Goal: Information Seeking & Learning: Learn about a topic

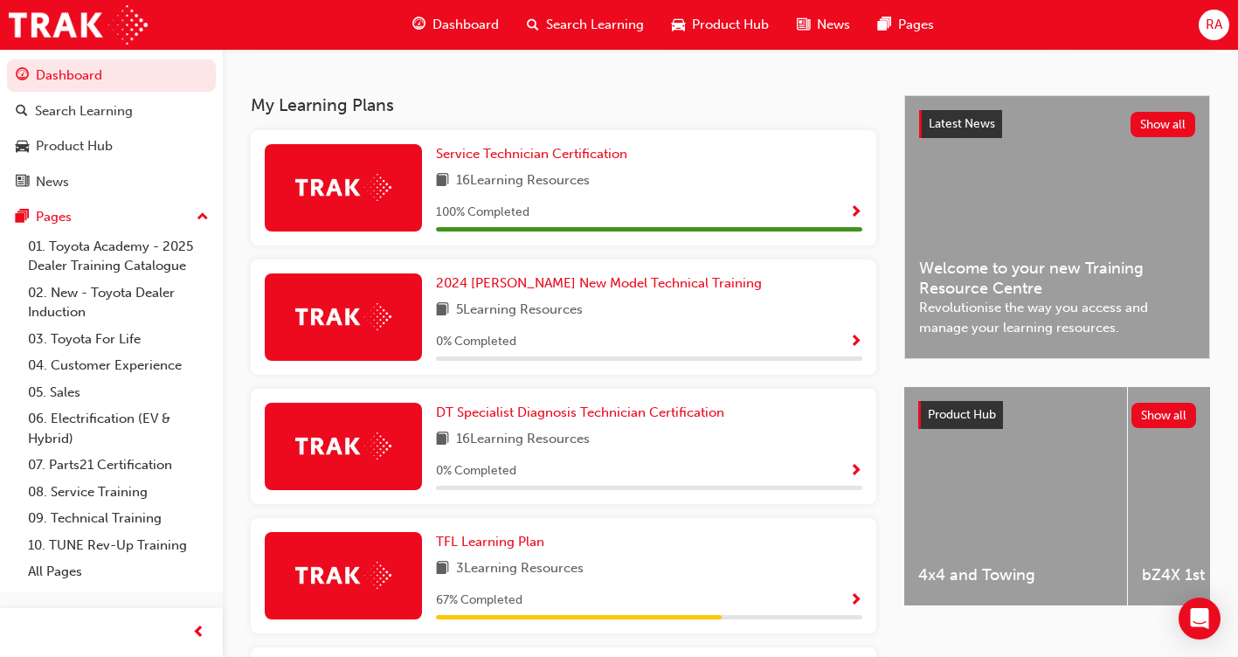
scroll to position [786, 0]
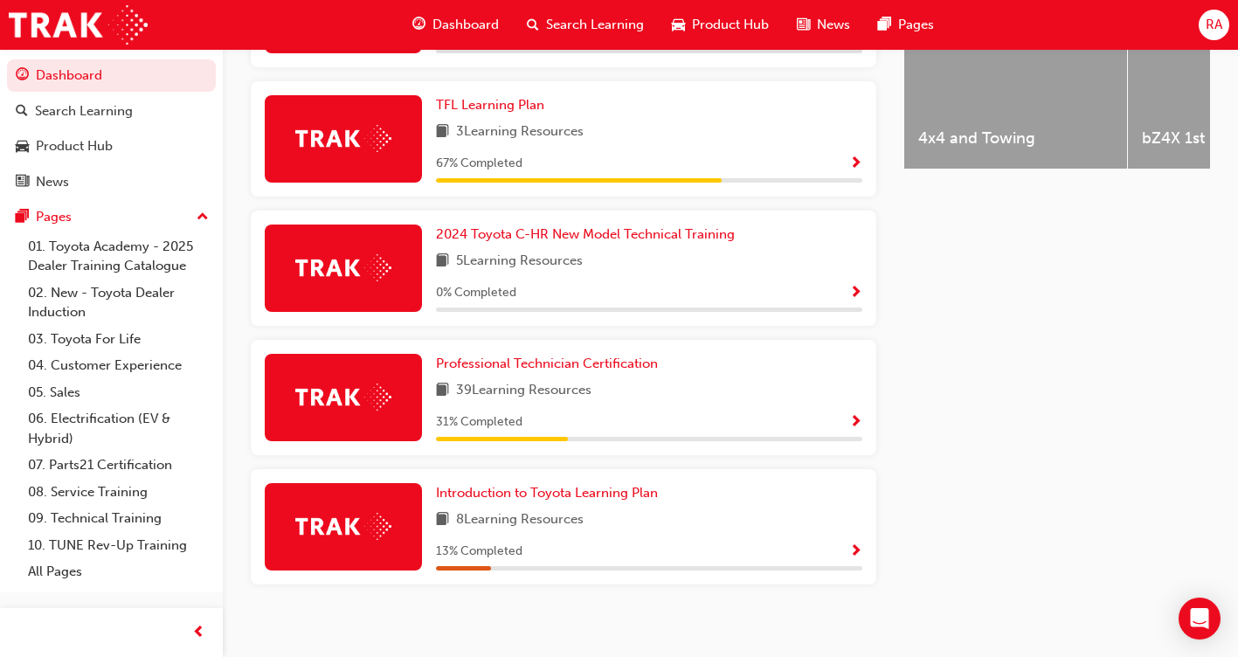
click at [390, 403] on img at bounding box center [343, 397] width 96 height 27
click at [855, 428] on span "Show Progress" at bounding box center [855, 423] width 13 height 16
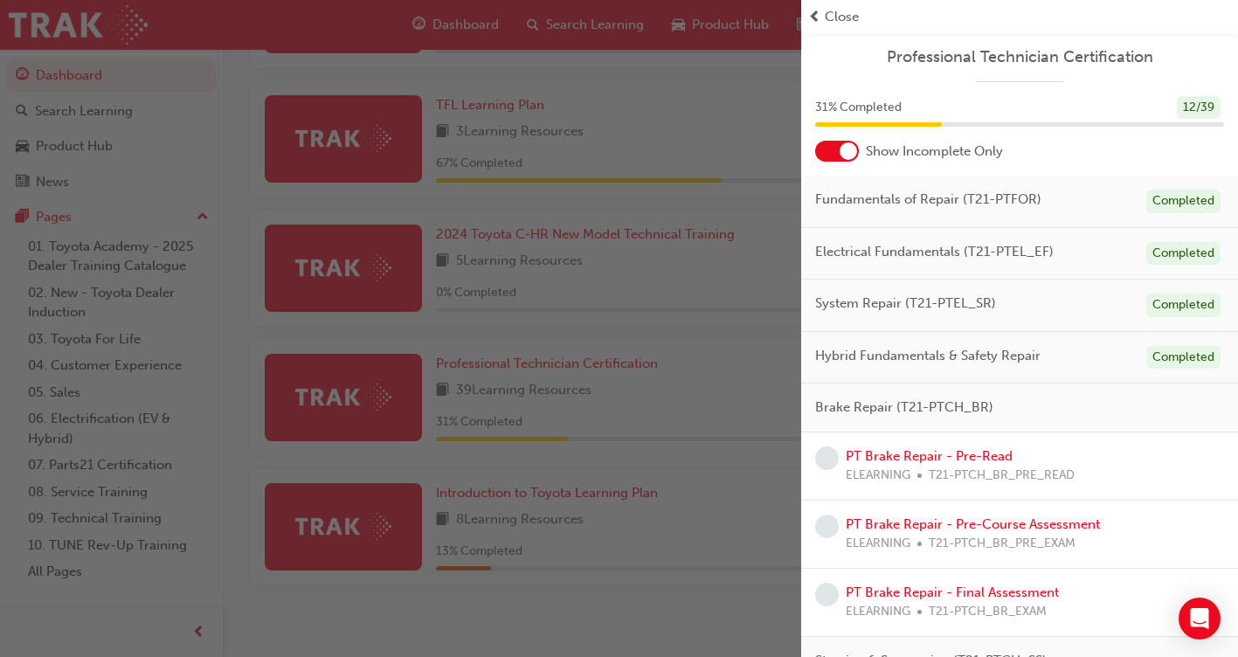
click at [830, 461] on span "learningRecordVerb_NONE-icon" at bounding box center [827, 458] width 24 height 24
click at [888, 467] on span "ELEARNING" at bounding box center [878, 476] width 65 height 20
drag, startPoint x: 888, startPoint y: 467, endPoint x: 922, endPoint y: 456, distance: 35.9
click at [922, 456] on link "PT Brake Repair - Pre-Read" at bounding box center [929, 456] width 167 height 16
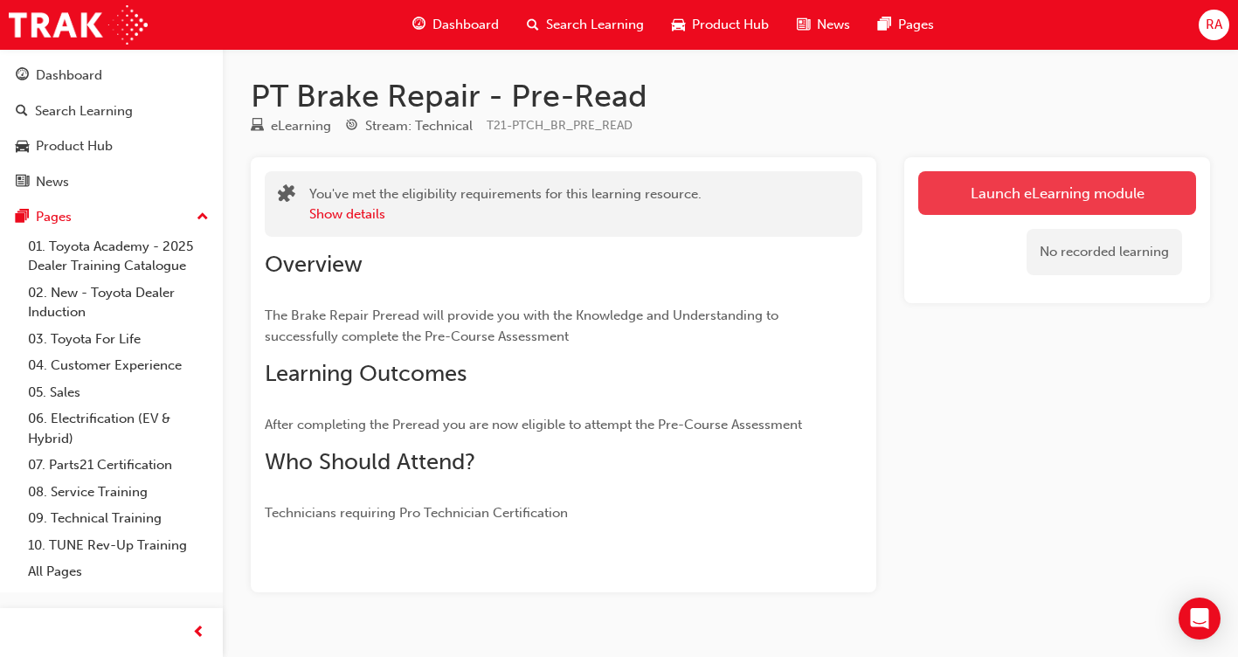
click at [1063, 185] on link "Launch eLearning module" at bounding box center [1057, 193] width 278 height 44
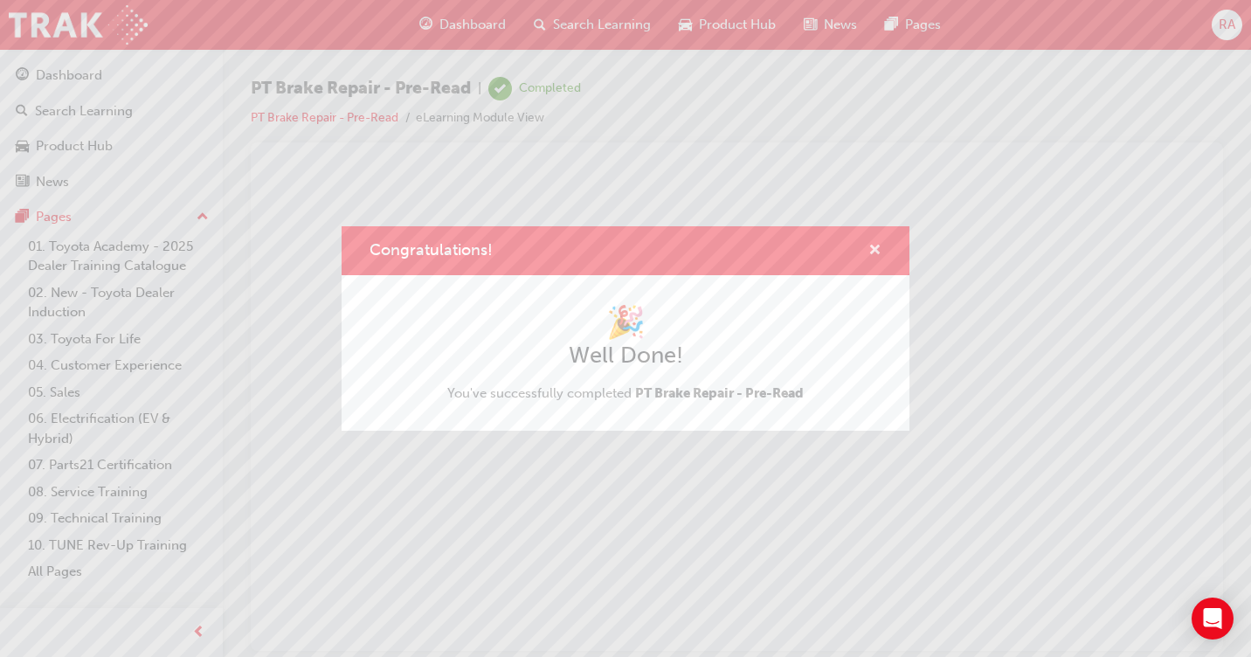
click at [873, 247] on span "cross-icon" at bounding box center [874, 252] width 13 height 16
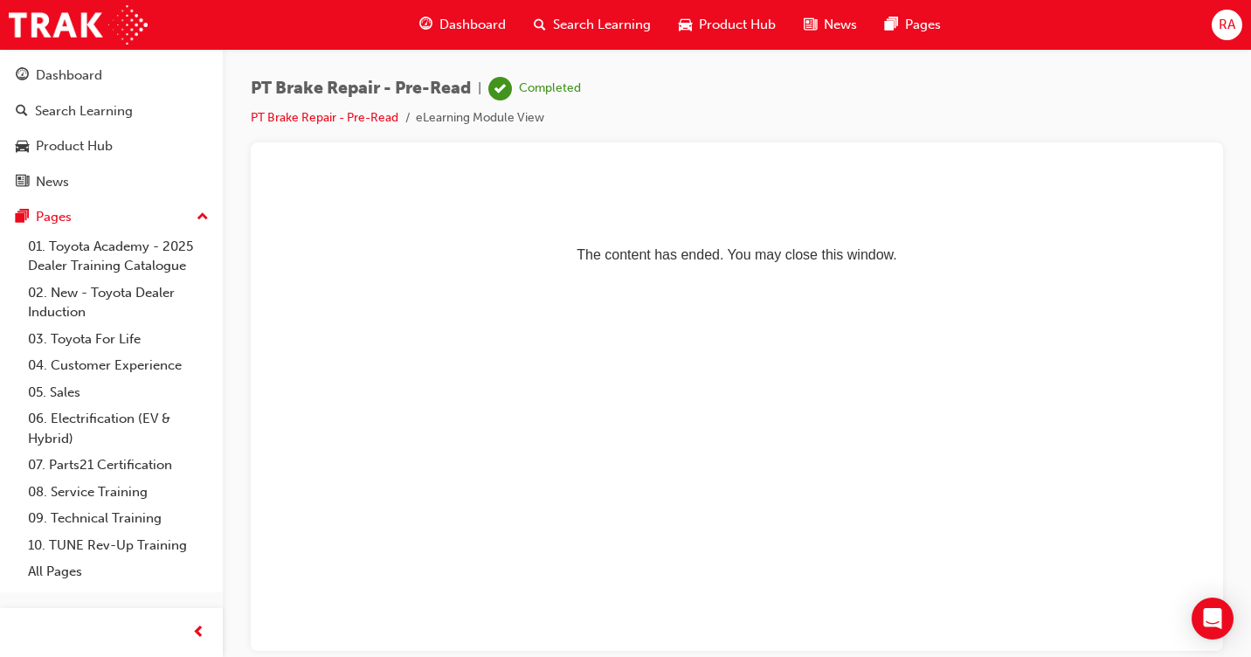
click at [1229, 20] on span "RA" at bounding box center [1227, 25] width 17 height 20
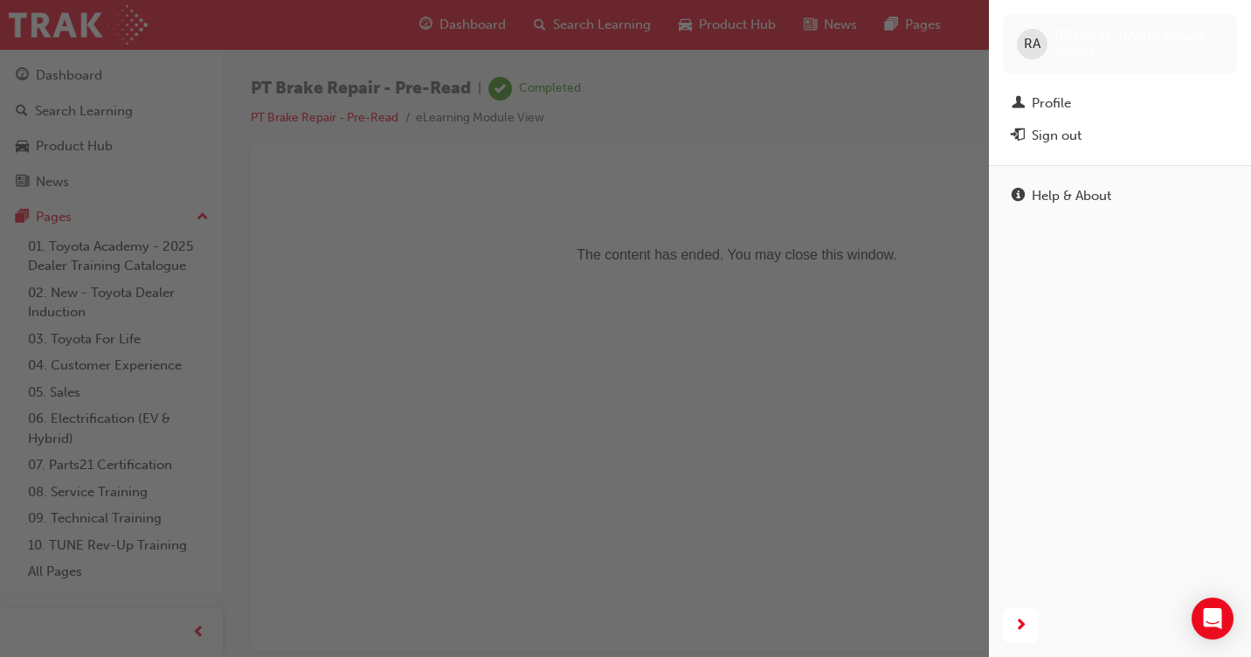
click at [472, 262] on div "button" at bounding box center [494, 328] width 989 height 657
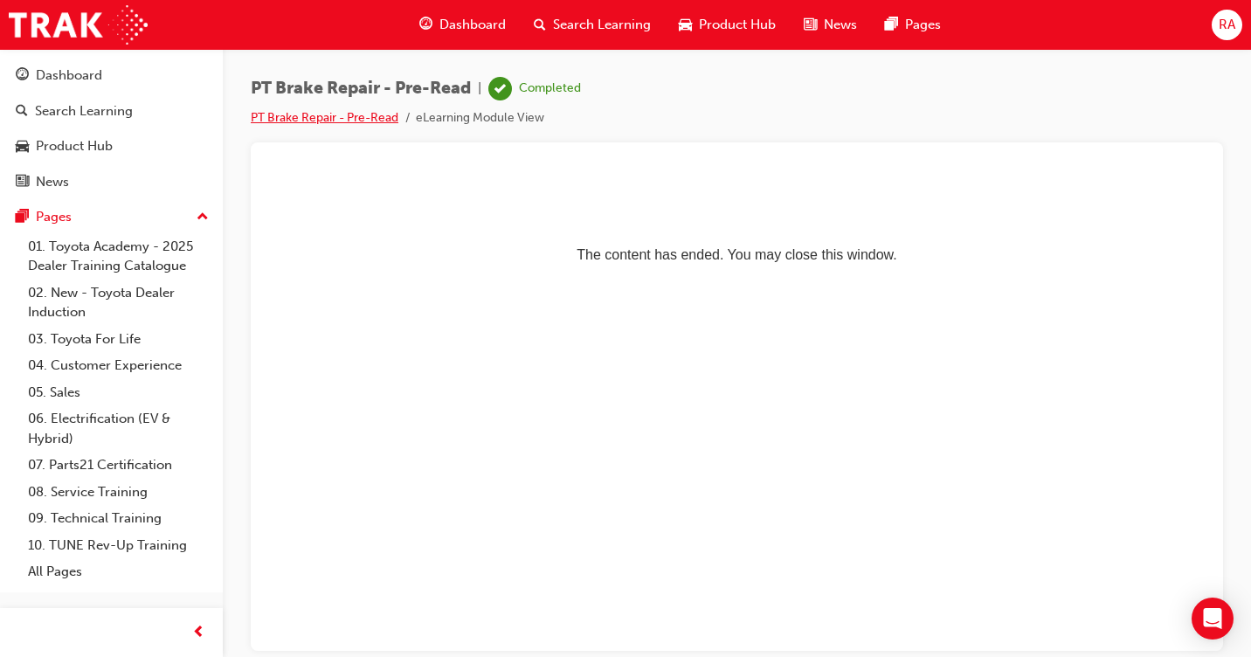
click at [292, 119] on link "PT Brake Repair - Pre-Read" at bounding box center [325, 117] width 148 height 15
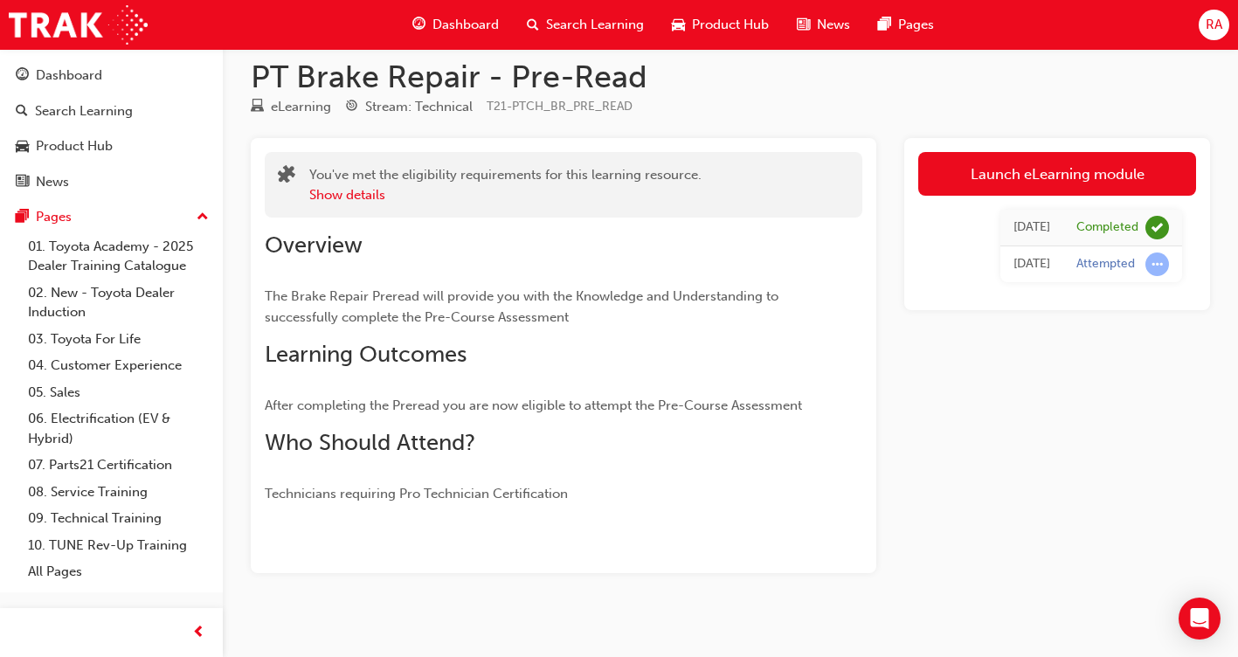
scroll to position [35, 0]
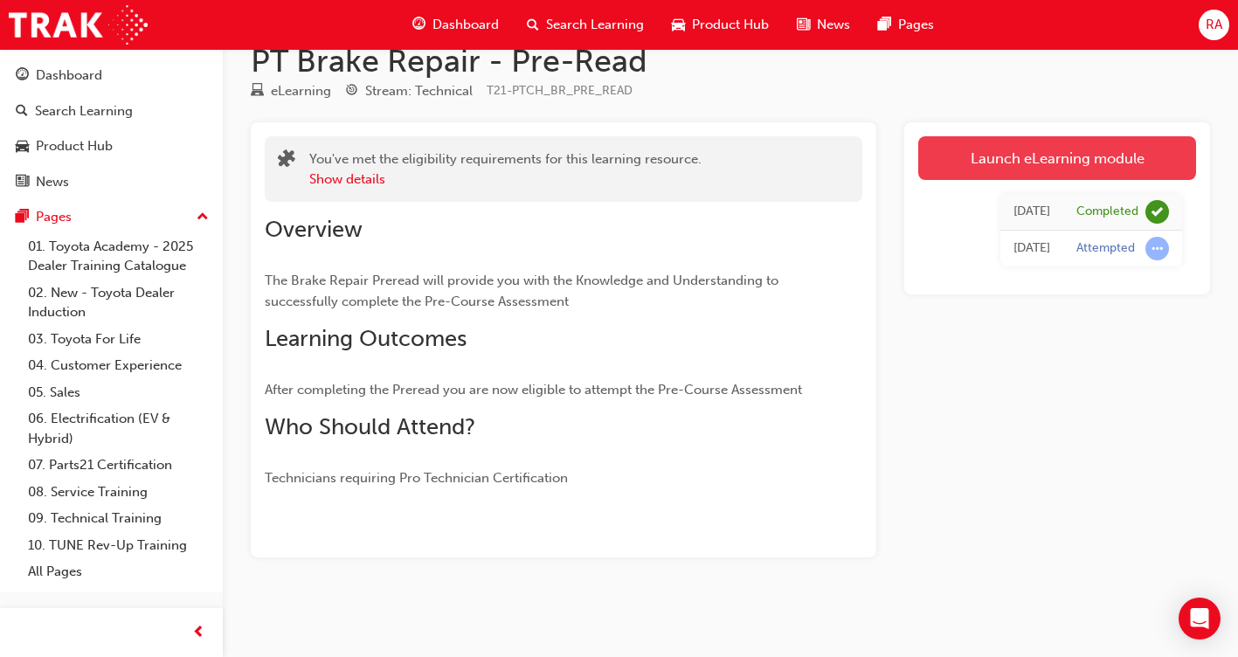
click at [1029, 164] on link "Launch eLearning module" at bounding box center [1057, 158] width 278 height 44
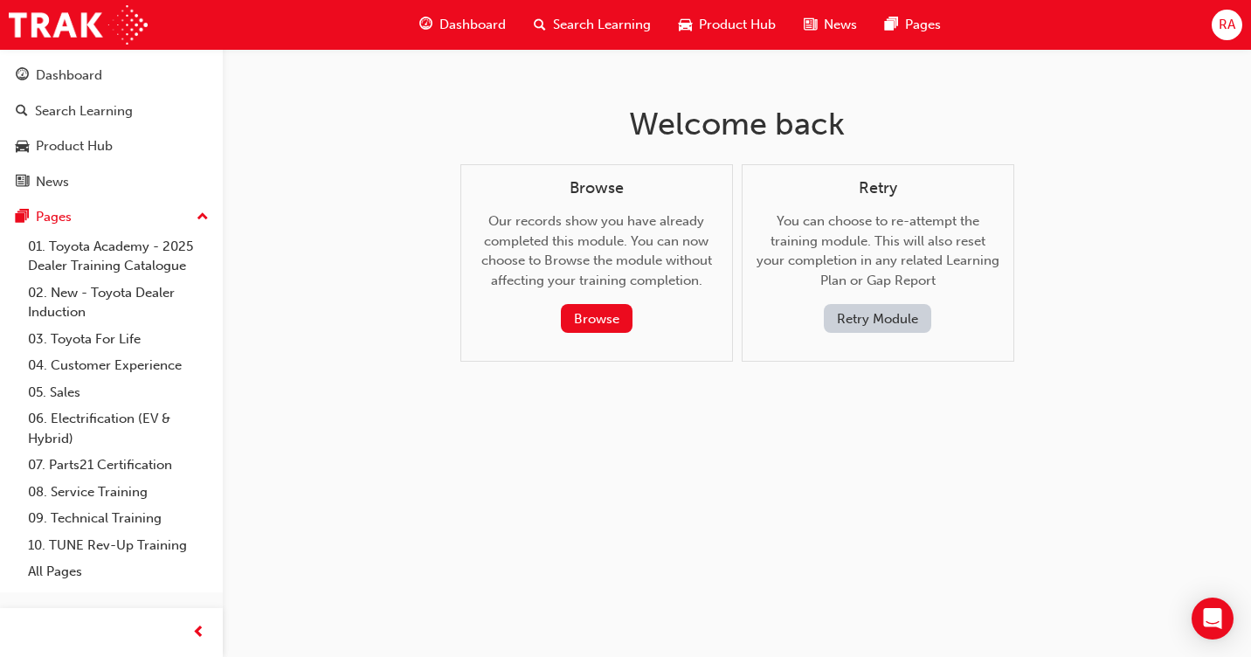
click at [871, 321] on button "Retry Module" at bounding box center [877, 318] width 107 height 29
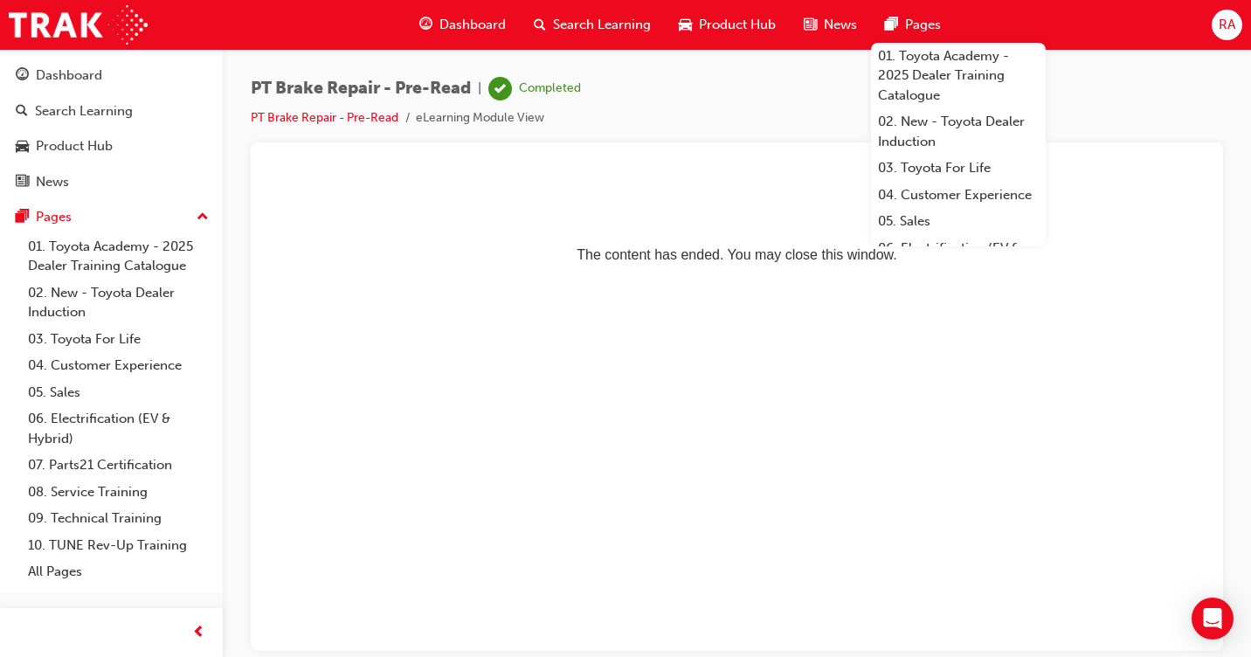
click at [414, 93] on span "PT Brake Repair - Pre-Read" at bounding box center [361, 89] width 220 height 20
click at [506, 97] on span "learningRecordVerb_COMPLETE-icon" at bounding box center [500, 89] width 24 height 24
click at [504, 91] on span "learningRecordVerb_COMPLETE-icon" at bounding box center [500, 89] width 24 height 24
click at [504, 90] on span "learningRecordVerb_COMPLETE-icon" at bounding box center [500, 89] width 24 height 24
click at [376, 120] on link "PT Brake Repair - Pre-Read" at bounding box center [325, 117] width 148 height 15
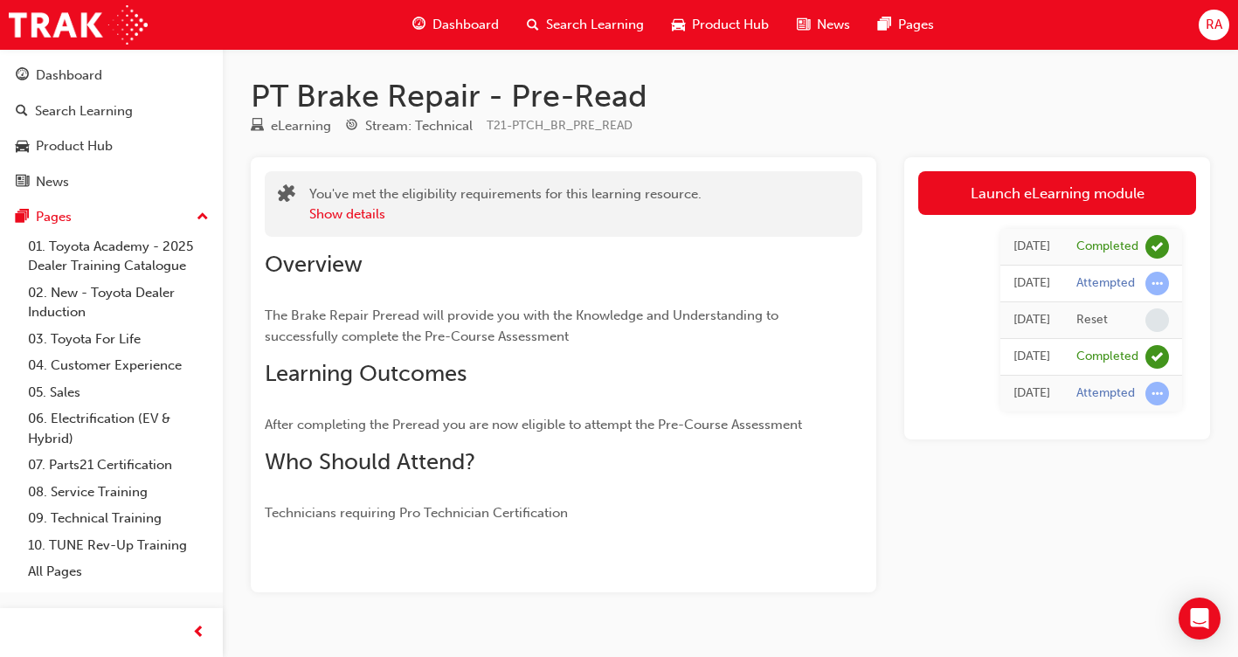
click at [1028, 196] on link "Launch eLearning module" at bounding box center [1057, 193] width 278 height 44
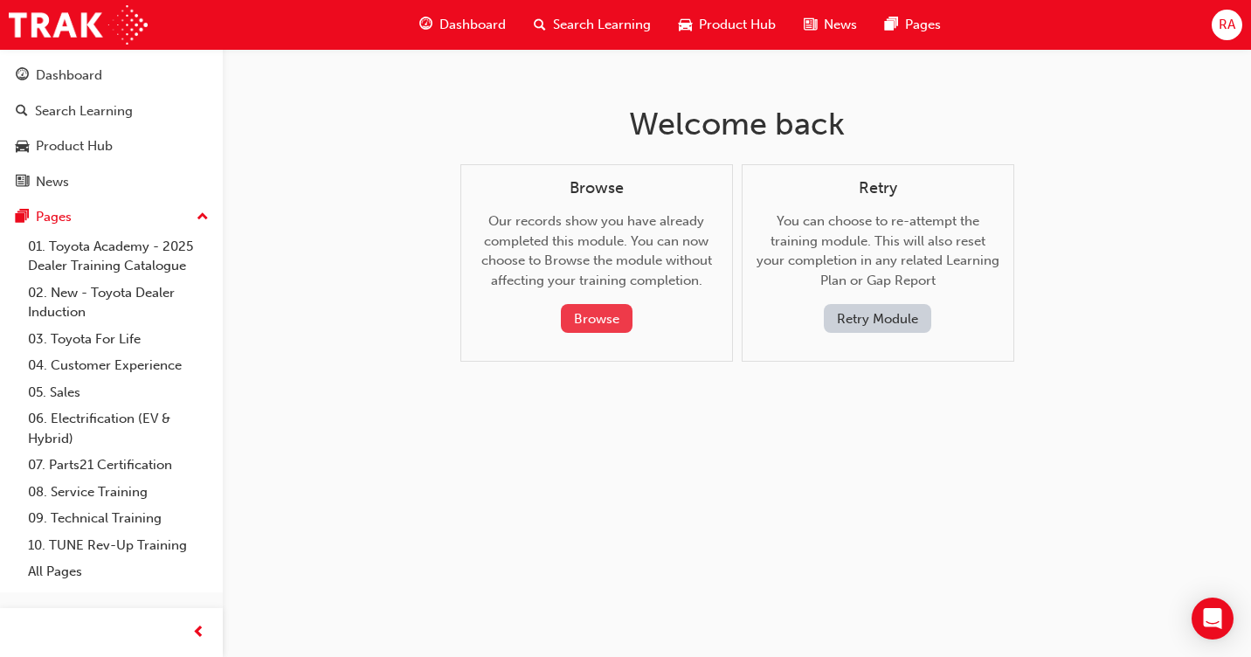
click at [605, 317] on button "Browse" at bounding box center [597, 318] width 72 height 29
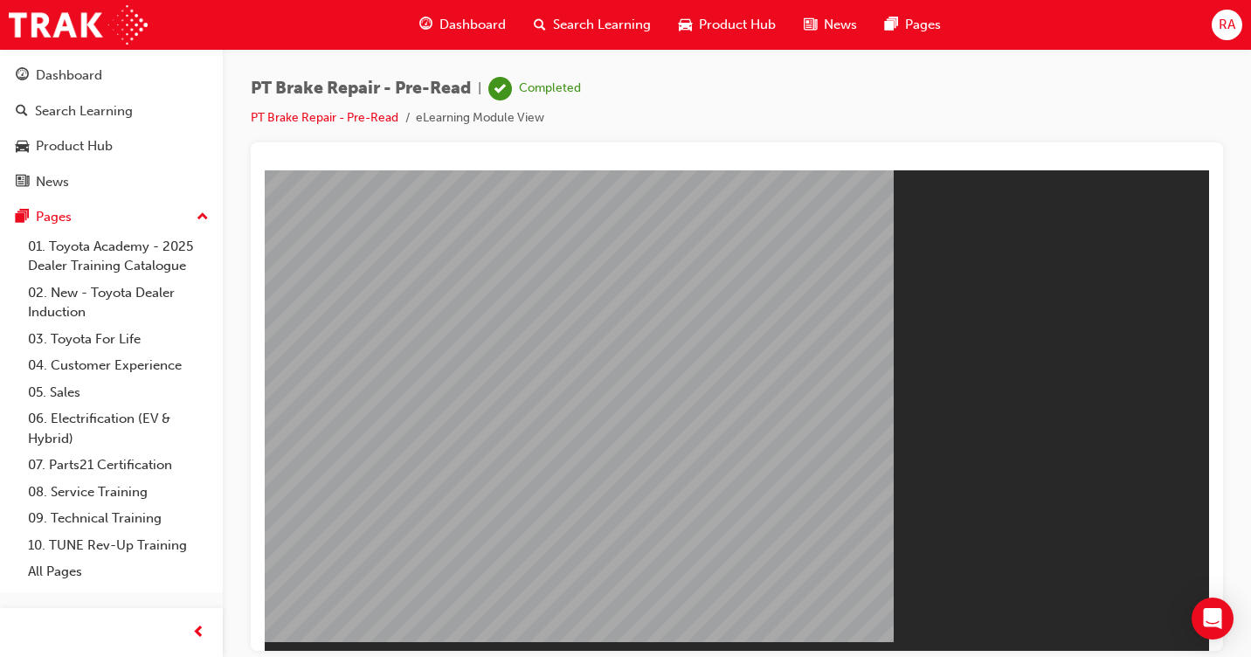
click at [437, 36] on div "Dashboard" at bounding box center [462, 25] width 114 height 36
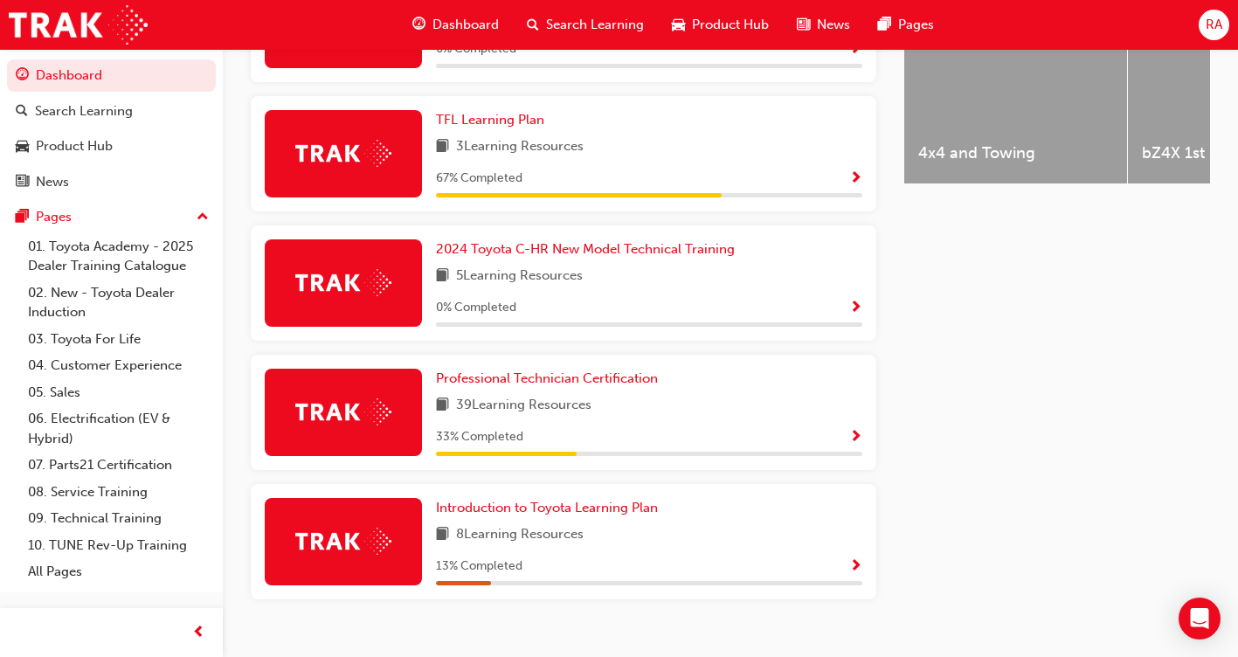
scroll to position [806, 0]
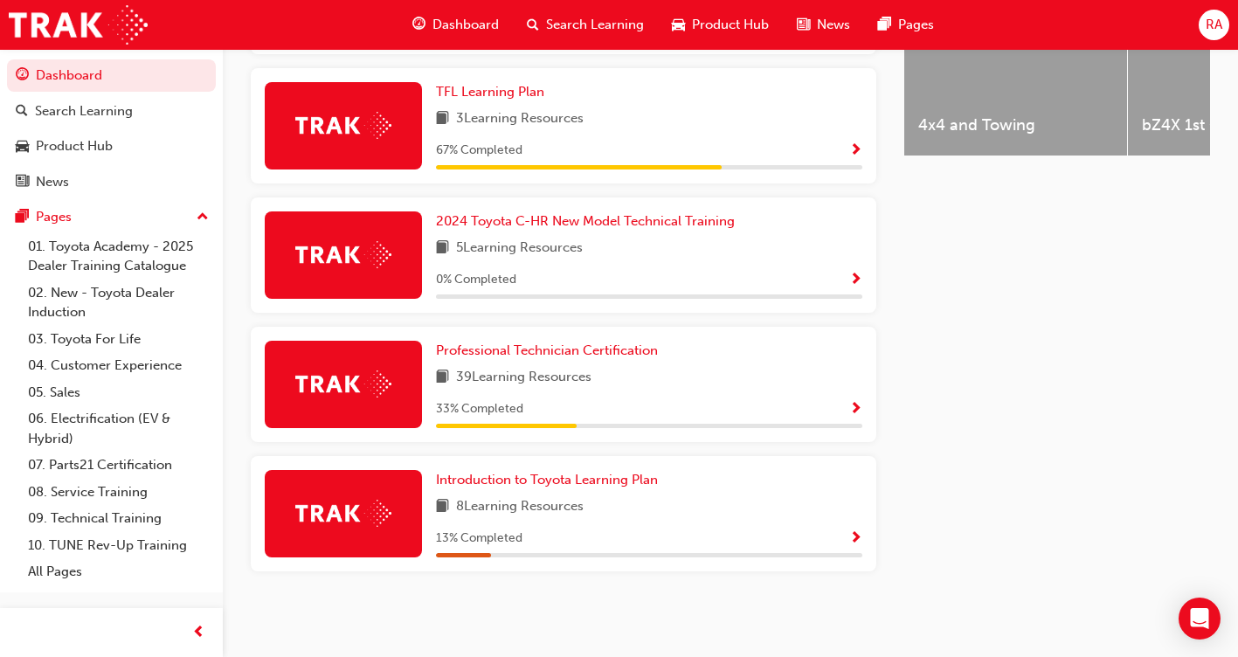
click at [853, 410] on span "Show Progress" at bounding box center [855, 410] width 13 height 16
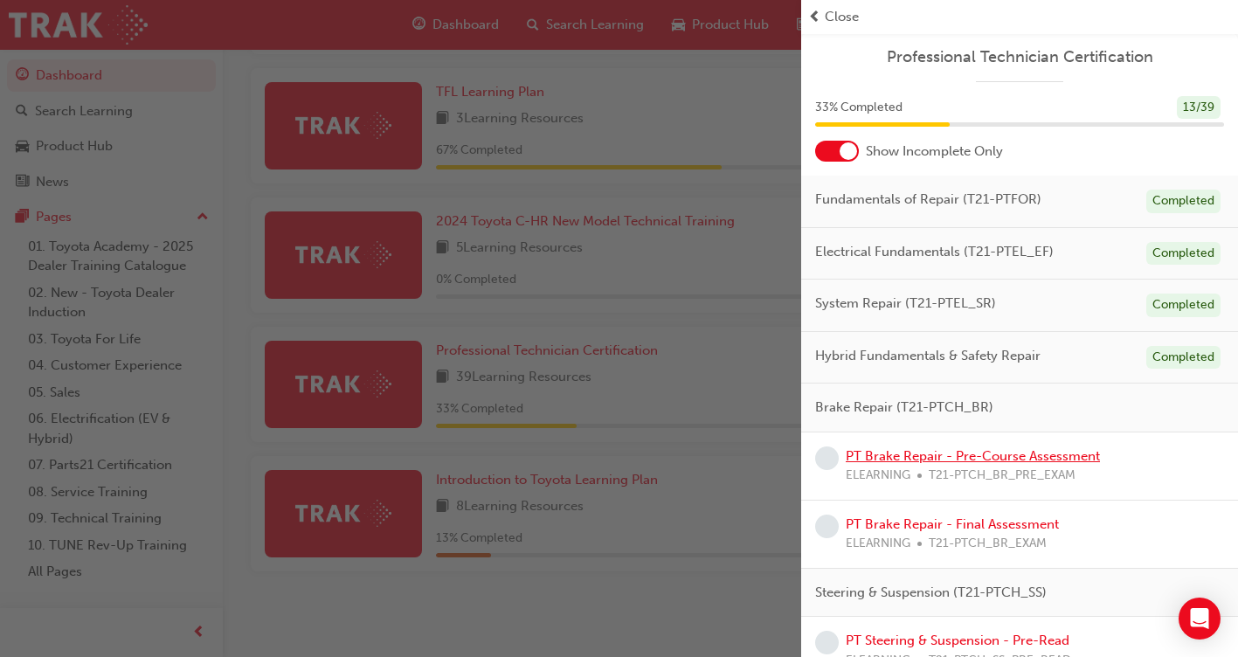
click at [868, 460] on link "PT Brake Repair - Pre-Course Assessment" at bounding box center [973, 456] width 254 height 16
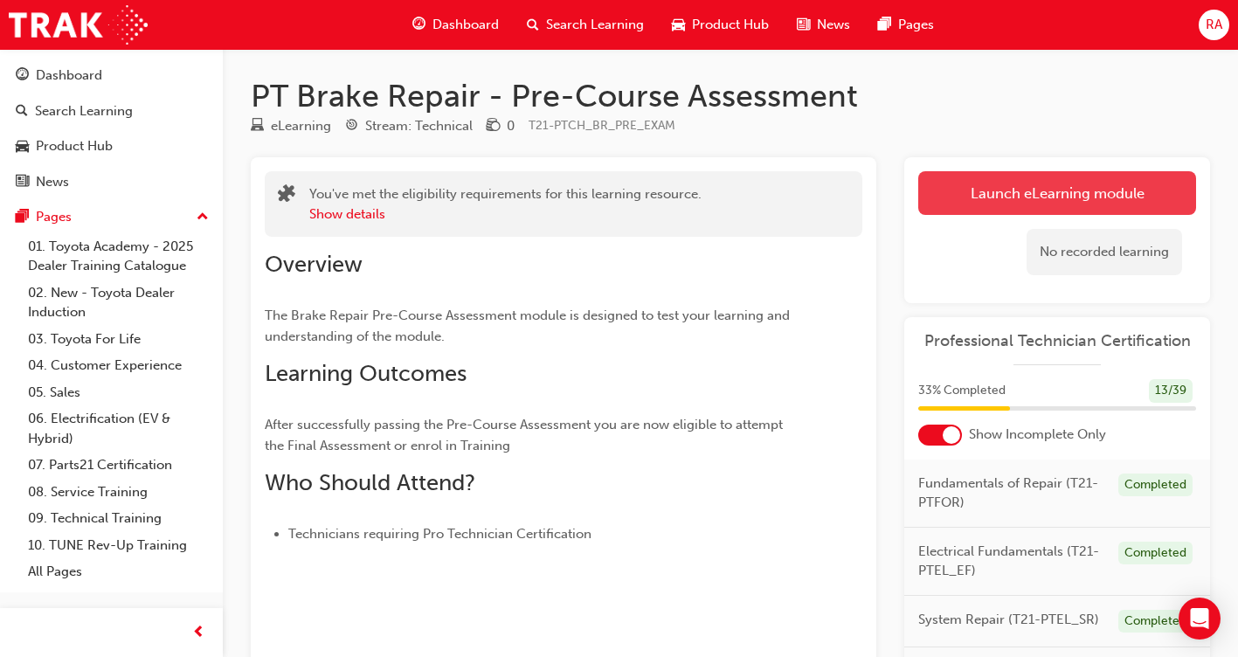
click at [1047, 198] on link "Launch eLearning module" at bounding box center [1057, 193] width 278 height 44
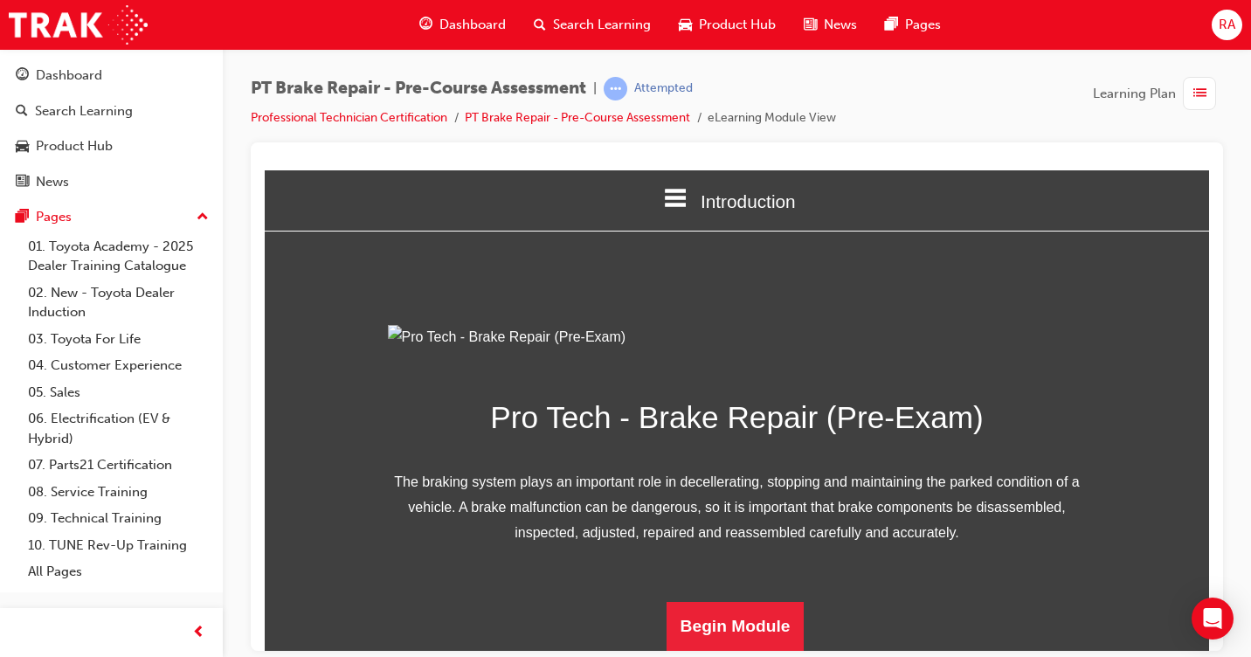
scroll to position [201, 0]
click at [718, 624] on button "Begin Module" at bounding box center [736, 625] width 138 height 49
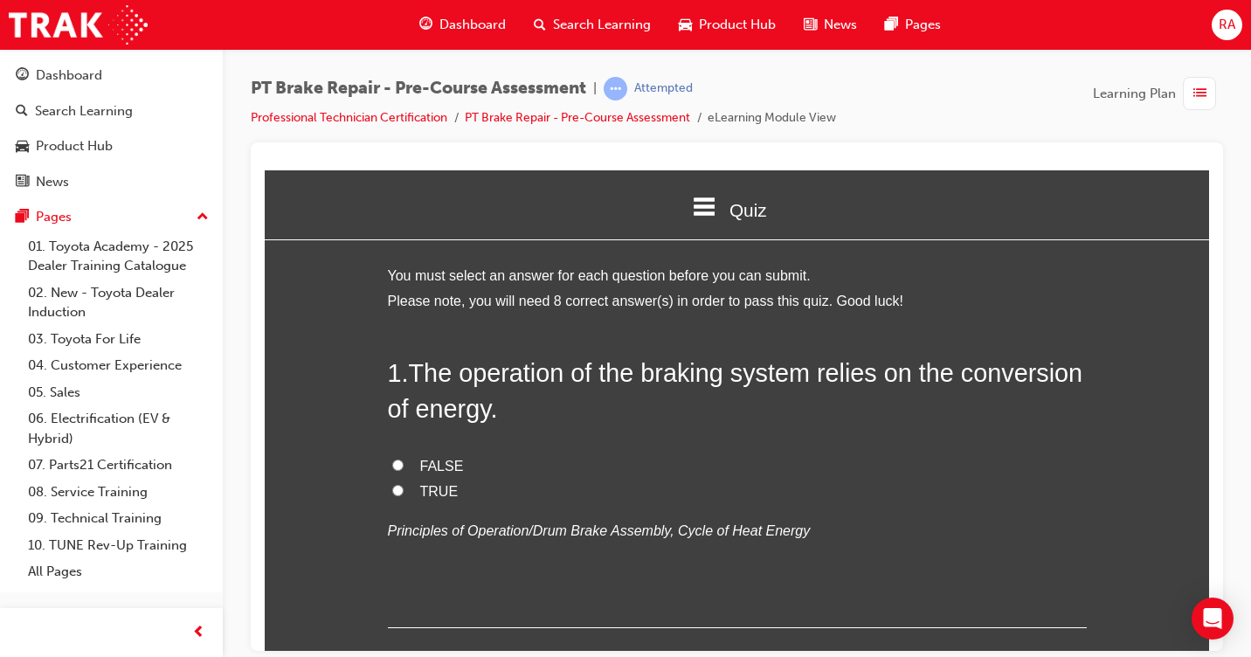
click at [392, 491] on input "TRUE" at bounding box center [397, 489] width 11 height 11
radio input "true"
drag, startPoint x: 397, startPoint y: 489, endPoint x: 707, endPoint y: 556, distance: 317.2
click at [396, 489] on label "TRUE" at bounding box center [737, 491] width 699 height 25
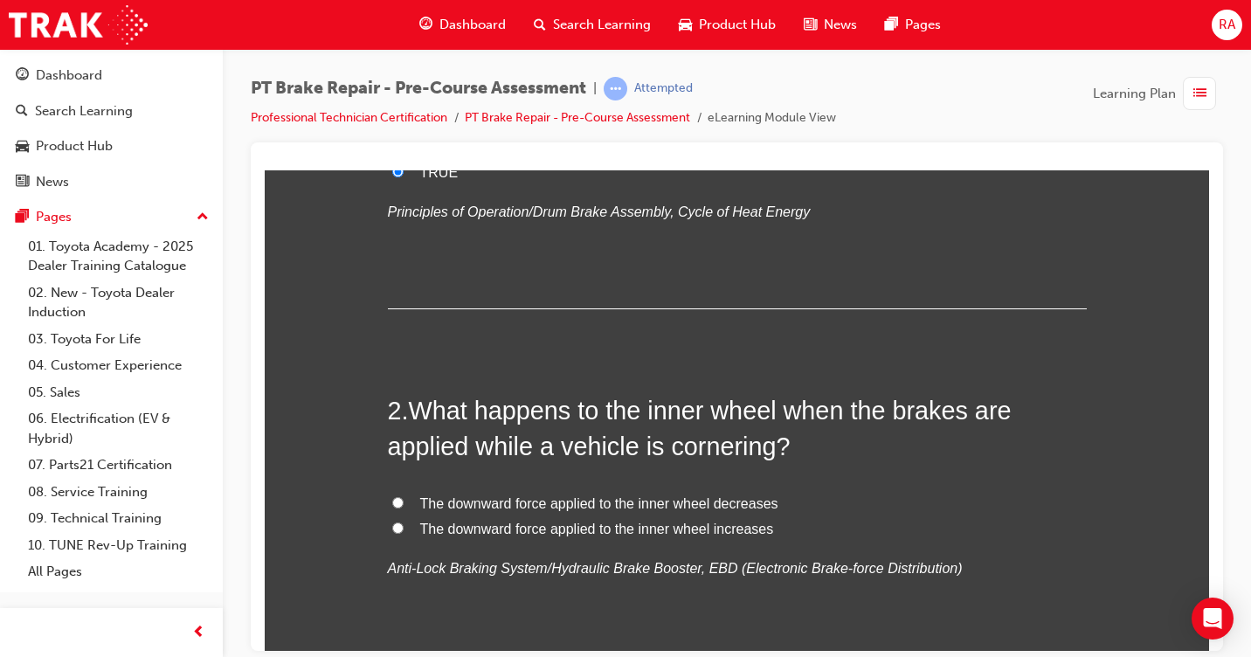
scroll to position [349, 0]
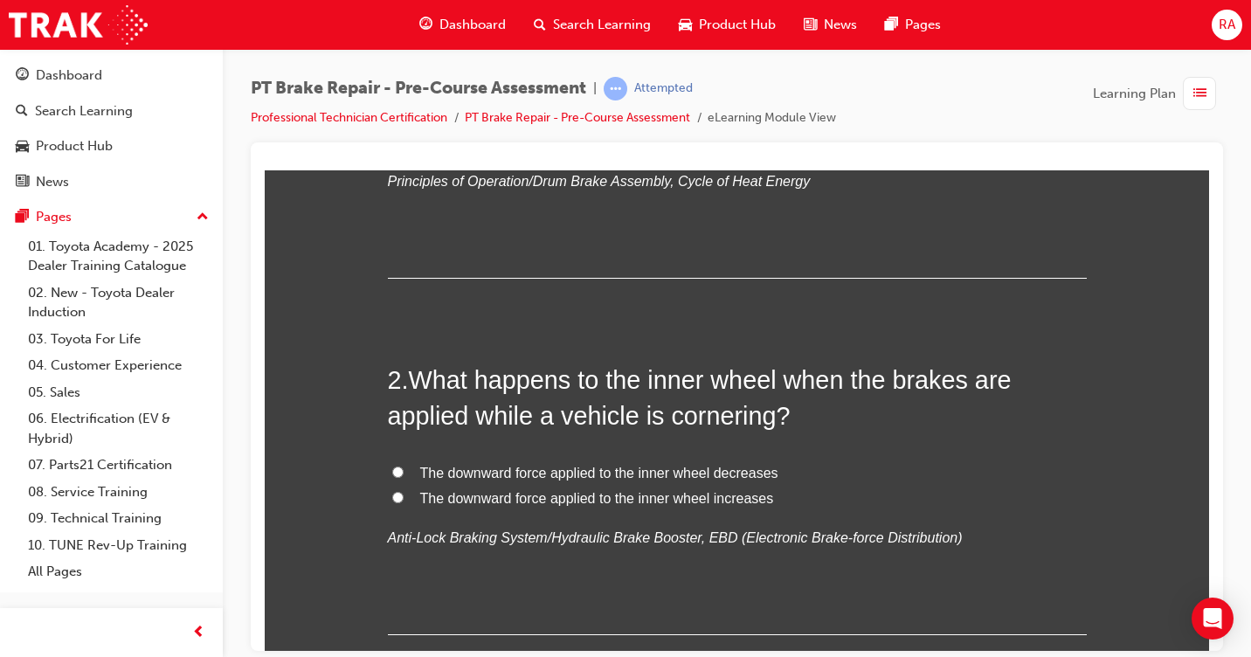
click at [393, 497] on input "The downward force applied to the inner wheel increases" at bounding box center [397, 496] width 11 height 11
radio input "true"
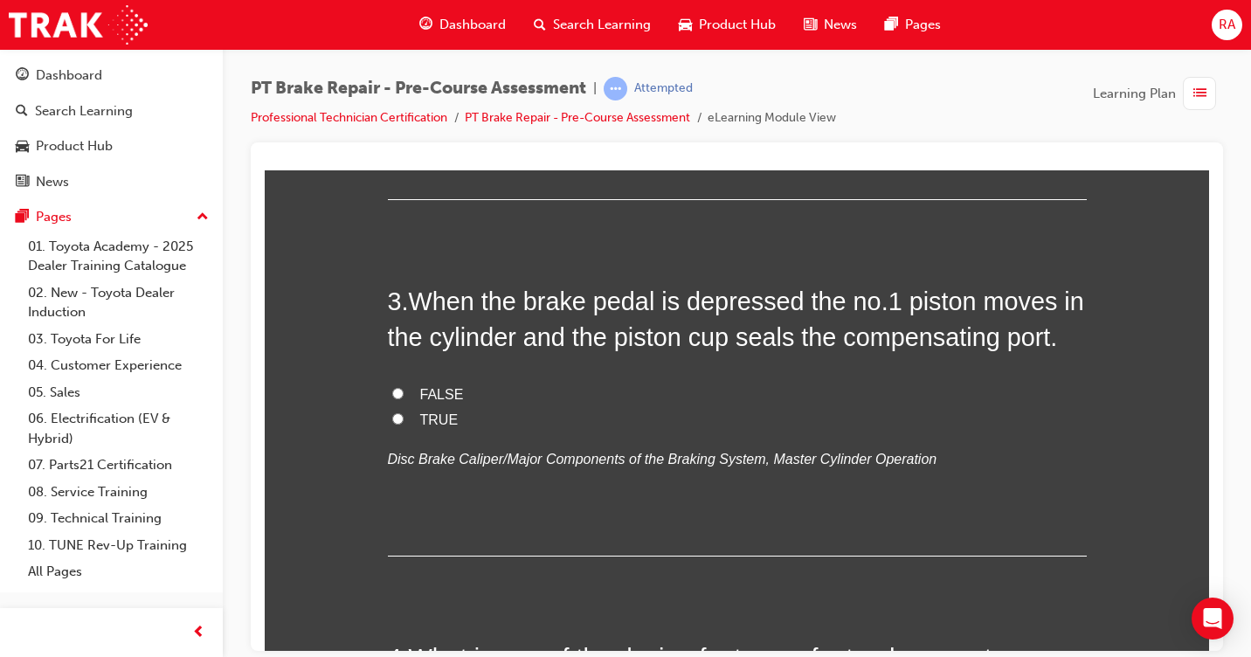
scroll to position [786, 0]
click at [392, 414] on input "TRUE" at bounding box center [397, 416] width 11 height 11
radio input "true"
click at [392, 414] on input "TRUE" at bounding box center [397, 416] width 11 height 11
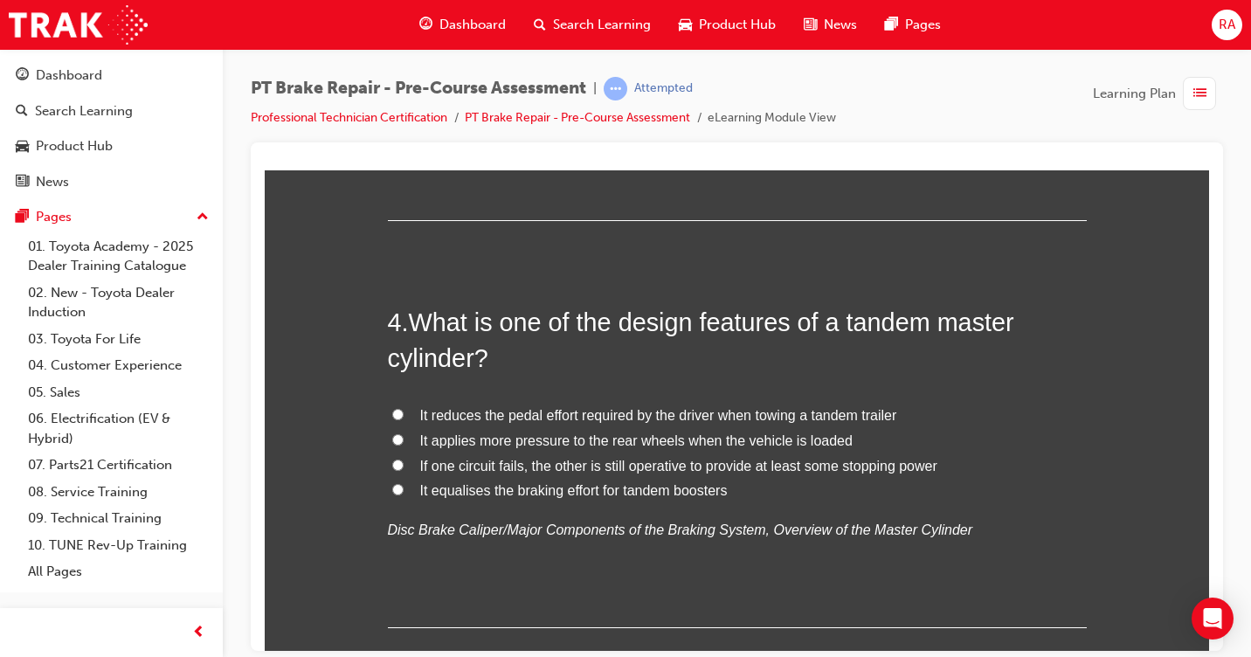
scroll to position [1119, 0]
click at [392, 493] on input "It equalises the braking effort for tandem boosters" at bounding box center [397, 489] width 11 height 11
radio input "true"
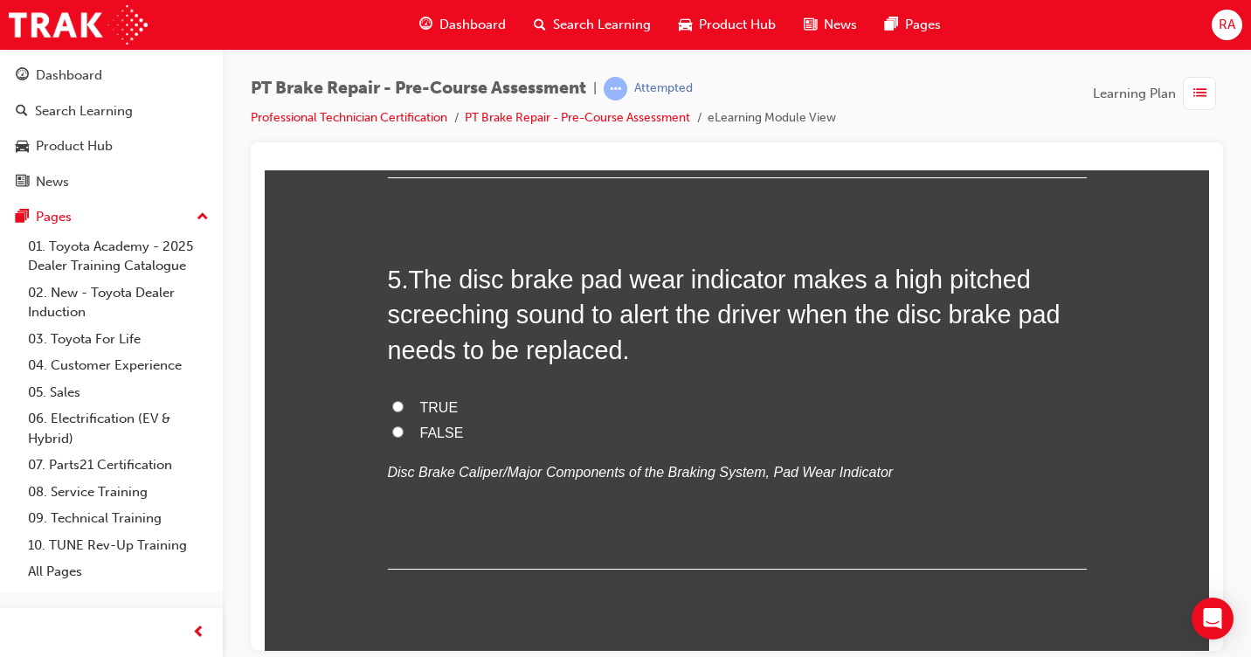
scroll to position [1556, 0]
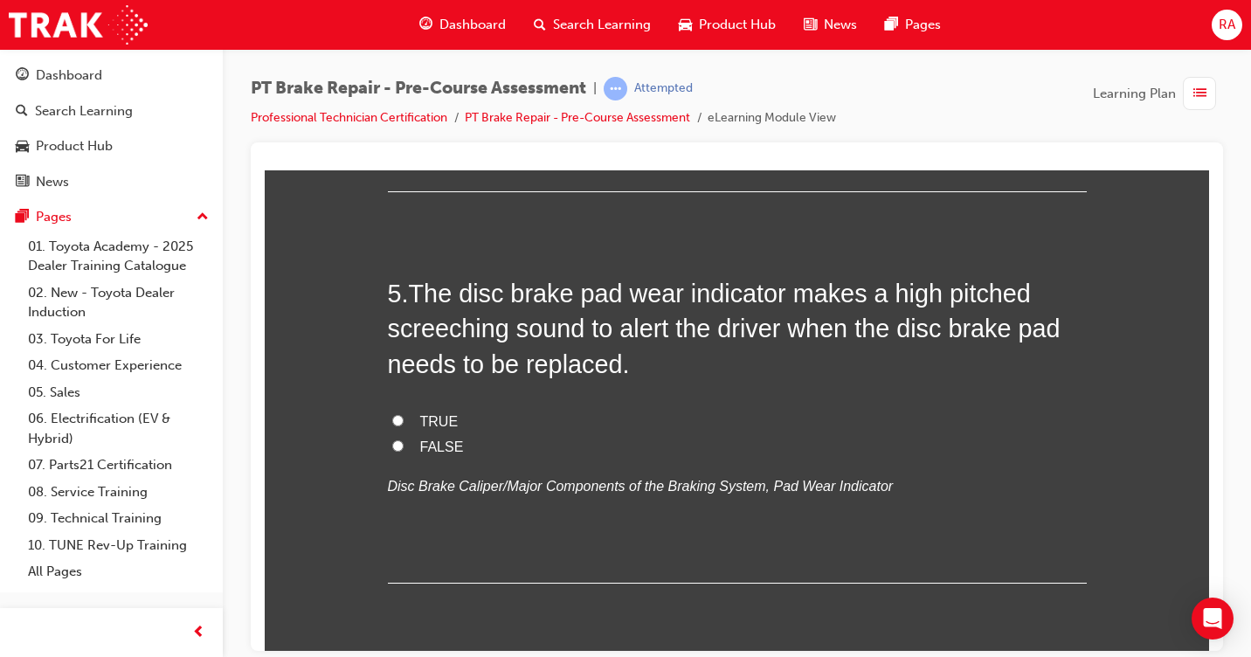
click at [392, 422] on input "TRUE" at bounding box center [397, 419] width 11 height 11
radio input "true"
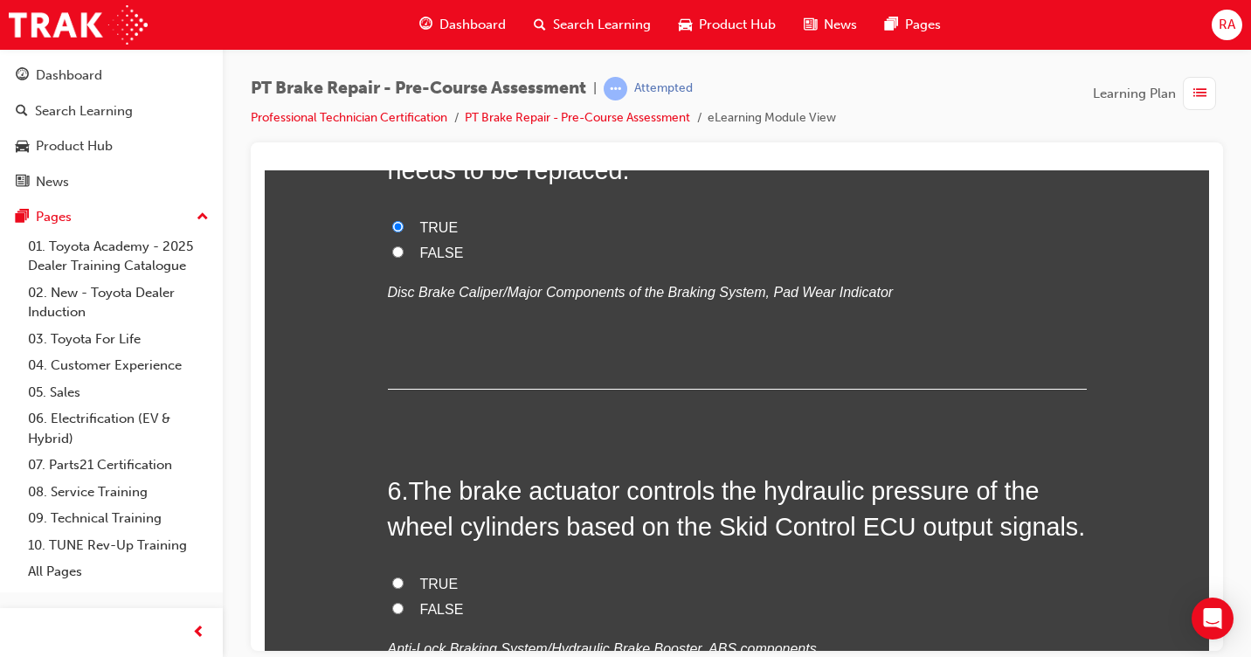
scroll to position [1818, 0]
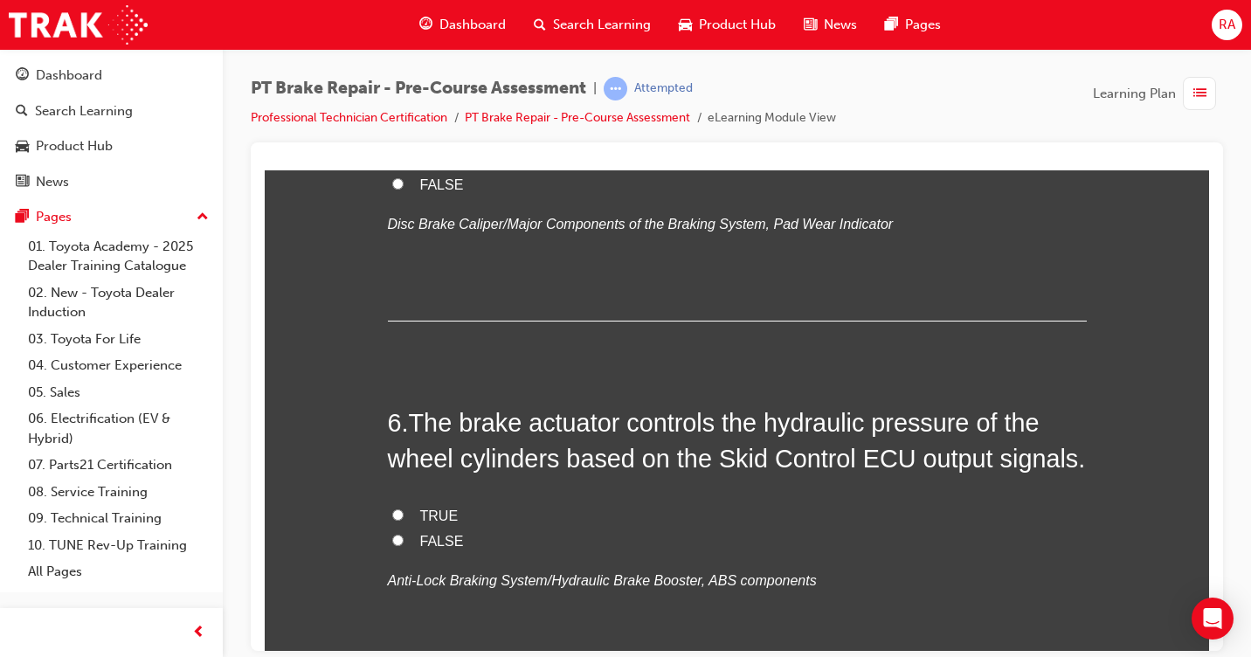
click at [392, 516] on input "TRUE" at bounding box center [397, 513] width 11 height 11
radio input "true"
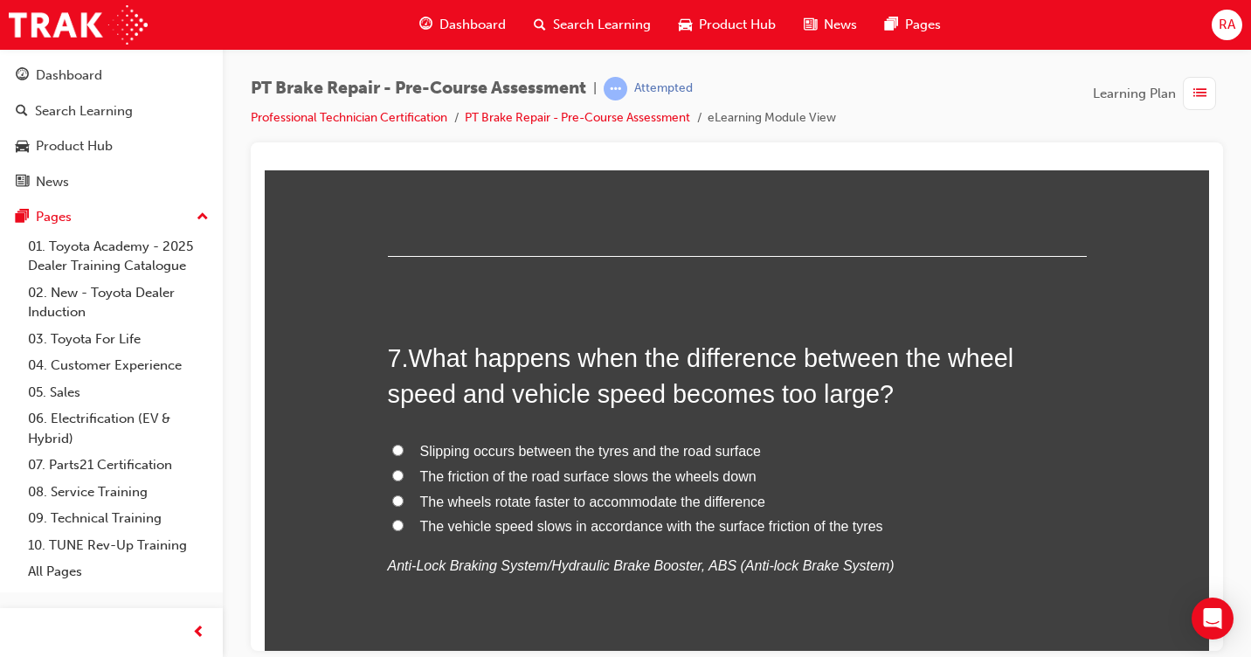
scroll to position [2255, 0]
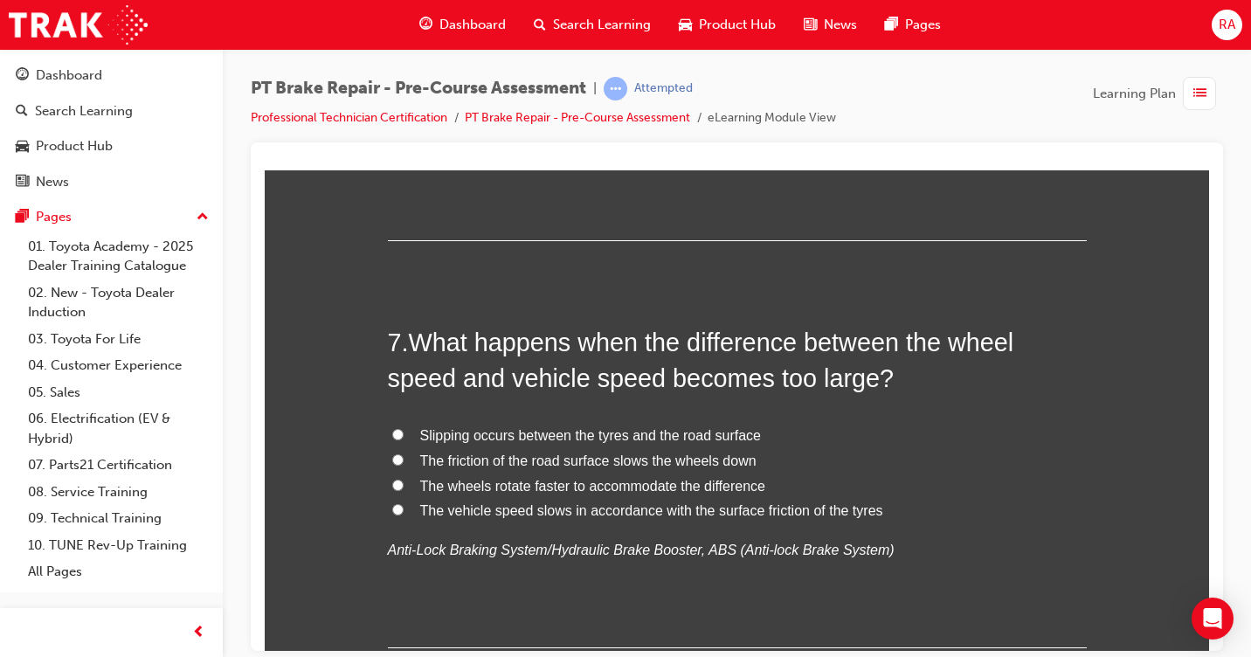
click at [392, 508] on input "The vehicle speed slows in accordance with the surface friction of the tyres" at bounding box center [397, 508] width 11 height 11
radio input "true"
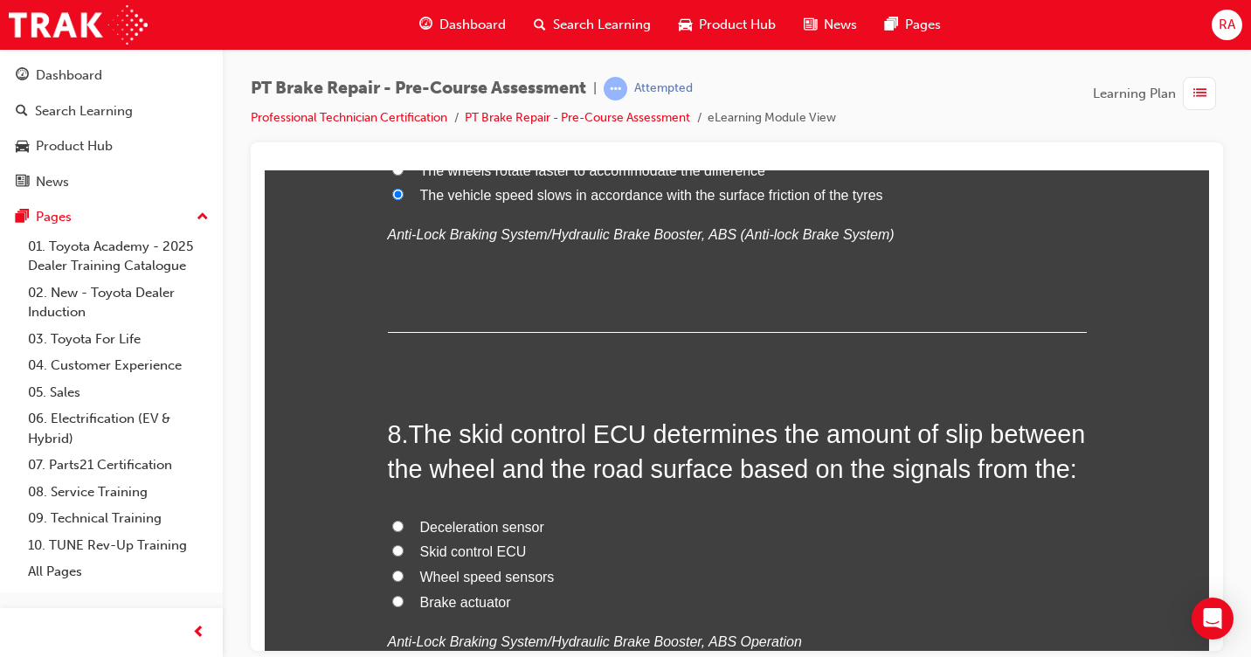
scroll to position [2604, 0]
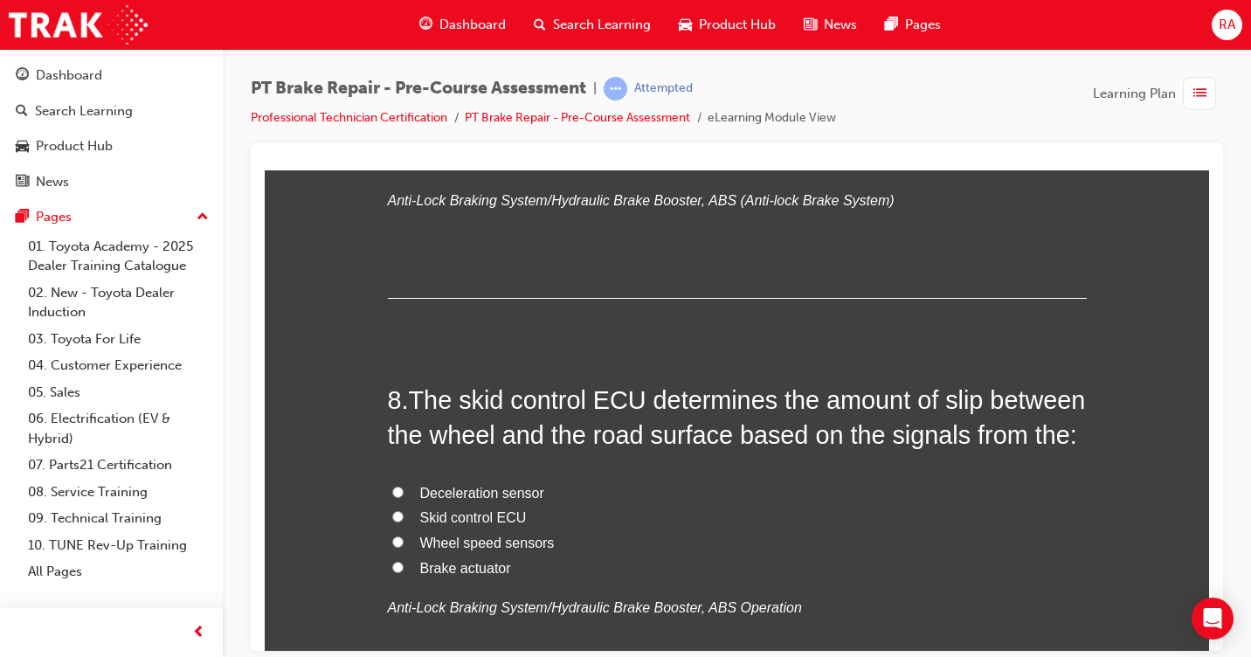
click at [392, 541] on input "Wheel speed sensors" at bounding box center [397, 541] width 11 height 11
radio input "true"
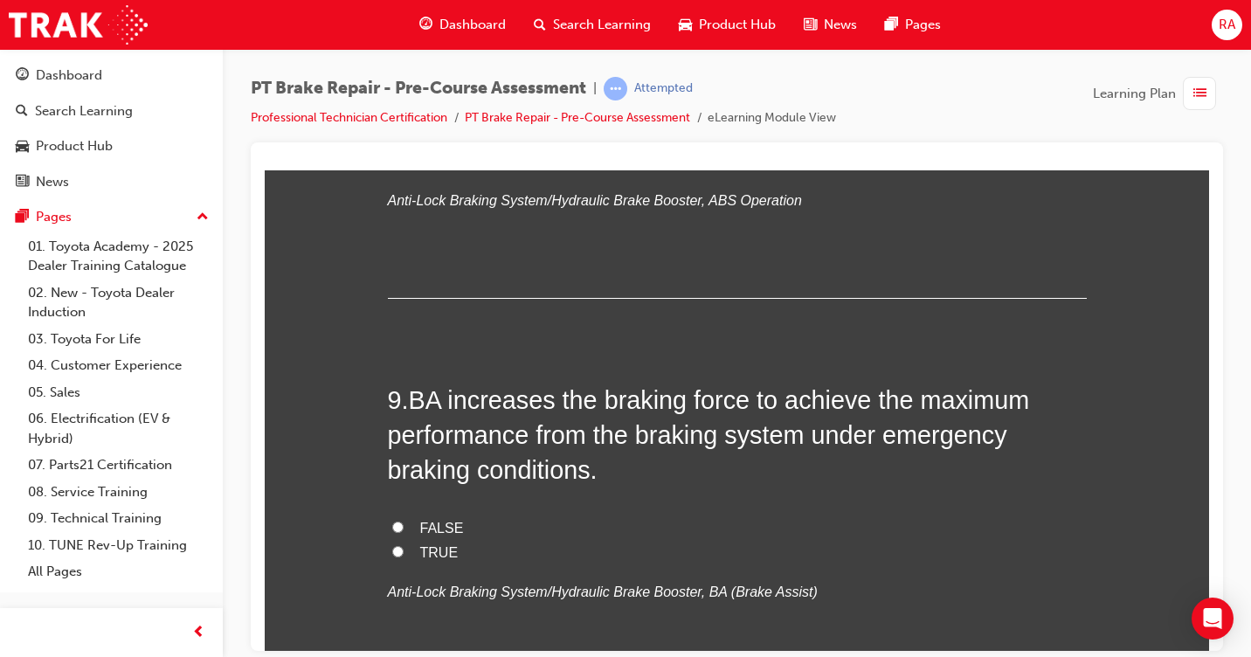
scroll to position [3117, 0]
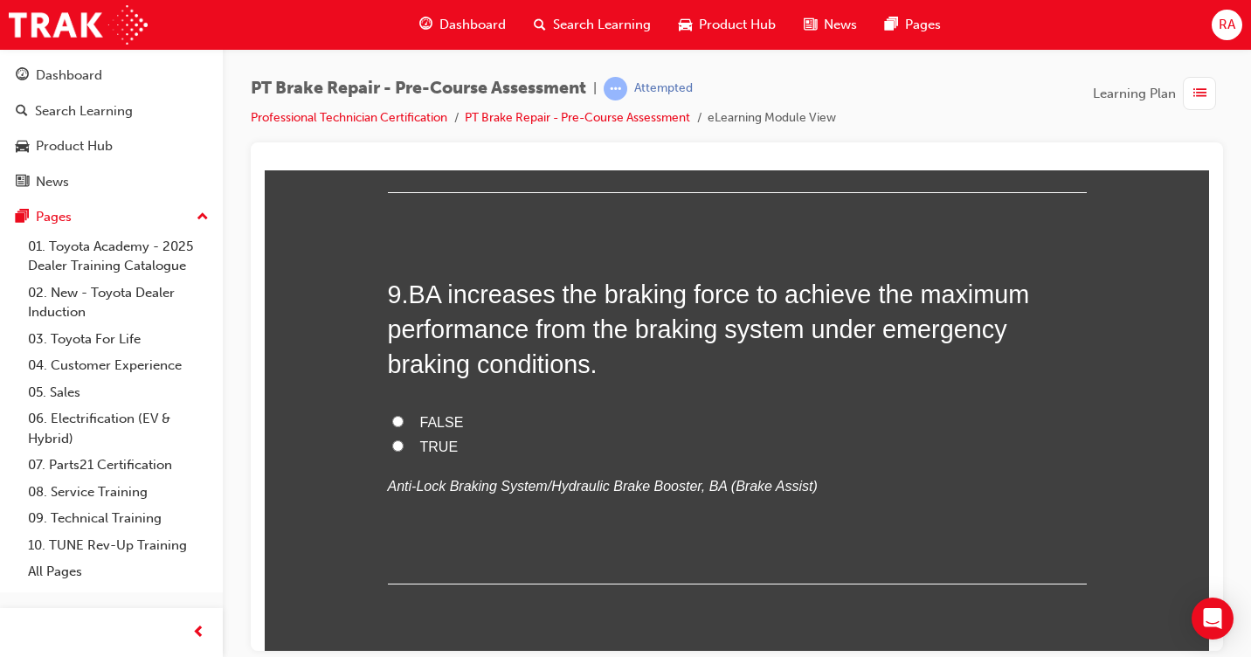
click at [392, 445] on input "TRUE" at bounding box center [397, 444] width 11 height 11
radio input "true"
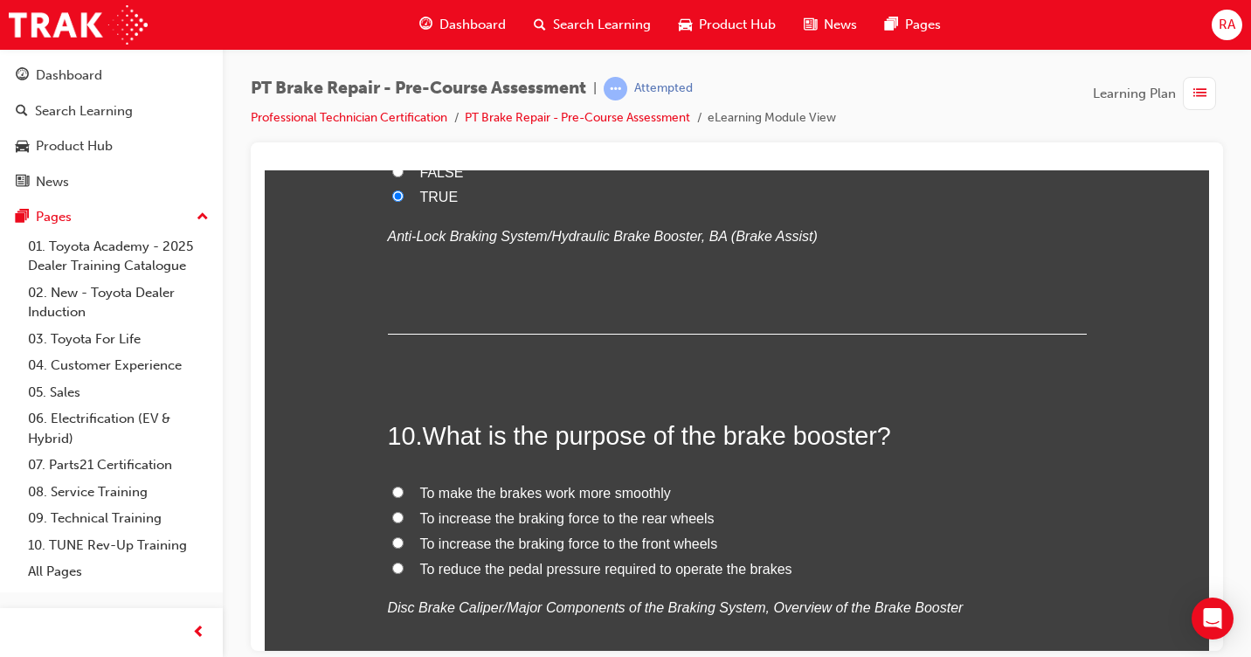
scroll to position [3554, 0]
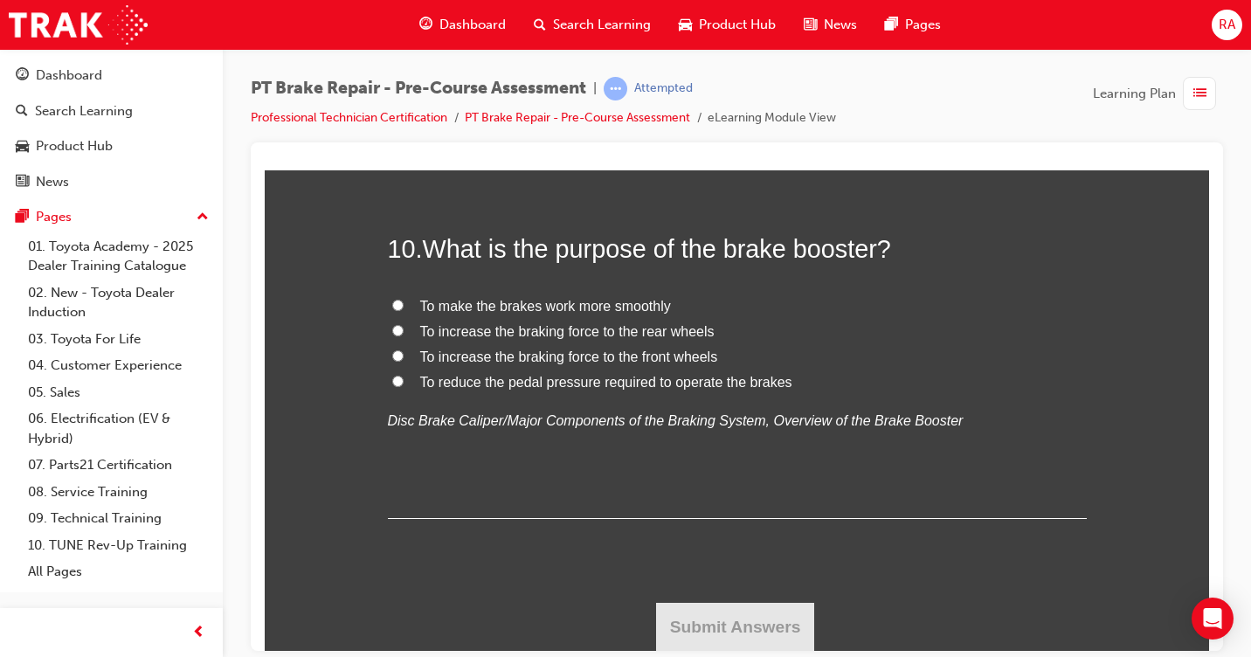
click at [392, 381] on input "To reduce the pedal pressure required to operate the brakes" at bounding box center [397, 380] width 11 height 11
radio input "true"
click at [721, 634] on button "Submit Answers" at bounding box center [735, 626] width 159 height 49
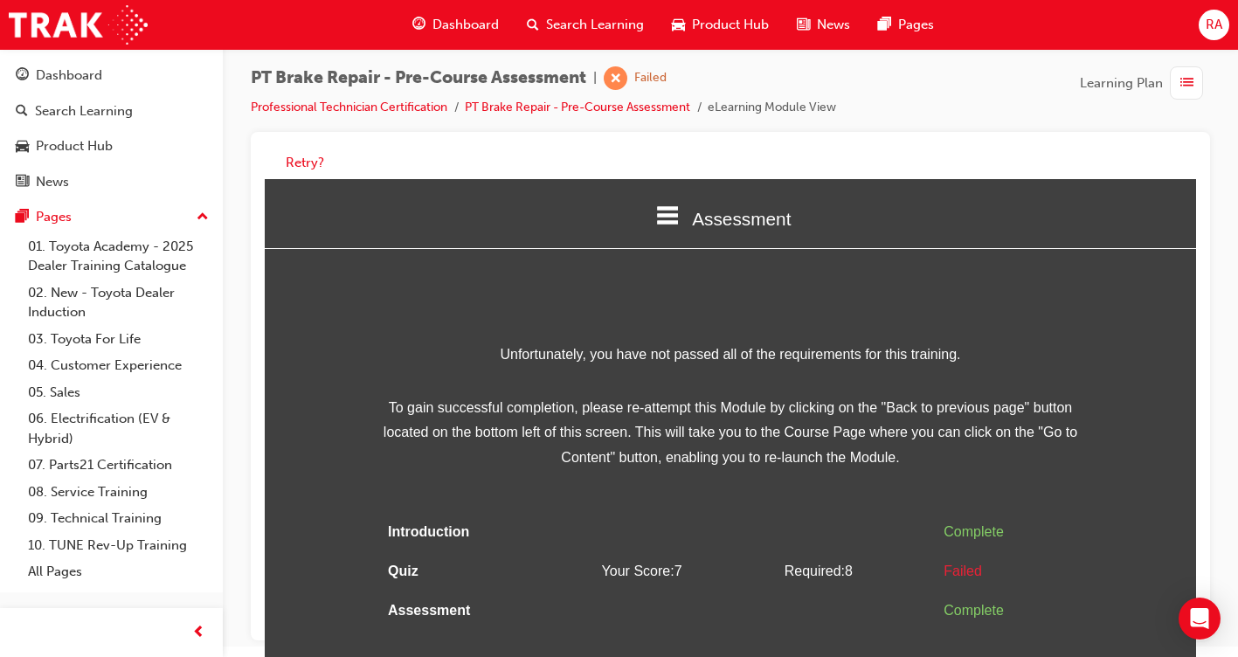
scroll to position [13, 0]
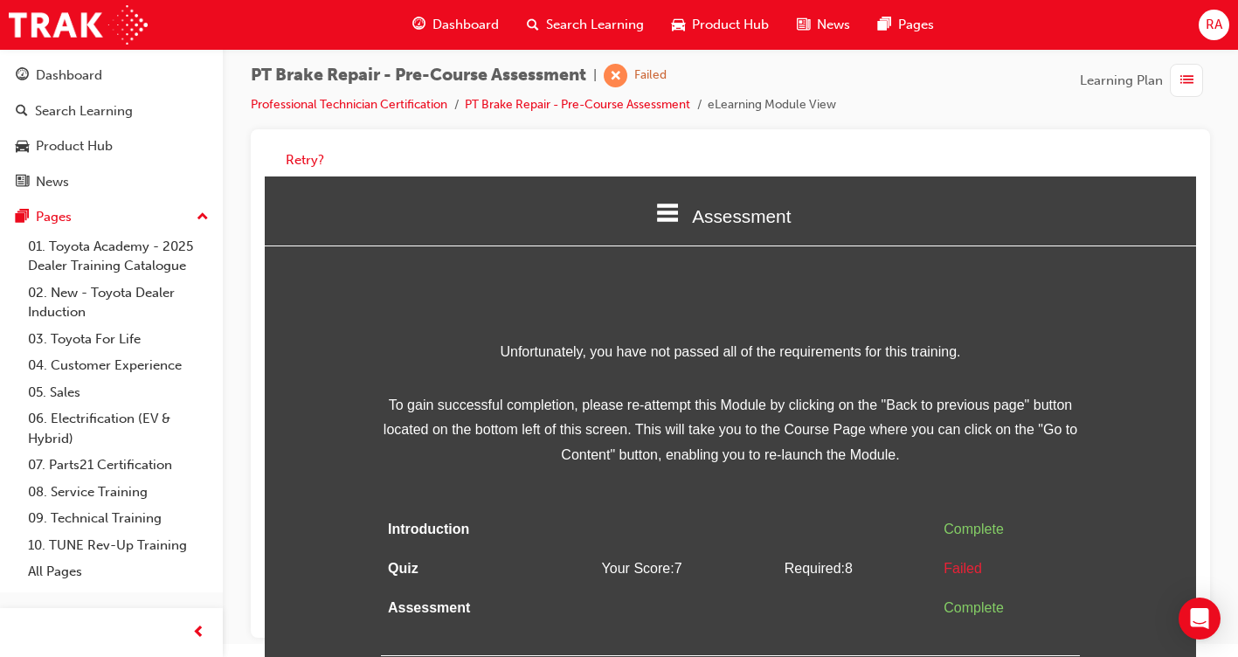
click at [1103, 560] on div "Unfortunately, you have not passed all of the requirements for this training. T…" at bounding box center [730, 498] width 931 height 317
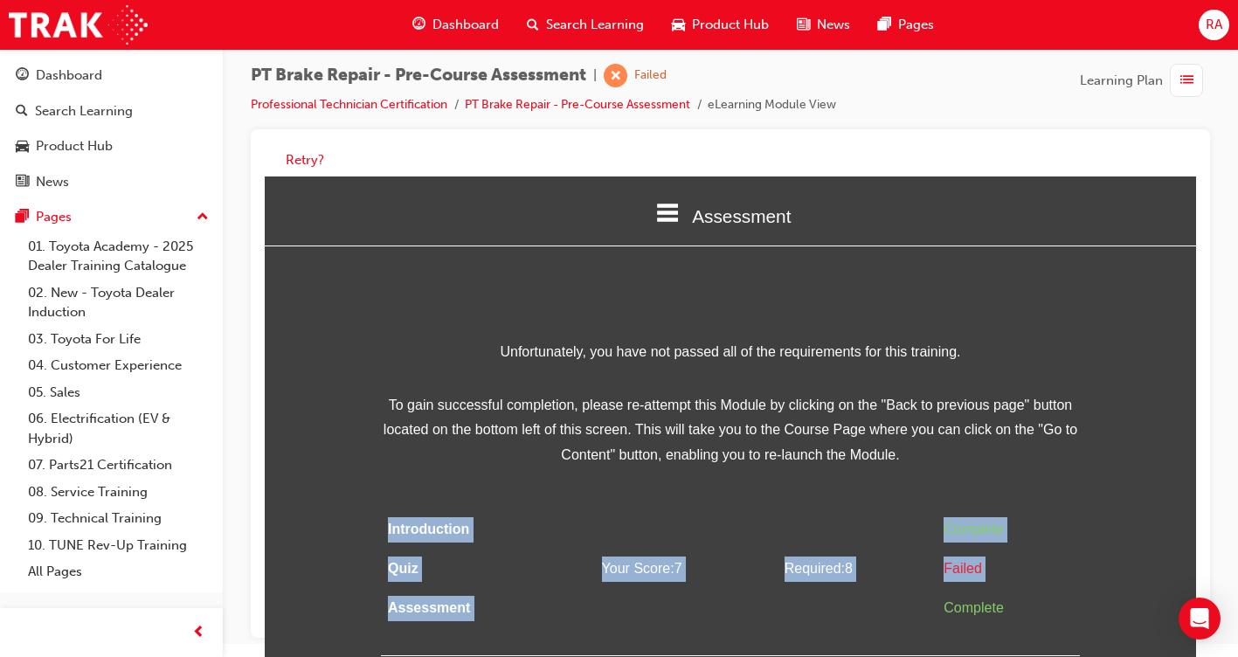
click at [1105, 560] on div "Unfortunately, you have not passed all of the requirements for this training. T…" at bounding box center [730, 498] width 931 height 317
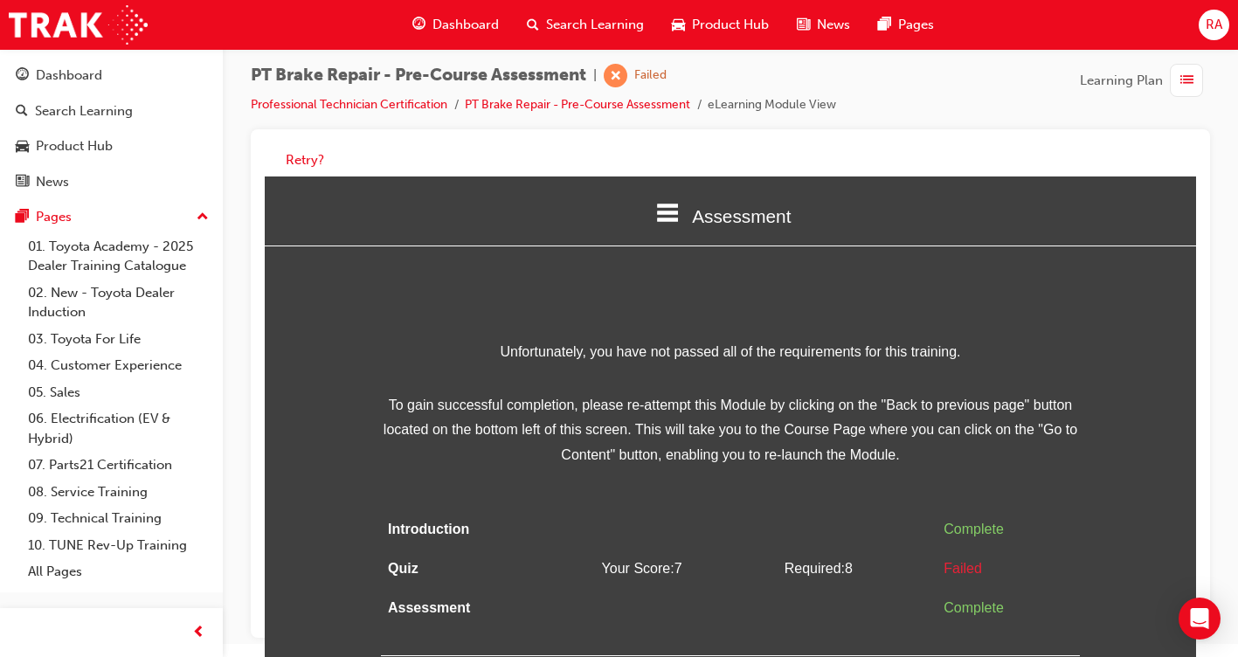
drag, startPoint x: 1105, startPoint y: 560, endPoint x: 1091, endPoint y: 342, distance: 218.9
click at [1091, 342] on div "Unfortunately, you have not passed all of the requirements for this training. T…" at bounding box center [730, 498] width 931 height 317
click at [620, 79] on span "learningRecordVerb_FAIL-icon" at bounding box center [616, 76] width 24 height 24
click at [297, 161] on button "Retry?" at bounding box center [305, 160] width 38 height 20
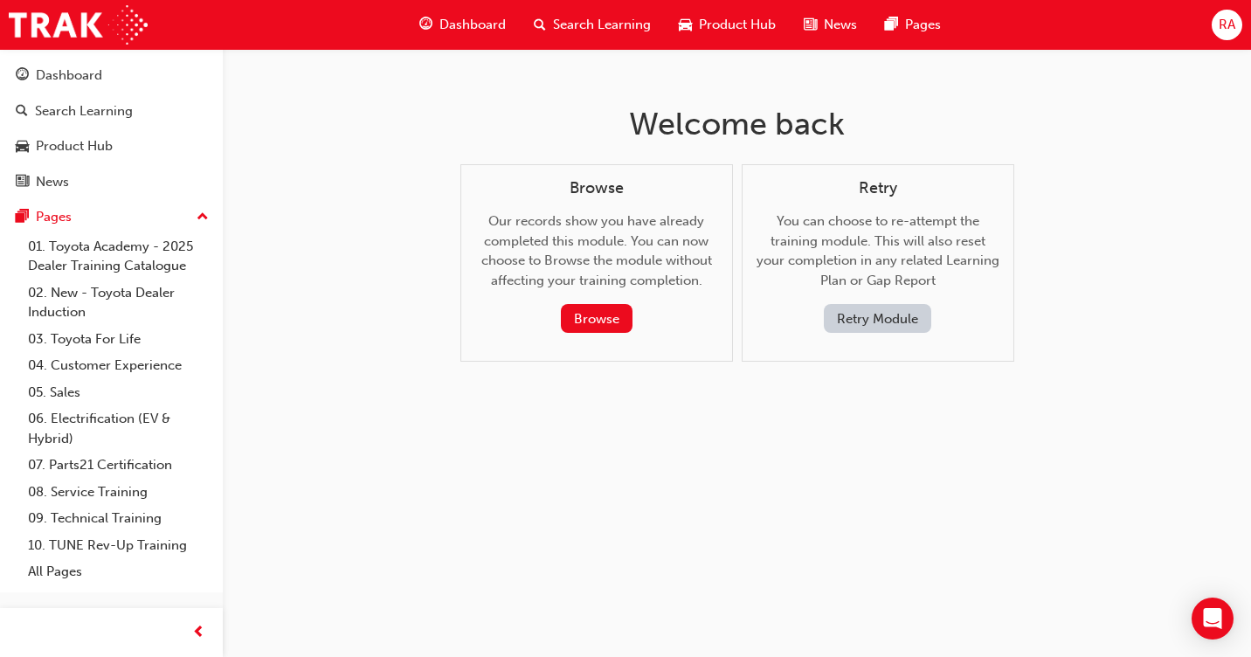
click at [874, 324] on button "Retry Module" at bounding box center [877, 318] width 107 height 29
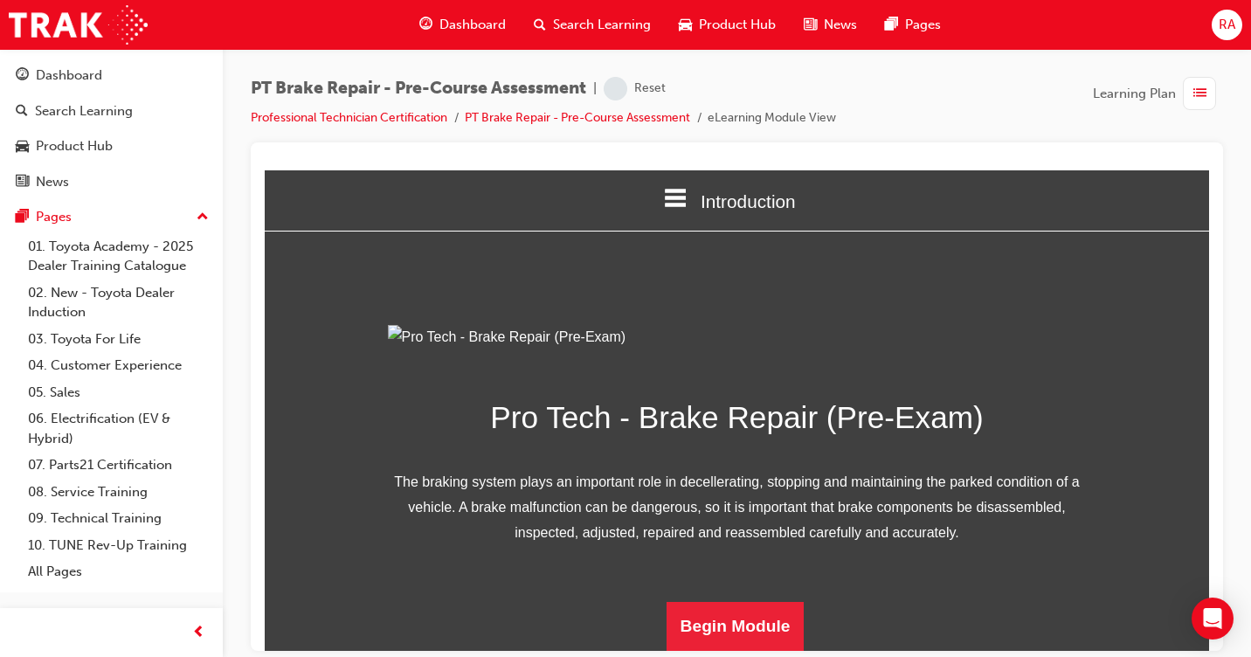
scroll to position [201, 0]
click at [721, 630] on button "Begin Module" at bounding box center [736, 625] width 138 height 49
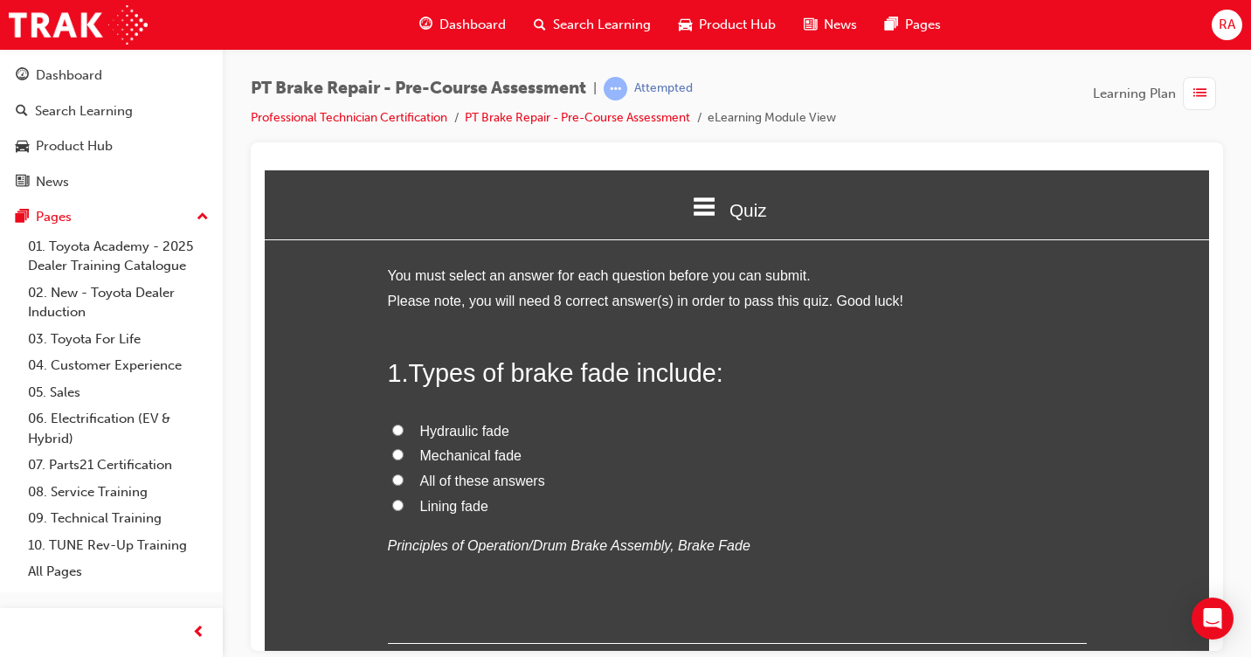
click at [392, 476] on input "All of these answers" at bounding box center [397, 479] width 11 height 11
radio input "true"
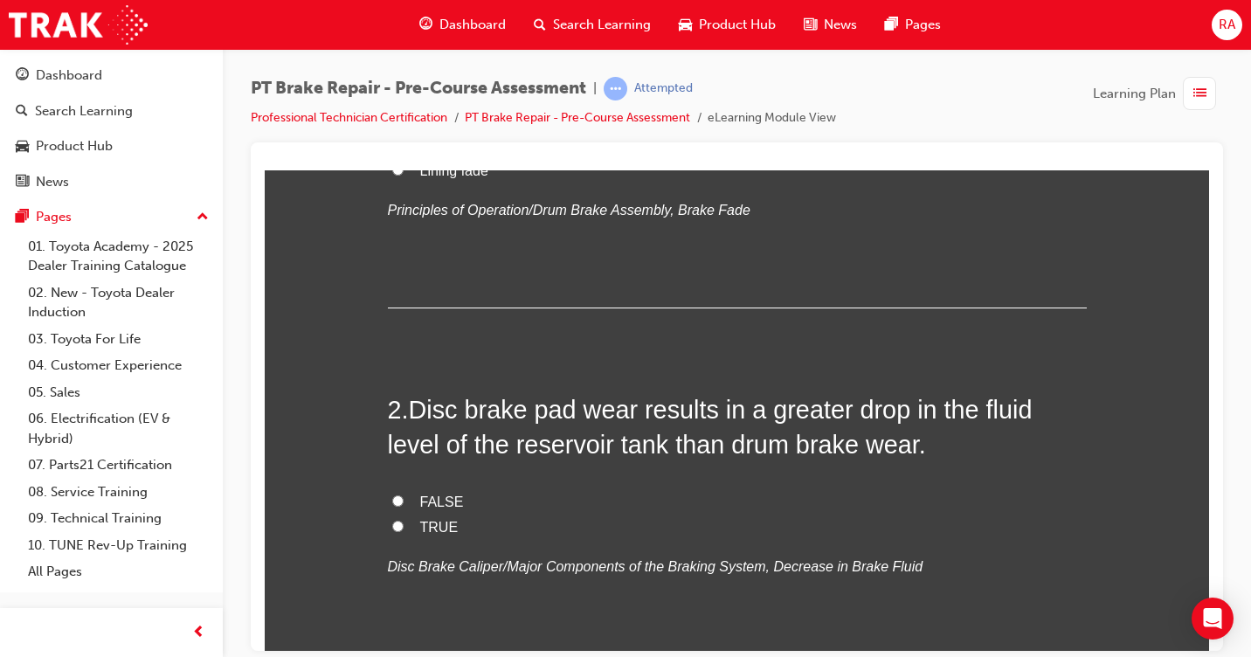
scroll to position [349, 0]
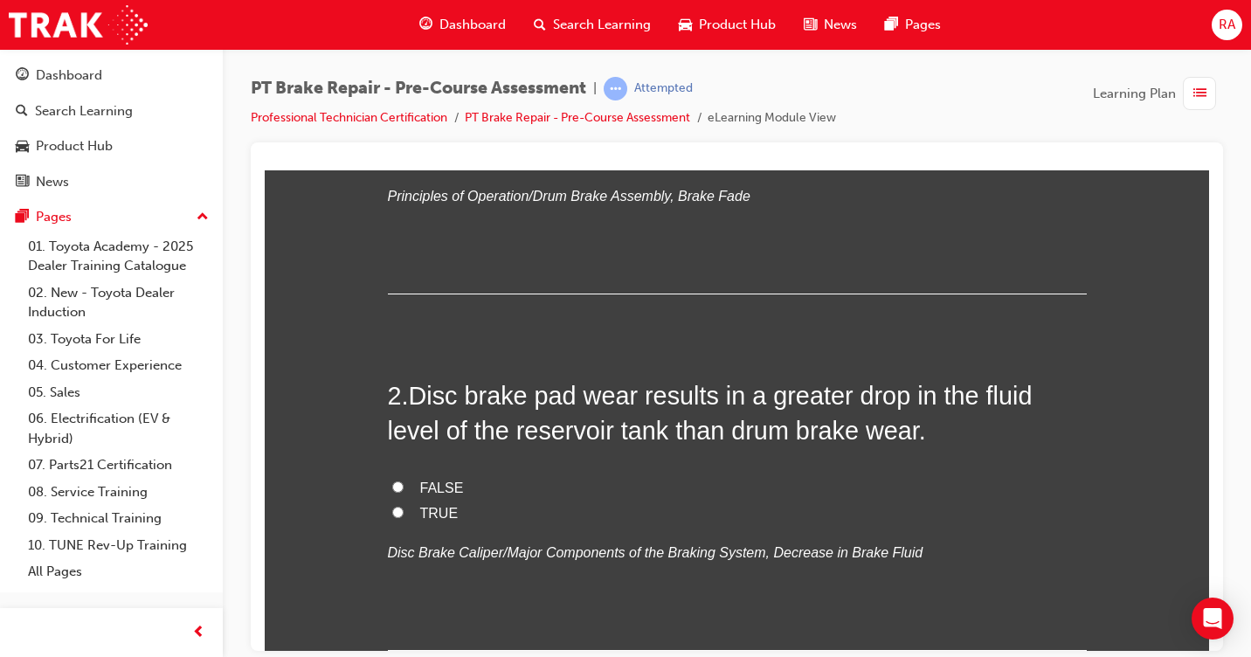
click at [392, 513] on input "TRUE" at bounding box center [397, 511] width 11 height 11
radio input "true"
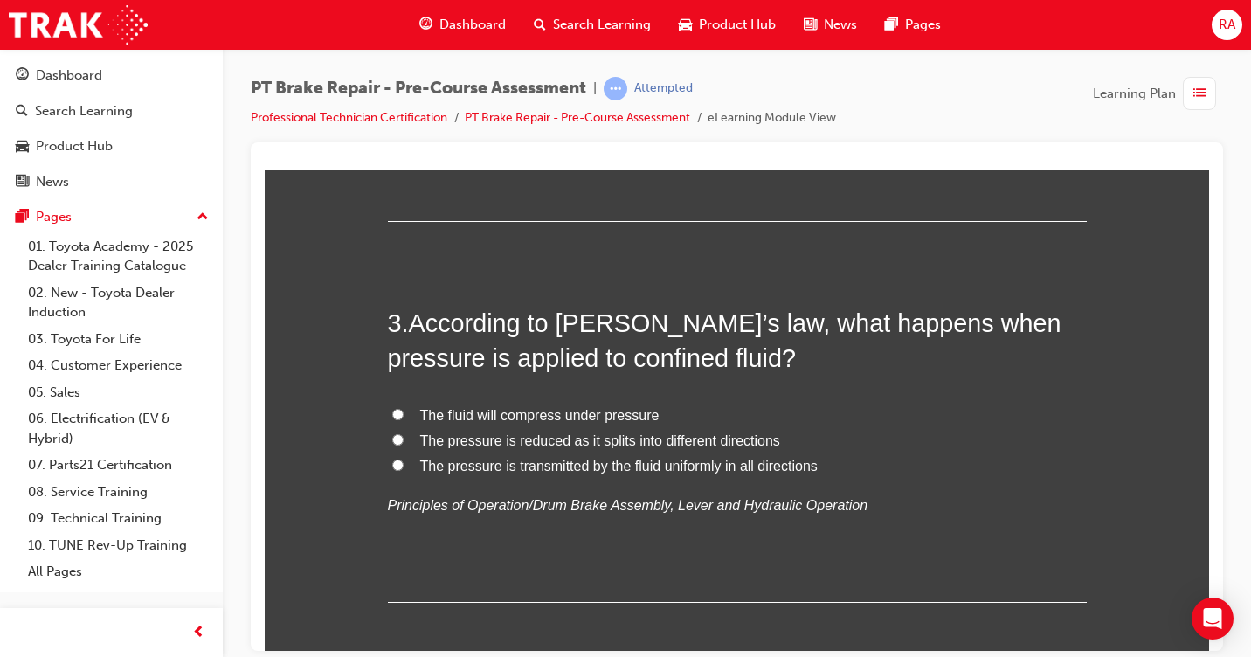
scroll to position [786, 0]
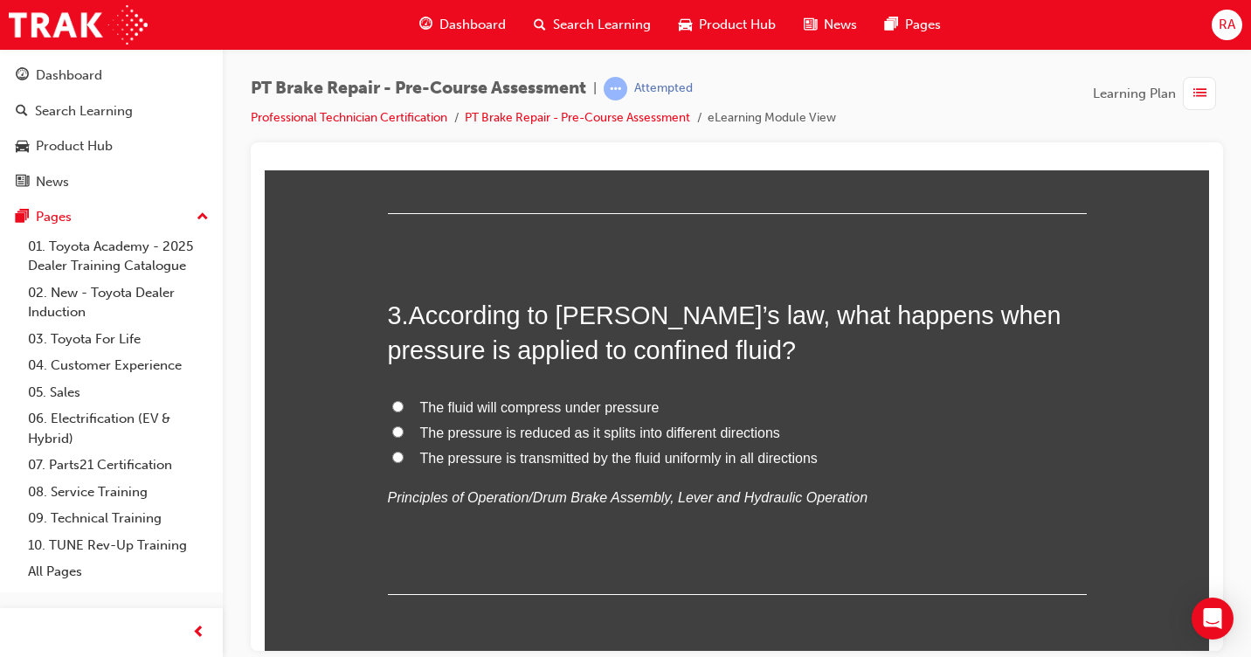
click at [392, 403] on input "The fluid will compress under pressure" at bounding box center [397, 405] width 11 height 11
radio input "true"
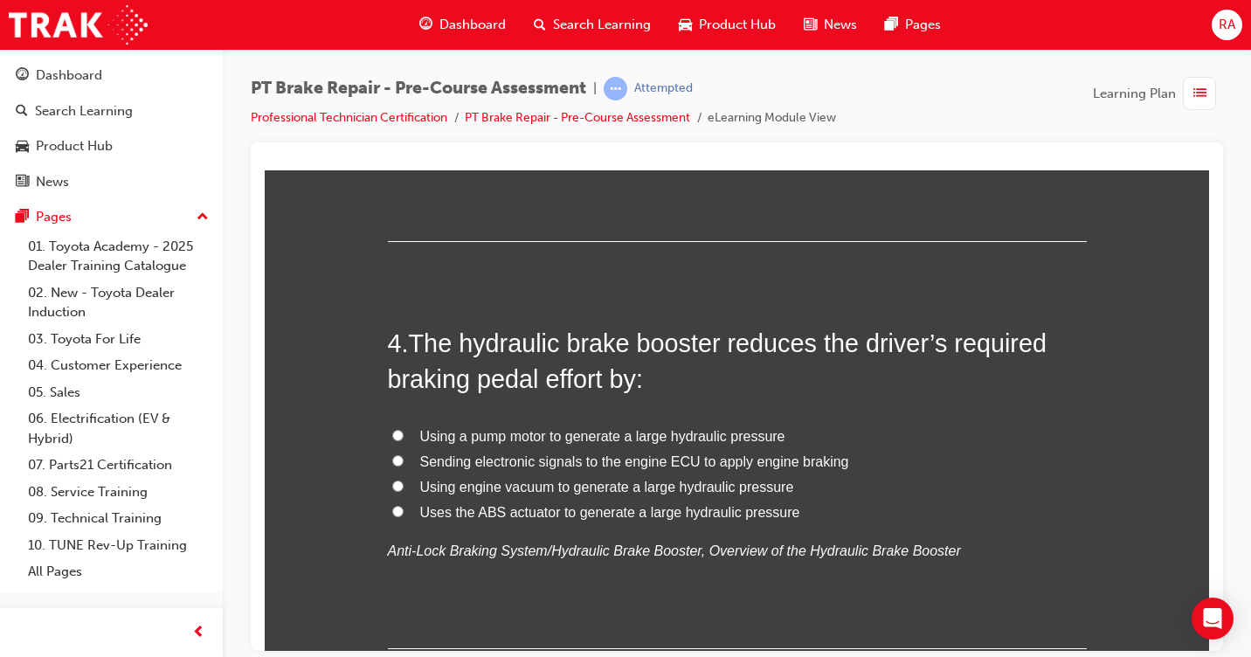
scroll to position [1136, 0]
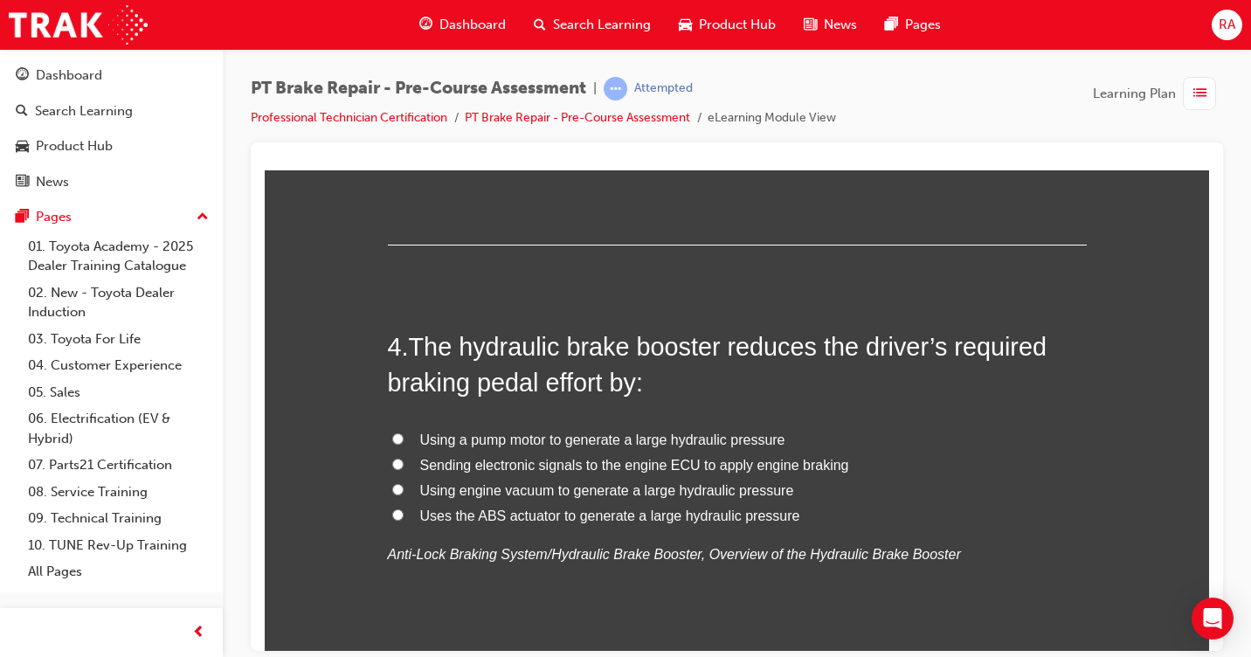
click at [392, 461] on input "Sending electronic signals to the engine ECU to apply engine braking" at bounding box center [397, 463] width 11 height 11
radio input "true"
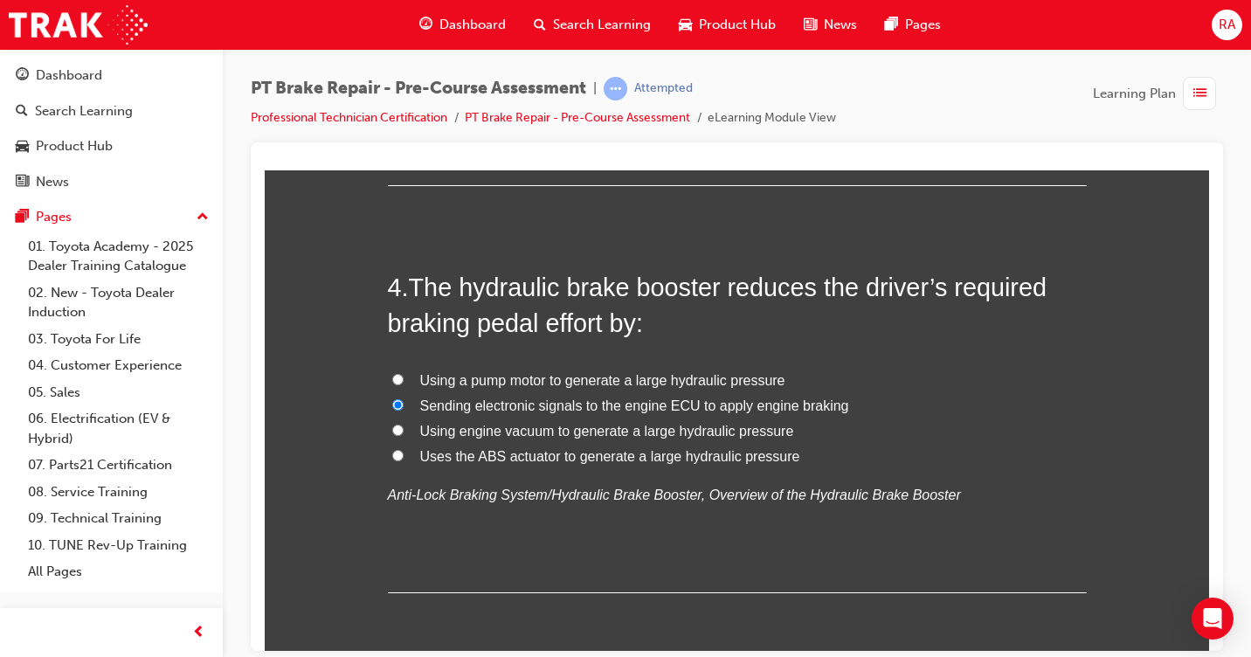
scroll to position [1485, 0]
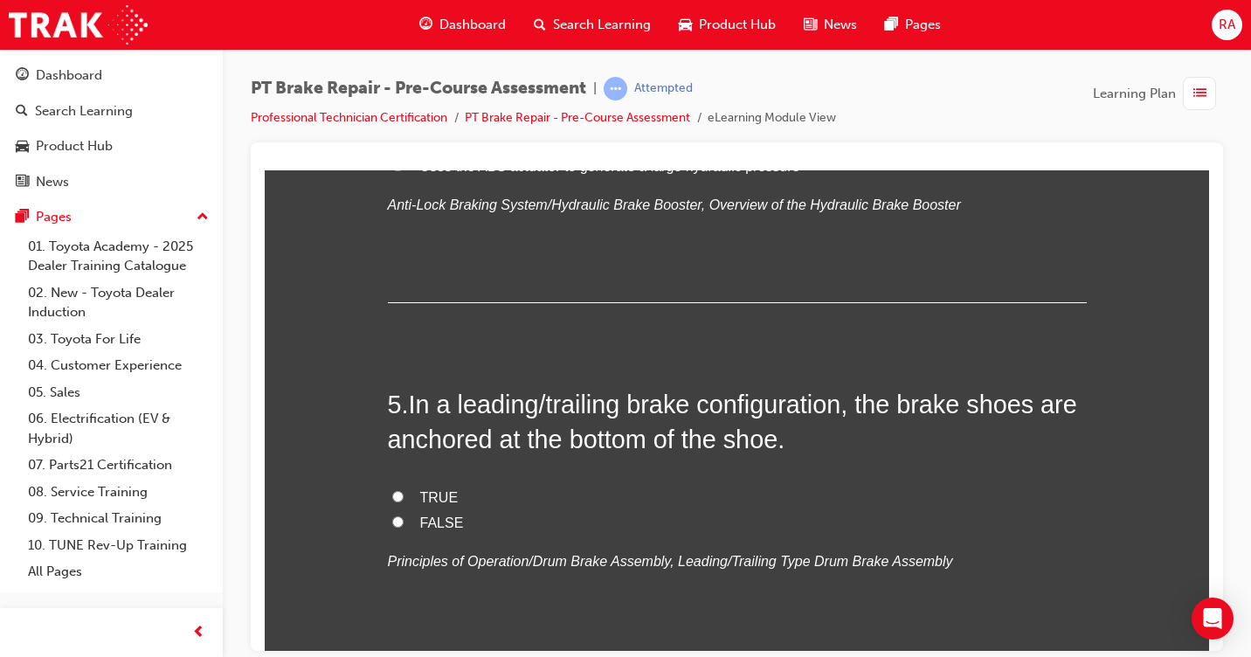
click at [392, 496] on input "TRUE" at bounding box center [397, 495] width 11 height 11
radio input "true"
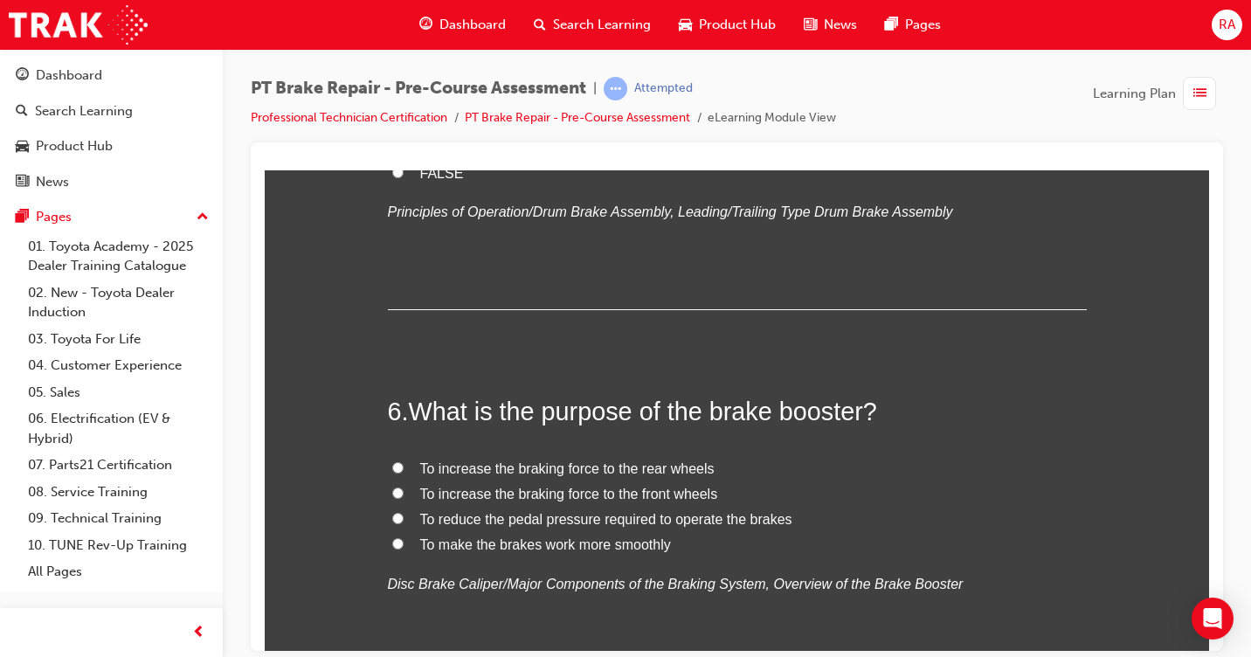
scroll to position [1922, 0]
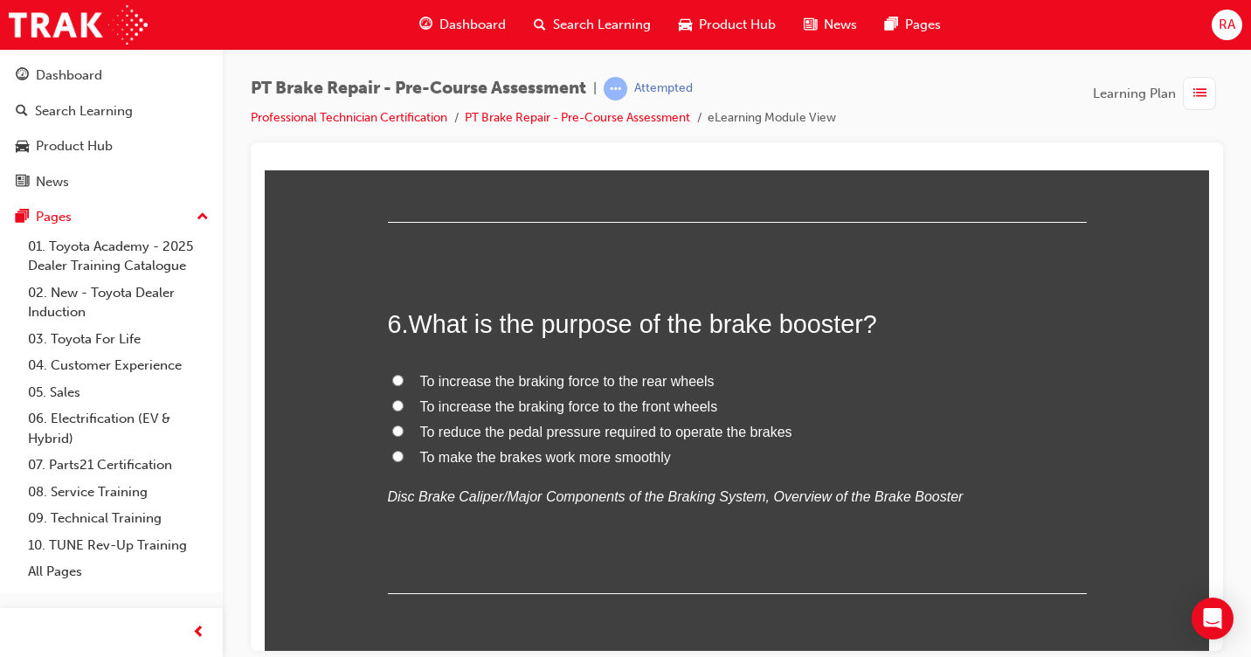
click at [392, 430] on input "To reduce the pedal pressure required to operate the brakes" at bounding box center [397, 430] width 11 height 11
radio input "true"
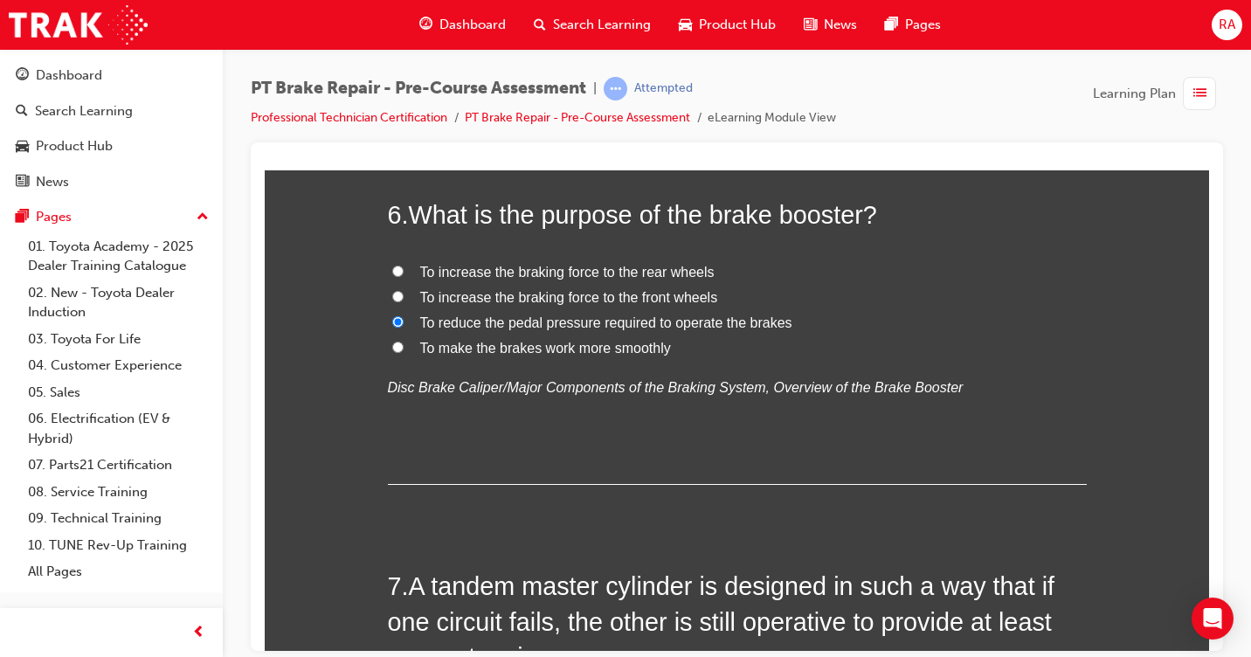
scroll to position [2272, 0]
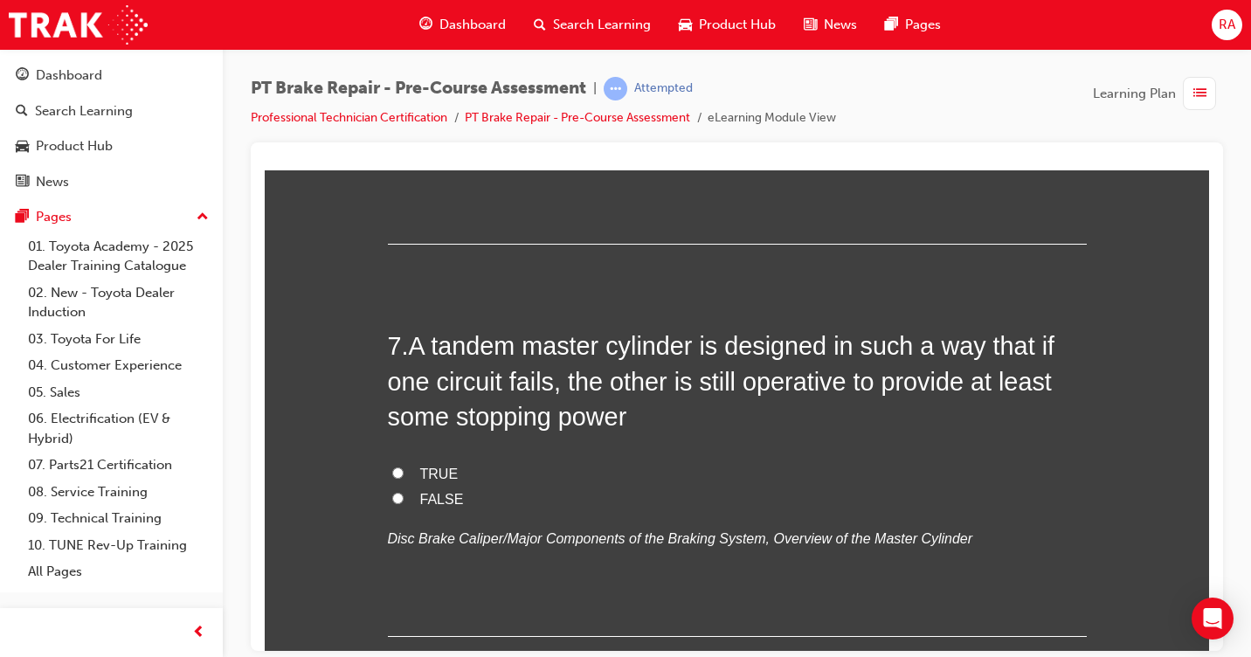
click at [396, 474] on label "TRUE" at bounding box center [737, 473] width 699 height 25
click at [392, 472] on input "TRUE" at bounding box center [397, 472] width 11 height 11
radio input "true"
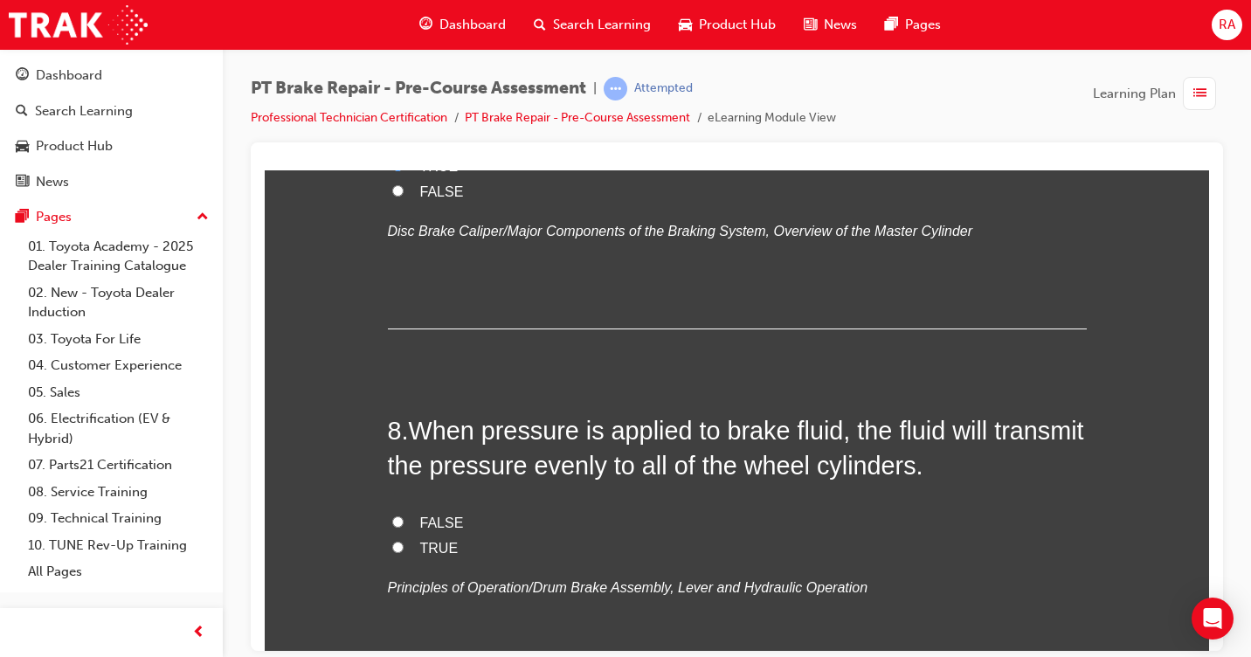
scroll to position [2621, 0]
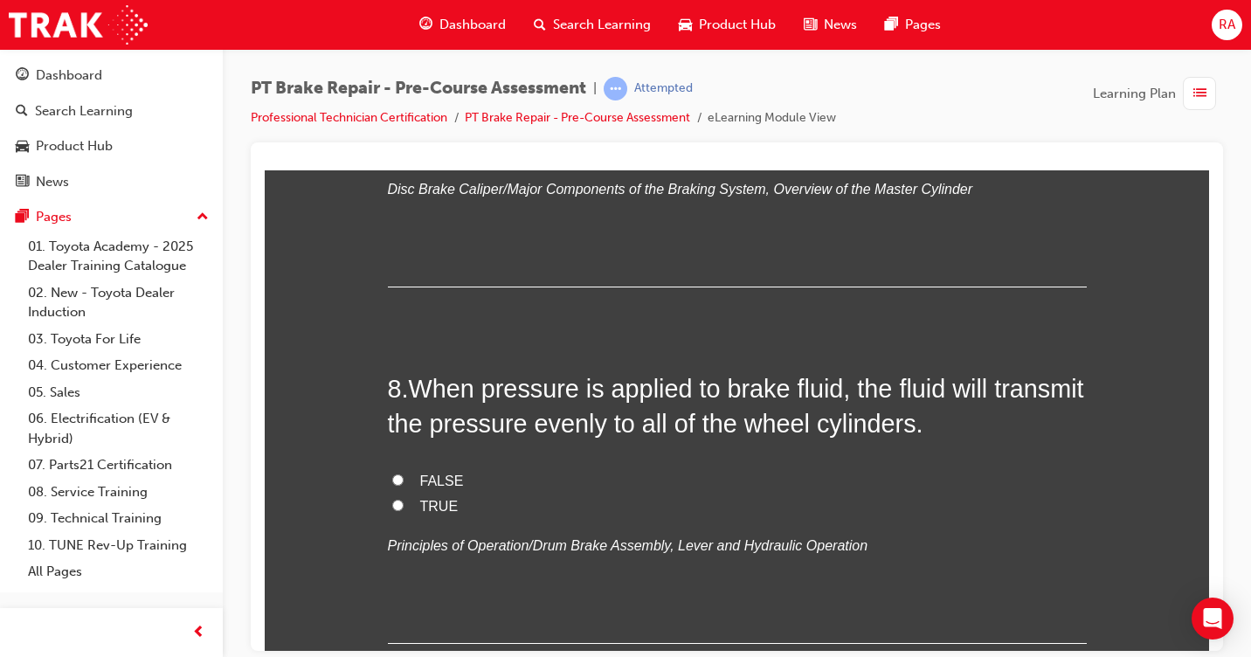
click at [392, 503] on input "TRUE" at bounding box center [397, 504] width 11 height 11
radio input "true"
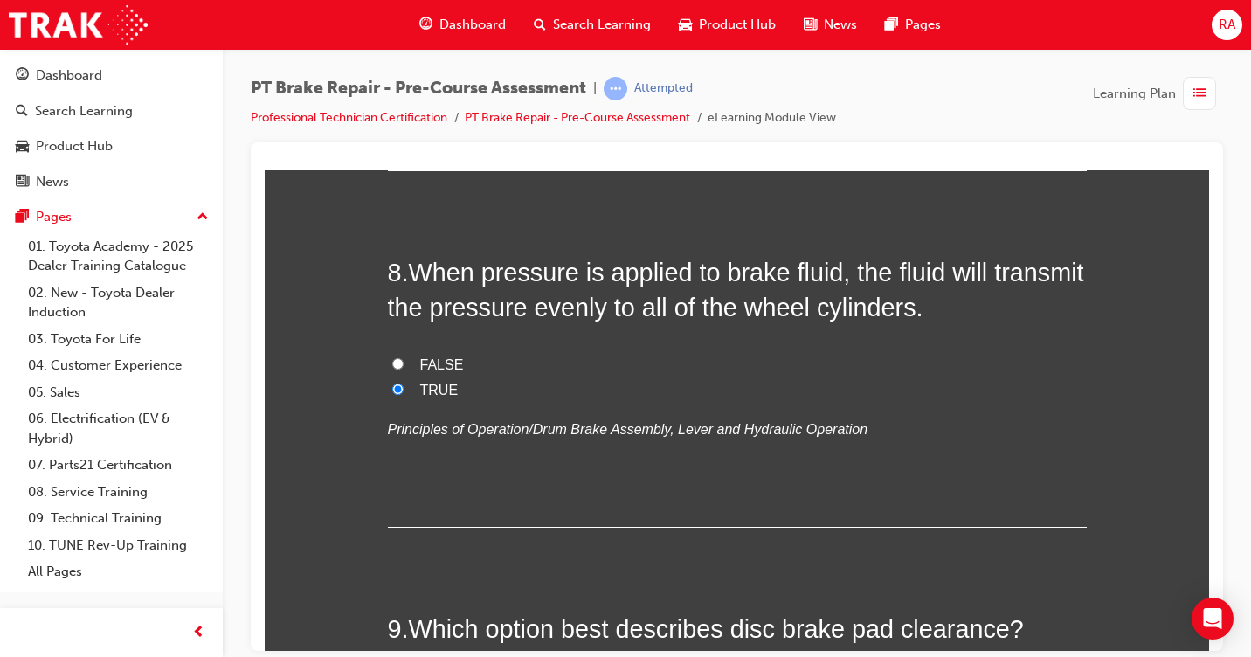
scroll to position [2970, 0]
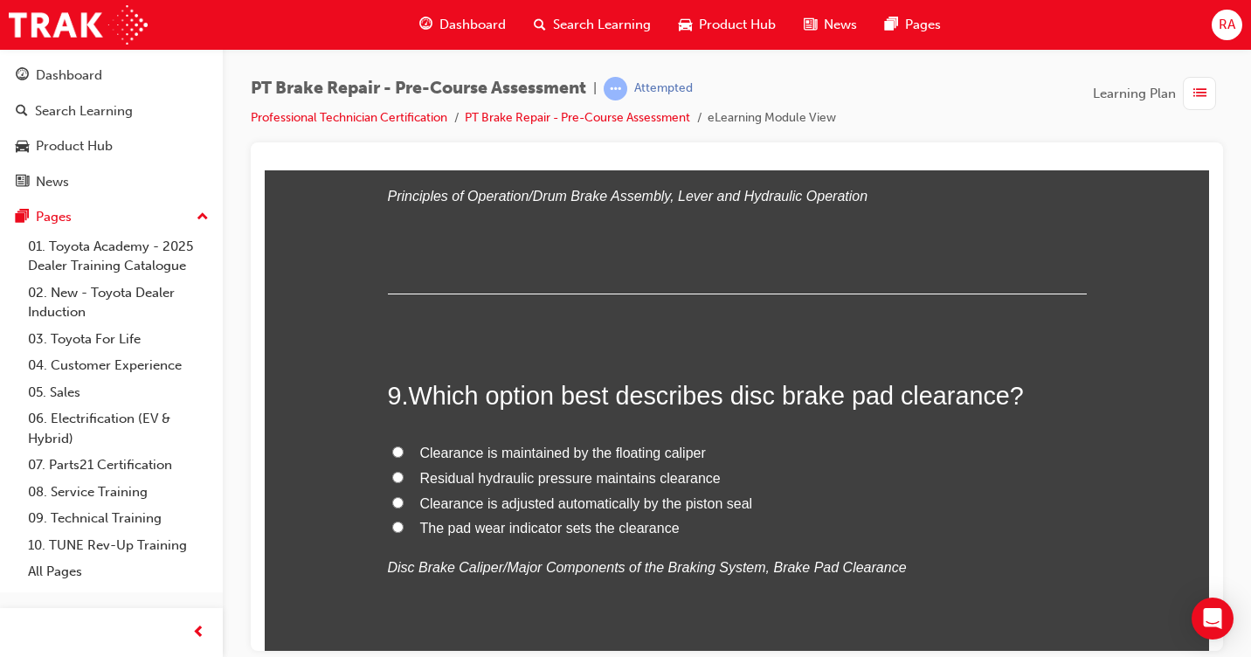
click at [392, 528] on input "The pad wear indicator sets the clearance" at bounding box center [397, 526] width 11 height 11
radio input "true"
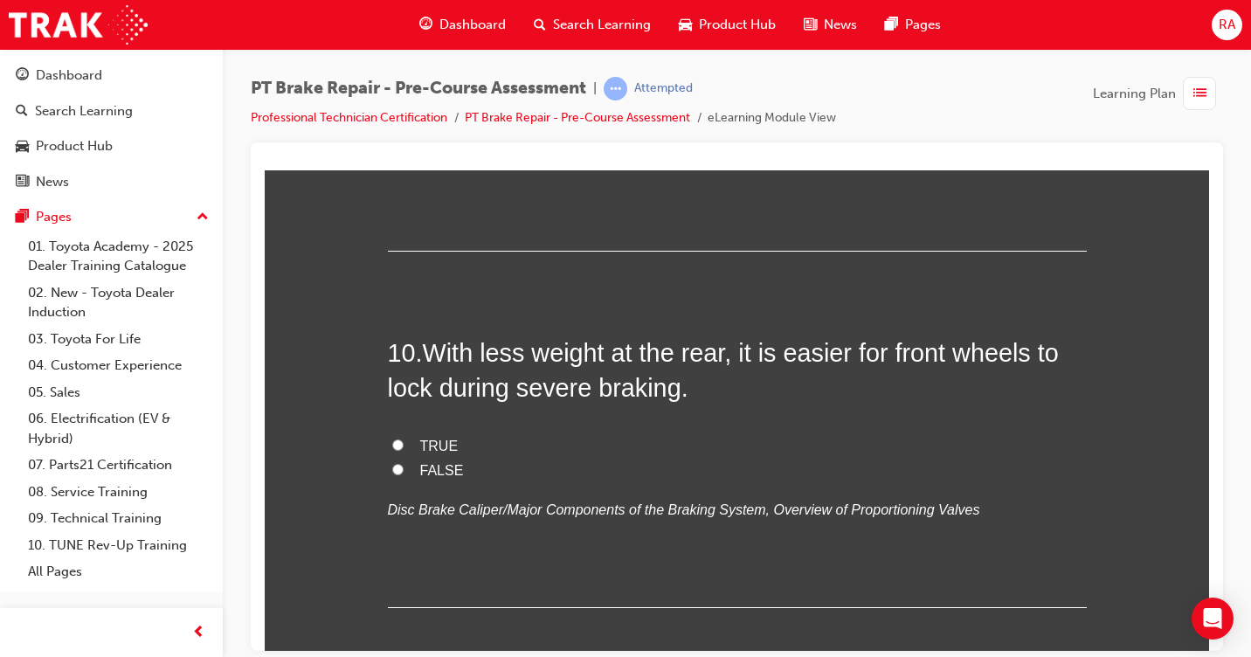
scroll to position [3407, 0]
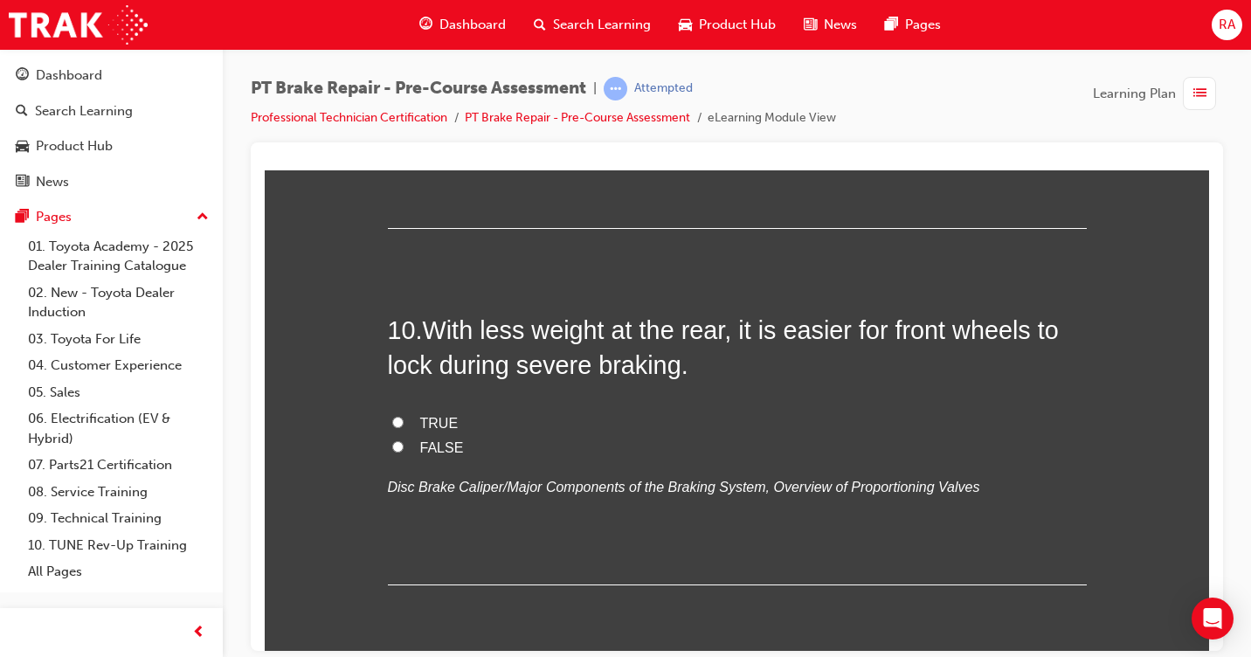
click at [392, 420] on input "TRUE" at bounding box center [397, 421] width 11 height 11
radio input "true"
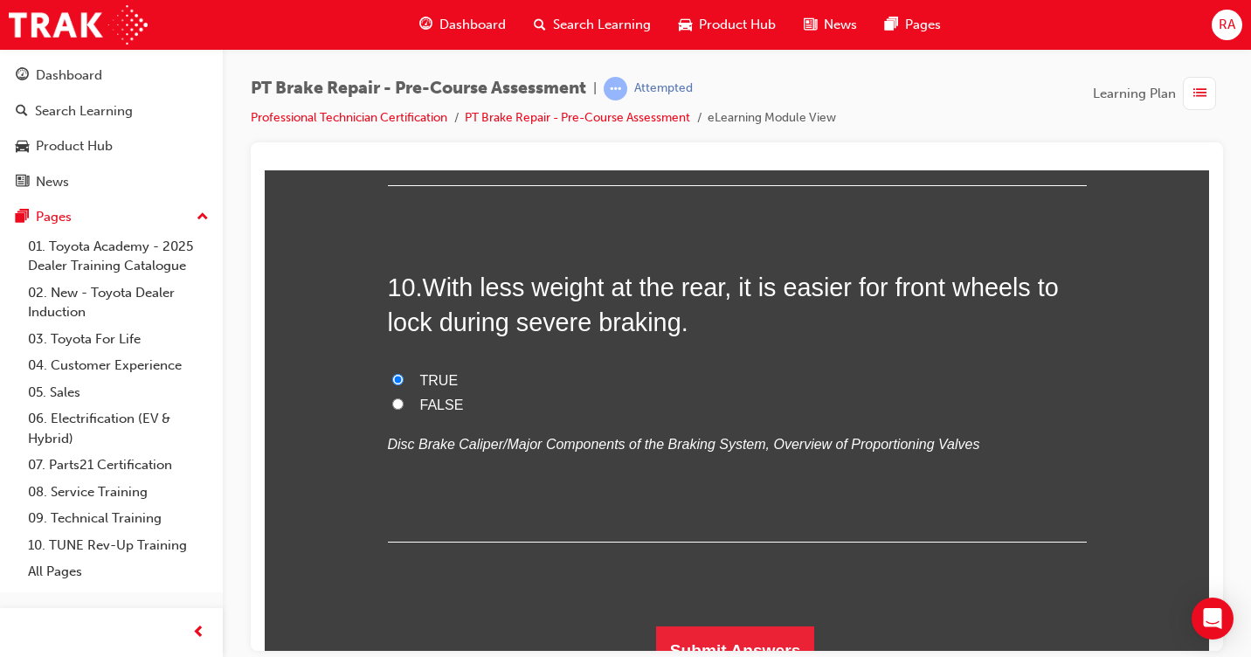
scroll to position [3474, 0]
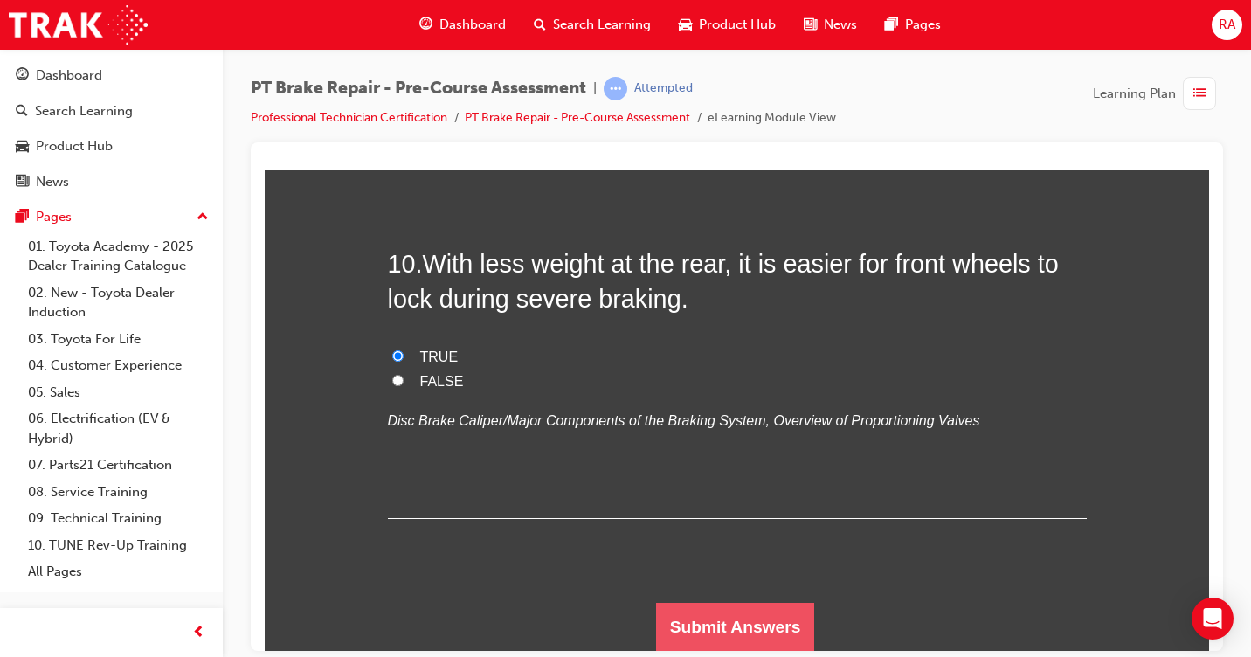
click at [703, 624] on button "Submit Answers" at bounding box center [735, 626] width 159 height 49
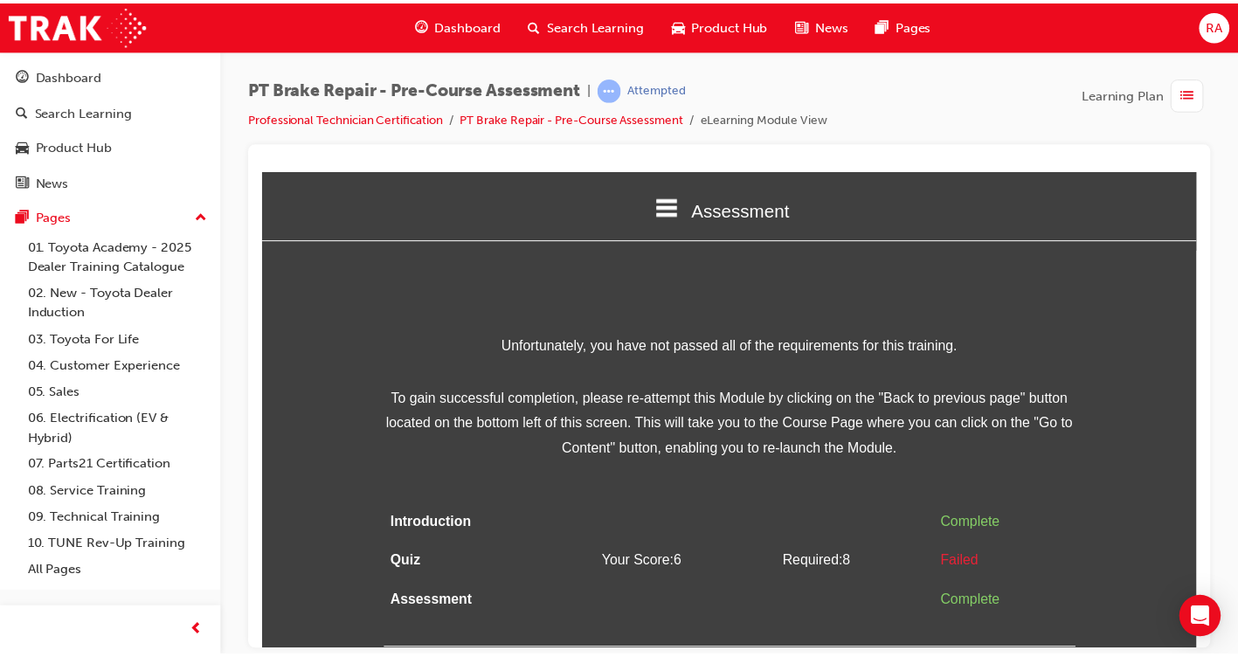
scroll to position [0, 0]
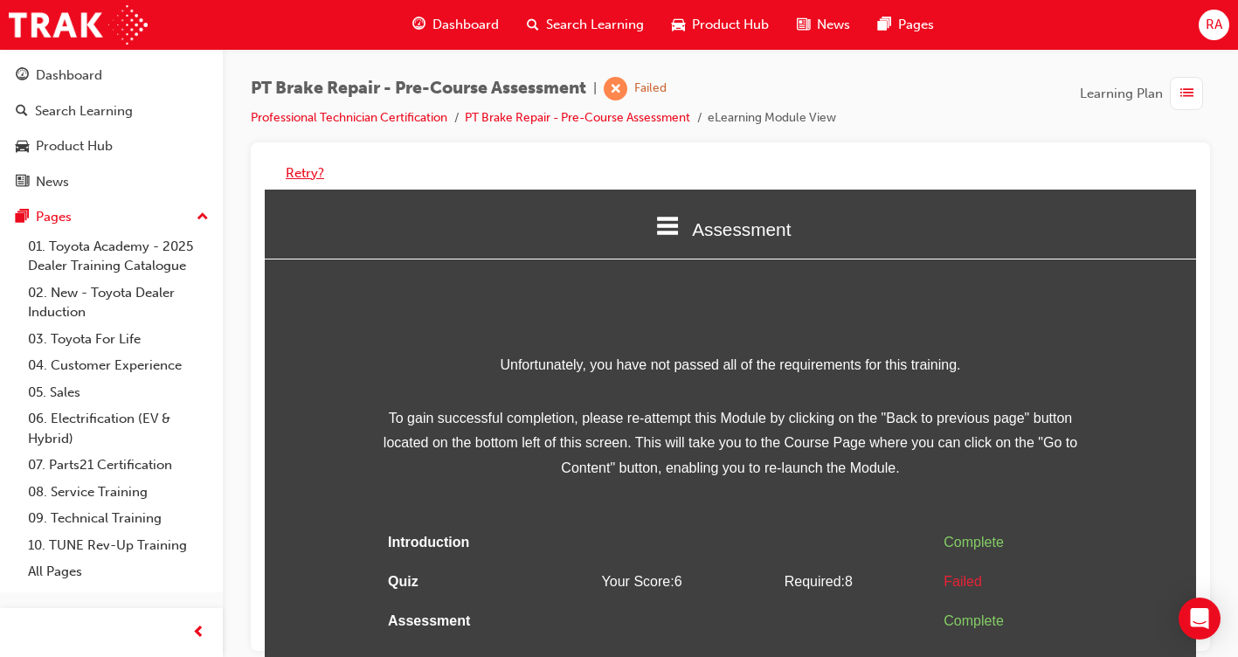
click at [305, 171] on button "Retry?" at bounding box center [305, 173] width 38 height 20
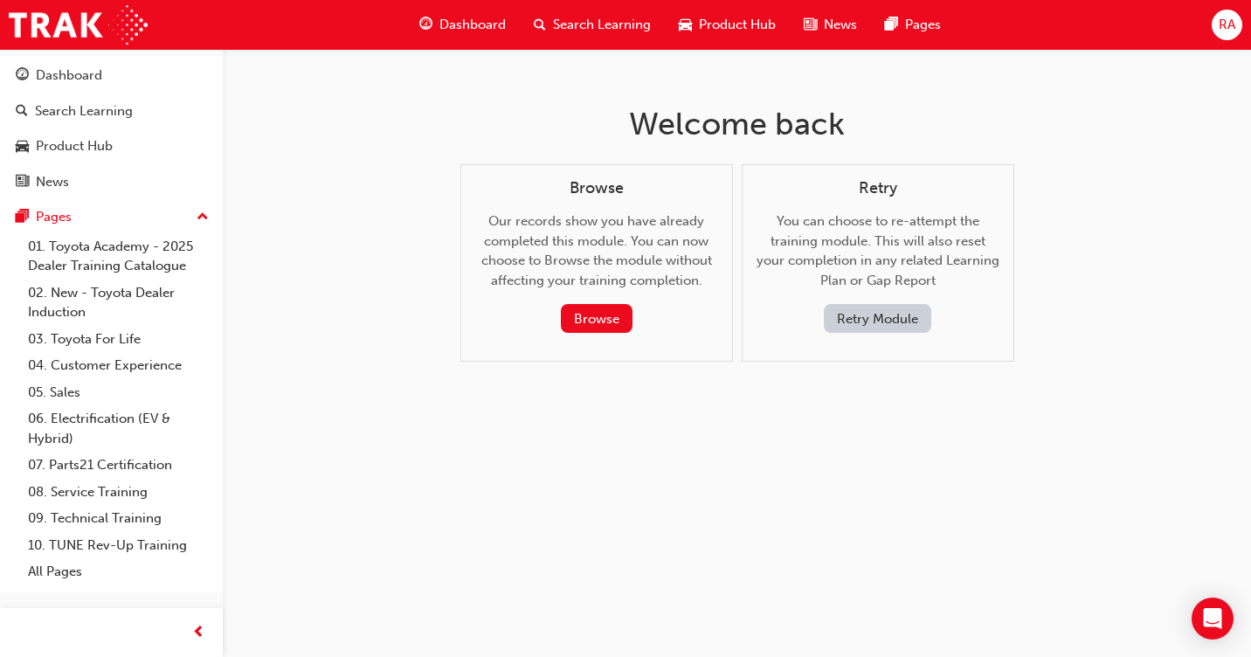
click at [867, 321] on button "Retry Module" at bounding box center [877, 318] width 107 height 29
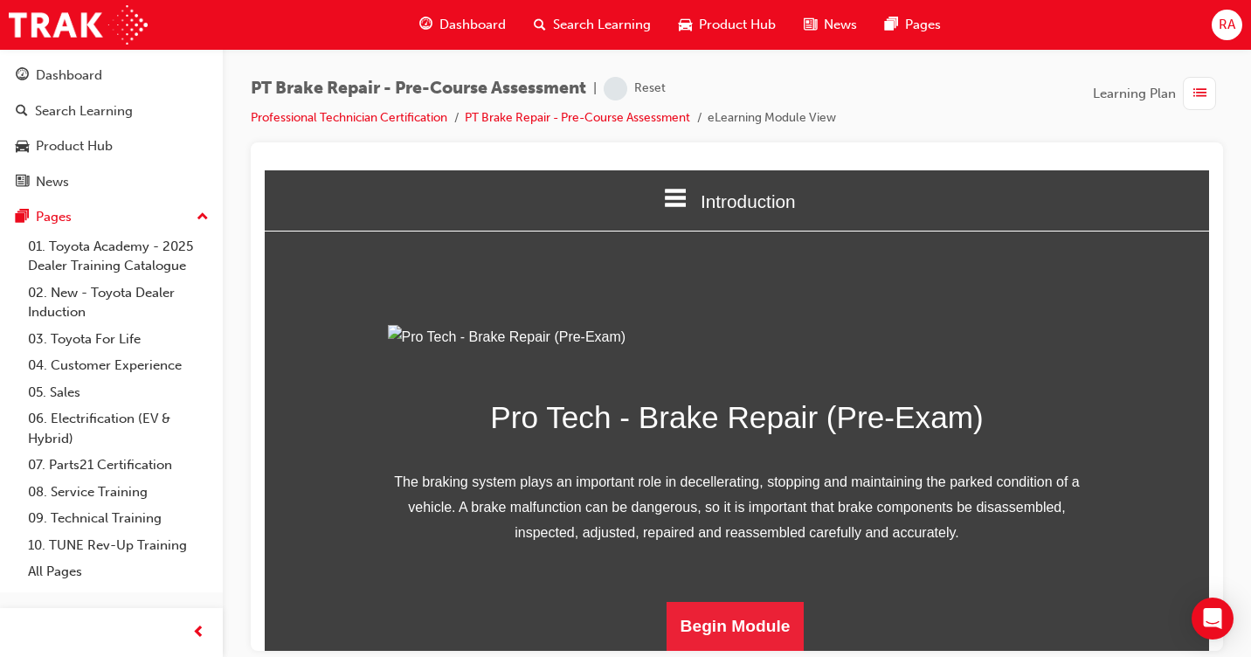
scroll to position [201, 0]
click at [718, 638] on button "Begin Module" at bounding box center [736, 625] width 138 height 49
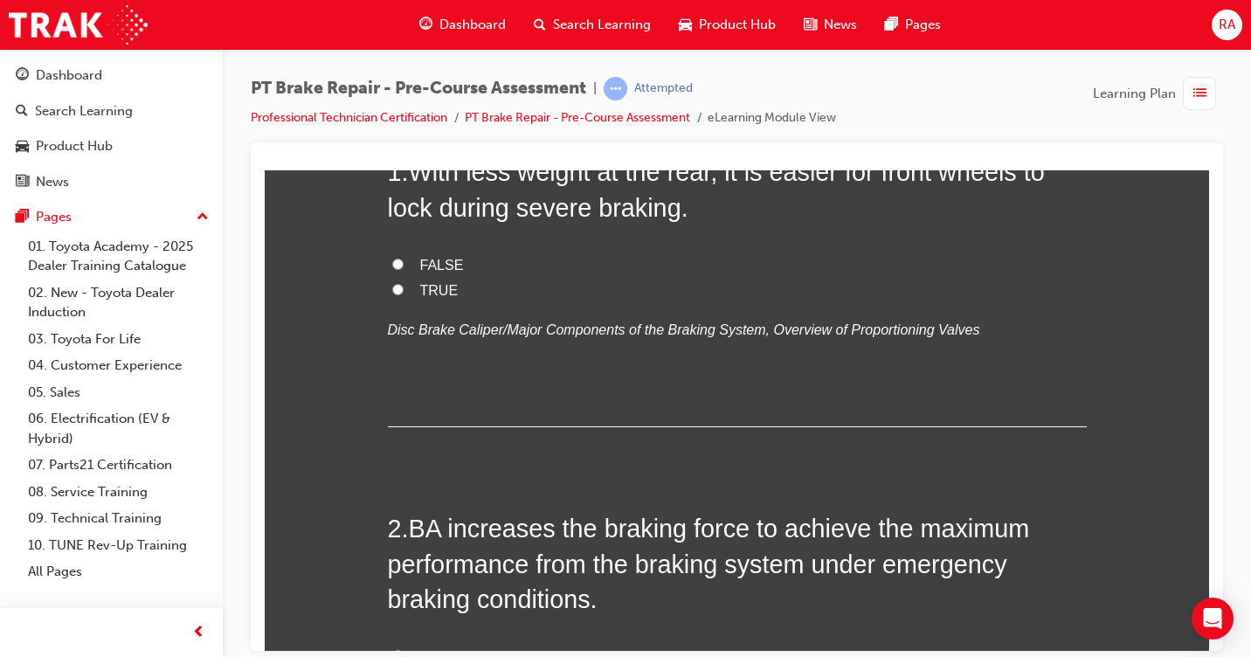
scroll to position [0, 0]
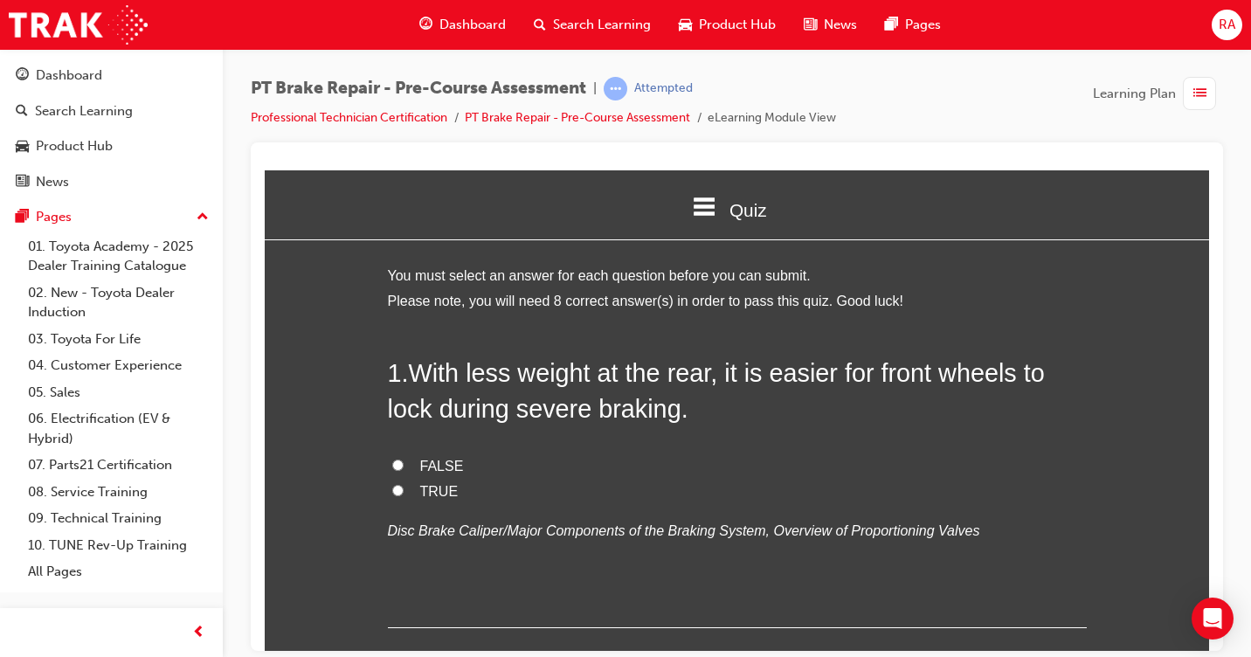
click at [392, 492] on input "TRUE" at bounding box center [397, 489] width 11 height 11
radio input "true"
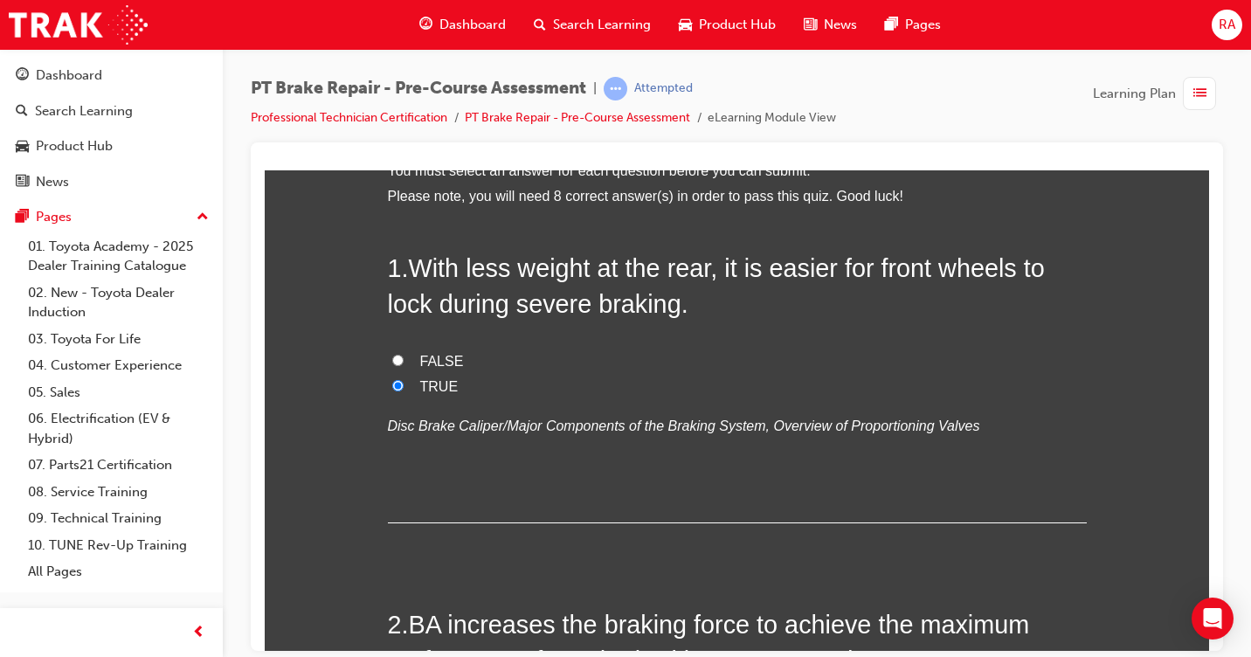
scroll to position [349, 0]
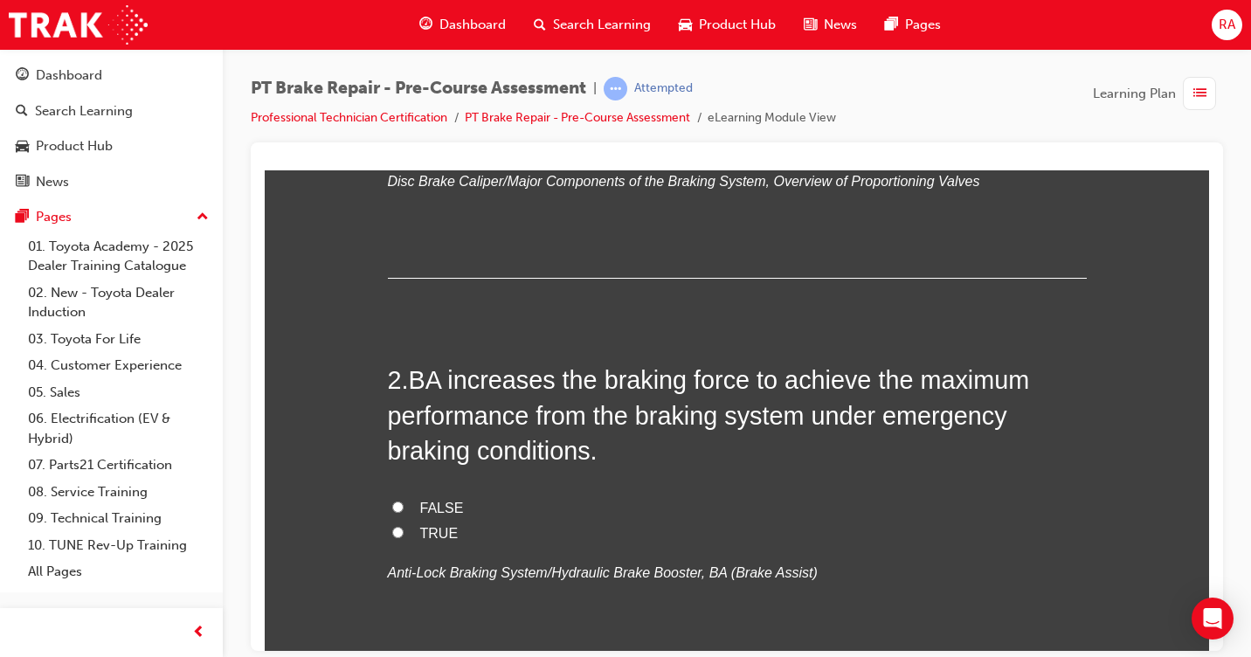
click at [394, 531] on input "TRUE" at bounding box center [397, 531] width 11 height 11
radio input "true"
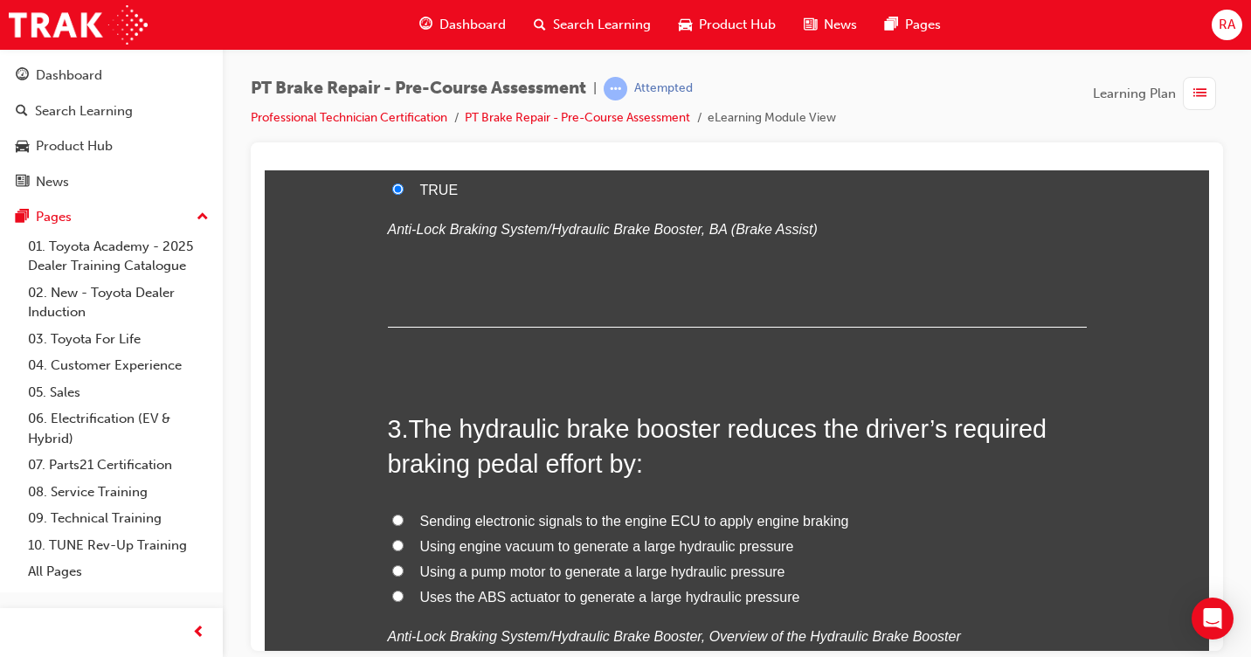
scroll to position [699, 0]
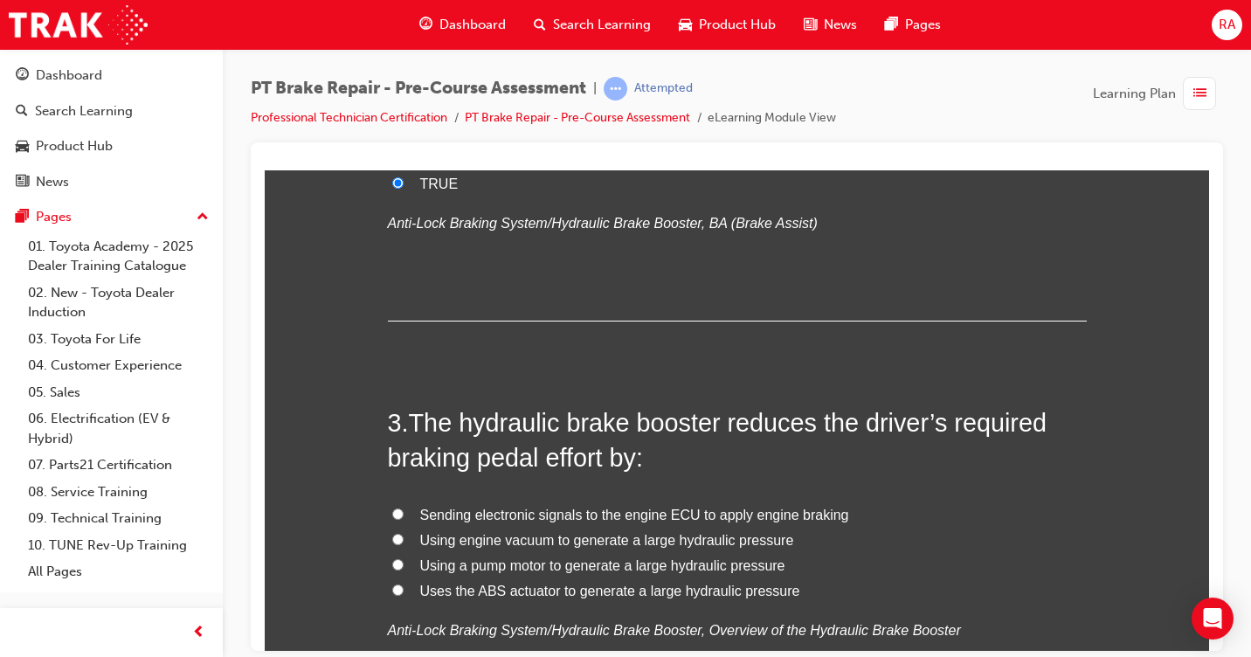
click at [393, 591] on input "Uses the ABS actuator to generate a large hydraulic pressure" at bounding box center [397, 589] width 11 height 11
radio input "true"
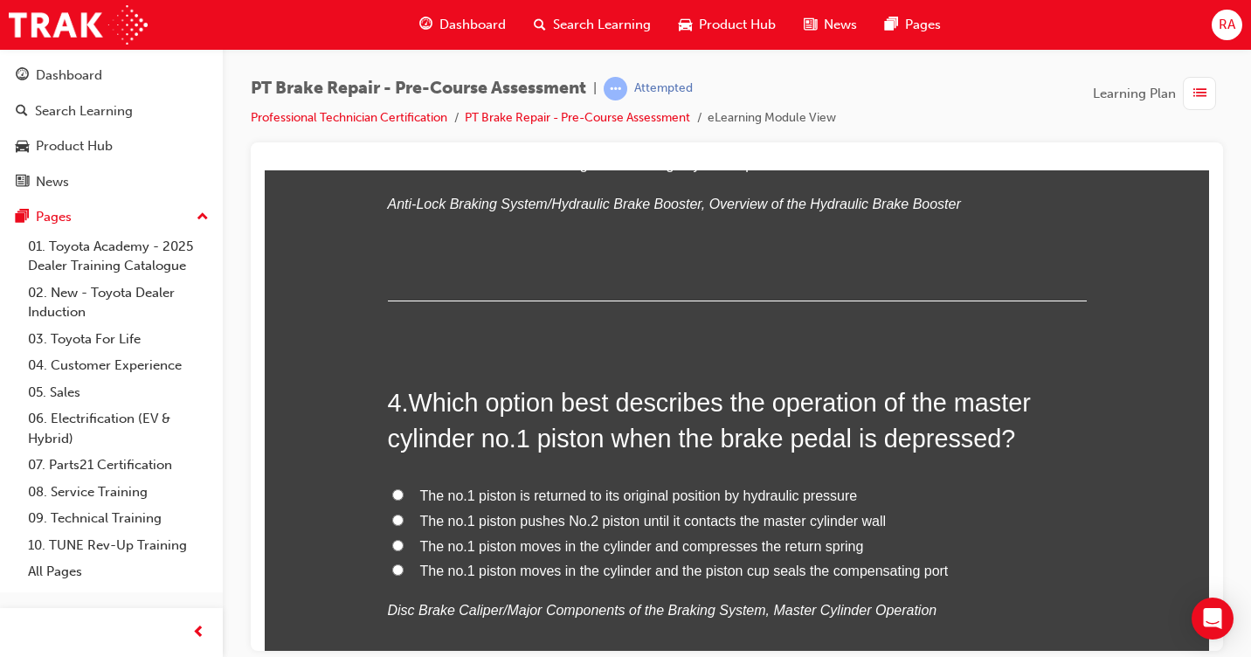
scroll to position [1136, 0]
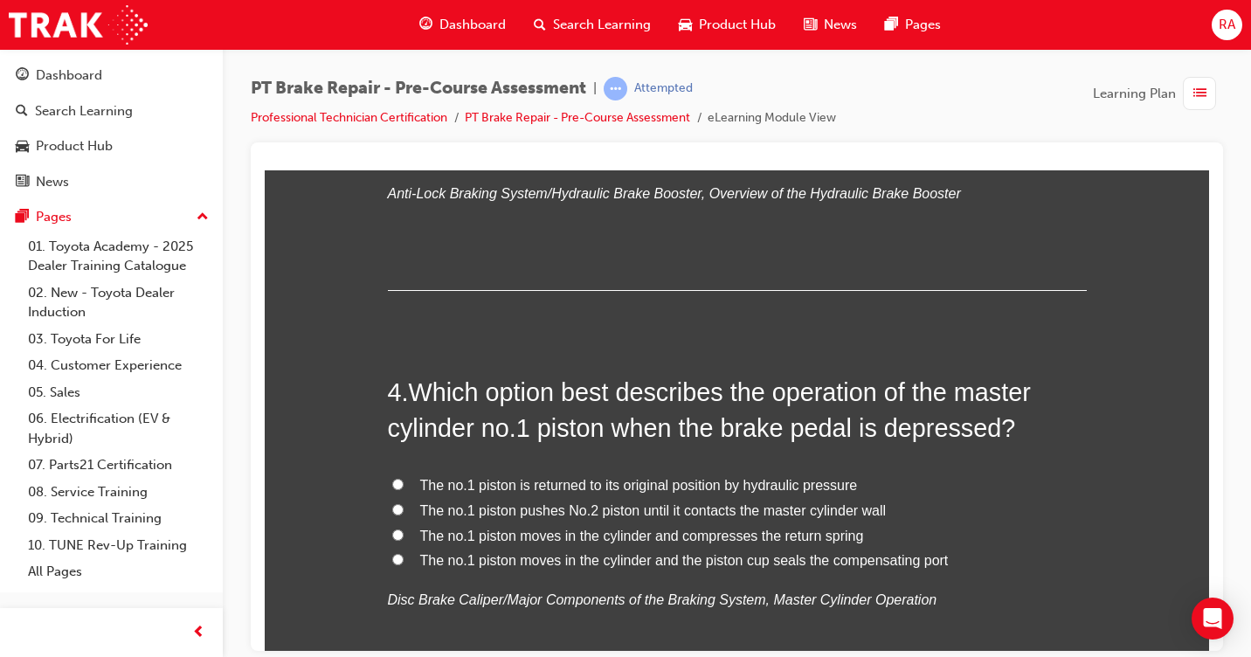
click at [392, 558] on input "The no.1 piston moves in the cylinder and the piston cup seals the compensating…" at bounding box center [397, 558] width 11 height 11
radio input "true"
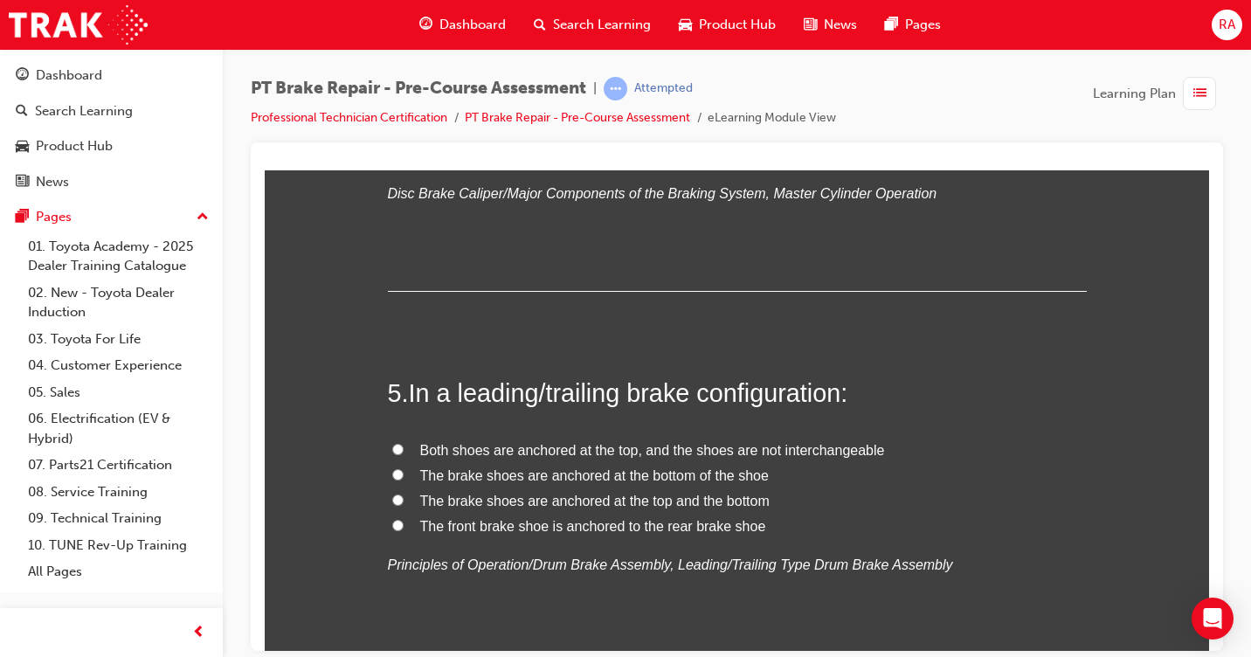
scroll to position [1573, 0]
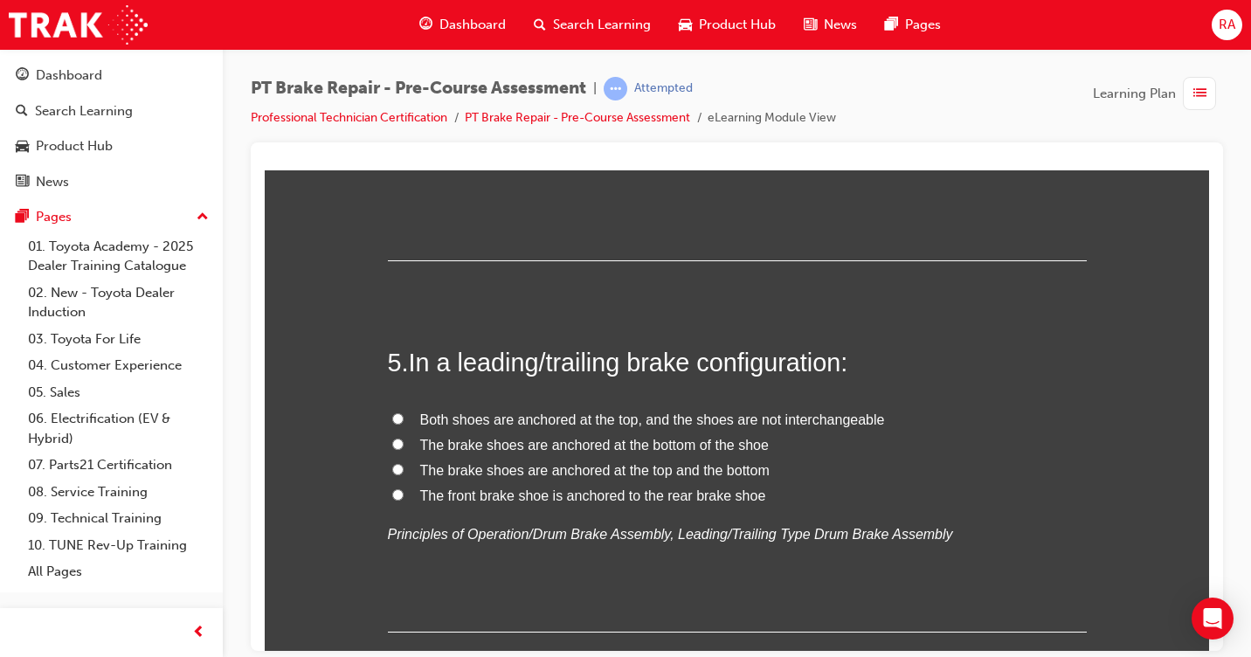
click at [395, 417] on input "Both shoes are anchored at the top, and the shoes are not interchangeable" at bounding box center [397, 417] width 11 height 11
radio input "true"
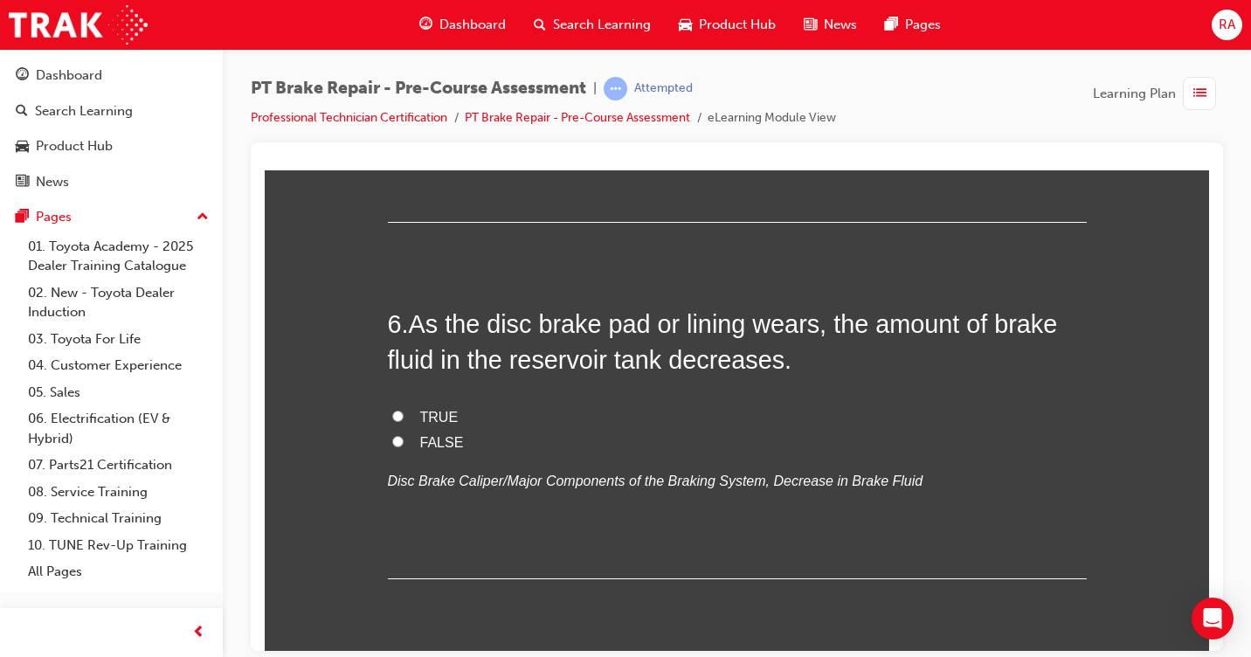
scroll to position [2009, 0]
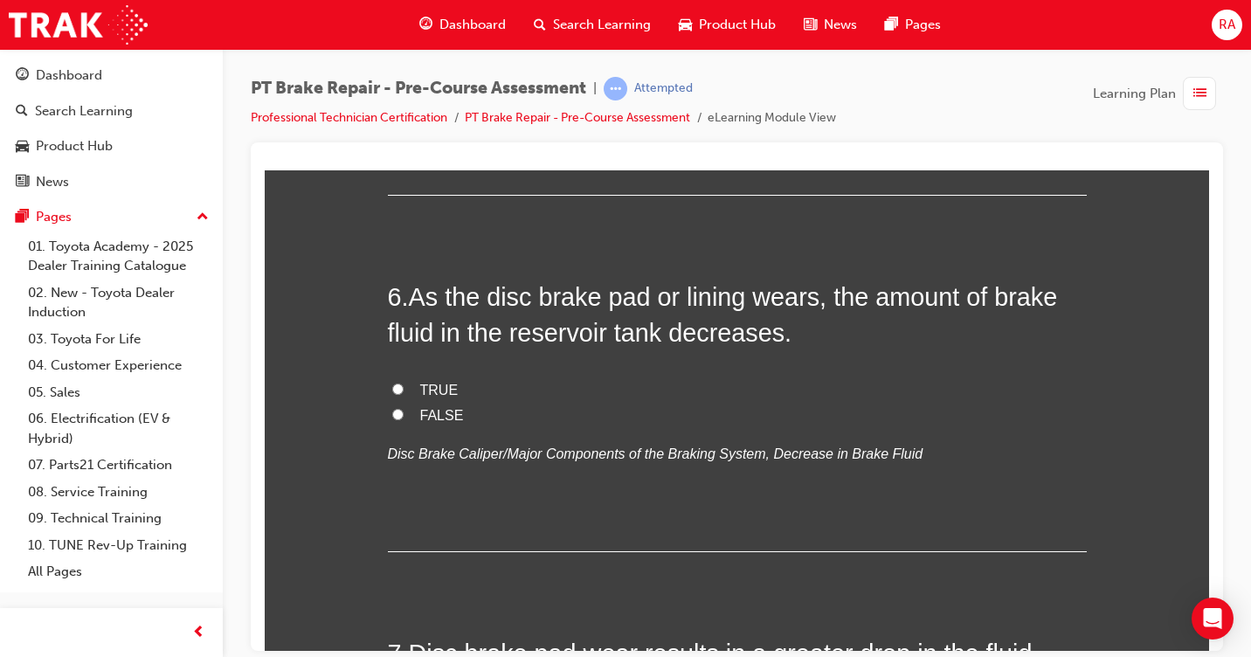
click at [392, 385] on input "TRUE" at bounding box center [397, 388] width 11 height 11
radio input "true"
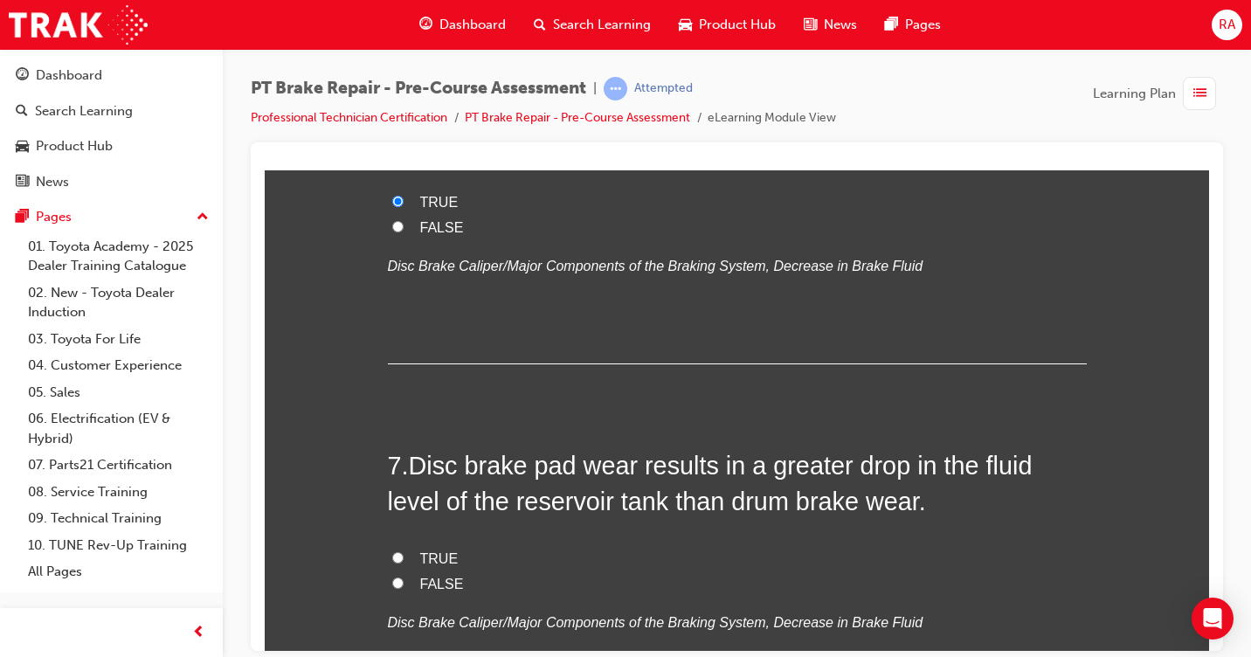
scroll to position [2272, 0]
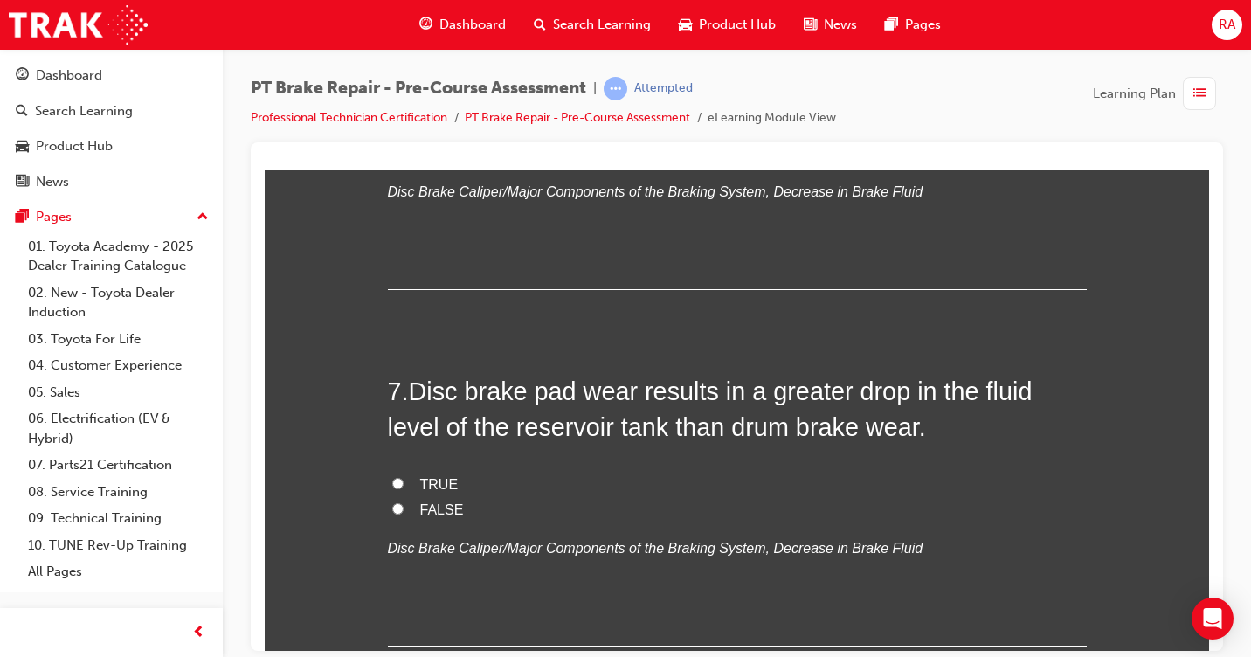
click at [392, 480] on input "TRUE" at bounding box center [397, 482] width 11 height 11
radio input "true"
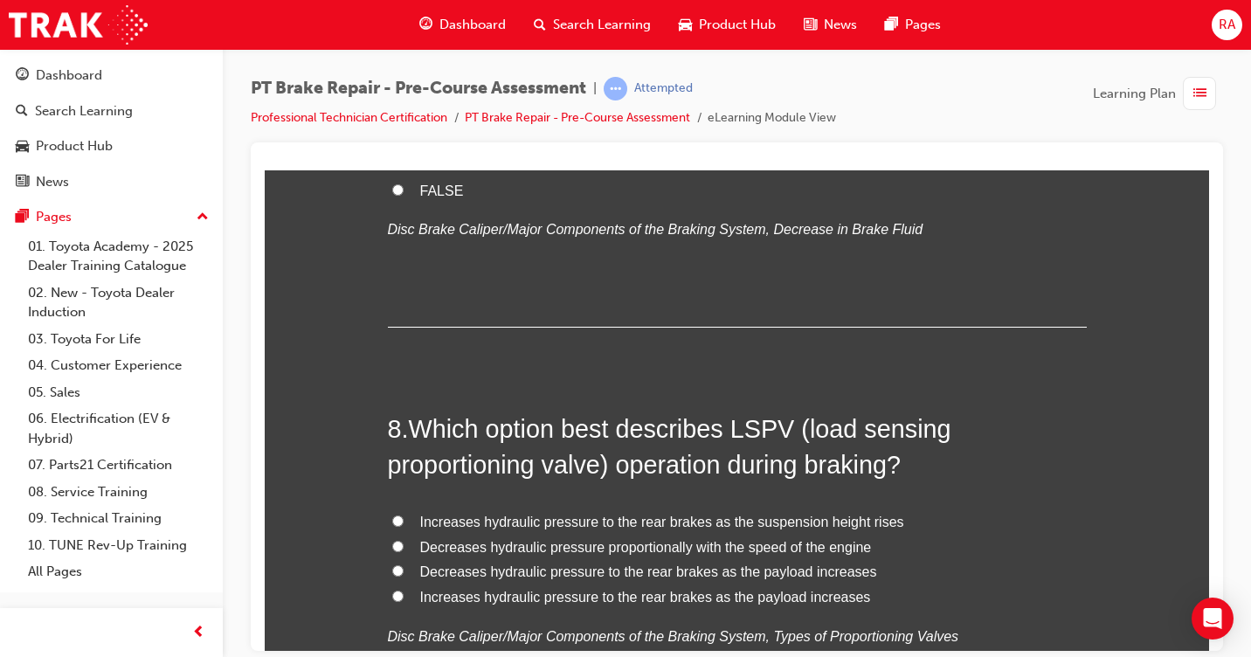
scroll to position [2708, 0]
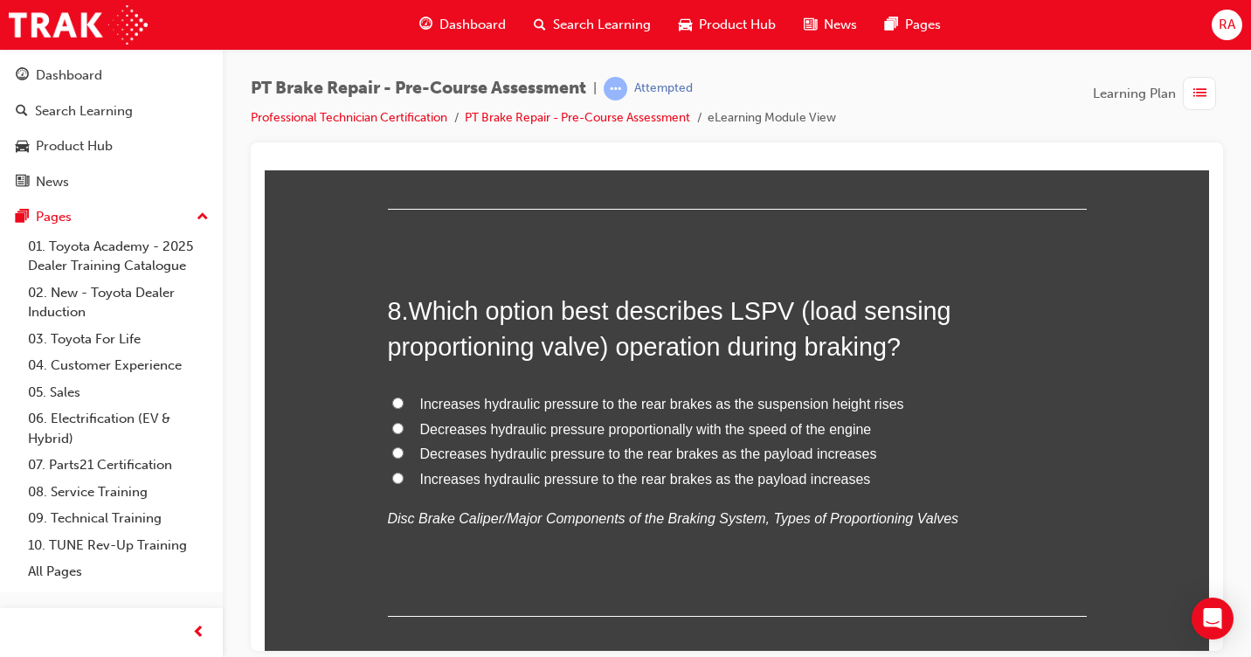
click at [393, 405] on input "Increases hydraulic pressure to the rear brakes as the suspension height rises" at bounding box center [397, 402] width 11 height 11
radio input "true"
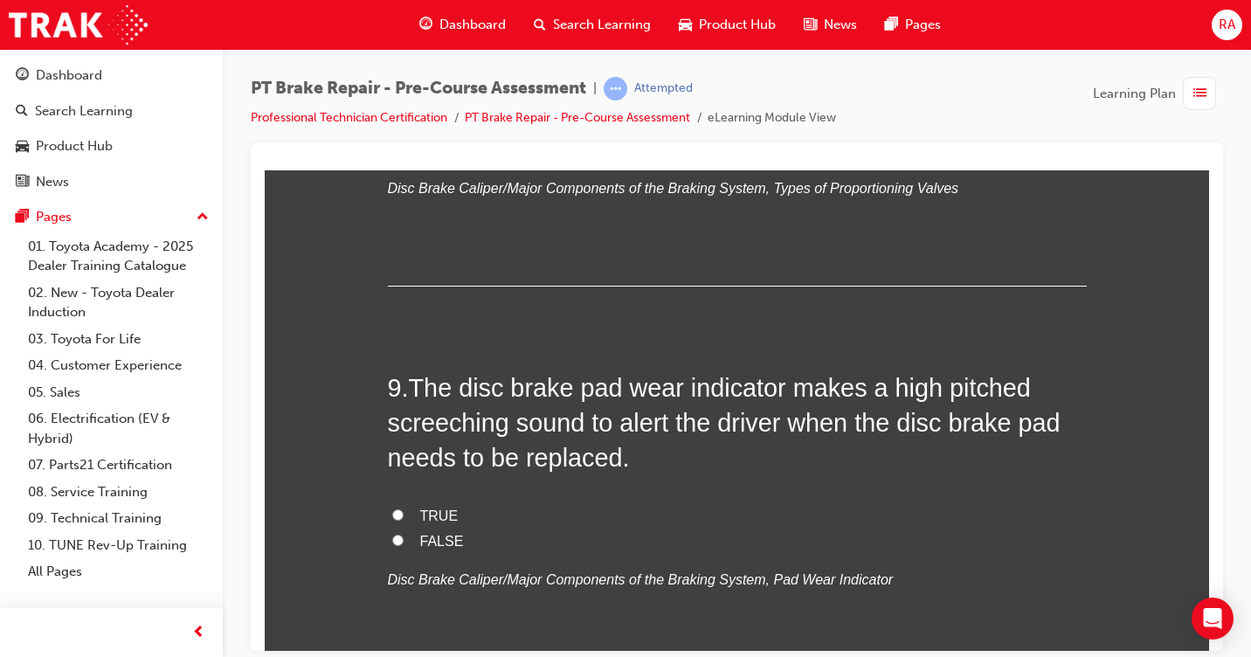
scroll to position [3145, 0]
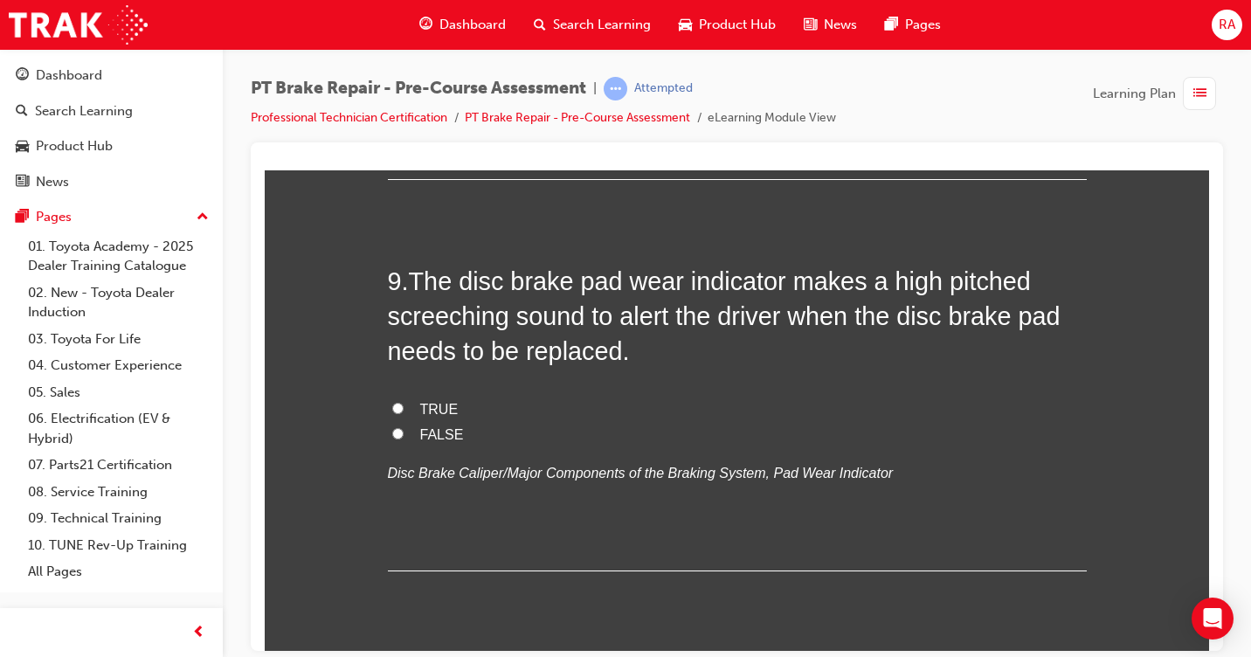
click at [392, 405] on input "TRUE" at bounding box center [397, 407] width 11 height 11
radio input "true"
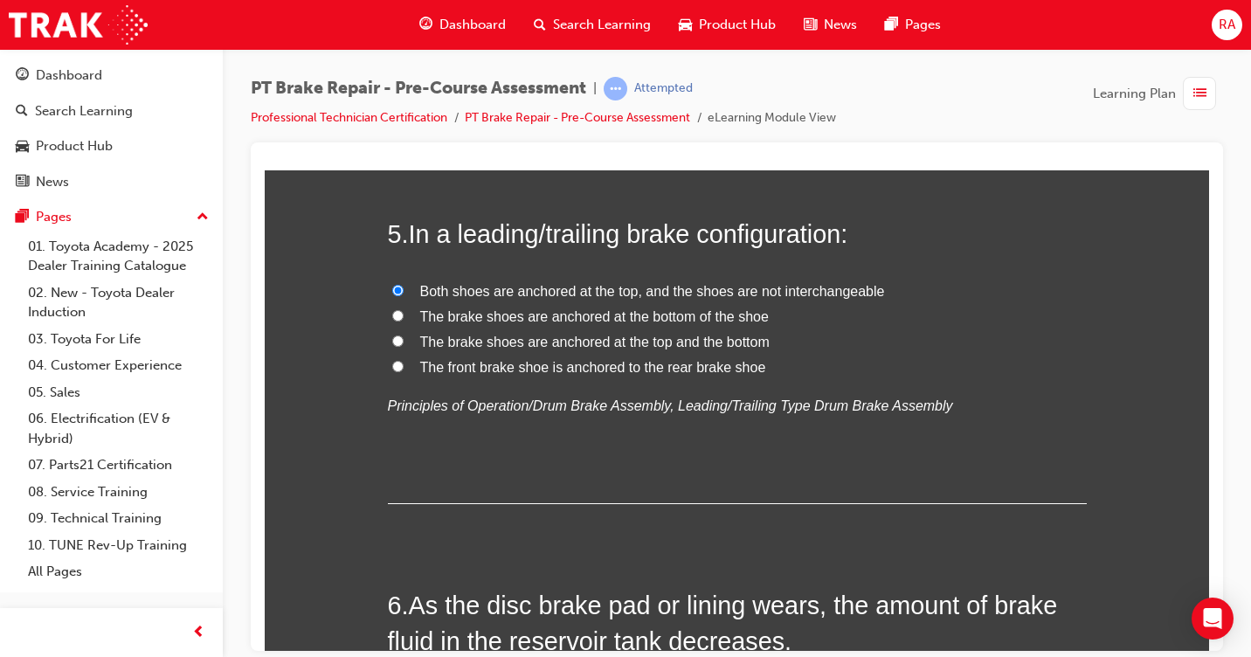
scroll to position [1660, 0]
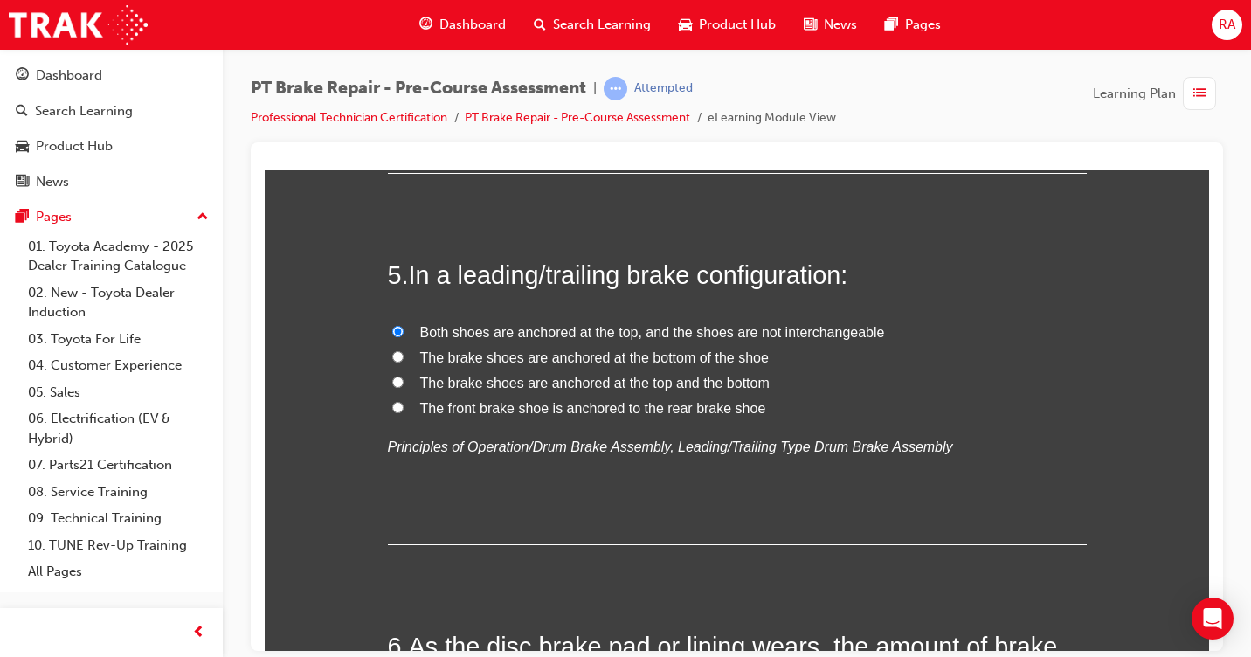
click at [388, 356] on label "The brake shoes are anchored at the bottom of the shoe" at bounding box center [737, 357] width 699 height 25
click at [392, 356] on input "The brake shoes are anchored at the bottom of the shoe" at bounding box center [397, 355] width 11 height 11
radio input "true"
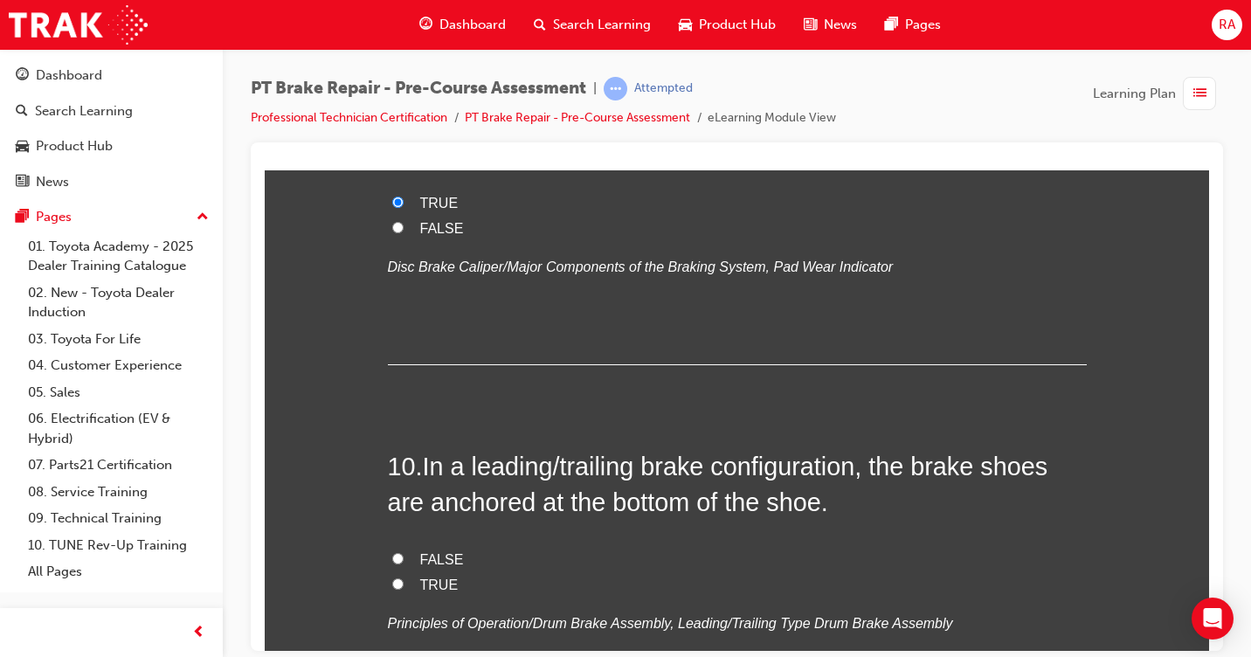
scroll to position [3554, 0]
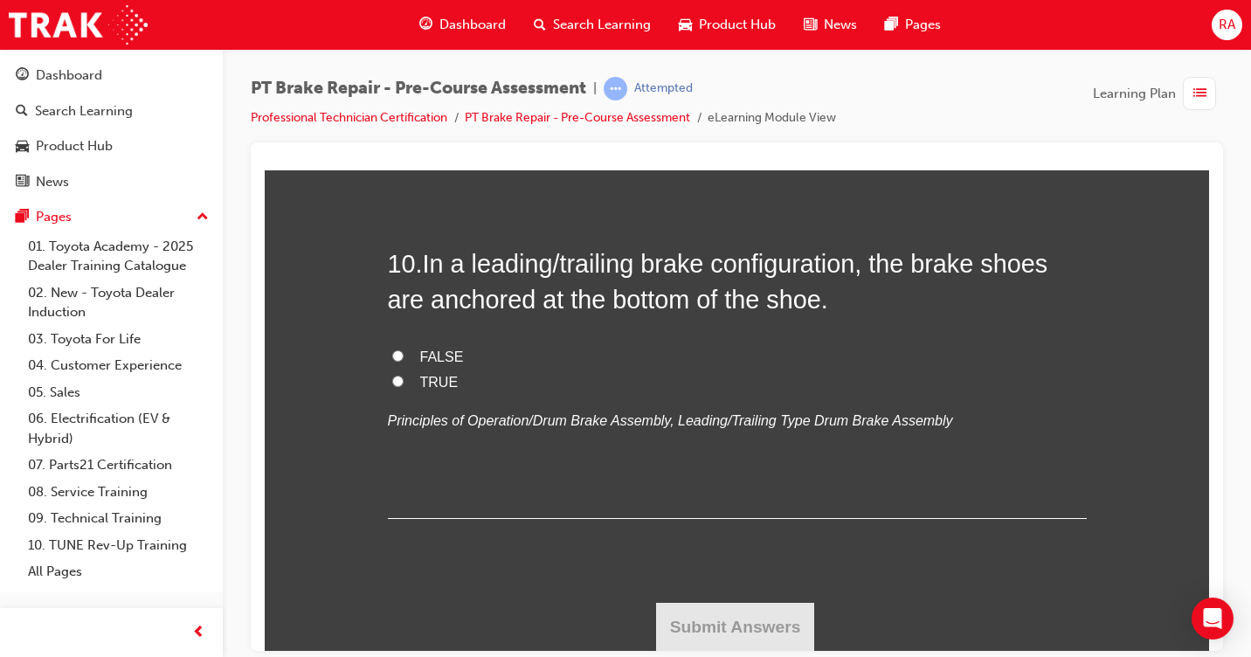
click at [392, 376] on input "TRUE" at bounding box center [397, 380] width 11 height 11
radio input "true"
click at [716, 631] on button "Submit Answers" at bounding box center [735, 626] width 159 height 49
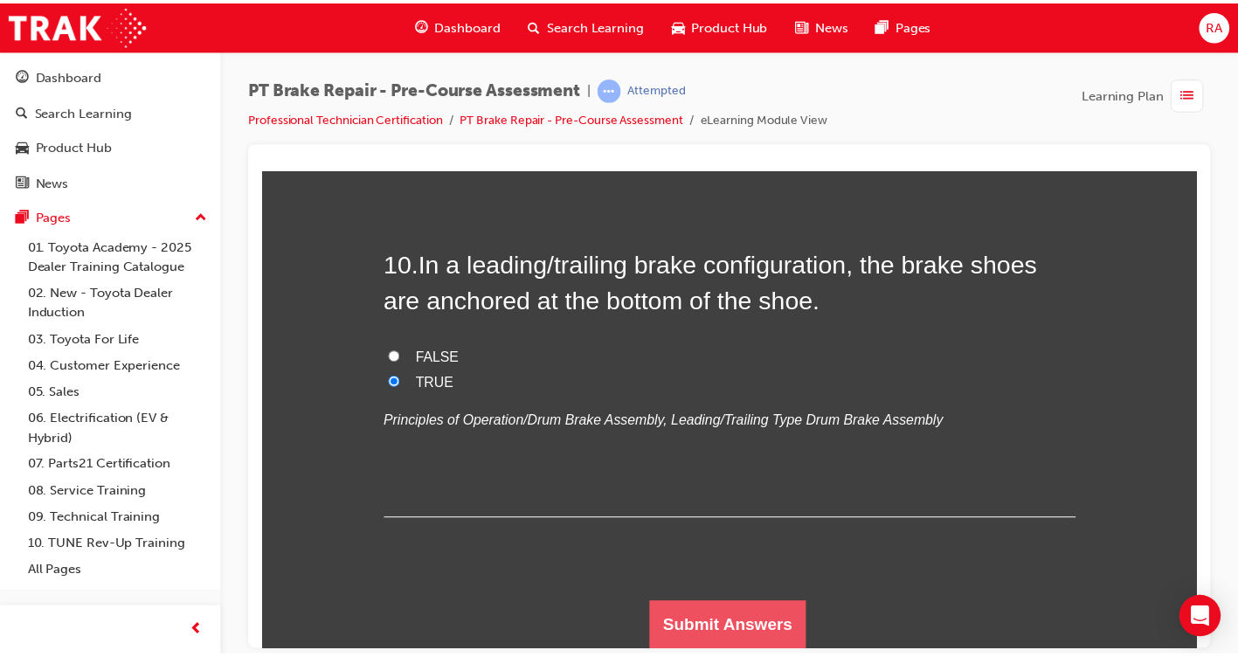
scroll to position [0, 0]
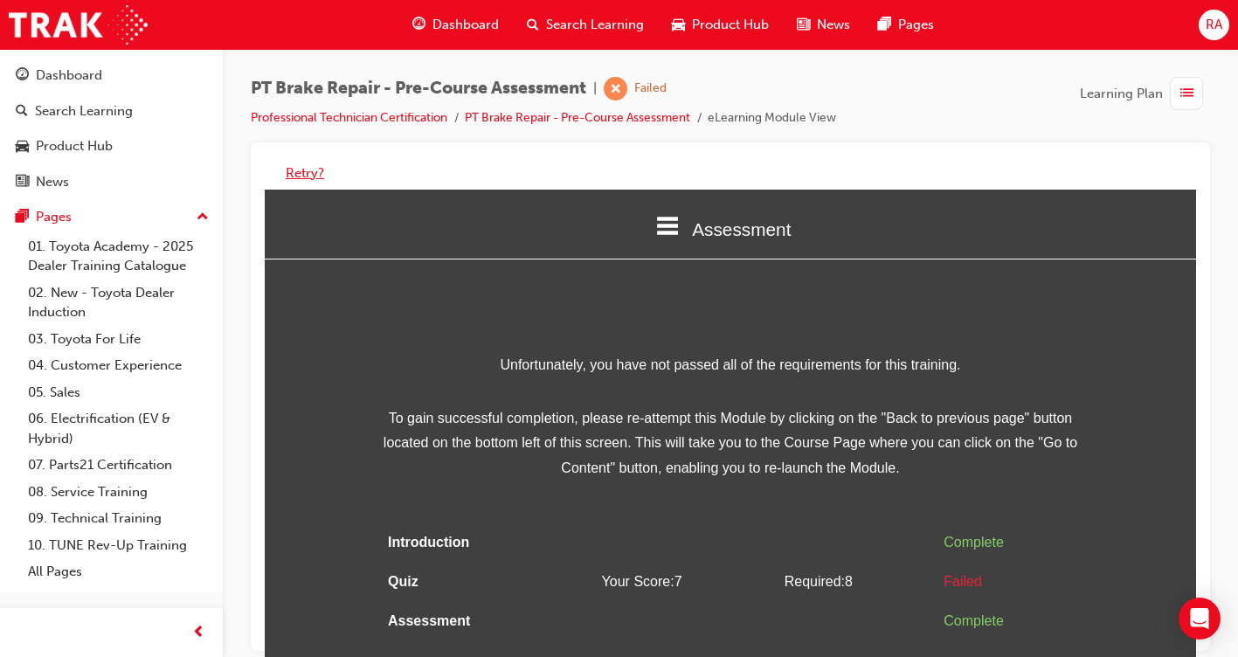
click at [304, 174] on button "Retry?" at bounding box center [305, 173] width 38 height 20
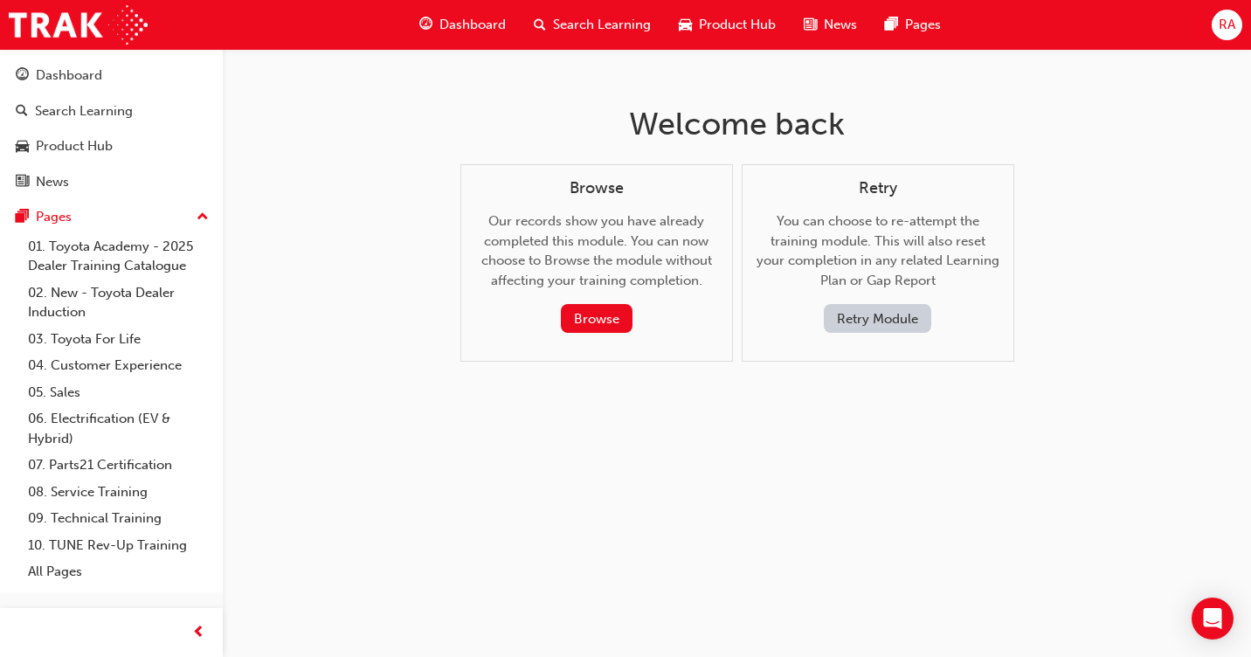
click at [878, 323] on button "Retry Module" at bounding box center [877, 318] width 107 height 29
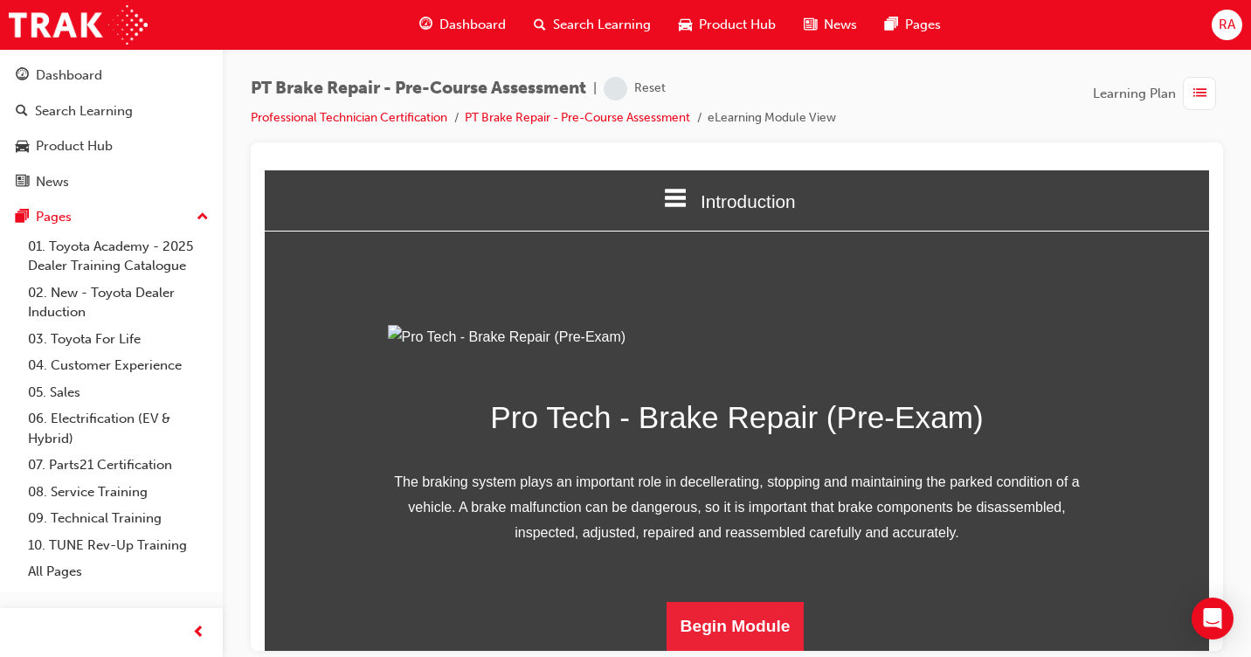
scroll to position [201, 0]
click at [740, 631] on button "Begin Module" at bounding box center [736, 625] width 138 height 49
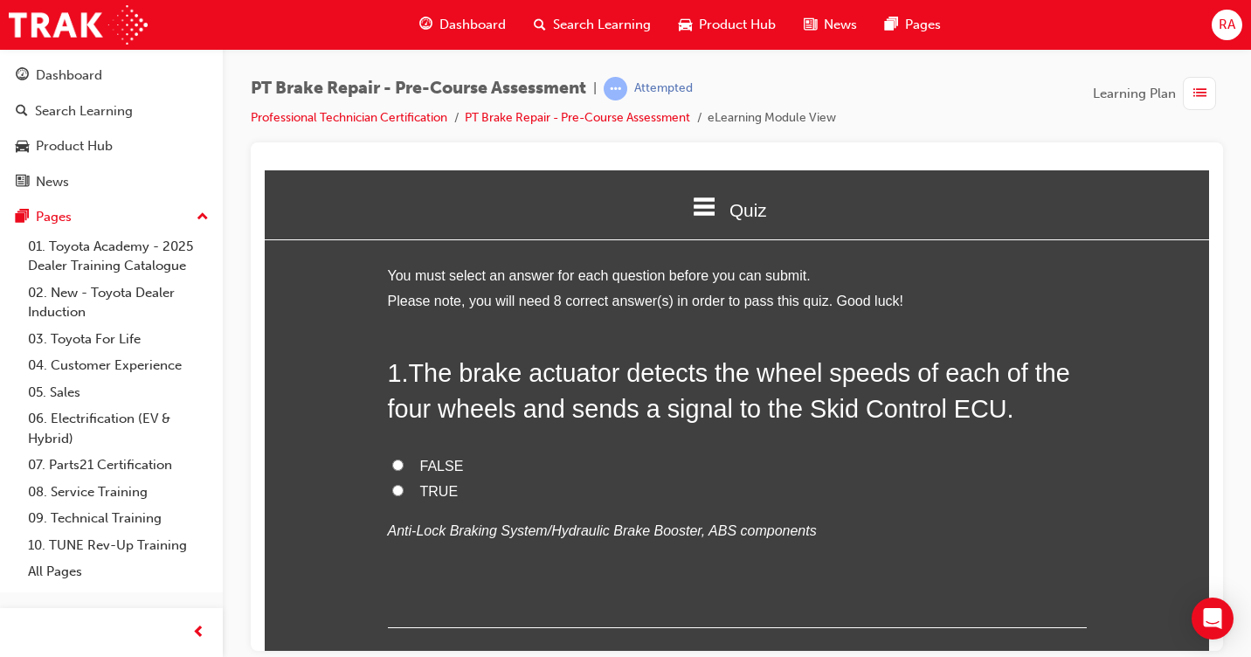
click at [393, 488] on input "TRUE" at bounding box center [397, 489] width 11 height 11
radio input "true"
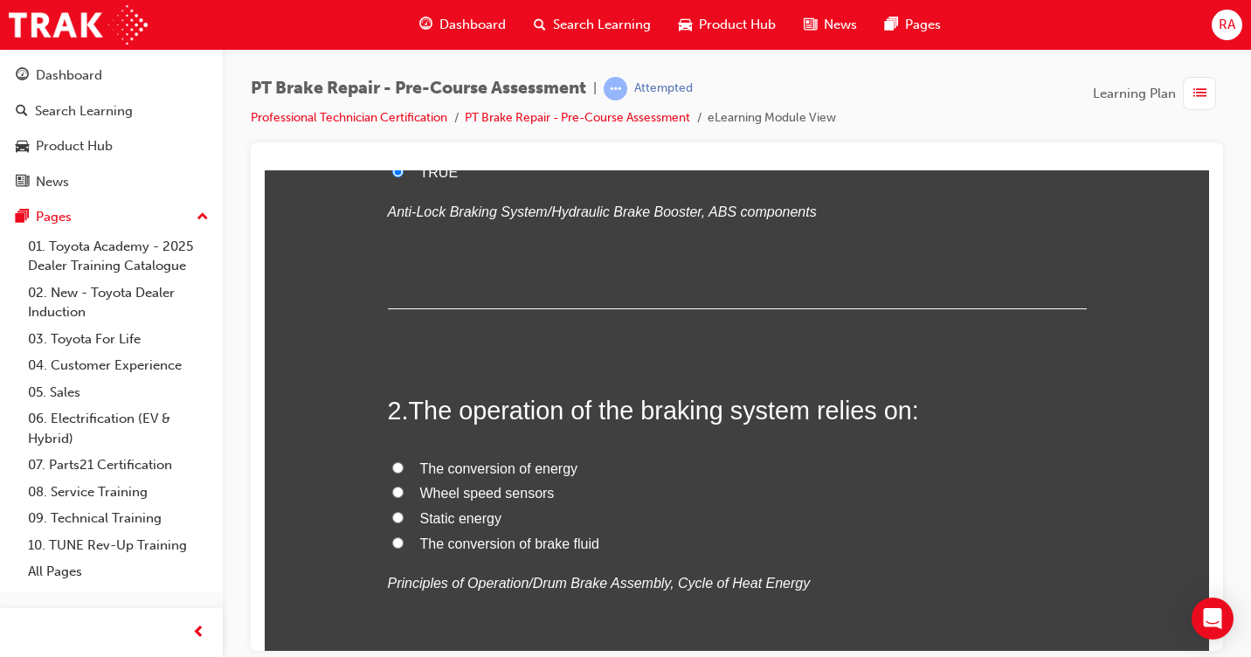
scroll to position [349, 0]
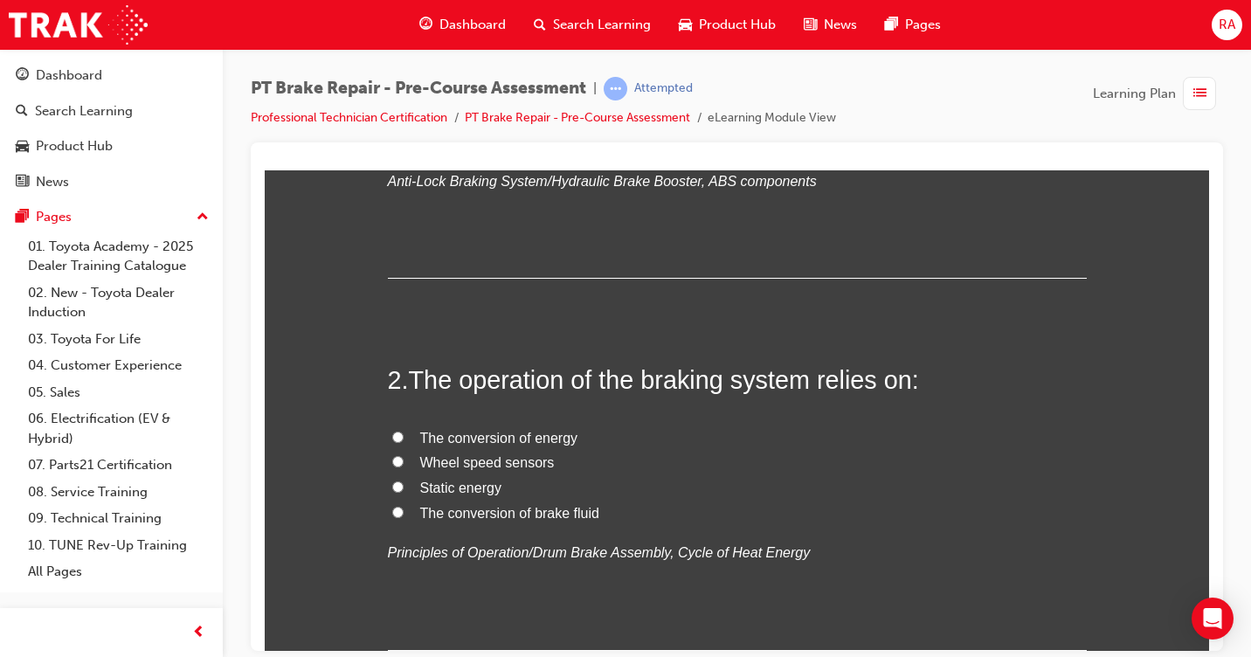
click at [392, 510] on input "The conversion of brake fluid" at bounding box center [397, 511] width 11 height 11
radio input "true"
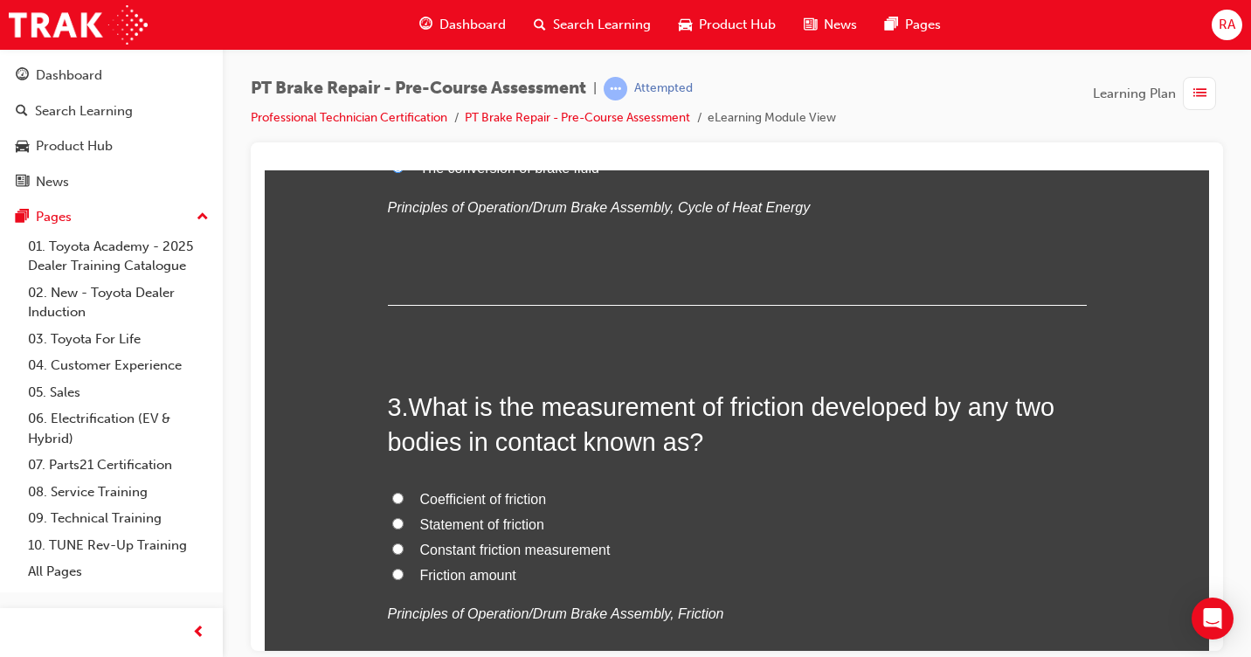
scroll to position [699, 0]
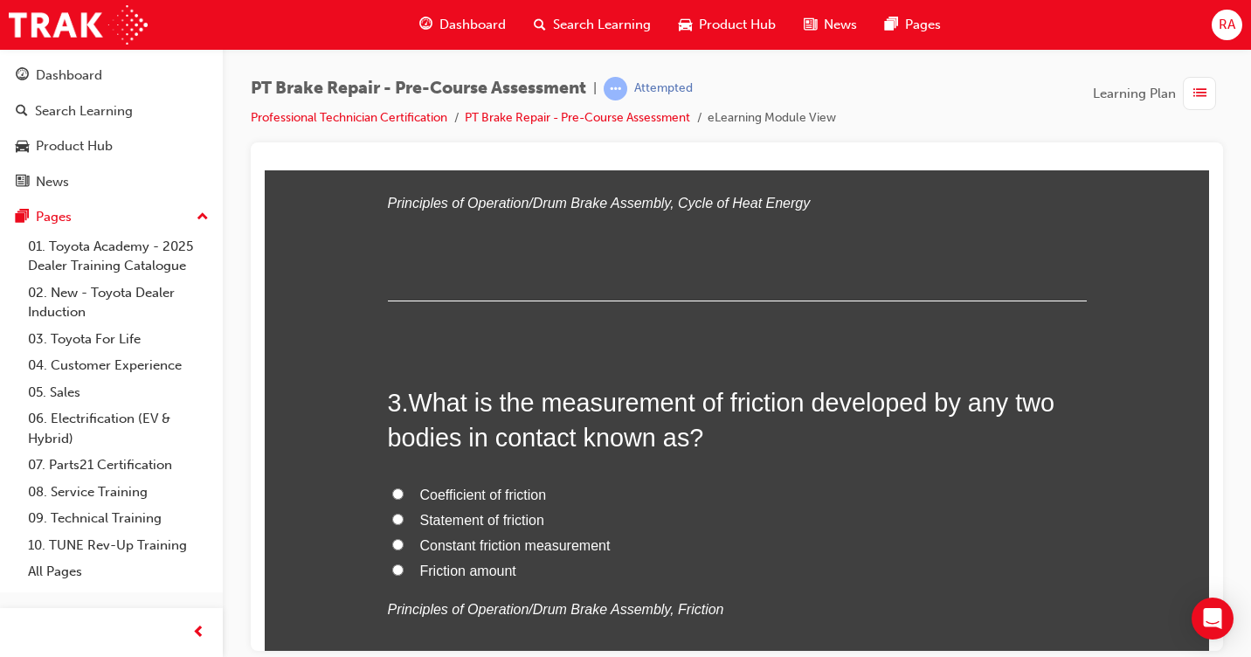
click at [392, 544] on input "Constant friction measurement" at bounding box center [397, 543] width 11 height 11
radio input "true"
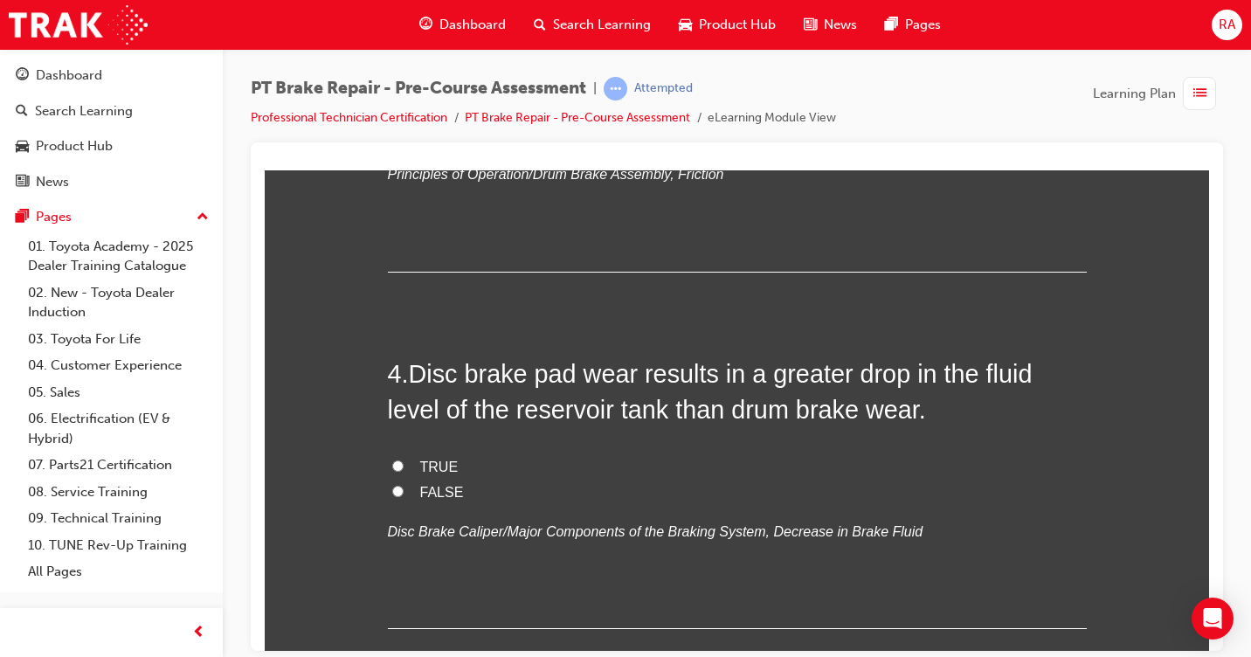
scroll to position [1136, 0]
click at [392, 463] on input "TRUE" at bounding box center [397, 463] width 11 height 11
radio input "true"
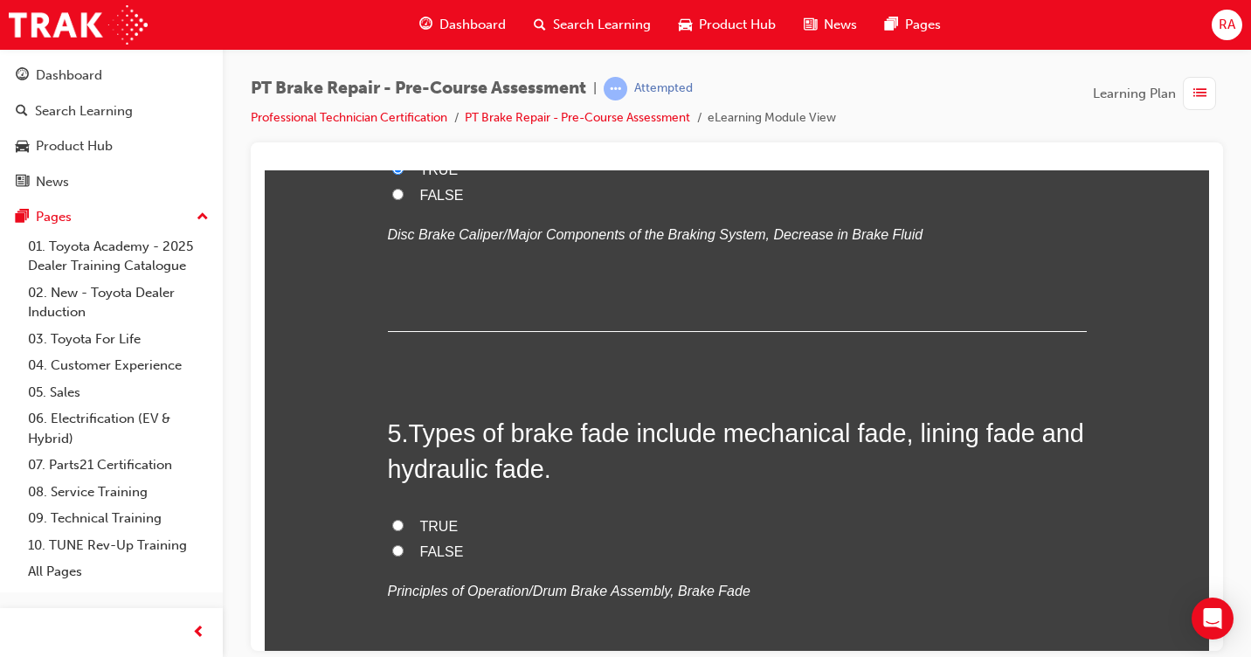
scroll to position [1485, 0]
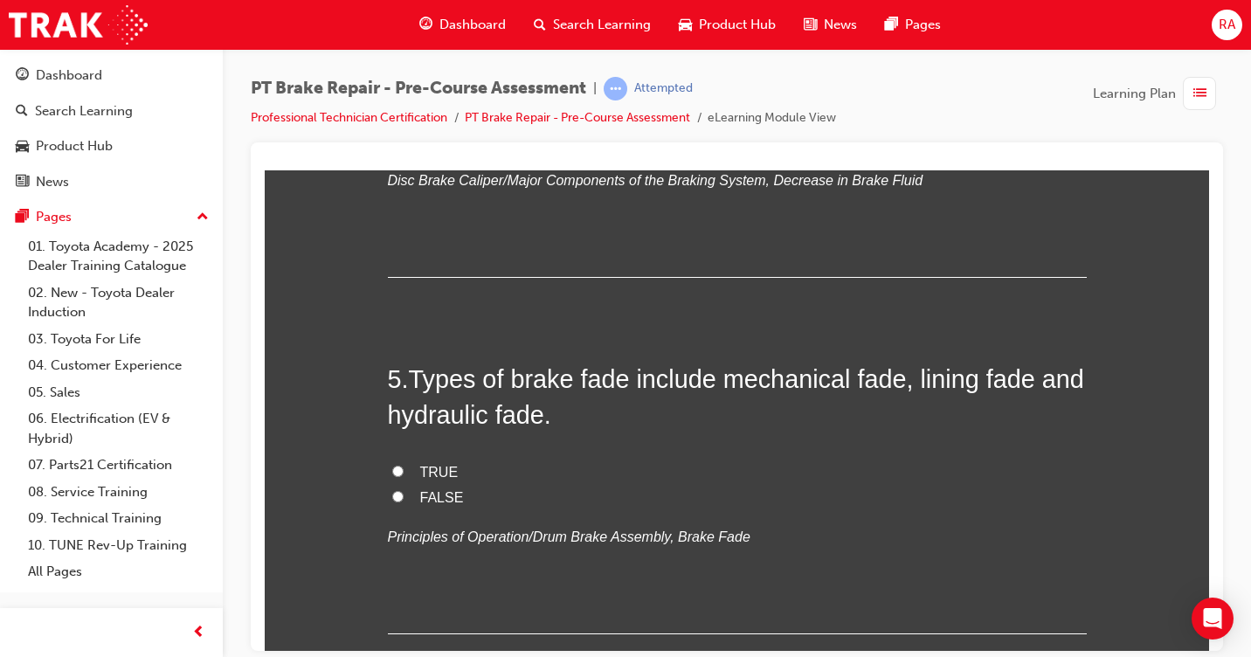
click at [392, 467] on input "TRUE" at bounding box center [397, 470] width 11 height 11
radio input "true"
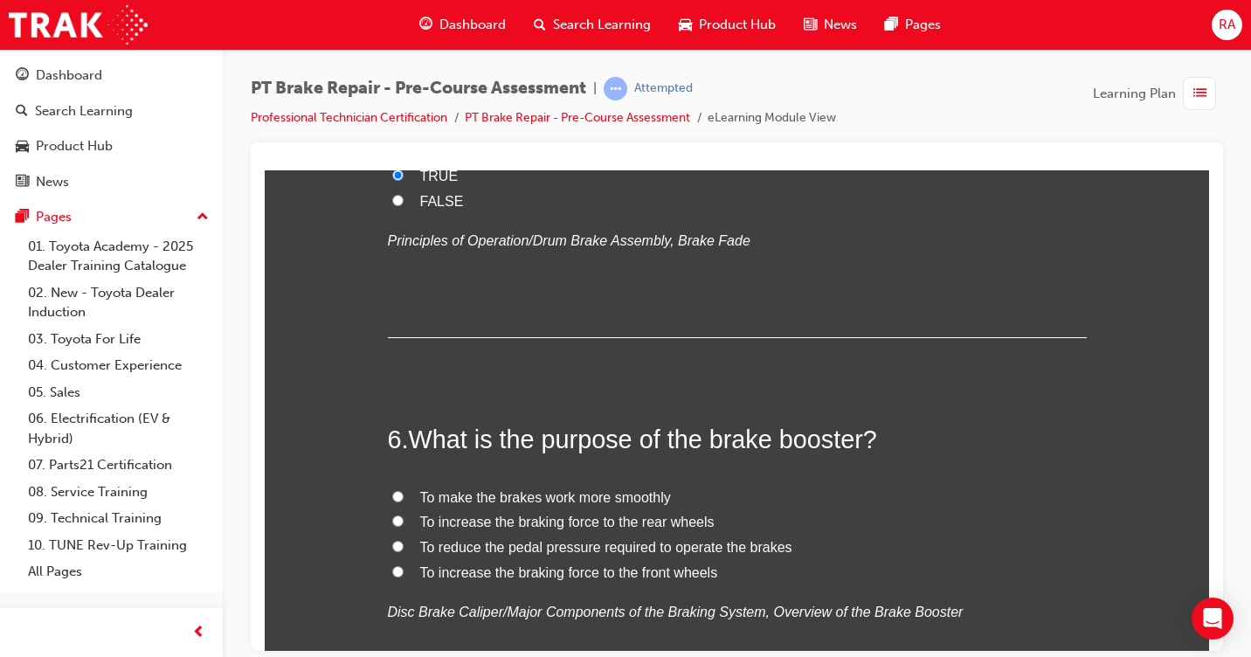
scroll to position [1835, 0]
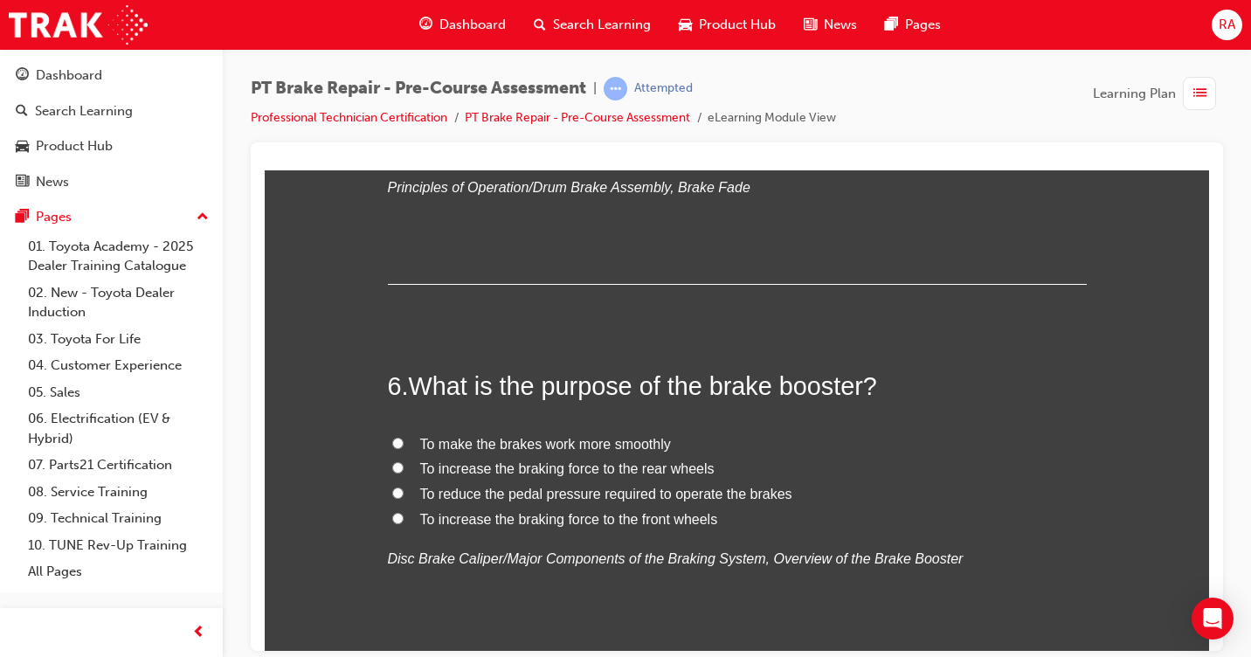
click at [392, 491] on input "To reduce the pedal pressure required to operate the brakes" at bounding box center [397, 492] width 11 height 11
radio input "true"
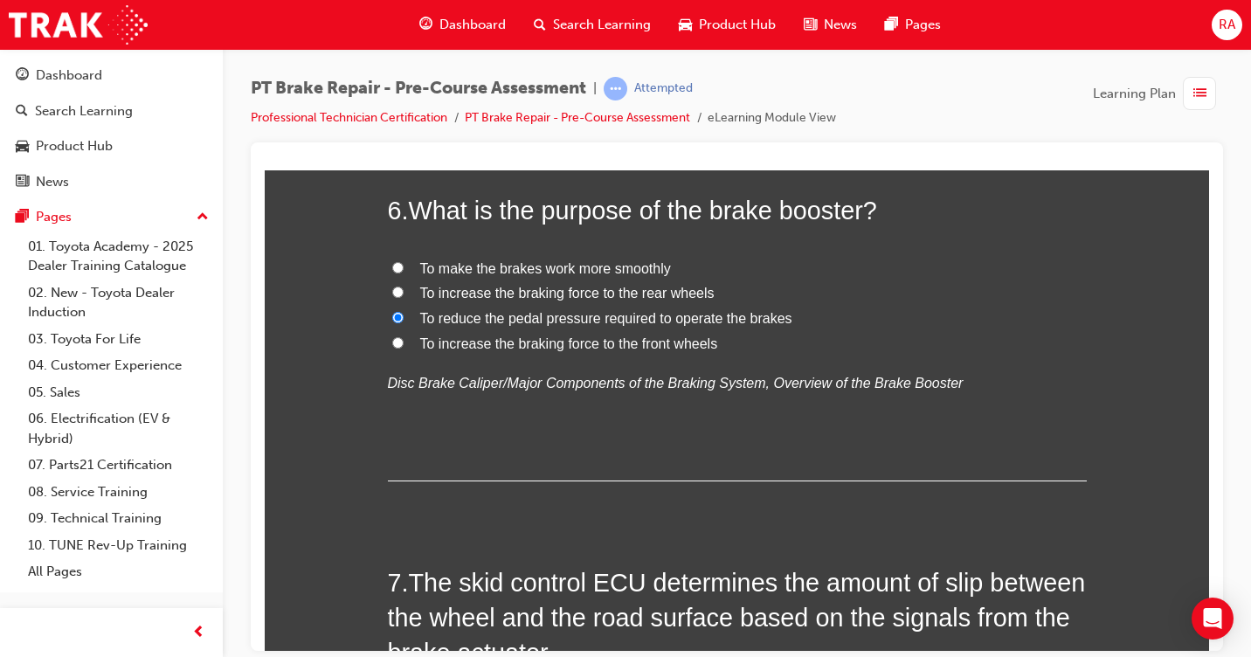
scroll to position [2359, 0]
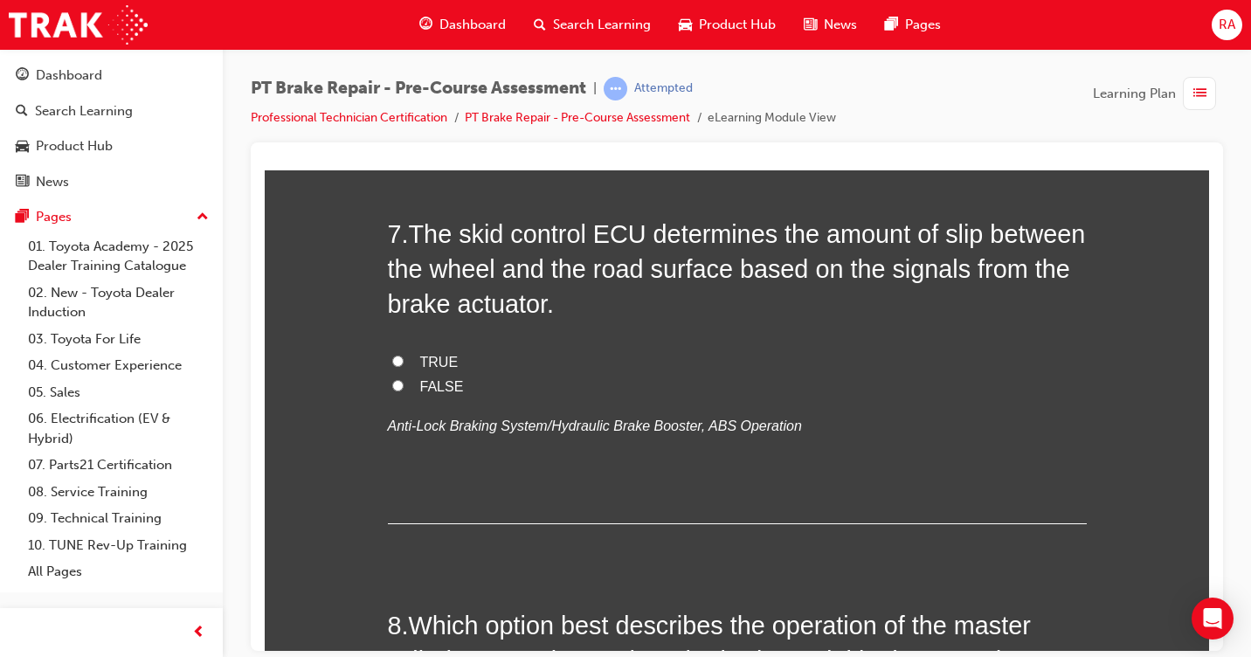
click at [392, 358] on input "TRUE" at bounding box center [397, 360] width 11 height 11
radio input "true"
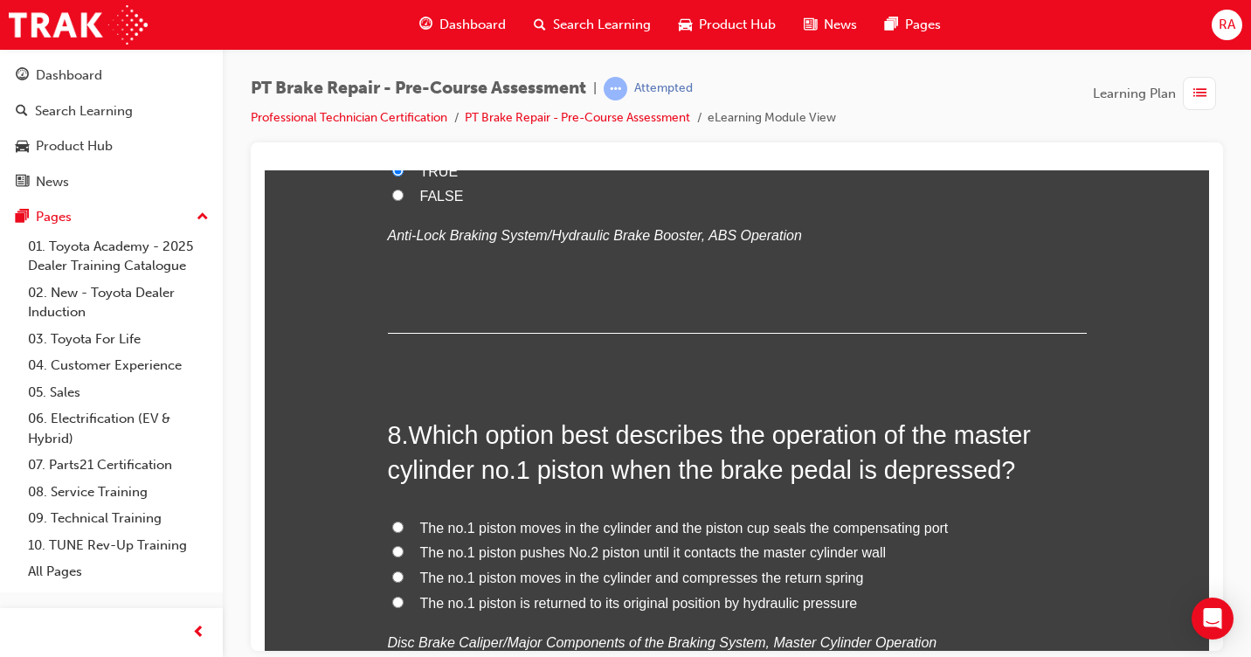
scroll to position [2708, 0]
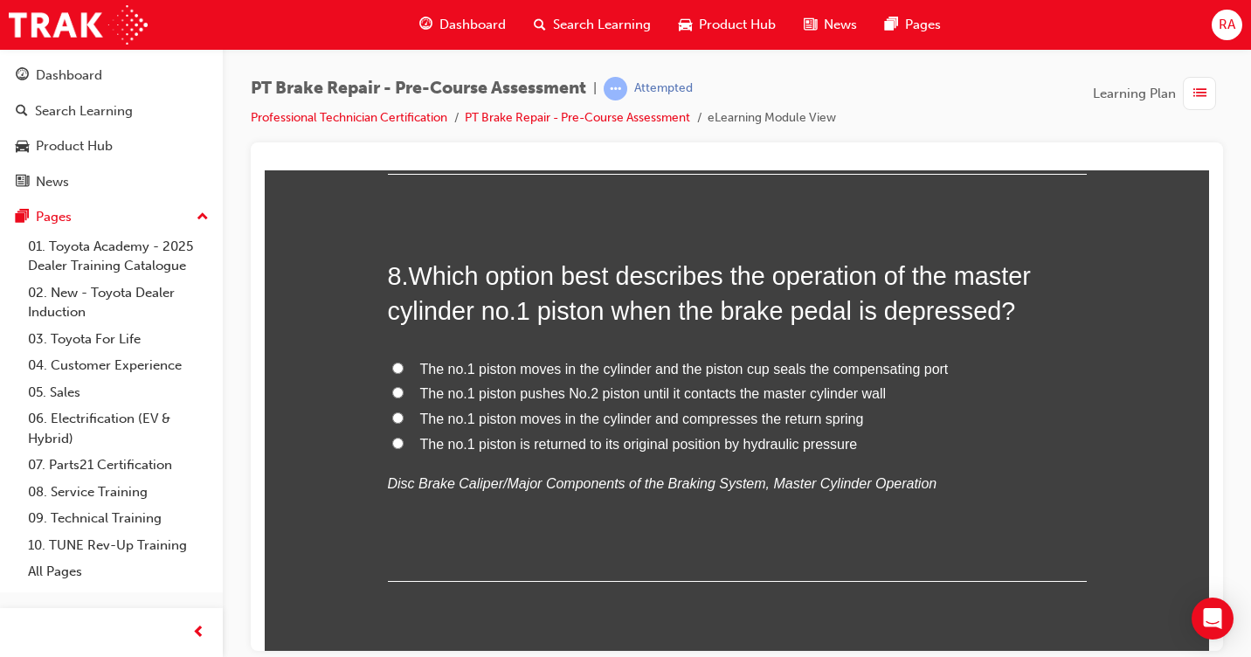
click at [392, 440] on input "The no.1 piston is returned to its original position by hydraulic pressure" at bounding box center [397, 442] width 11 height 11
radio input "true"
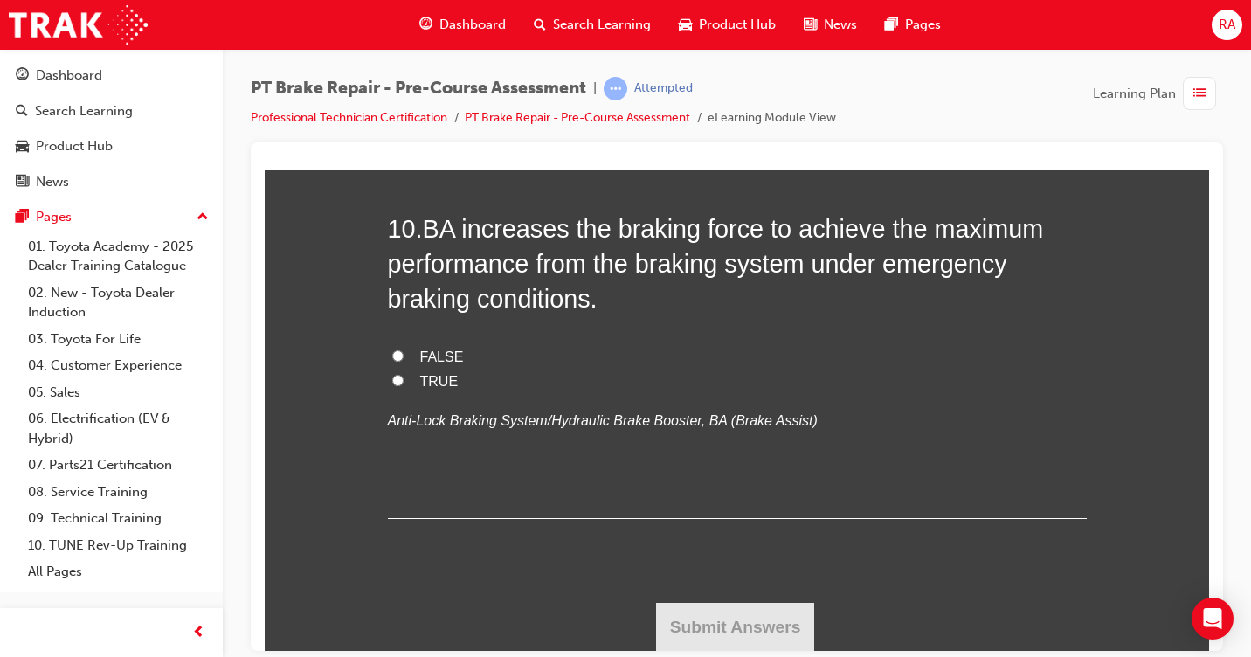
scroll to position [3170, 0]
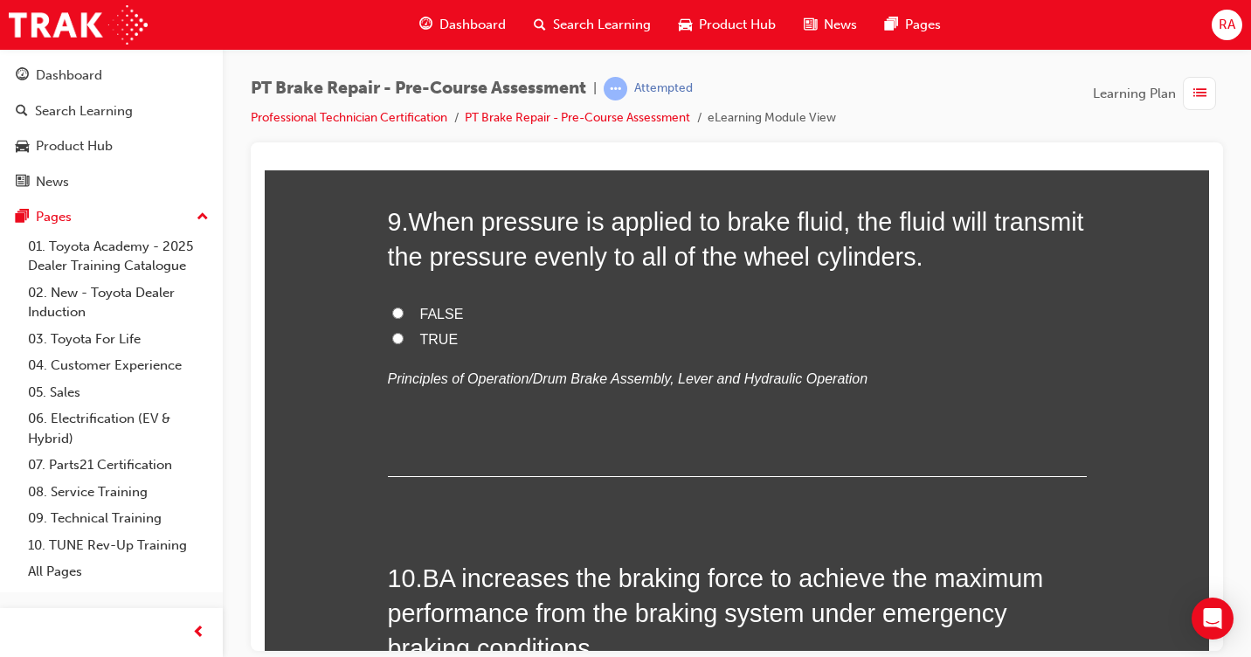
click at [392, 338] on input "TRUE" at bounding box center [397, 337] width 11 height 11
radio input "true"
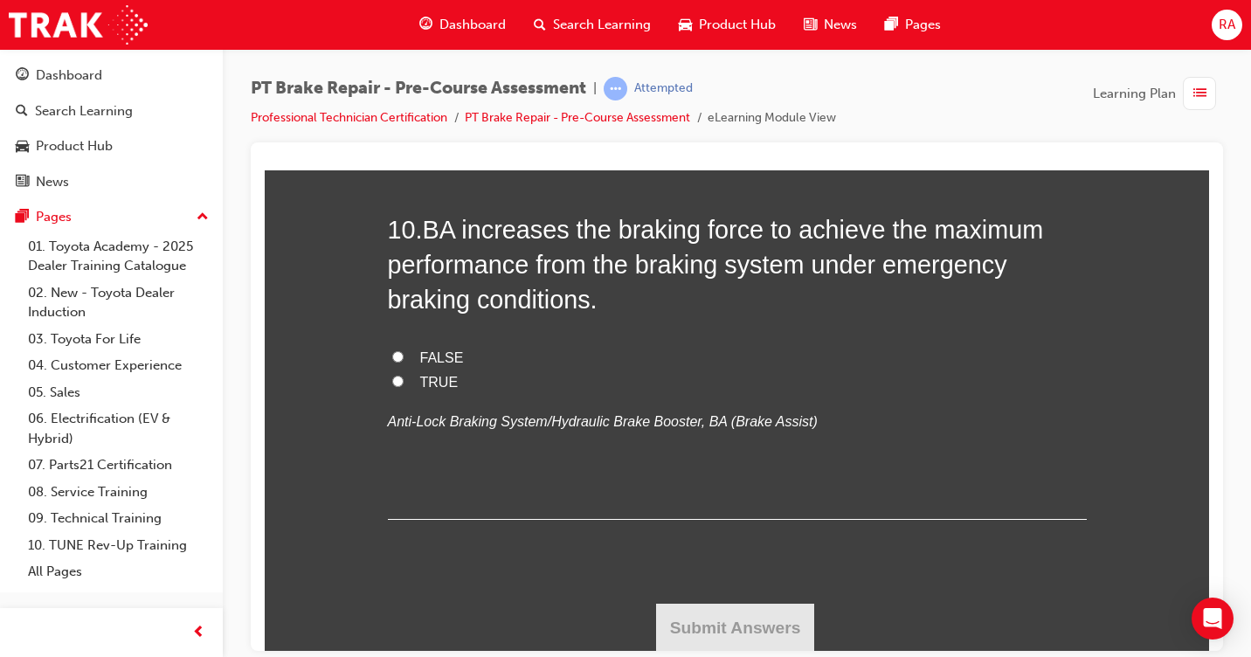
scroll to position [3519, 0]
click at [395, 380] on input "TRUE" at bounding box center [397, 379] width 11 height 11
radio input "true"
click at [695, 629] on button "Submit Answers" at bounding box center [735, 626] width 159 height 49
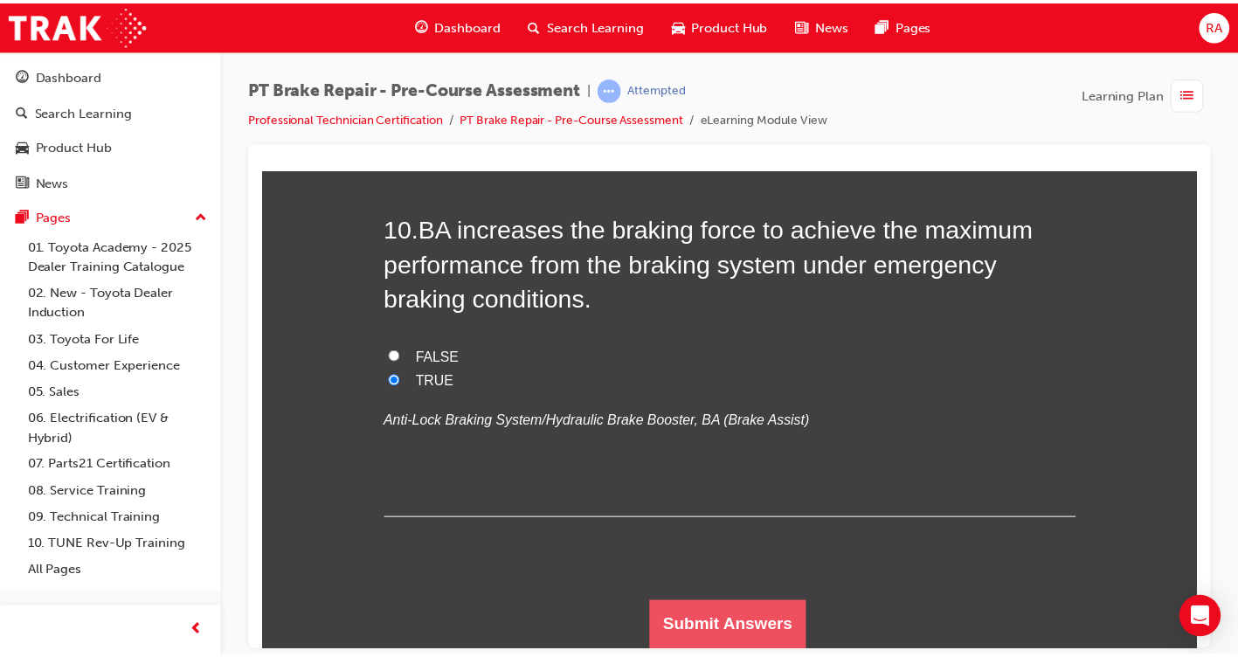
scroll to position [0, 0]
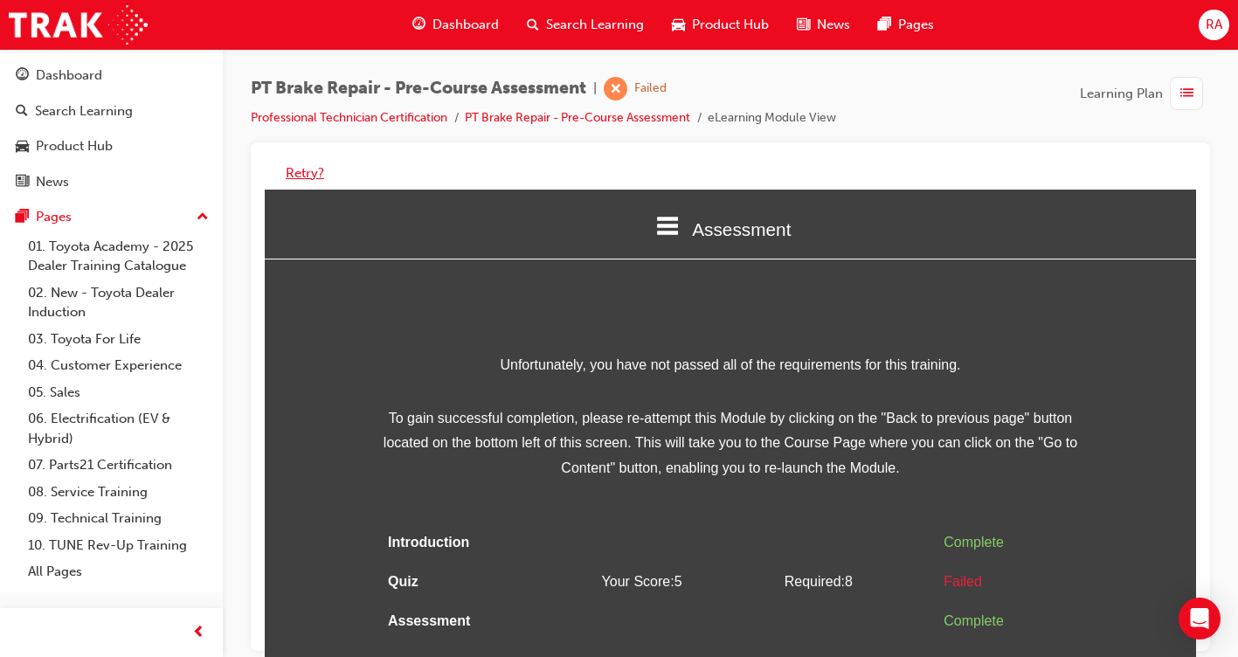
click at [308, 172] on button "Retry?" at bounding box center [305, 173] width 38 height 20
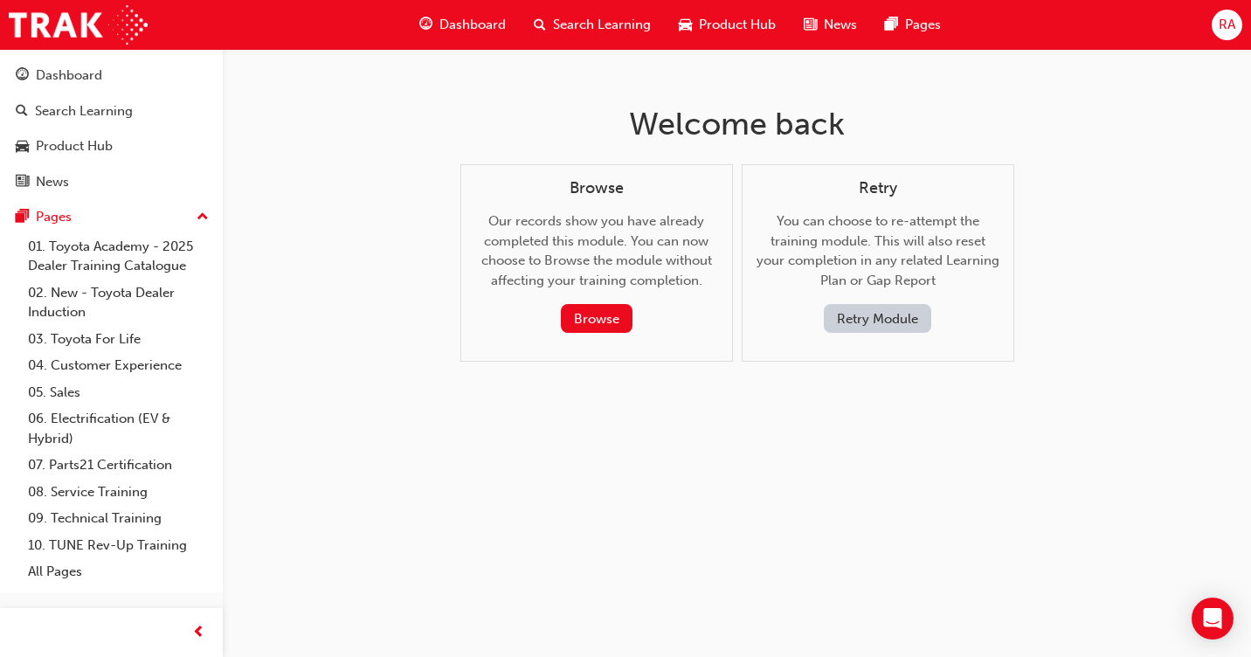
click at [870, 328] on button "Retry Module" at bounding box center [877, 318] width 107 height 29
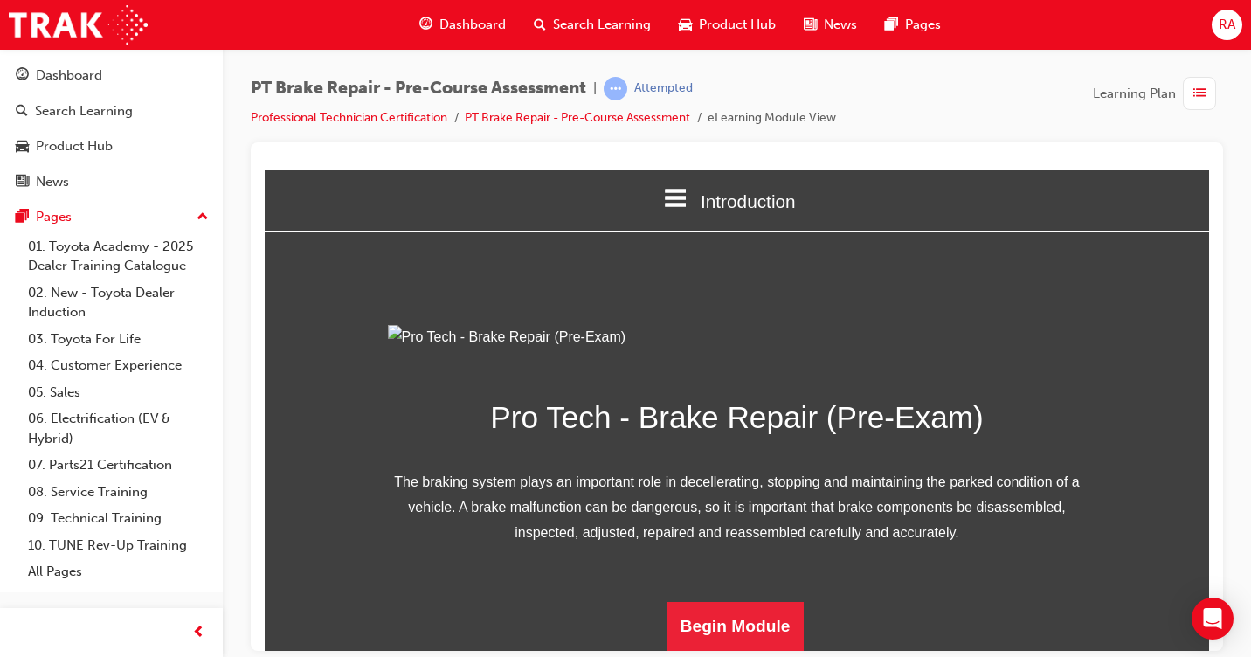
scroll to position [201, 0]
click at [718, 631] on button "Begin Module" at bounding box center [736, 625] width 138 height 49
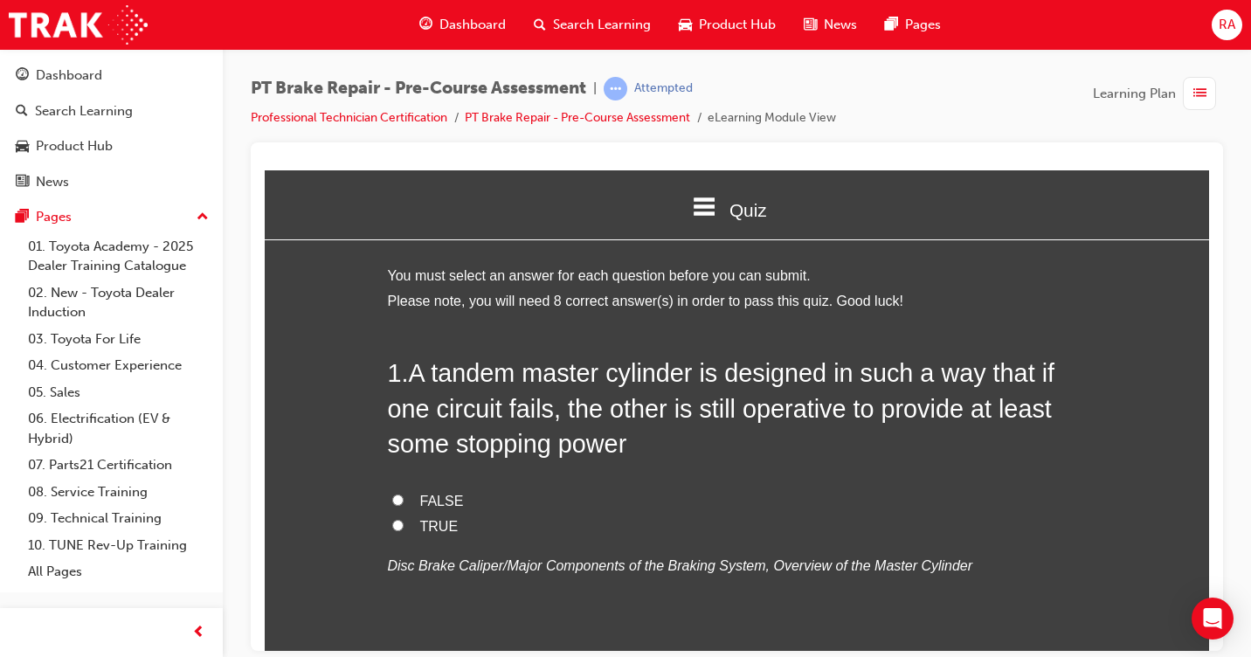
click at [392, 523] on input "TRUE" at bounding box center [397, 524] width 11 height 11
radio input "true"
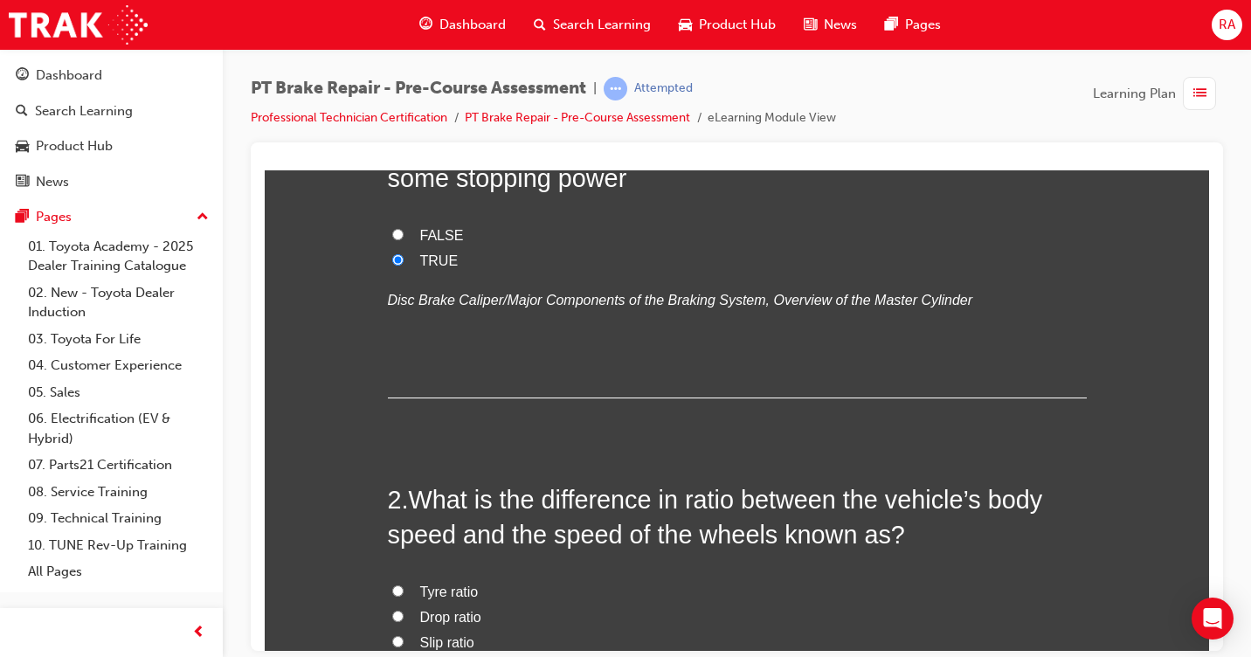
scroll to position [349, 0]
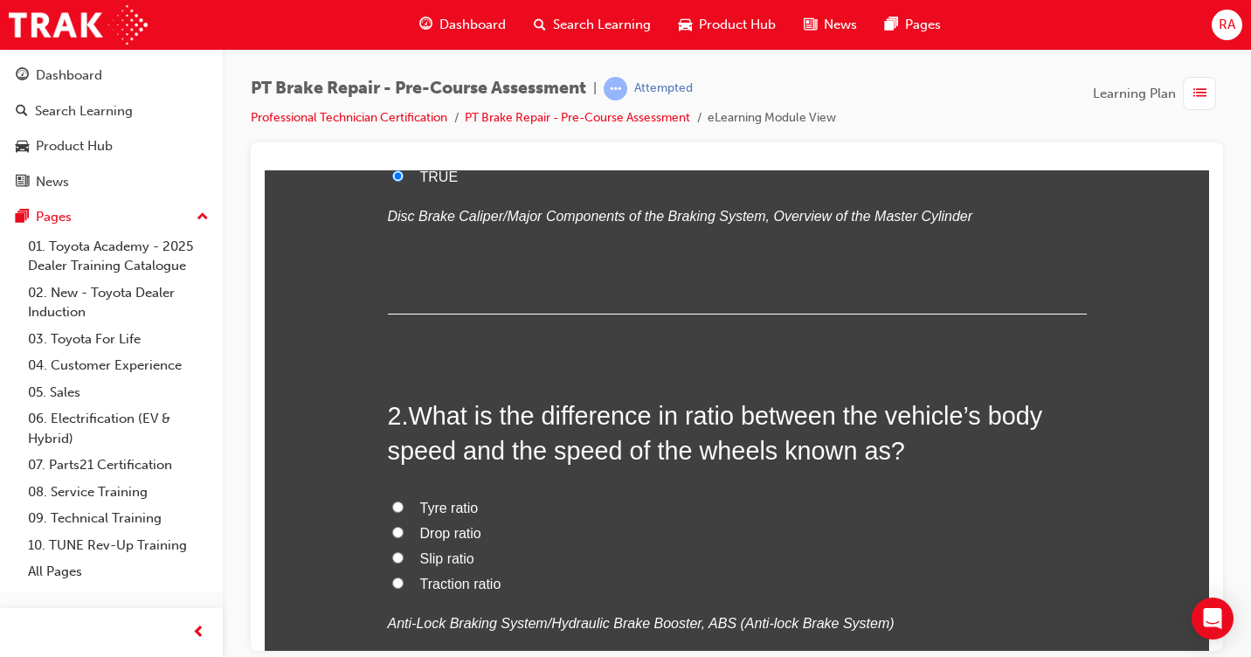
click at [392, 503] on input "Tyre ratio" at bounding box center [397, 506] width 11 height 11
radio input "true"
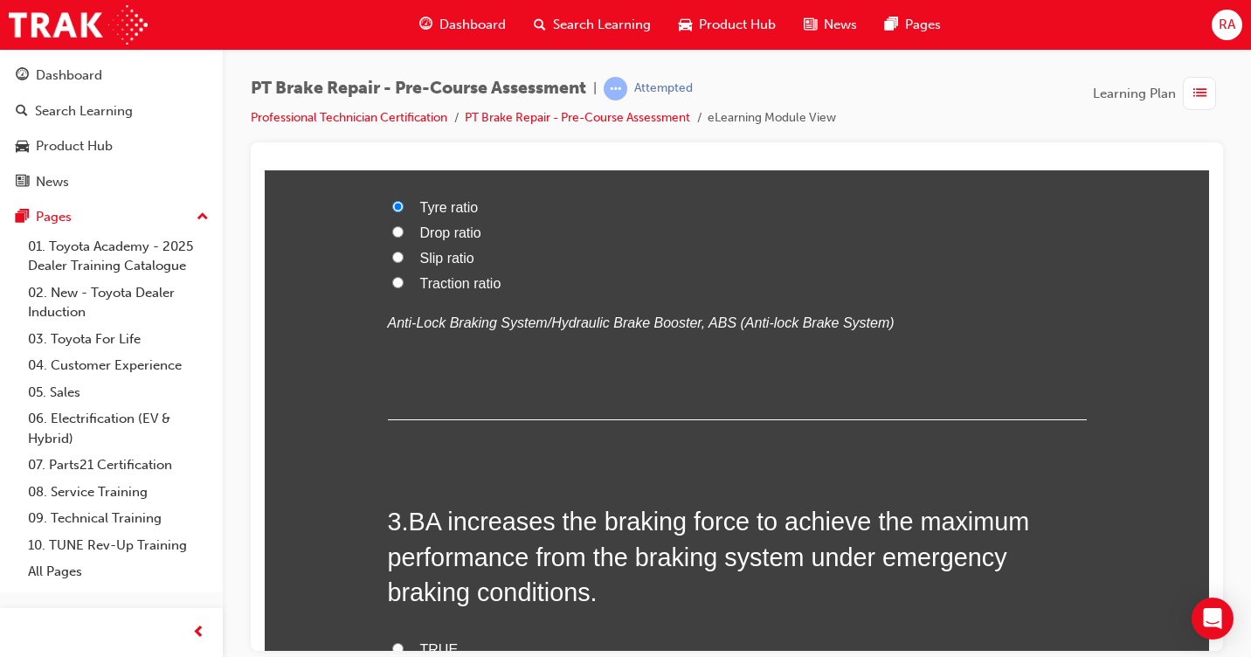
scroll to position [699, 0]
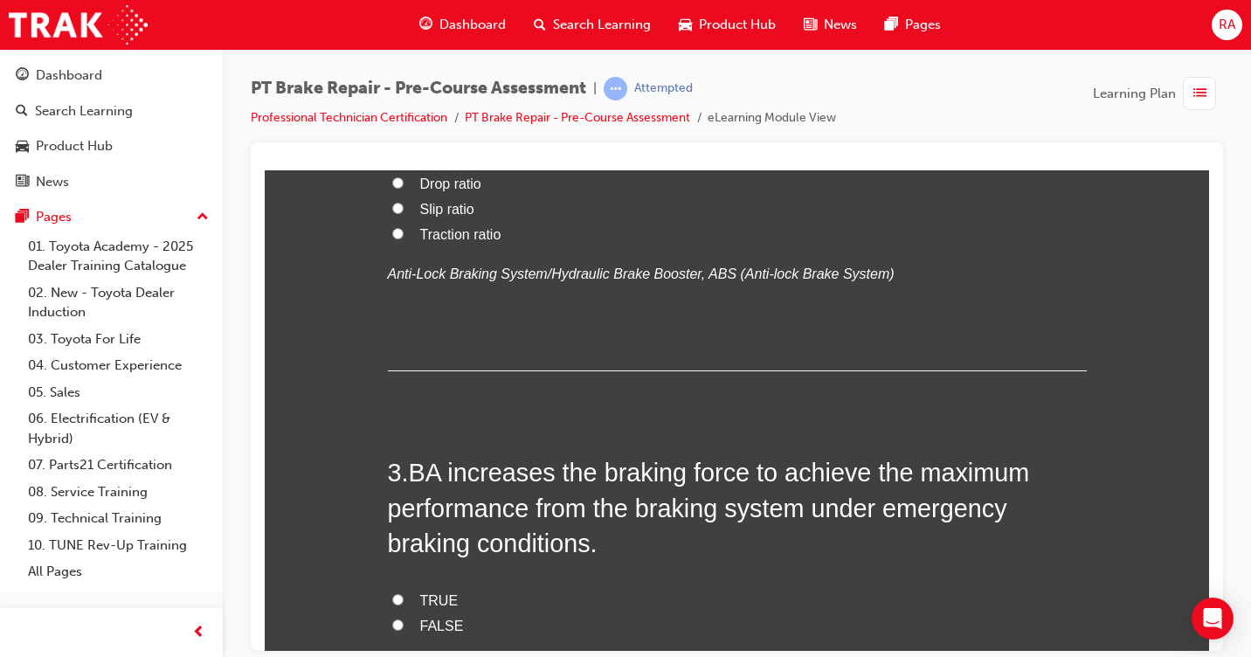
click at [392, 598] on input "TRUE" at bounding box center [397, 598] width 11 height 11
radio input "true"
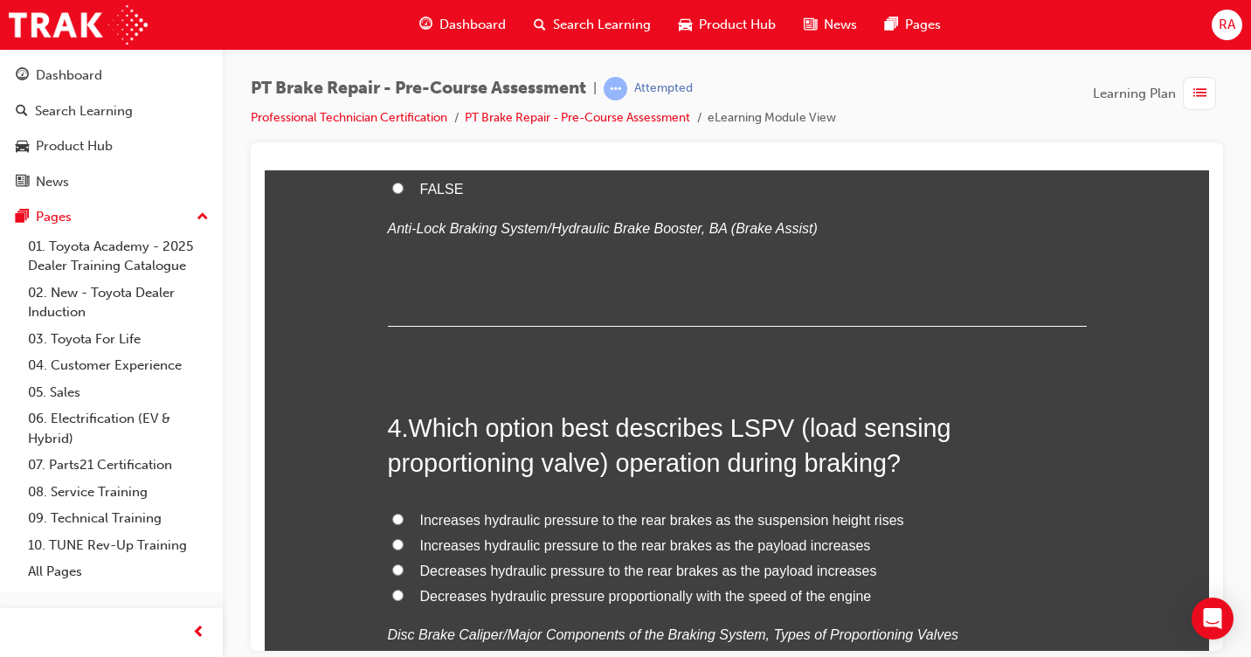
scroll to position [1223, 0]
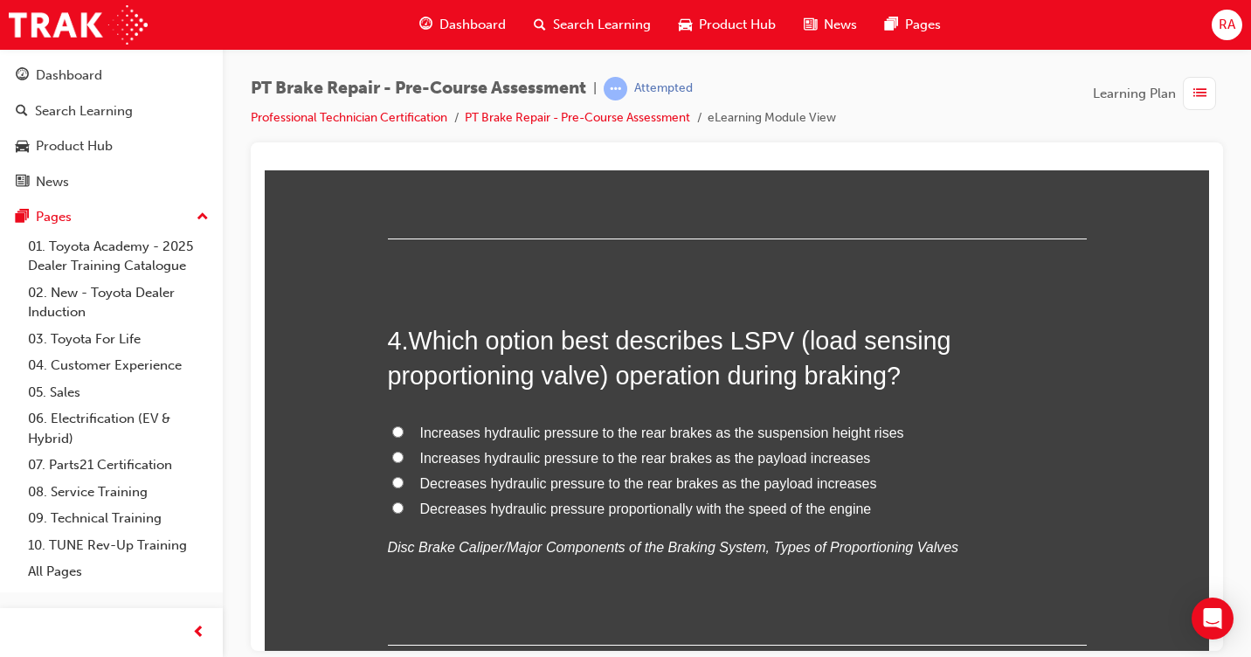
click at [392, 430] on input "Increases hydraulic pressure to the rear brakes as the suspension height rises" at bounding box center [397, 430] width 11 height 11
radio input "true"
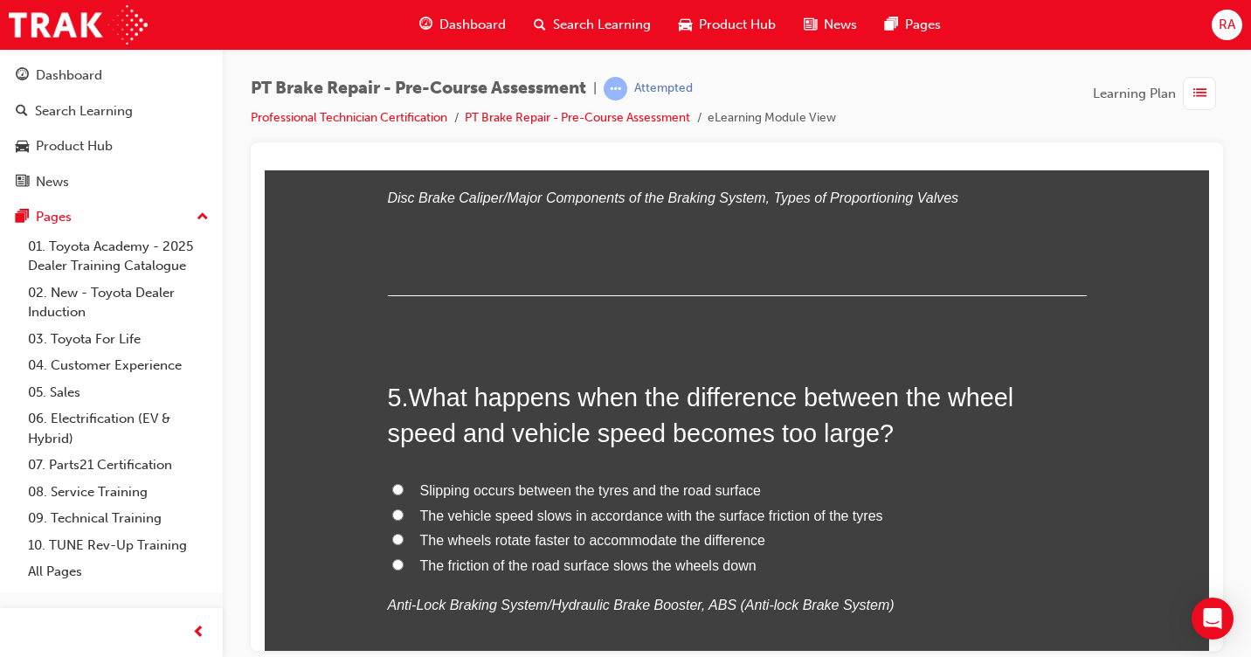
scroll to position [1660, 0]
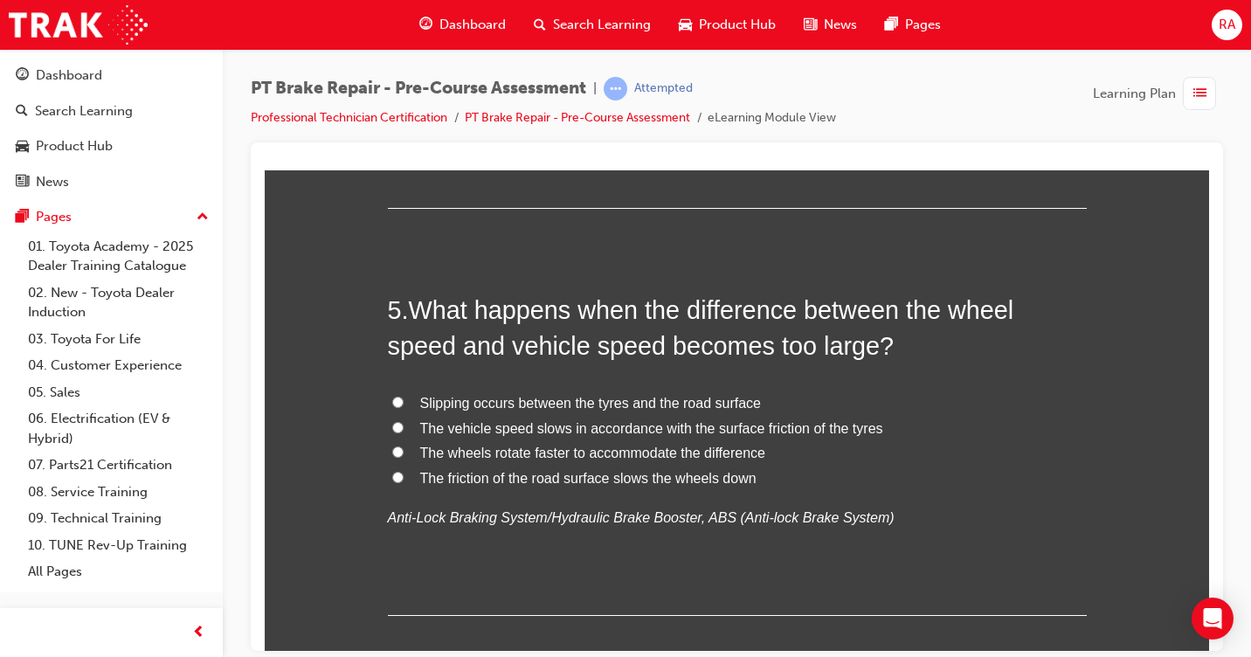
click at [392, 426] on input "The vehicle speed slows in accordance with the surface friction of the tyres" at bounding box center [397, 426] width 11 height 11
radio input "true"
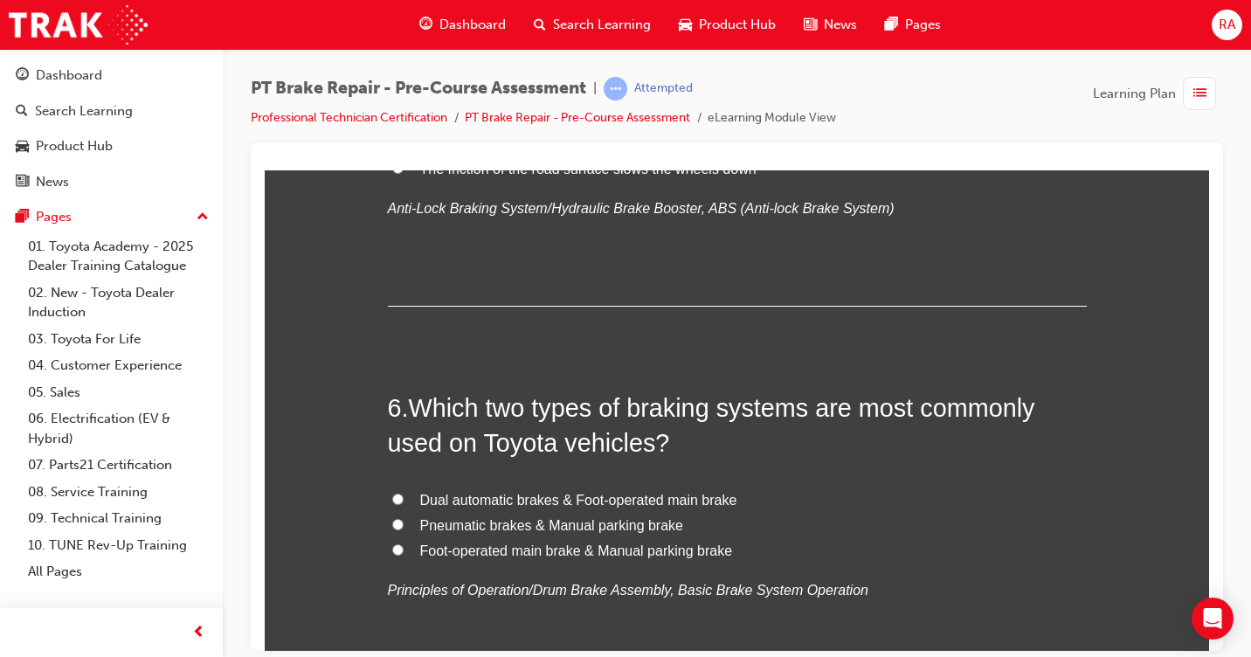
scroll to position [2009, 0]
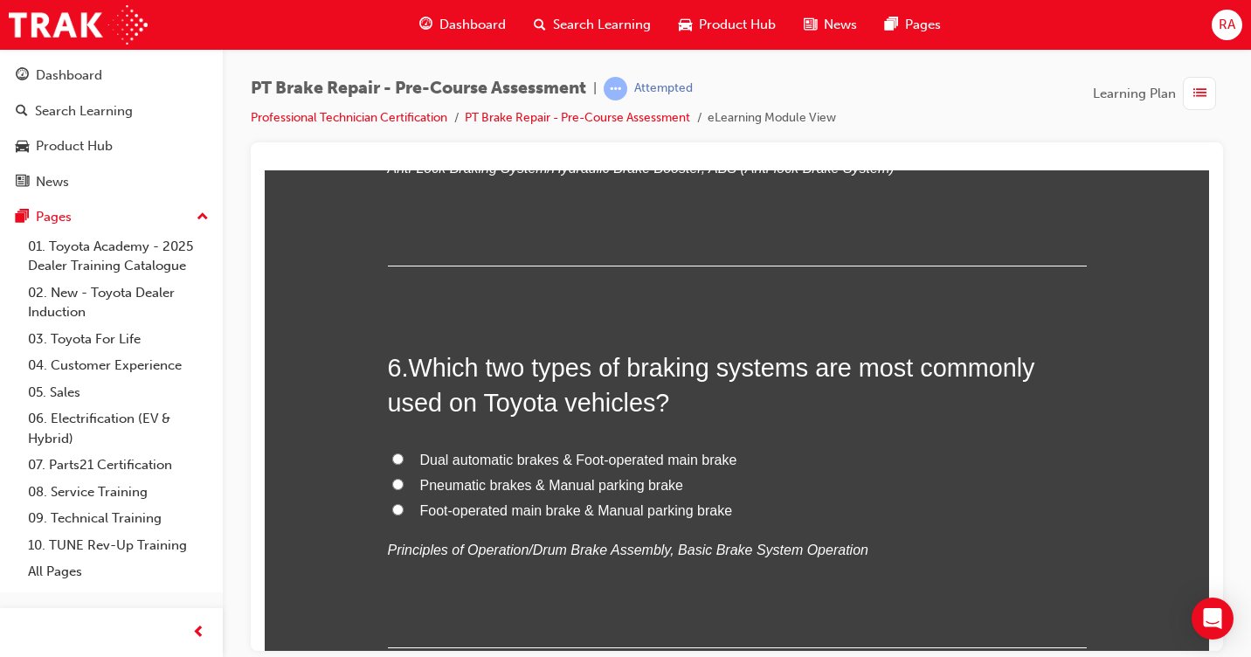
click at [399, 481] on label "Pneumatic brakes & Manual parking brake" at bounding box center [737, 485] width 699 height 25
click at [399, 481] on input "Pneumatic brakes & Manual parking brake" at bounding box center [397, 483] width 11 height 11
radio input "true"
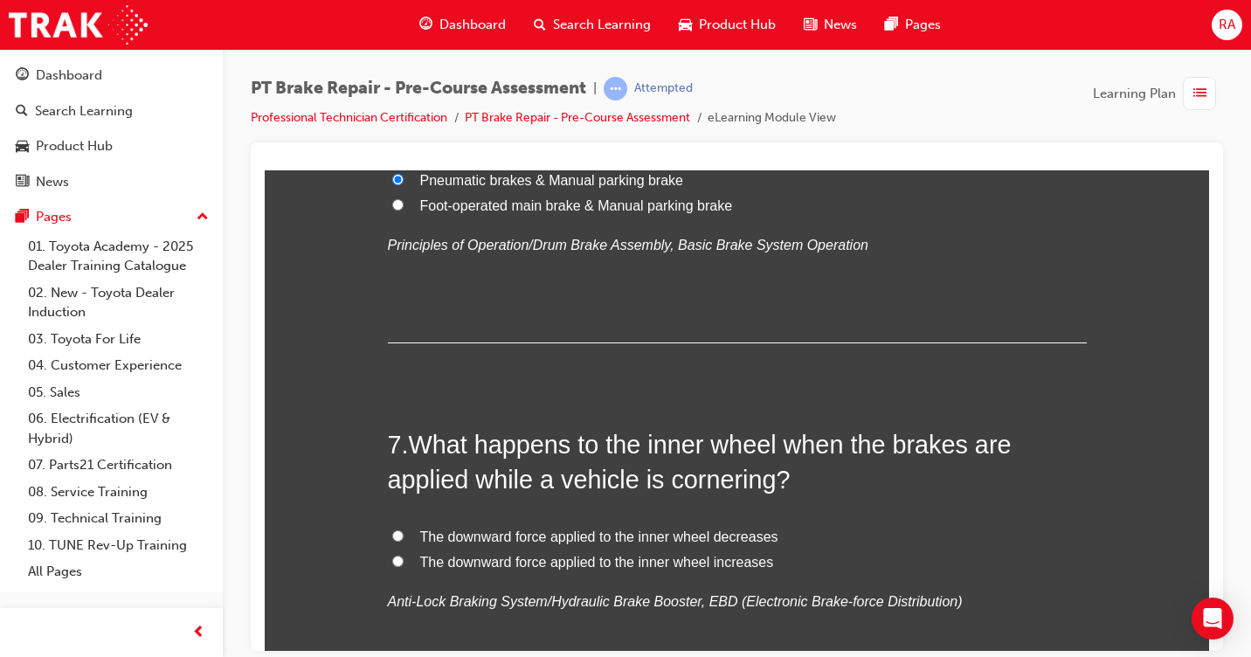
scroll to position [2359, 0]
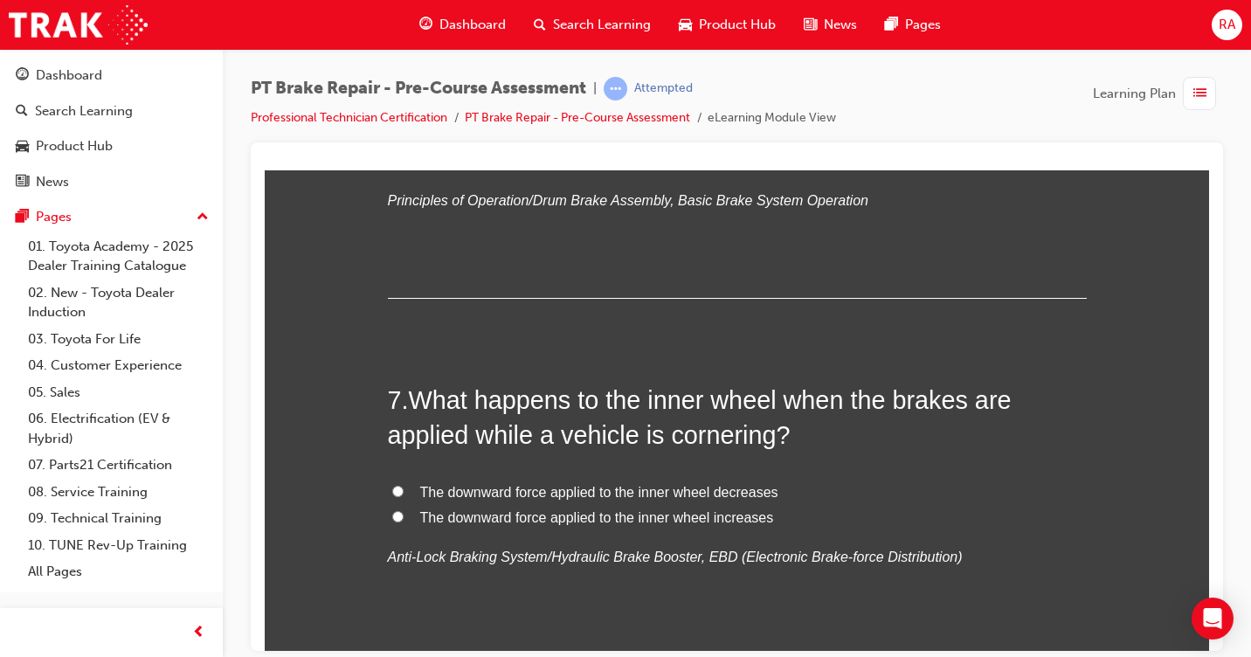
click at [395, 491] on input "The downward force applied to the inner wheel decreases" at bounding box center [397, 490] width 11 height 11
radio input "true"
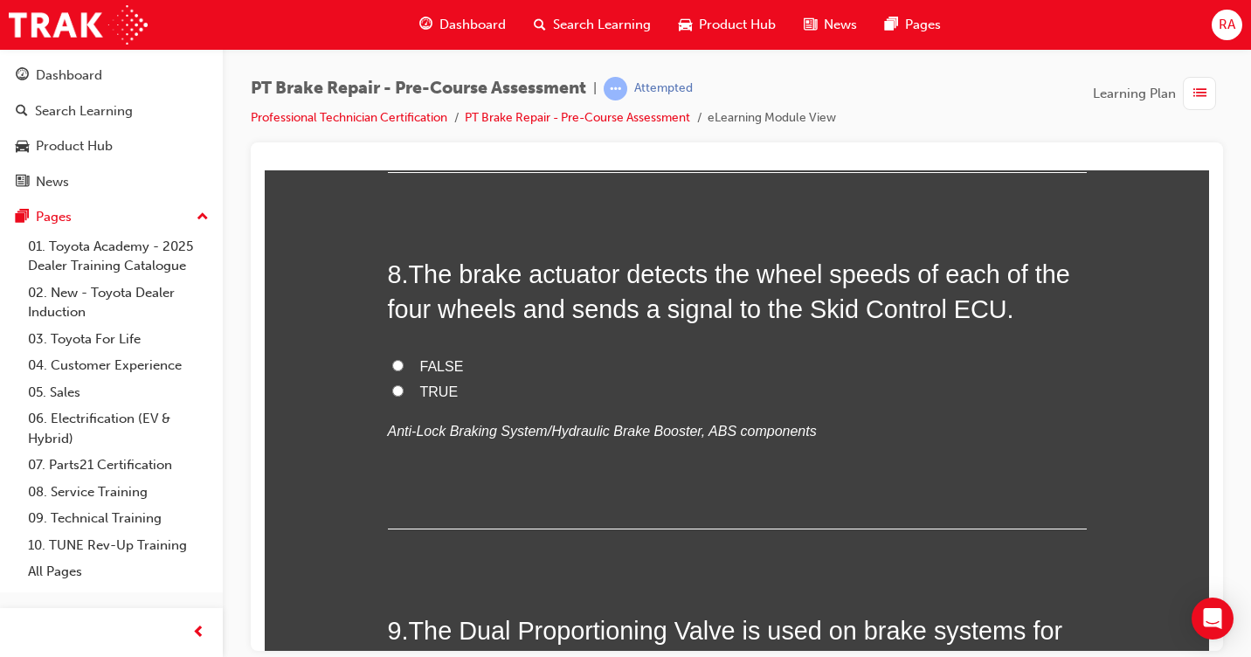
scroll to position [2883, 0]
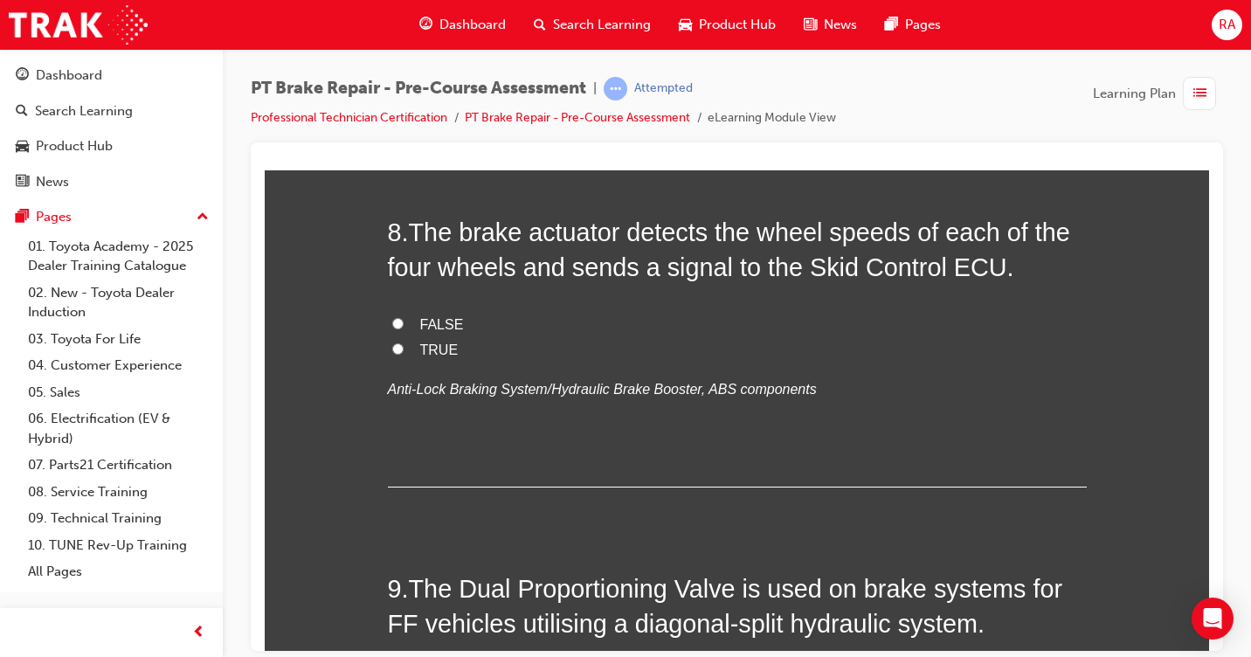
click at [400, 349] on label "TRUE" at bounding box center [737, 349] width 699 height 25
click at [400, 349] on input "TRUE" at bounding box center [397, 347] width 11 height 11
radio input "true"
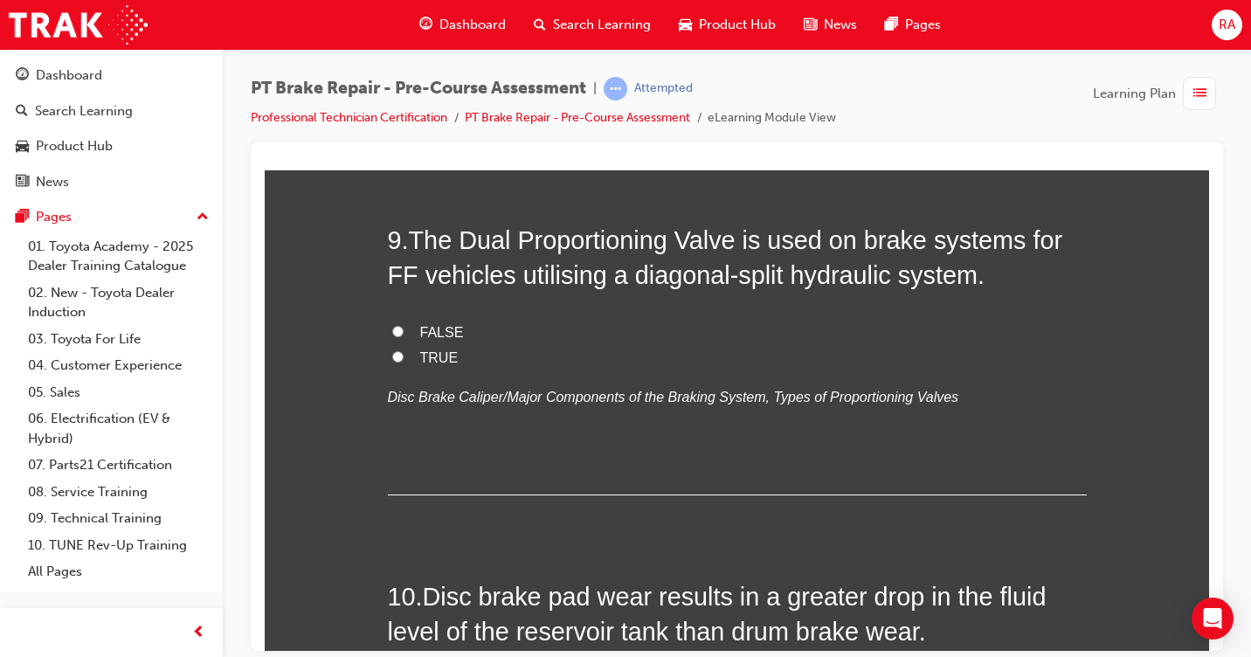
scroll to position [3233, 0]
click at [388, 356] on label "TRUE" at bounding box center [737, 356] width 699 height 25
click at [392, 356] on input "TRUE" at bounding box center [397, 354] width 11 height 11
radio input "true"
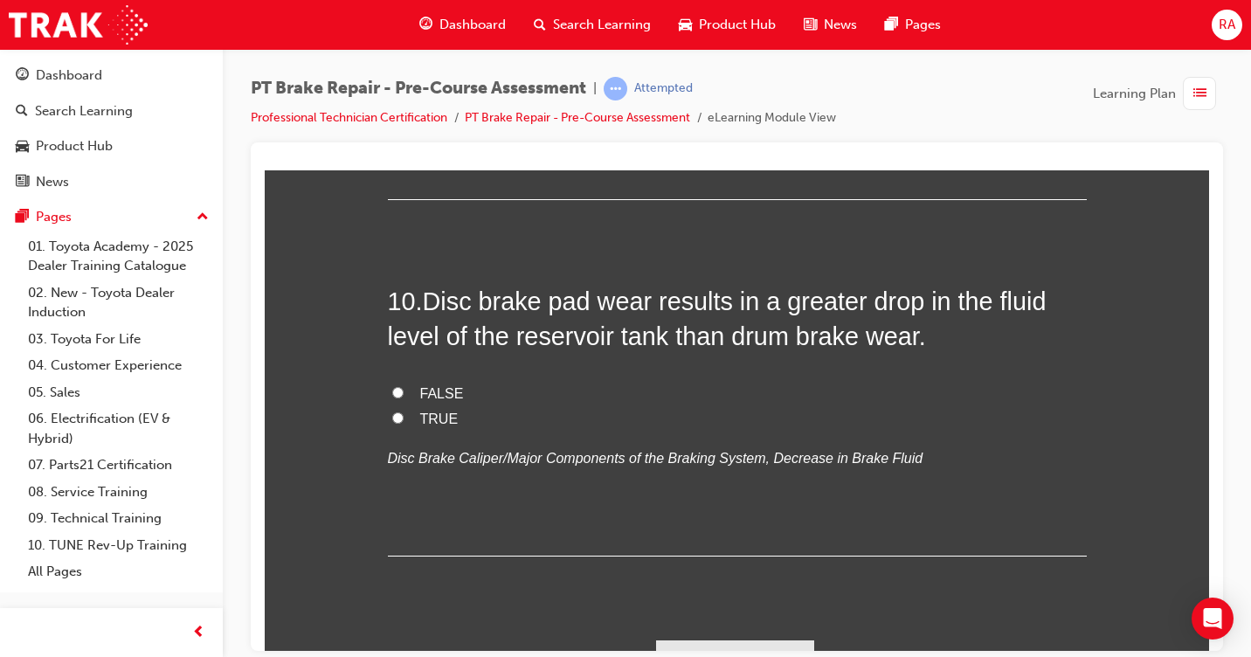
scroll to position [3565, 0]
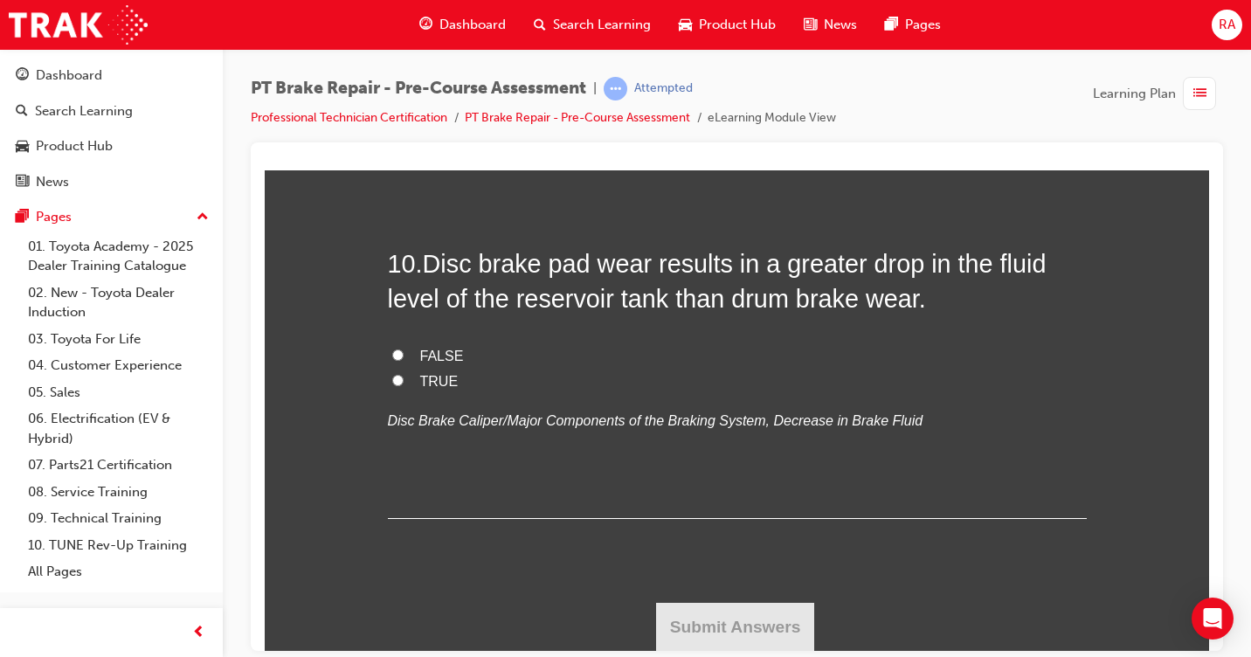
drag, startPoint x: 393, startPoint y: 378, endPoint x: 400, endPoint y: 387, distance: 11.2
click at [394, 378] on input "TRUE" at bounding box center [397, 379] width 11 height 11
radio input "true"
click at [692, 632] on button "Submit Answers" at bounding box center [735, 626] width 159 height 49
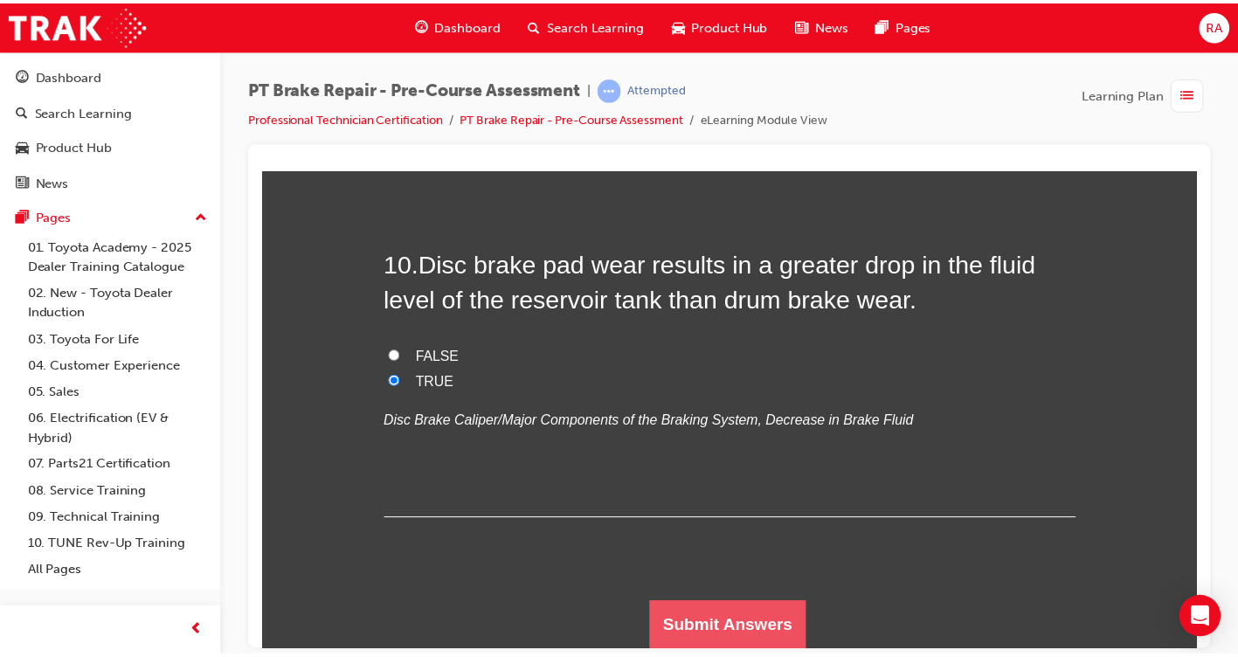
scroll to position [0, 0]
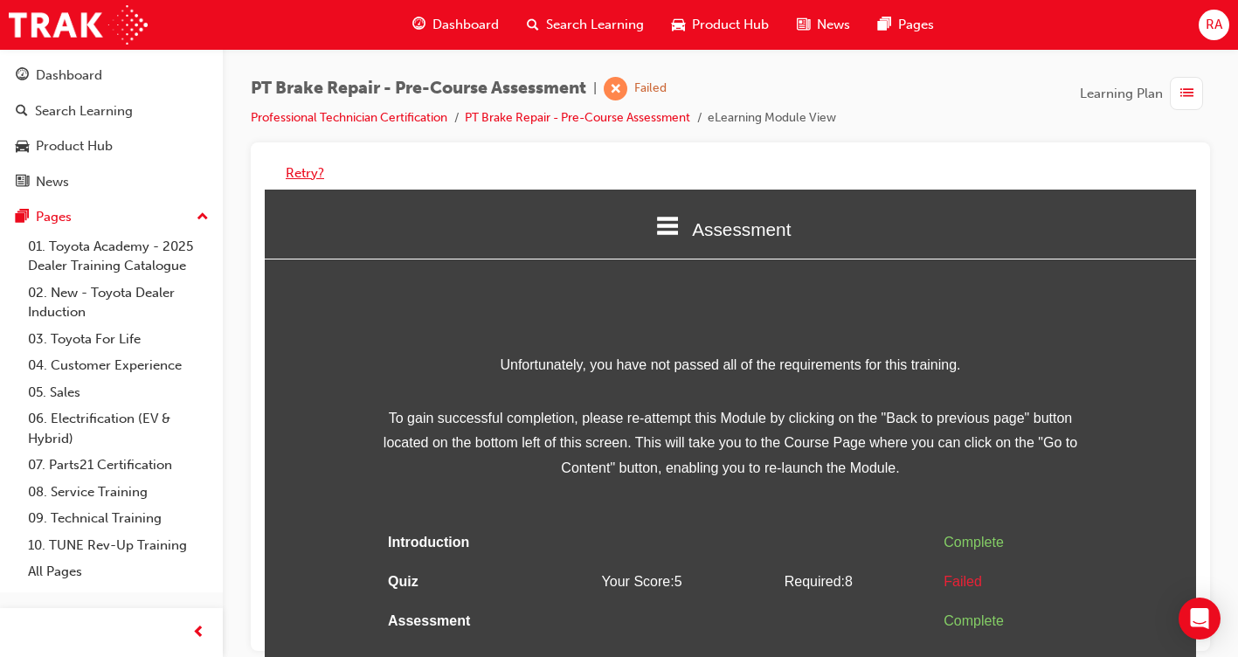
click at [298, 171] on button "Retry?" at bounding box center [305, 173] width 38 height 20
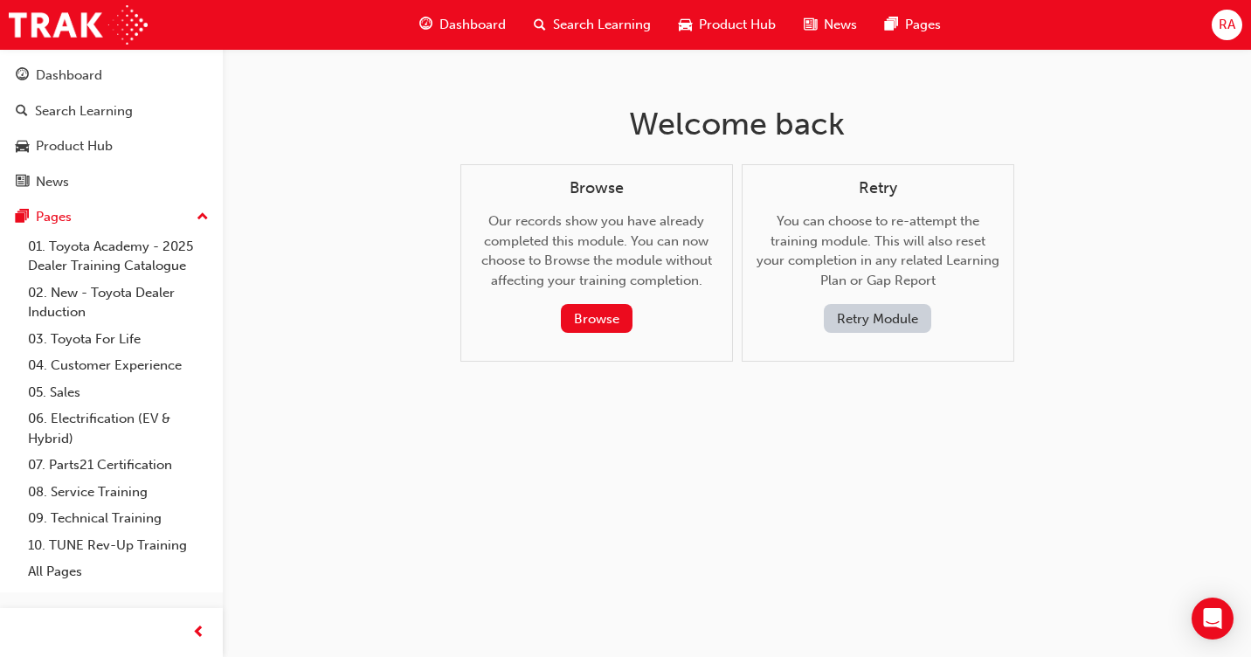
click at [880, 327] on button "Retry Module" at bounding box center [877, 318] width 107 height 29
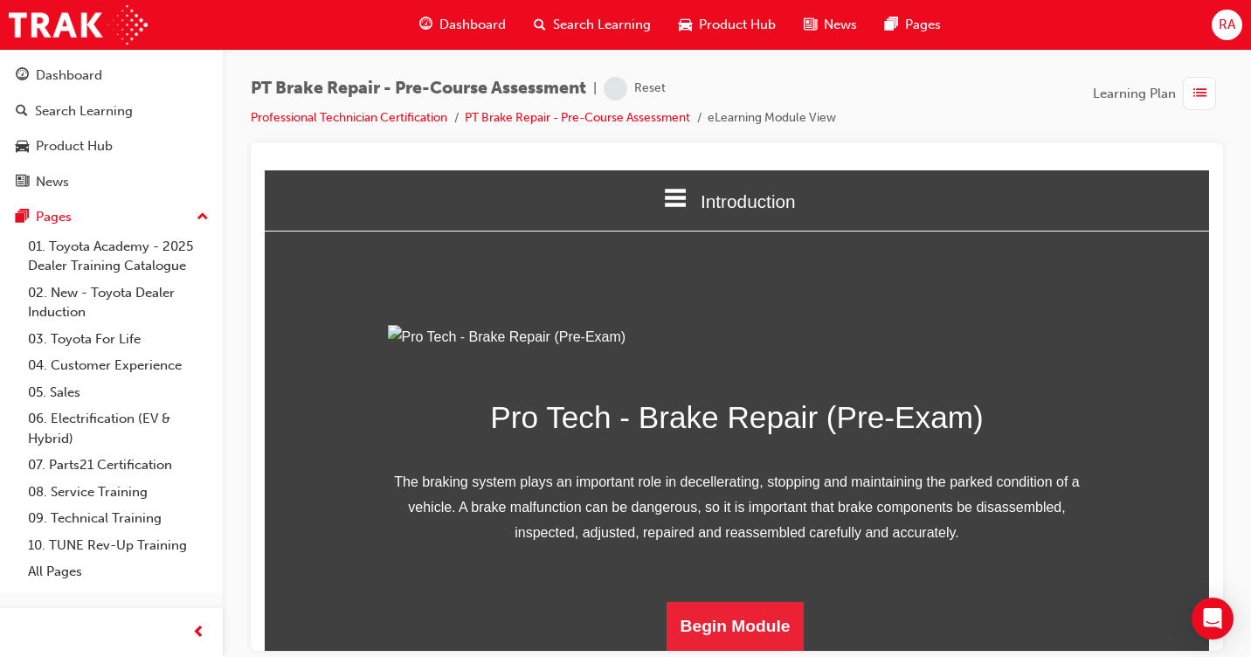
scroll to position [201, 0]
click at [727, 627] on button "Begin Module" at bounding box center [736, 625] width 138 height 49
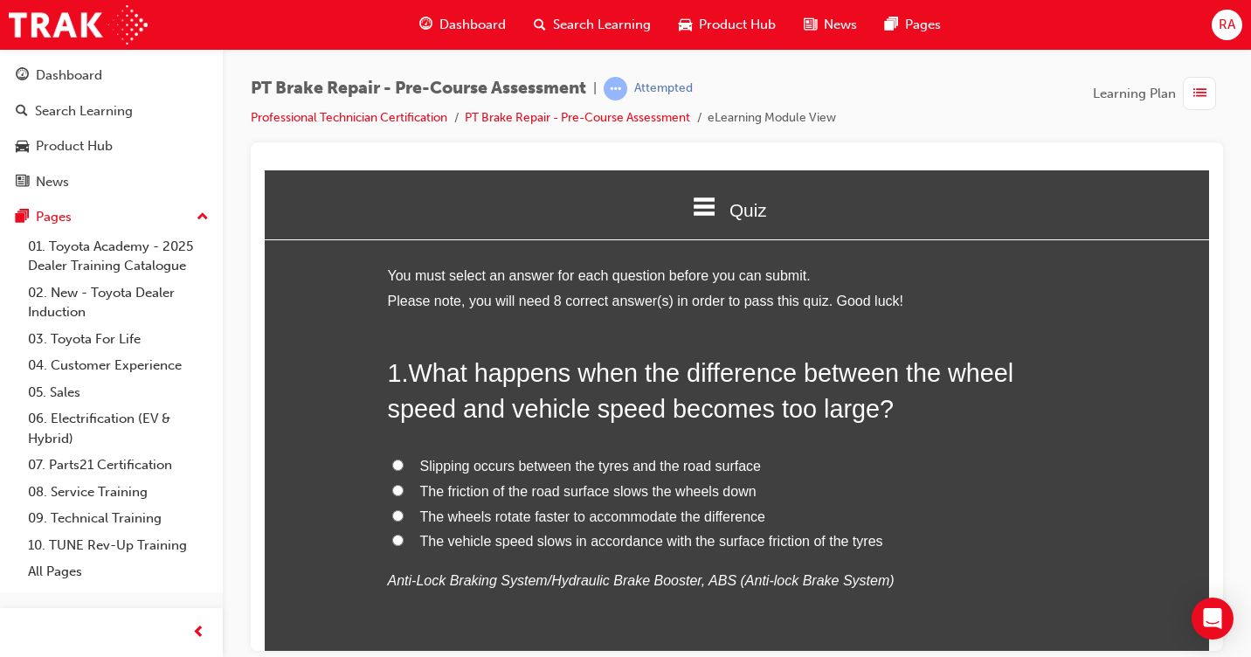
click at [392, 465] on input "Slipping occurs between the tyres and the road surface" at bounding box center [397, 464] width 11 height 11
radio input "true"
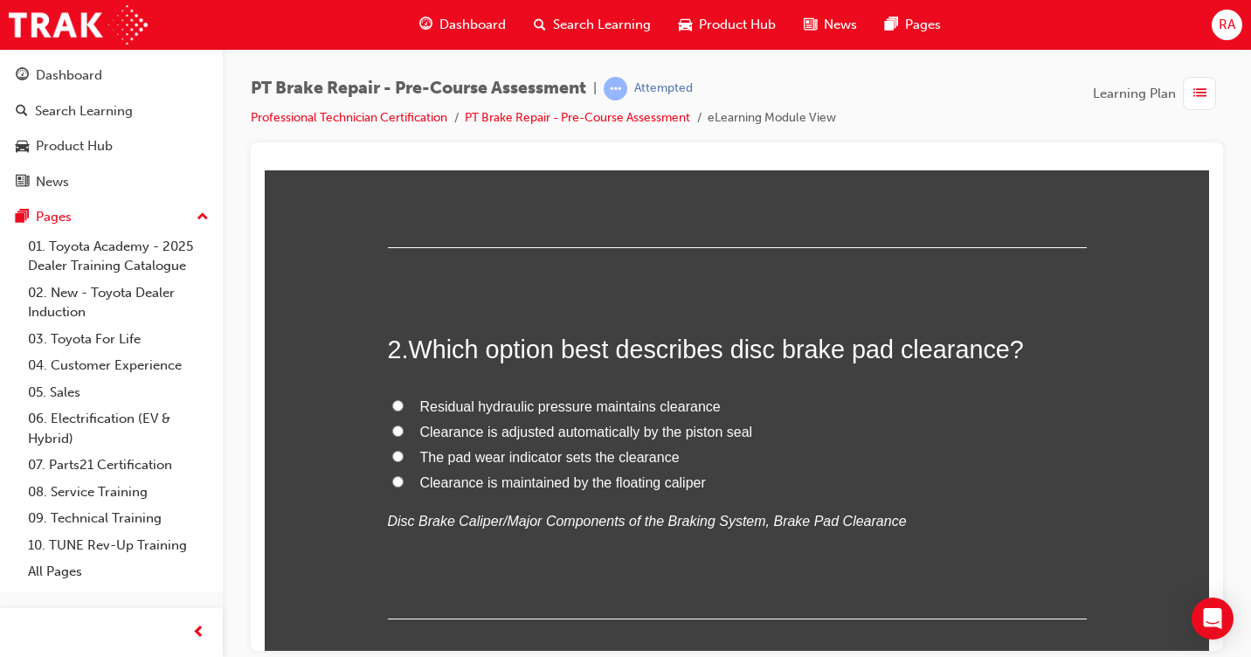
scroll to position [437, 0]
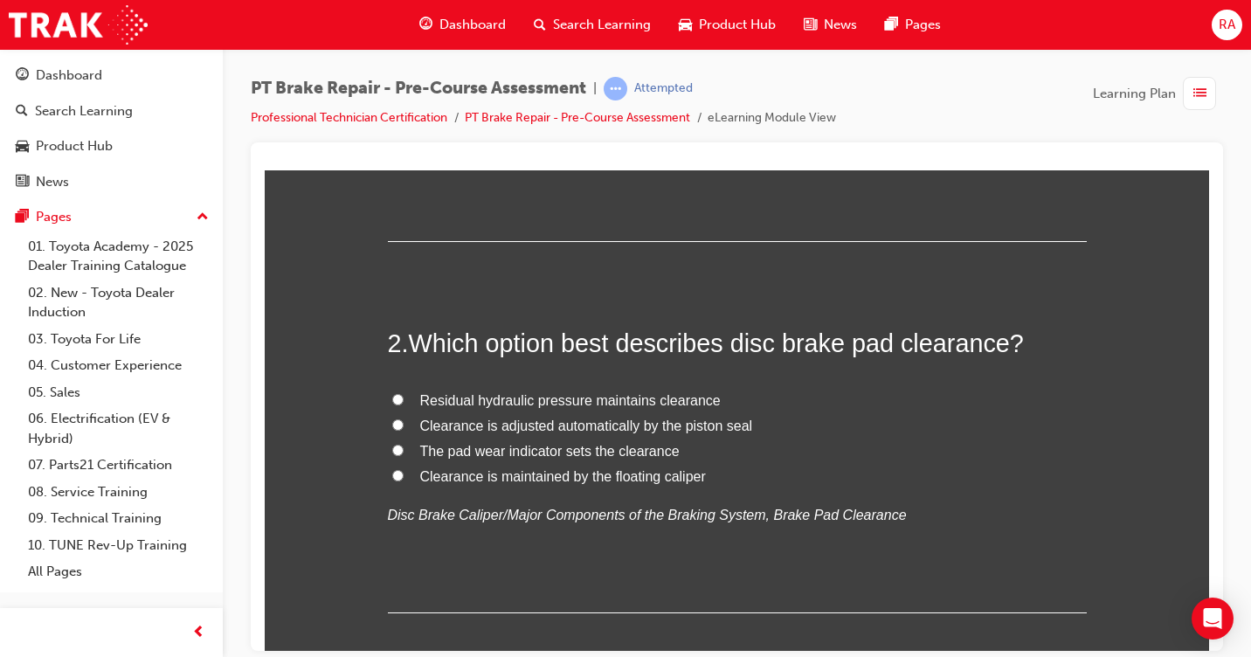
click at [392, 475] on input "Clearance is maintained by the floating caliper" at bounding box center [397, 474] width 11 height 11
radio input "true"
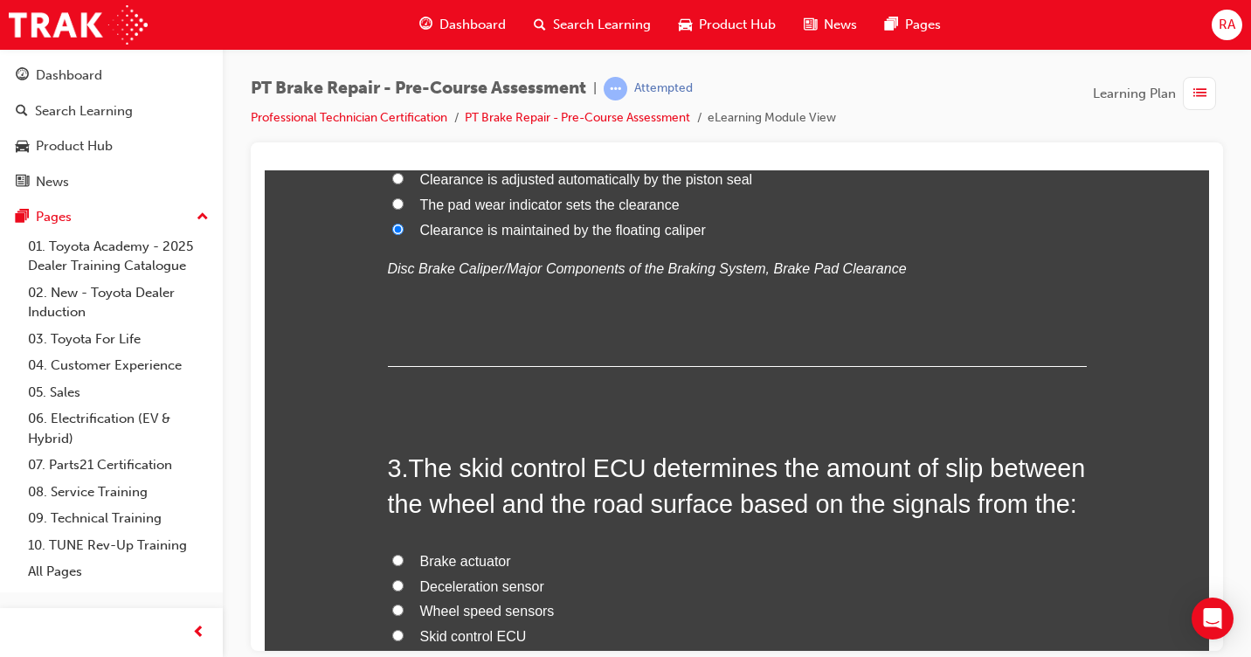
scroll to position [699, 0]
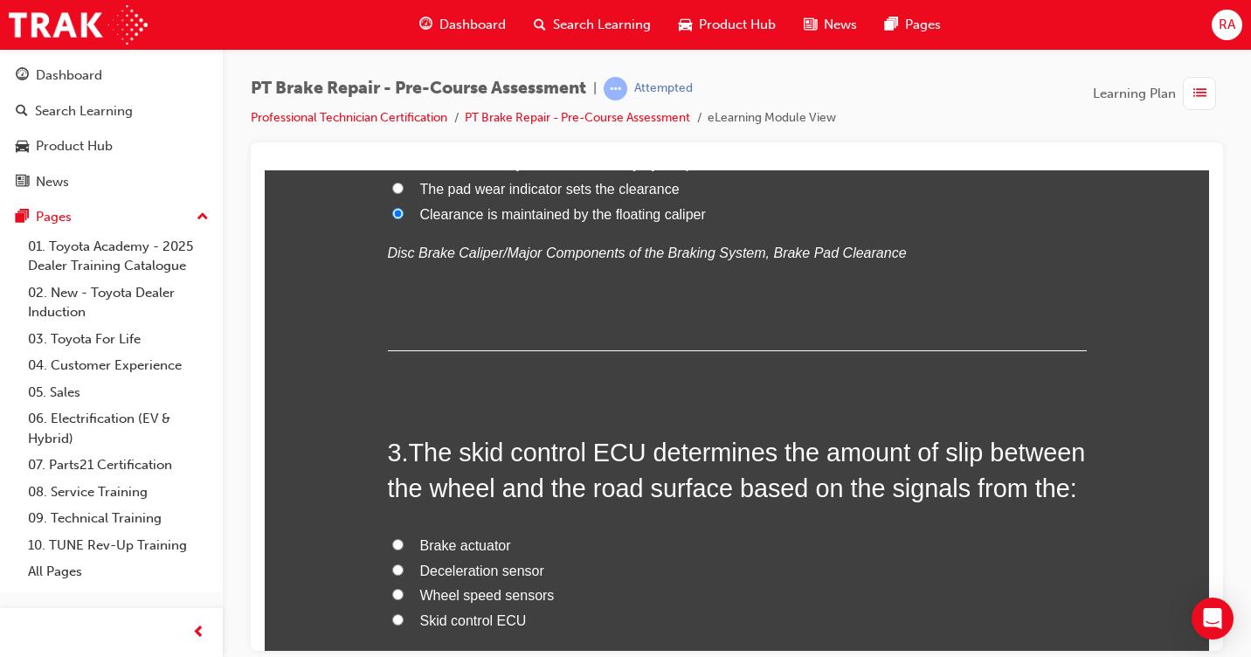
click at [392, 543] on input "Brake actuator" at bounding box center [397, 543] width 11 height 11
radio input "true"
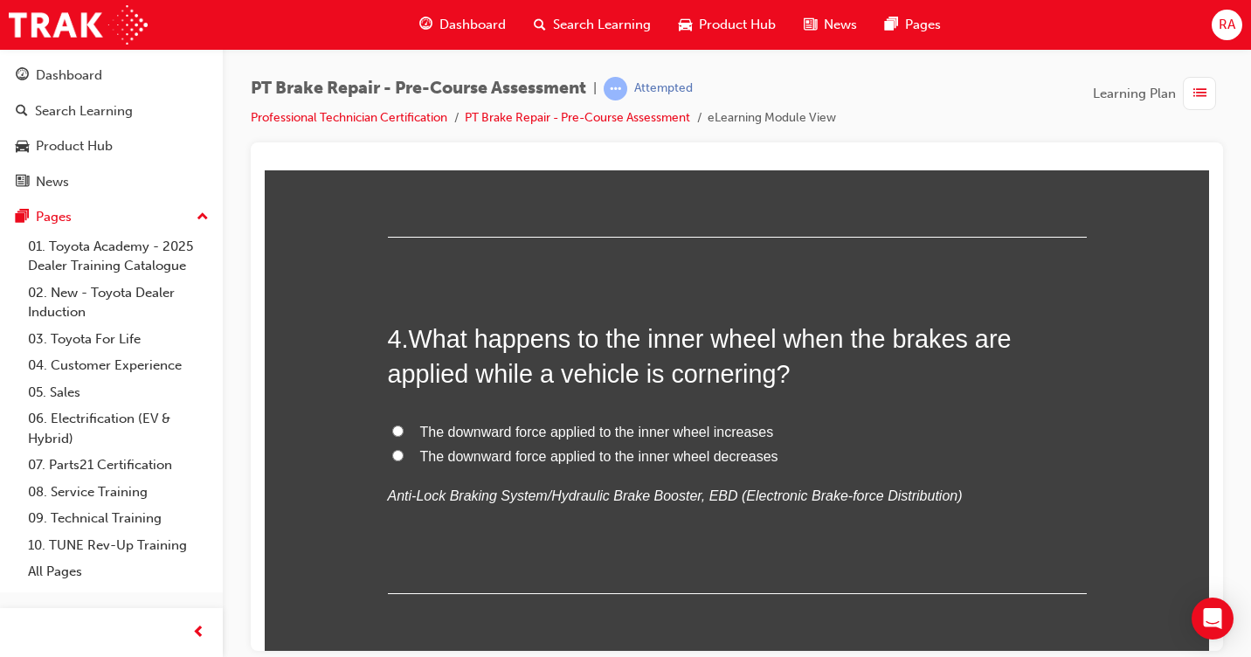
scroll to position [1223, 0]
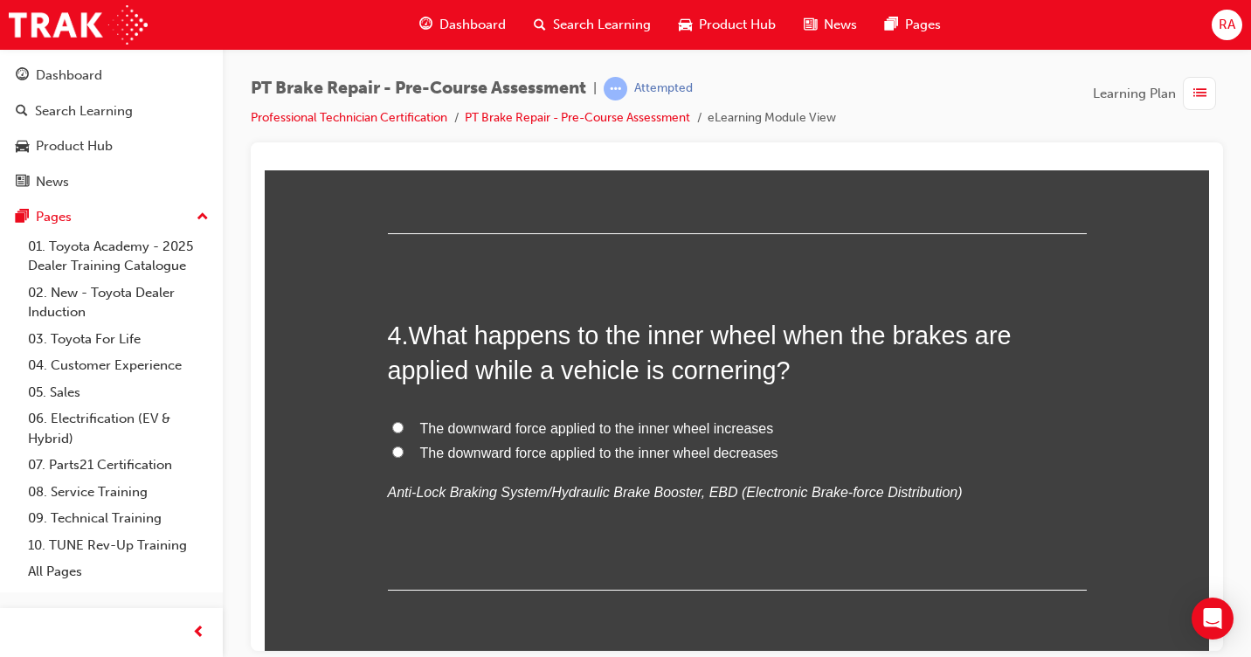
click at [392, 449] on input "The downward force applied to the inner wheel decreases" at bounding box center [397, 451] width 11 height 11
radio input "true"
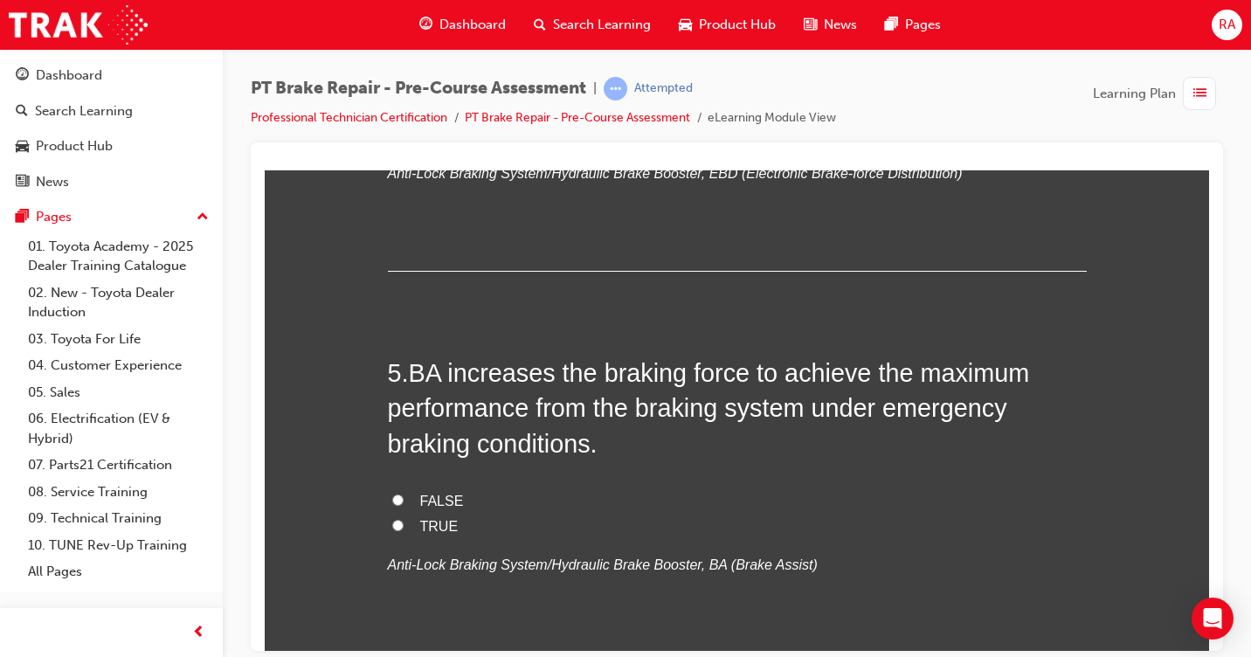
scroll to position [1573, 0]
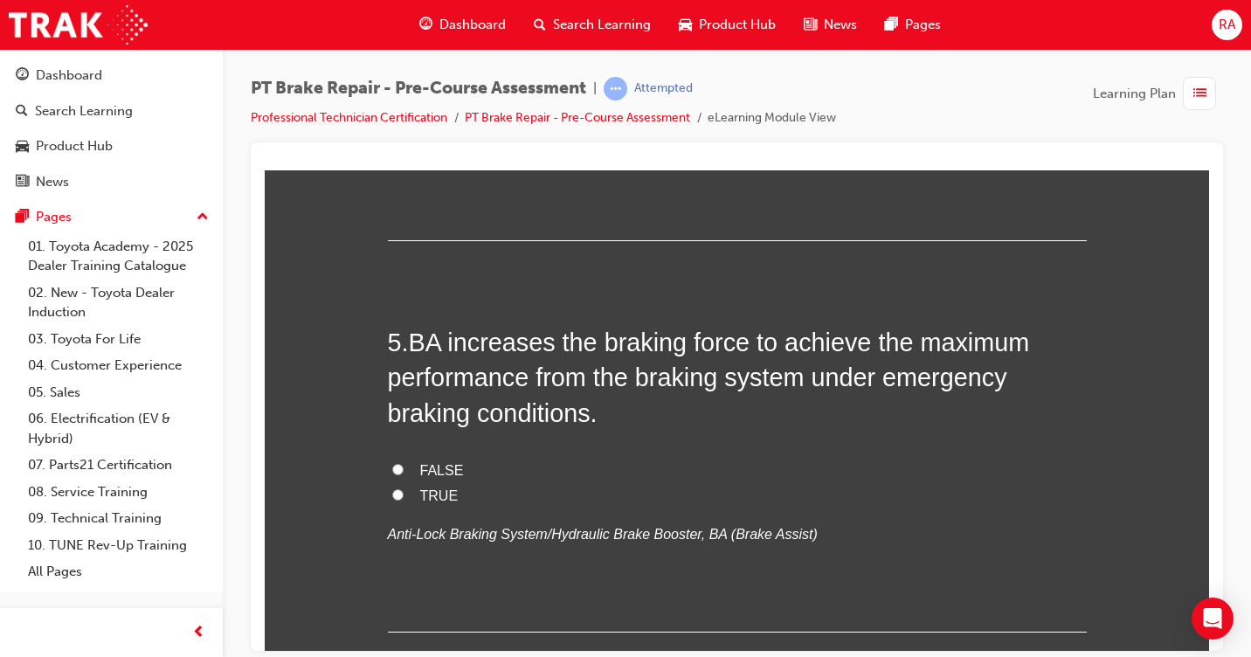
click at [392, 497] on input "TRUE" at bounding box center [397, 493] width 11 height 11
radio input "true"
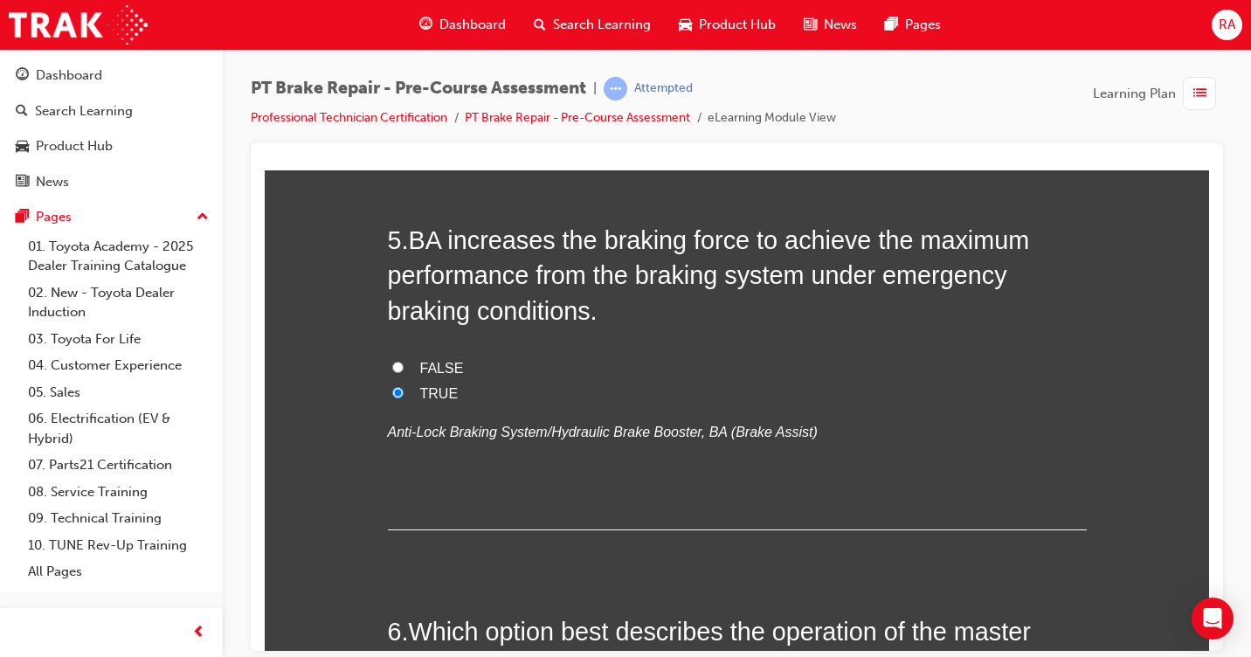
scroll to position [1922, 0]
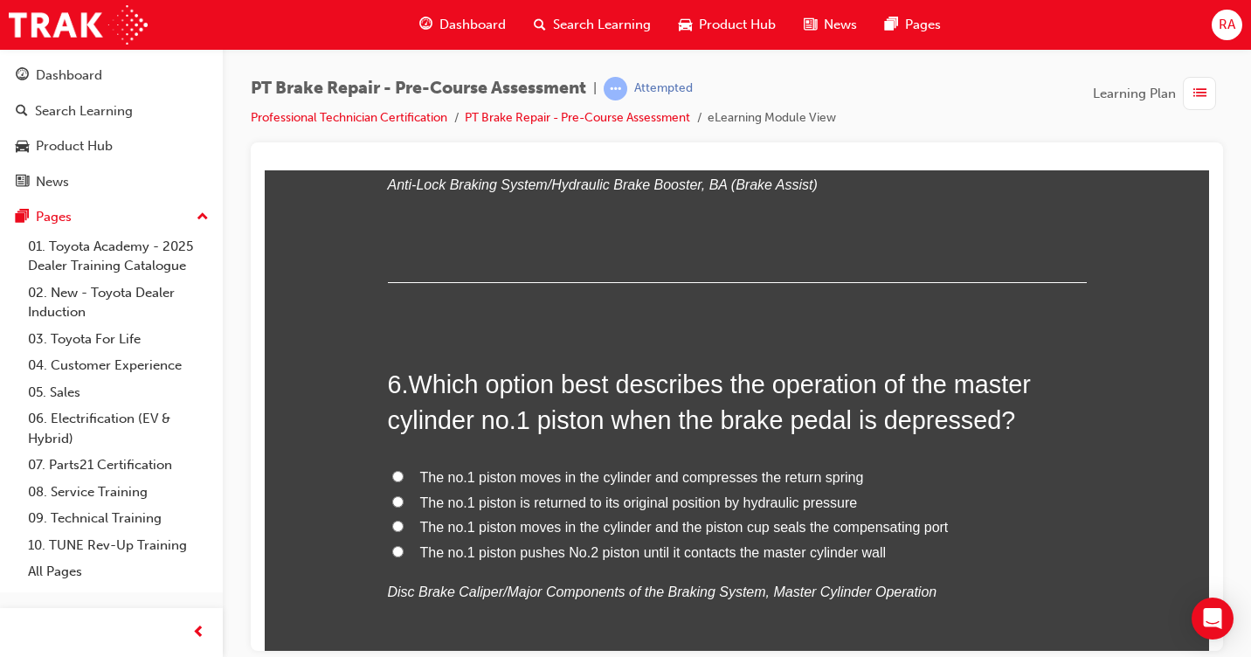
click at [392, 525] on input "The no.1 piston moves in the cylinder and the piston cup seals the compensating…" at bounding box center [397, 525] width 11 height 11
radio input "true"
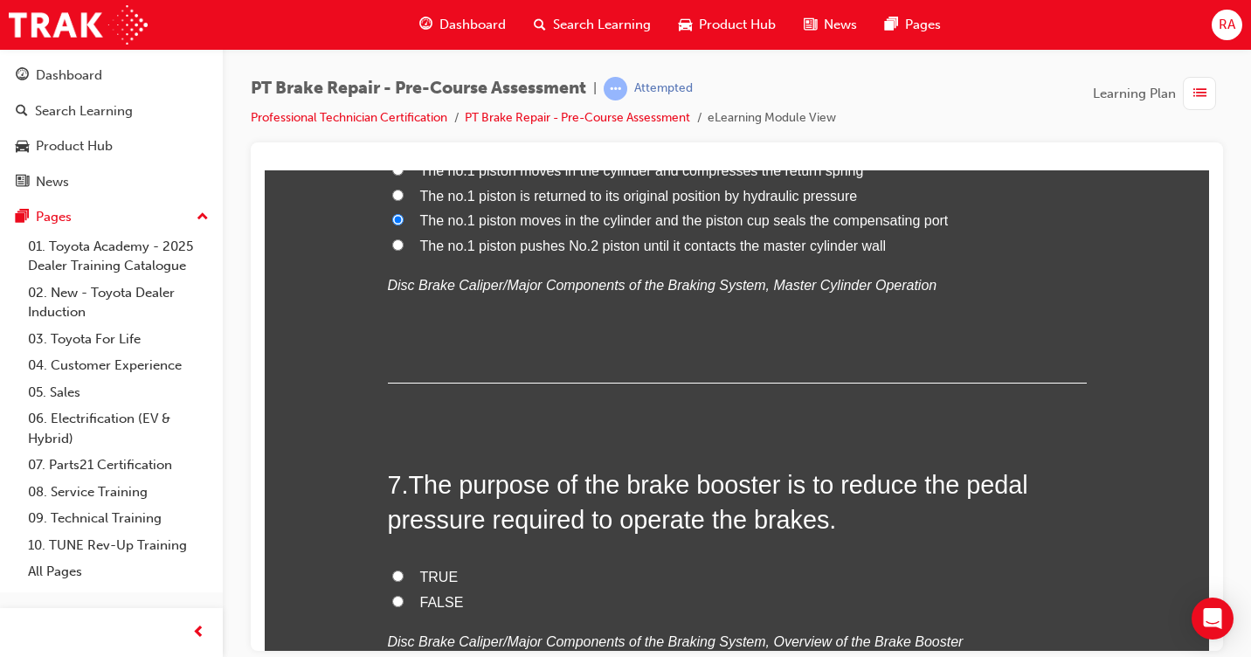
scroll to position [2272, 0]
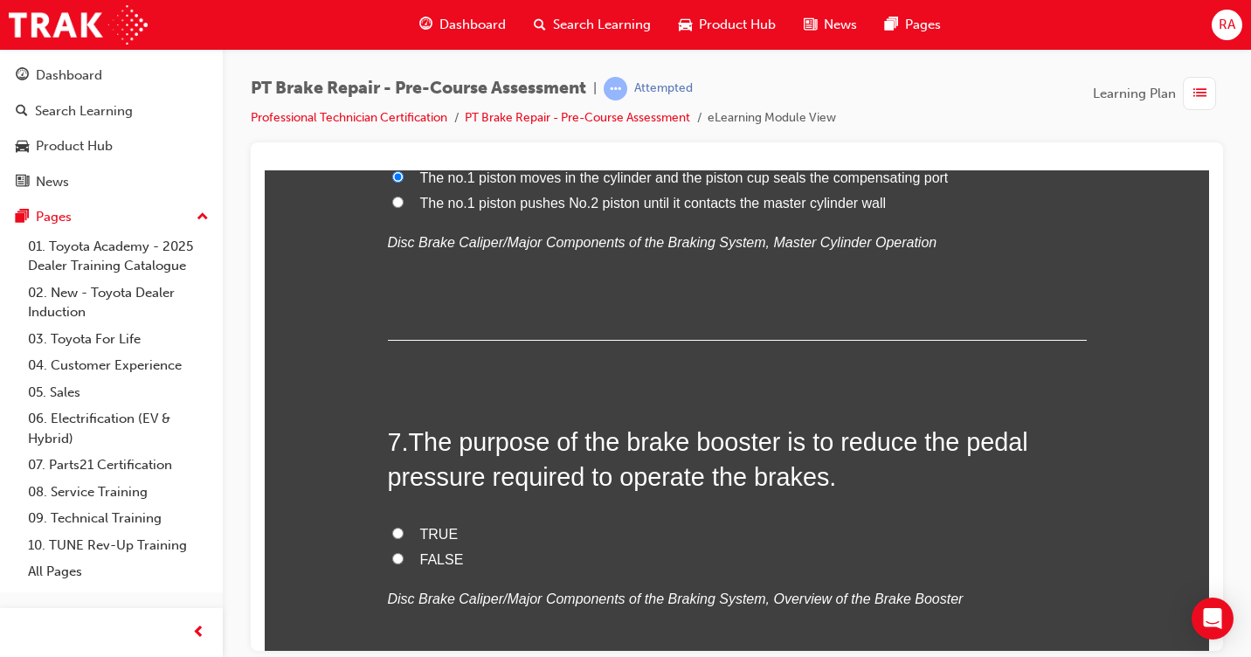
click at [392, 534] on input "TRUE" at bounding box center [397, 532] width 11 height 11
radio input "true"
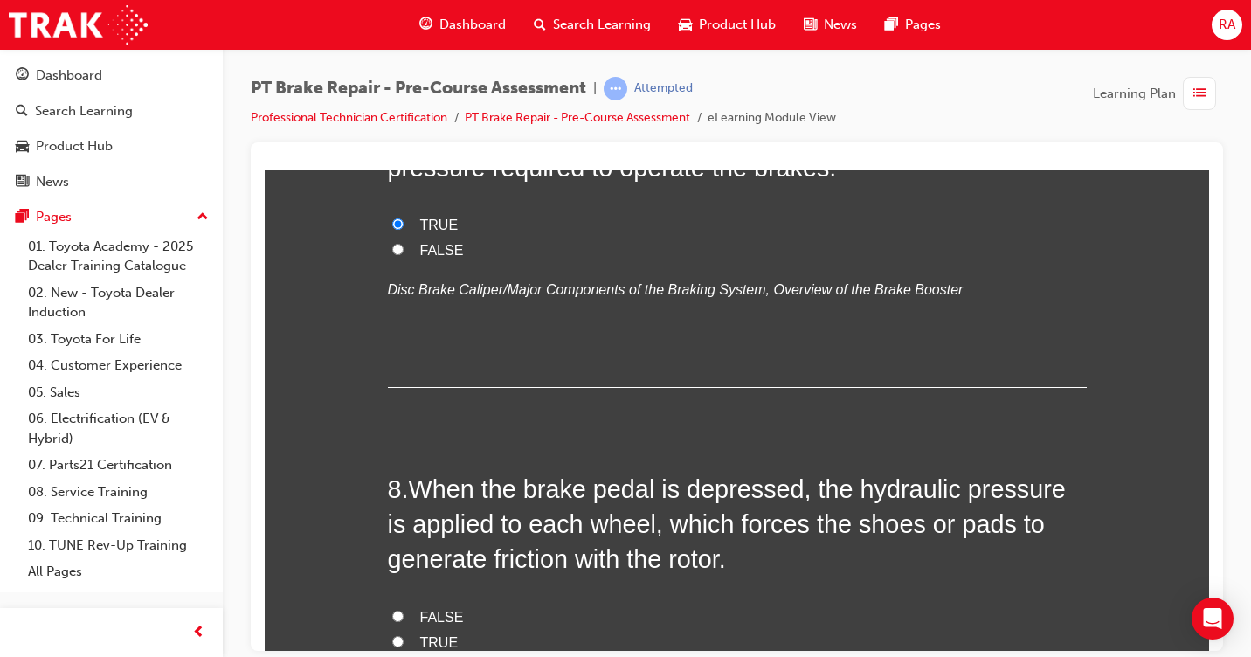
scroll to position [2621, 0]
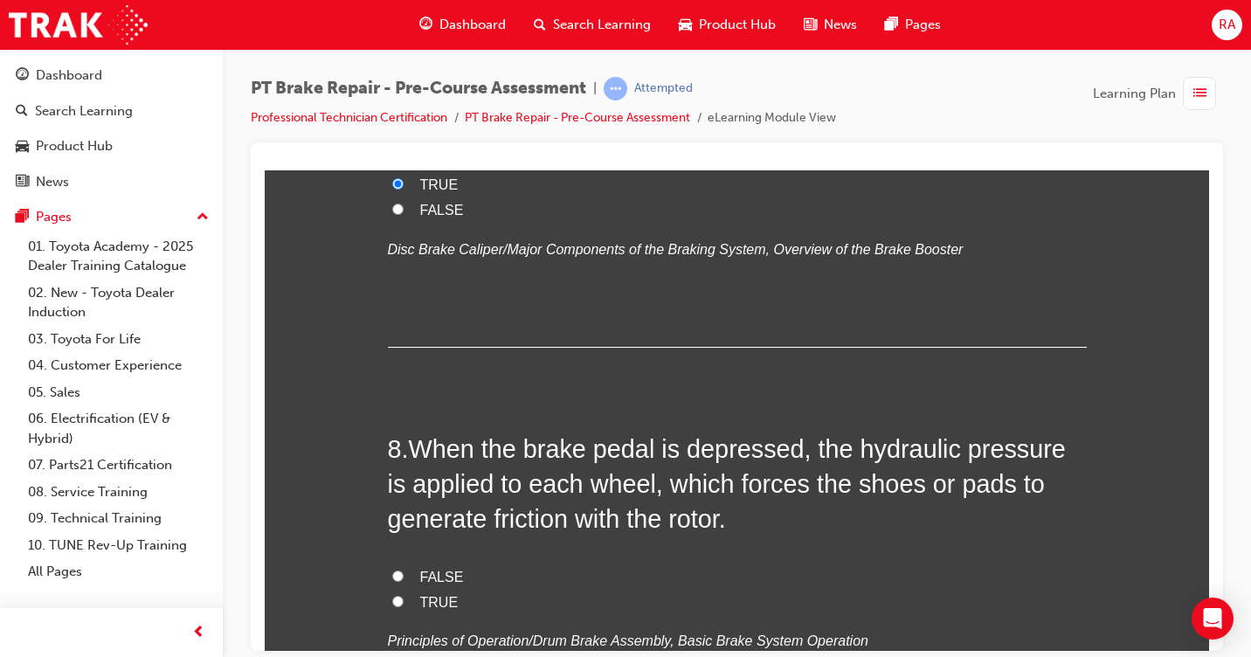
click at [392, 601] on input "TRUE" at bounding box center [397, 600] width 11 height 11
radio input "true"
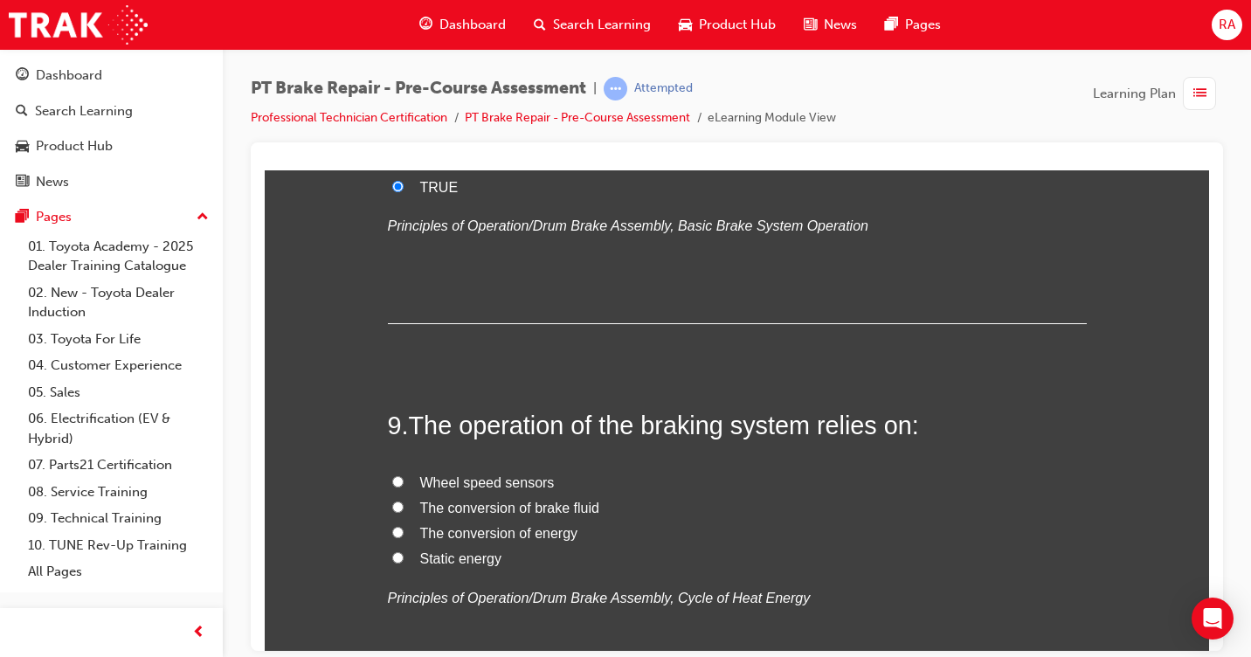
scroll to position [3058, 0]
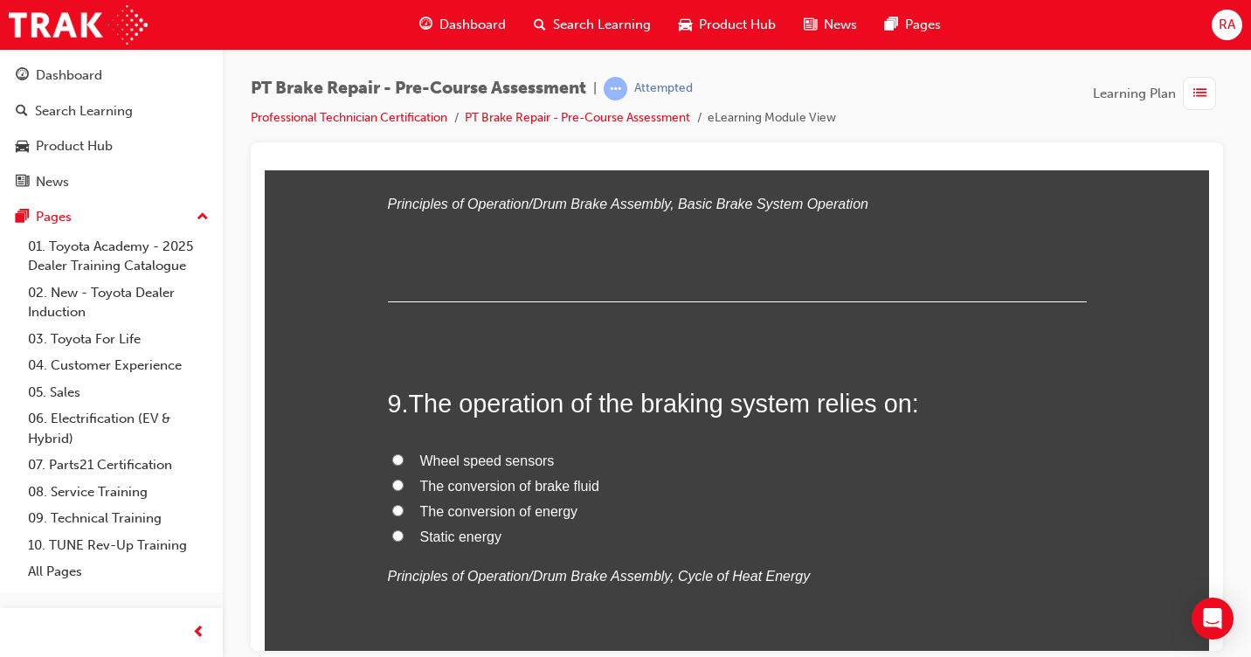
click at [392, 536] on input "Static energy" at bounding box center [397, 534] width 11 height 11
radio input "true"
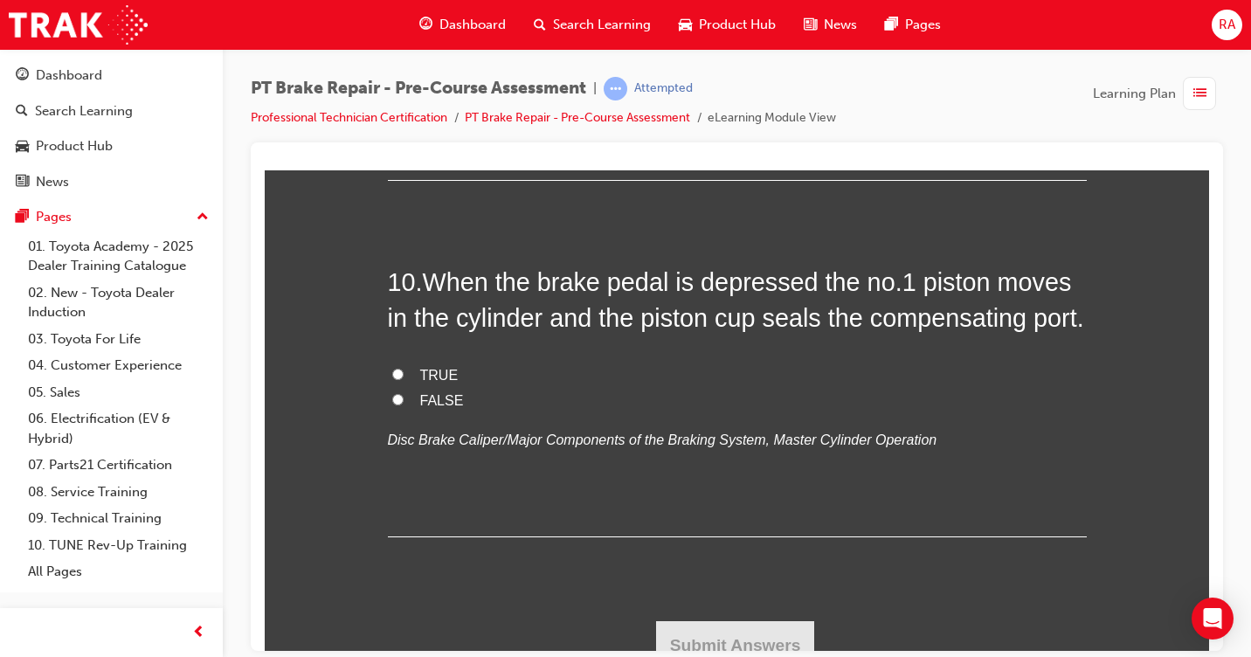
scroll to position [3569, 0]
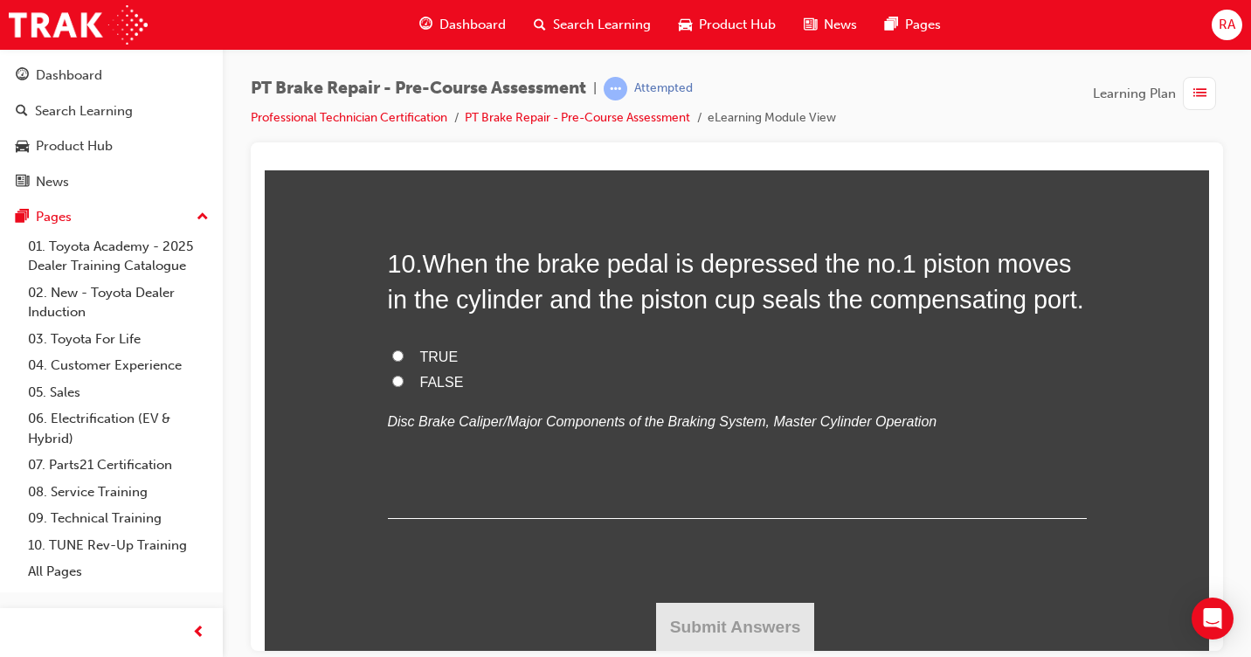
drag, startPoint x: 390, startPoint y: 355, endPoint x: 437, endPoint y: 386, distance: 56.7
click at [392, 354] on input "TRUE" at bounding box center [397, 354] width 11 height 11
radio input "true"
click at [714, 625] on button "Submit Answers" at bounding box center [735, 626] width 159 height 49
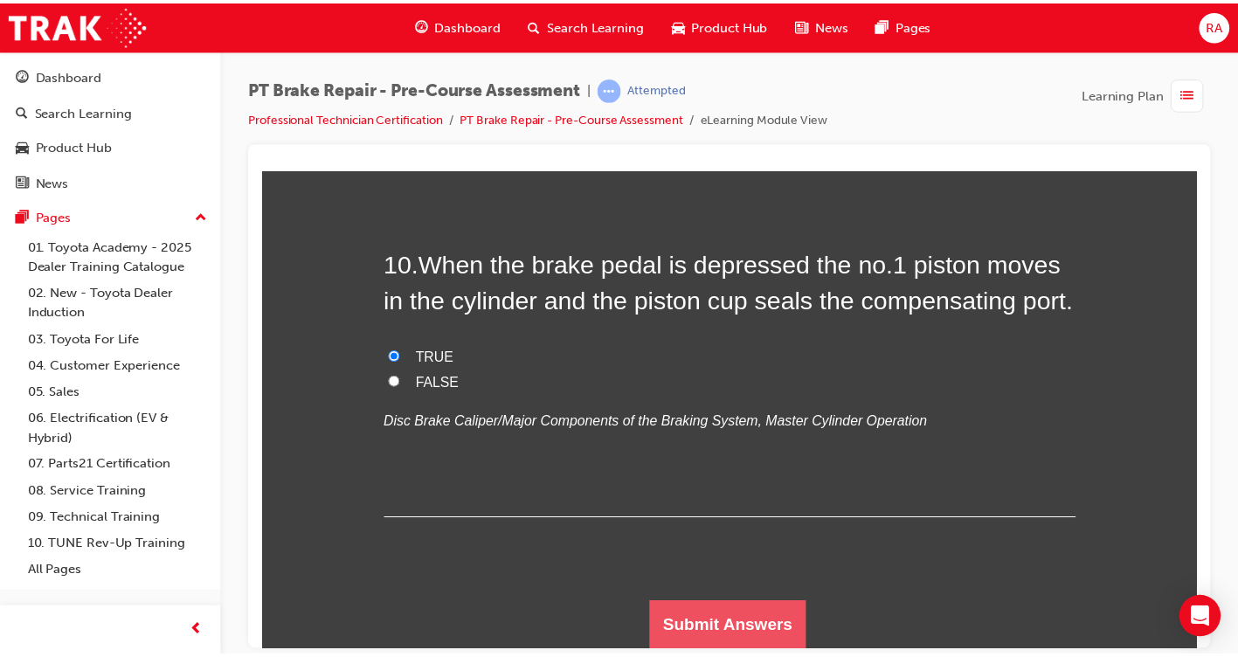
scroll to position [0, 0]
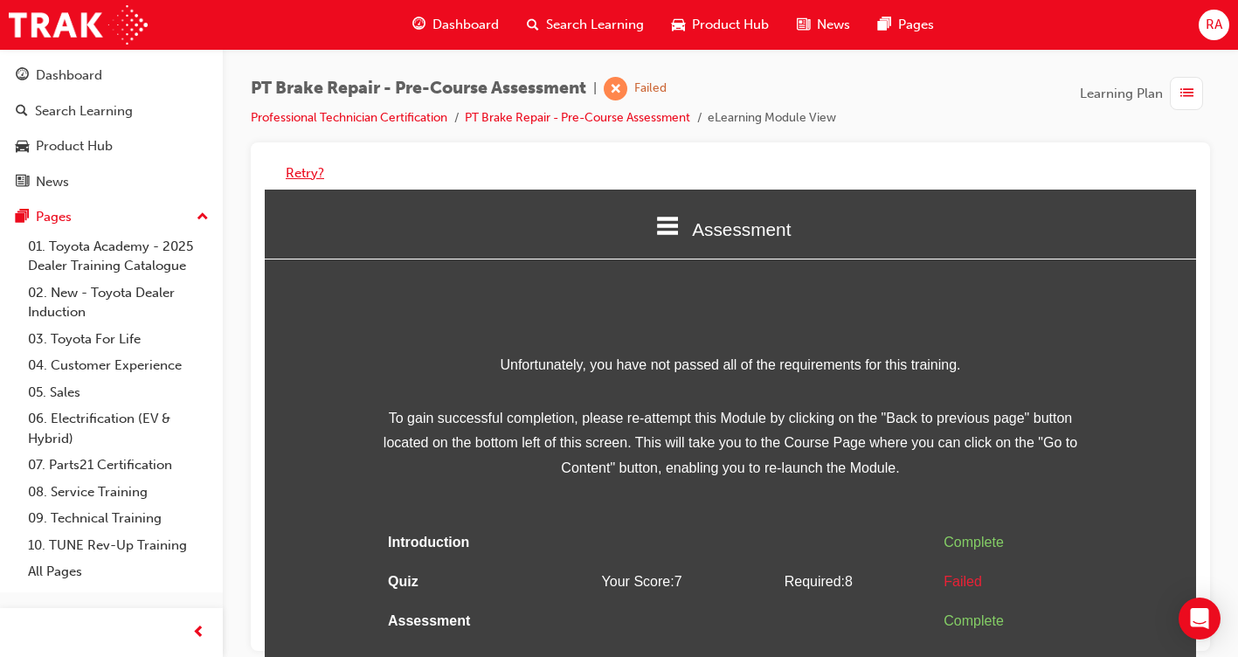
click at [294, 173] on button "Retry?" at bounding box center [305, 173] width 38 height 20
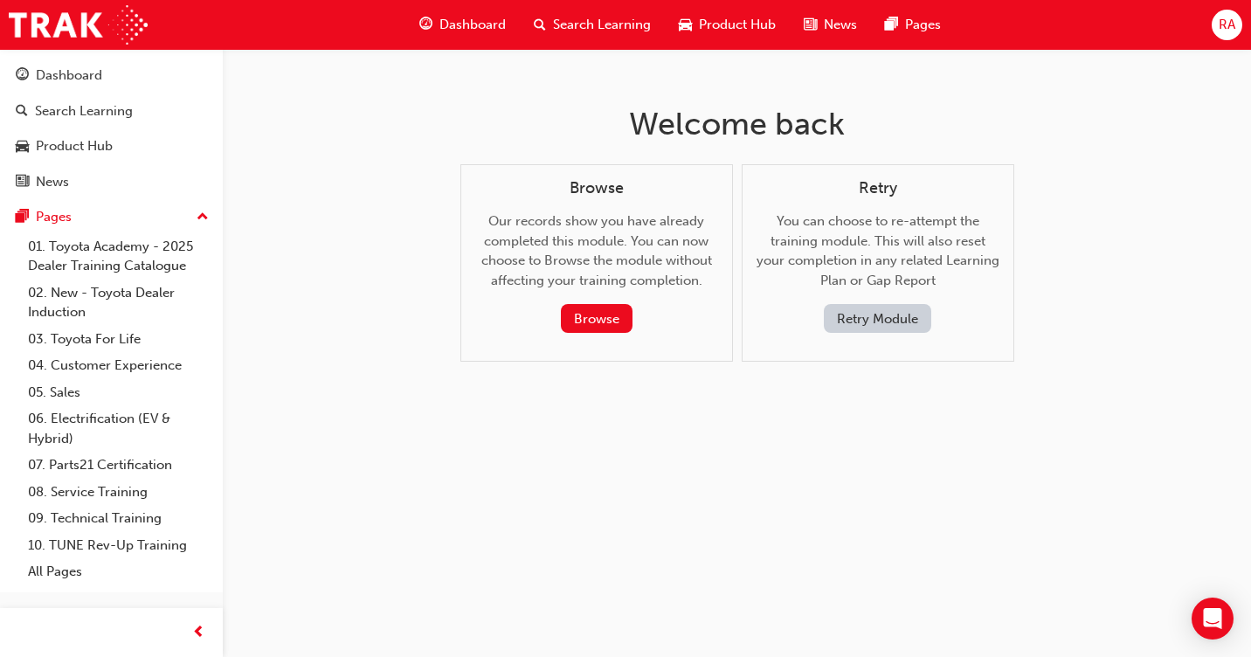
click at [866, 327] on button "Retry Module" at bounding box center [877, 318] width 107 height 29
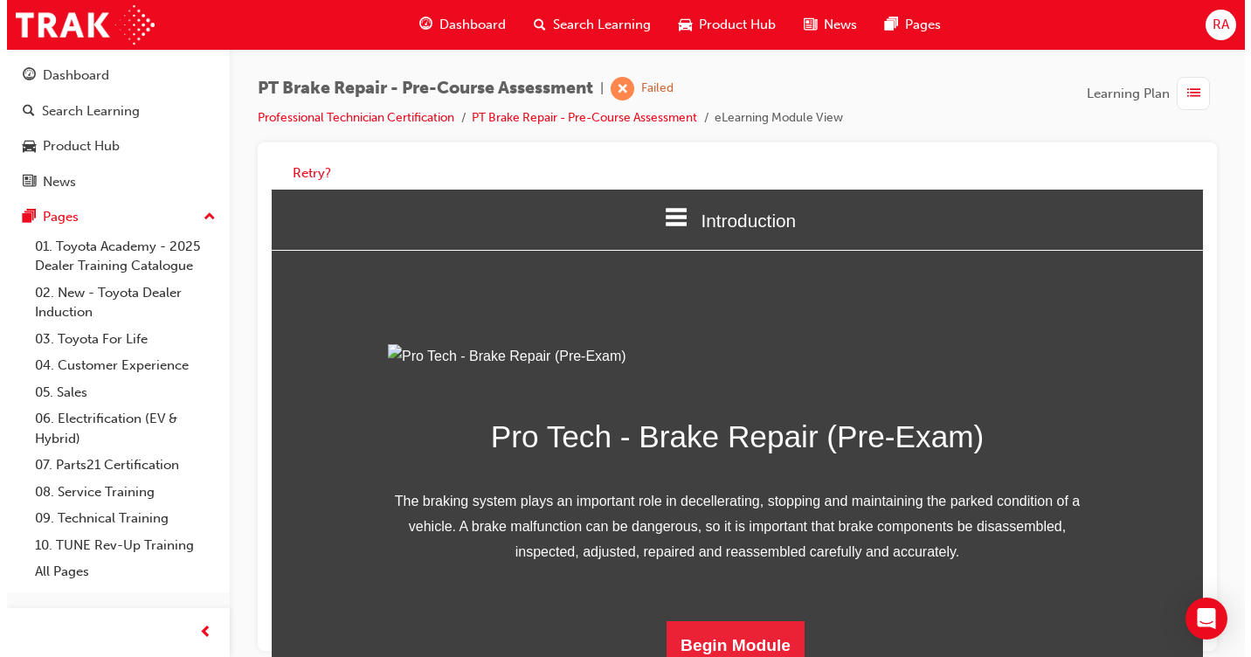
scroll to position [201, 0]
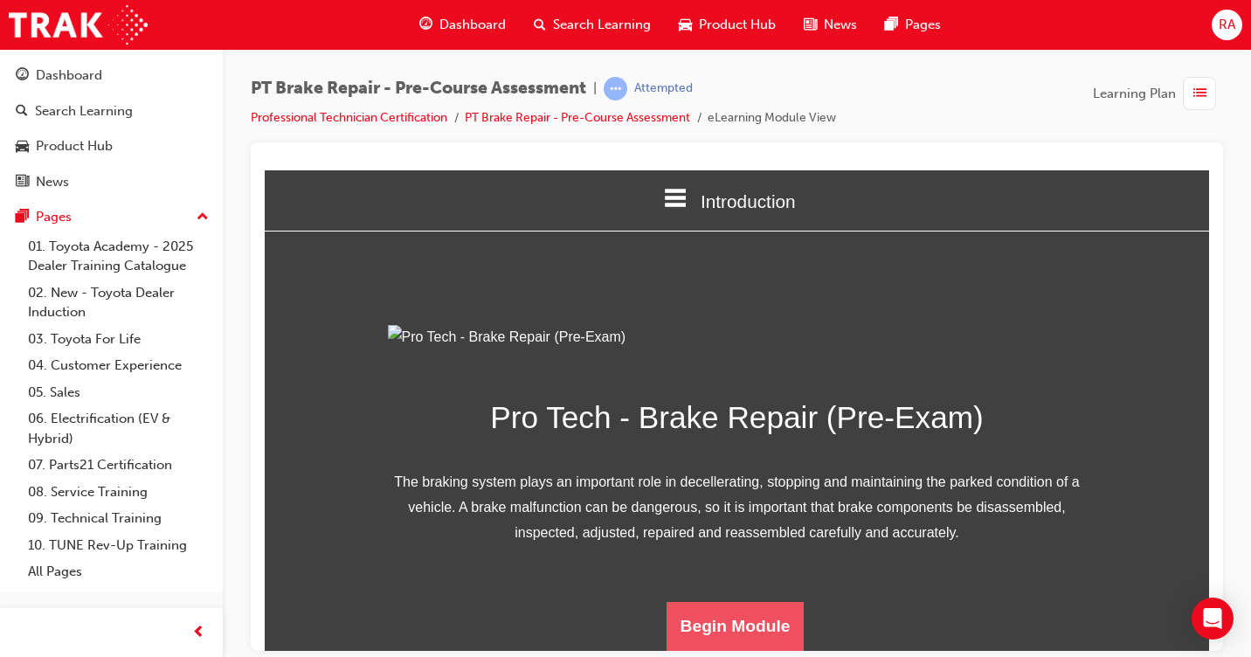
click at [724, 622] on button "Begin Module" at bounding box center [736, 625] width 138 height 49
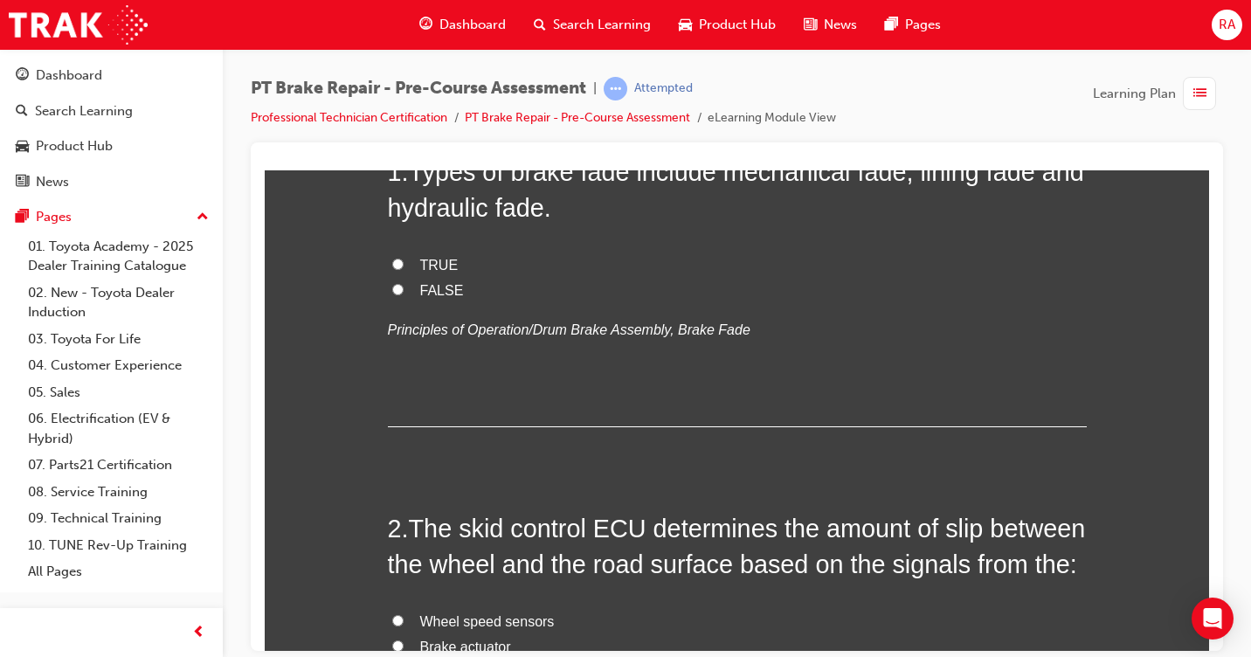
scroll to position [0, 0]
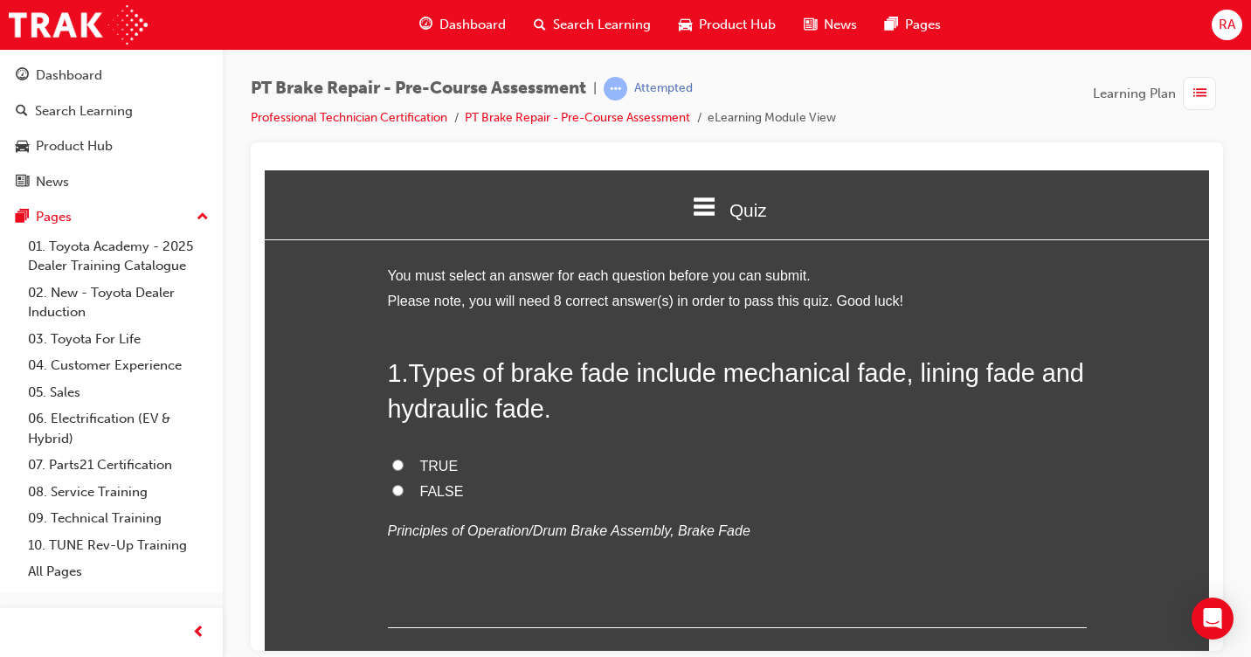
click at [393, 463] on input "TRUE" at bounding box center [397, 464] width 11 height 11
radio input "true"
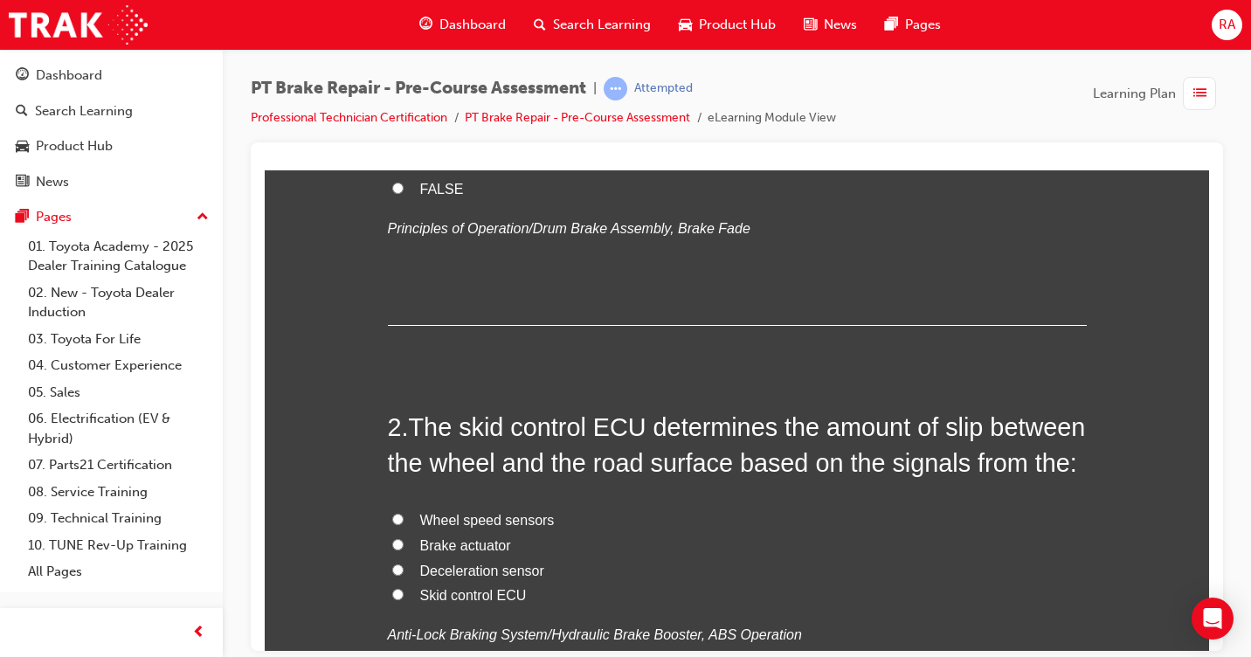
scroll to position [349, 0]
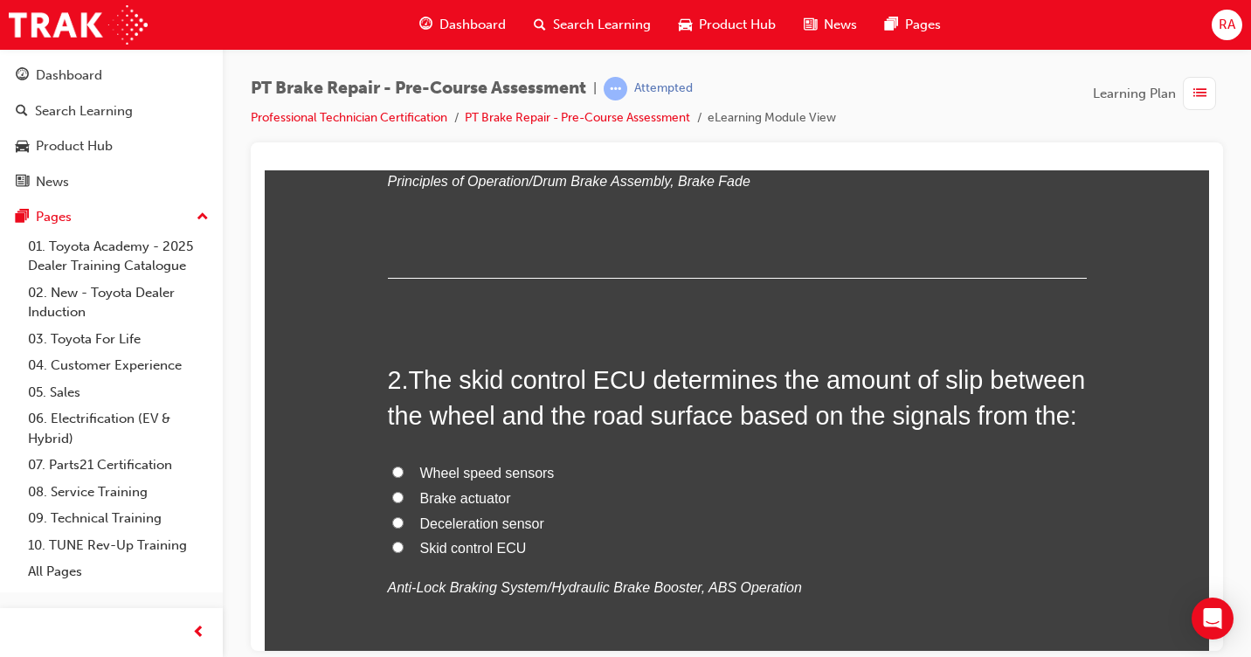
click at [392, 547] on input "Skid control ECU" at bounding box center [397, 546] width 11 height 11
radio input "true"
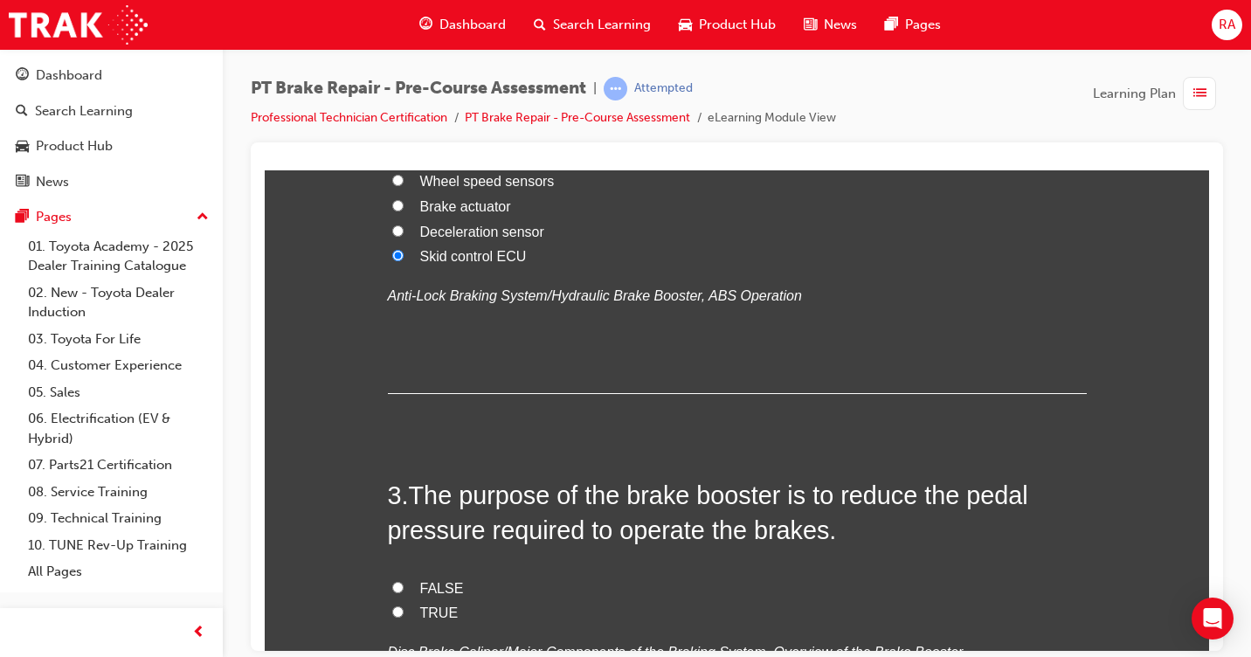
scroll to position [699, 0]
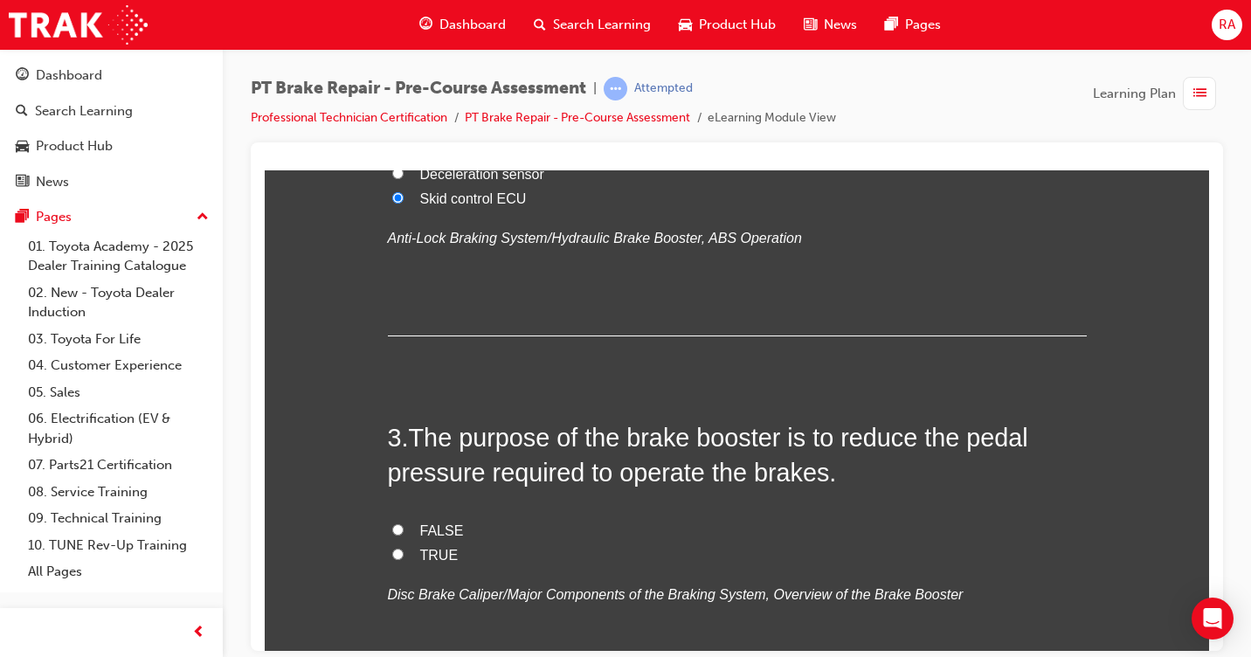
click at [392, 551] on input "TRUE" at bounding box center [397, 553] width 11 height 11
radio input "true"
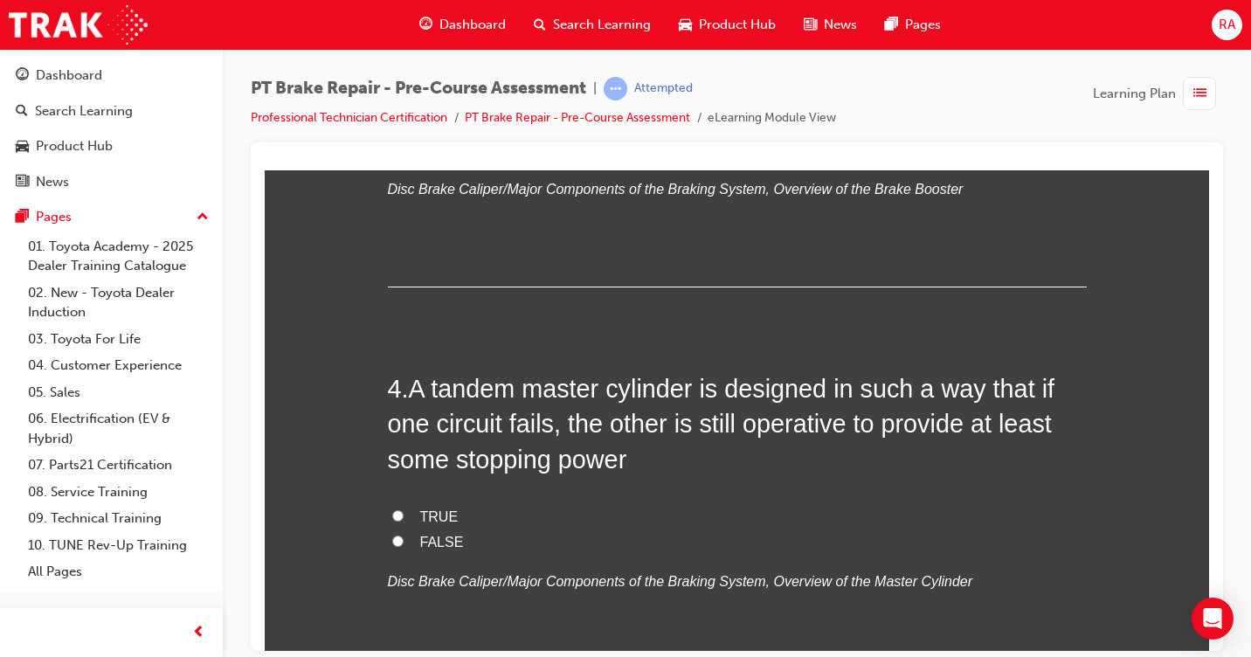
scroll to position [1223, 0]
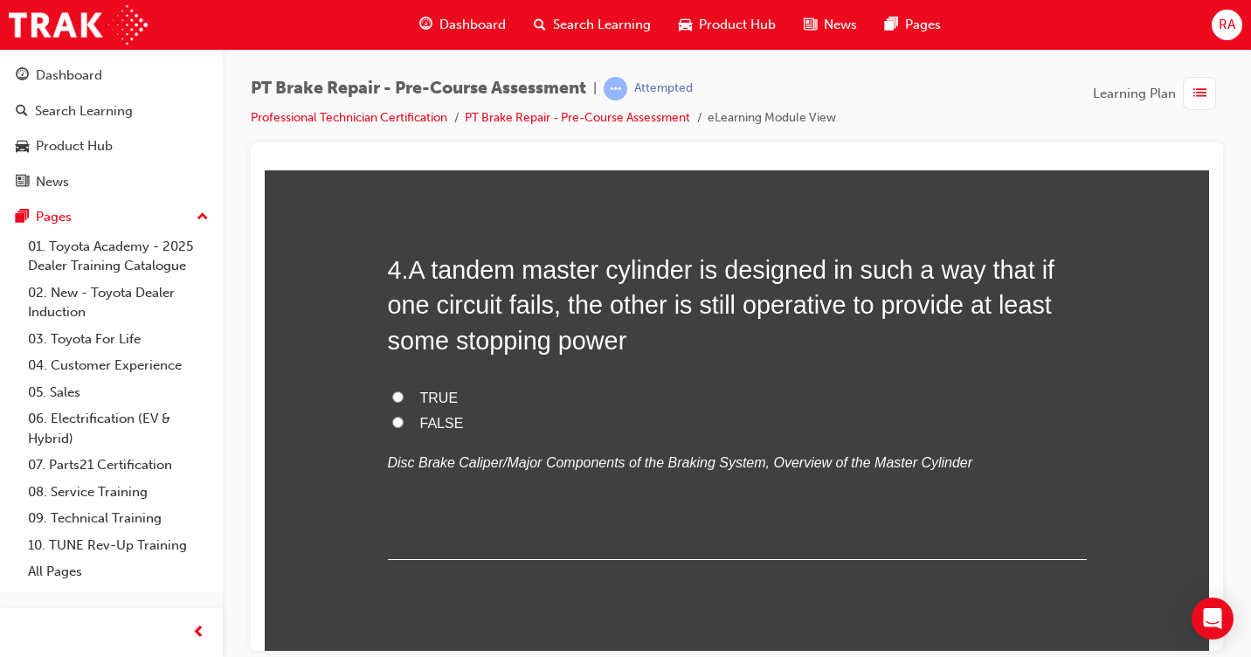
click at [392, 395] on input "TRUE" at bounding box center [397, 396] width 11 height 11
radio input "true"
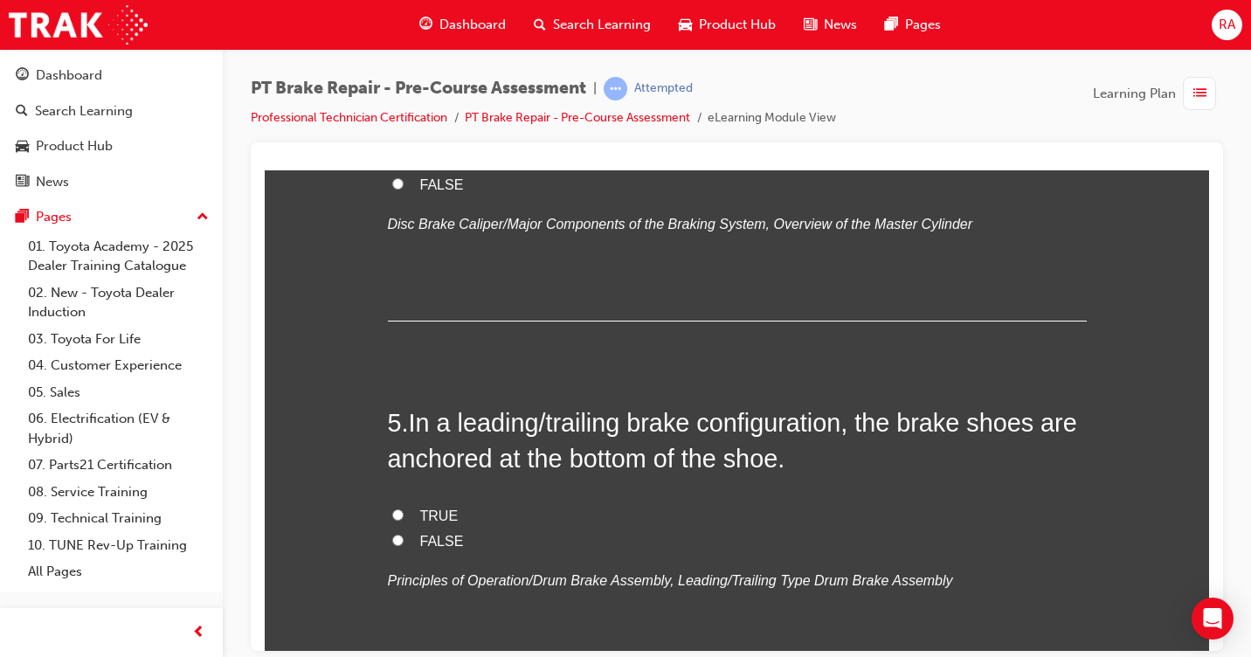
scroll to position [1573, 0]
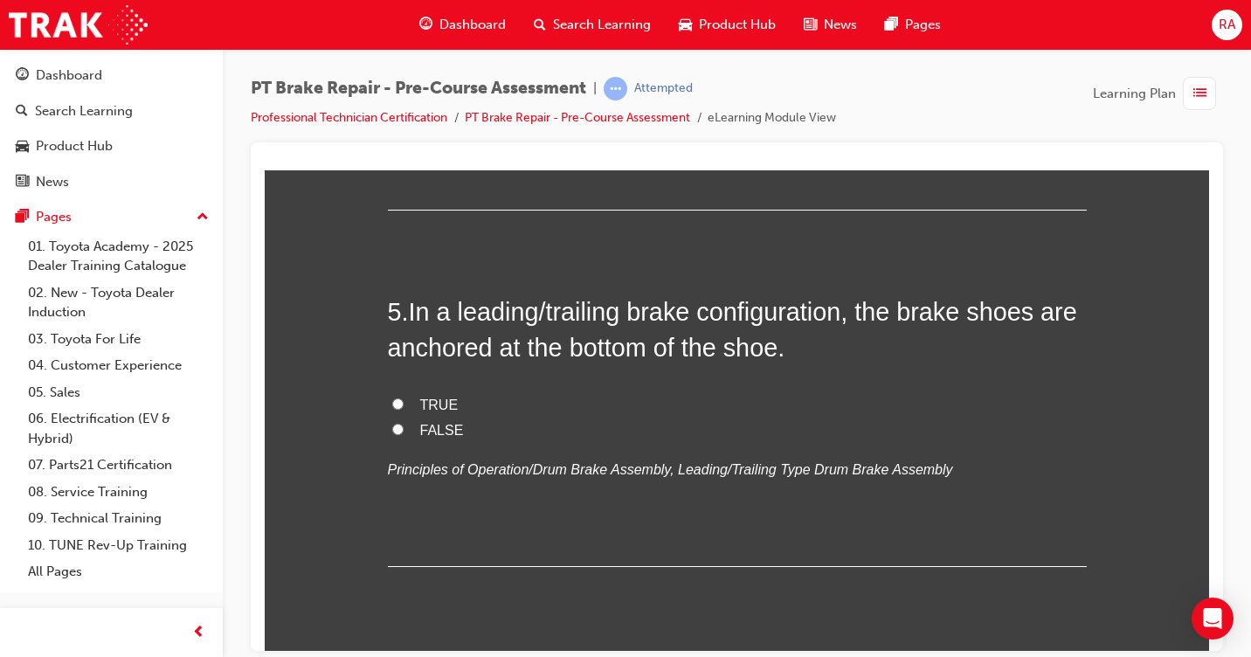
click at [396, 403] on input "TRUE" at bounding box center [397, 403] width 11 height 11
radio input "true"
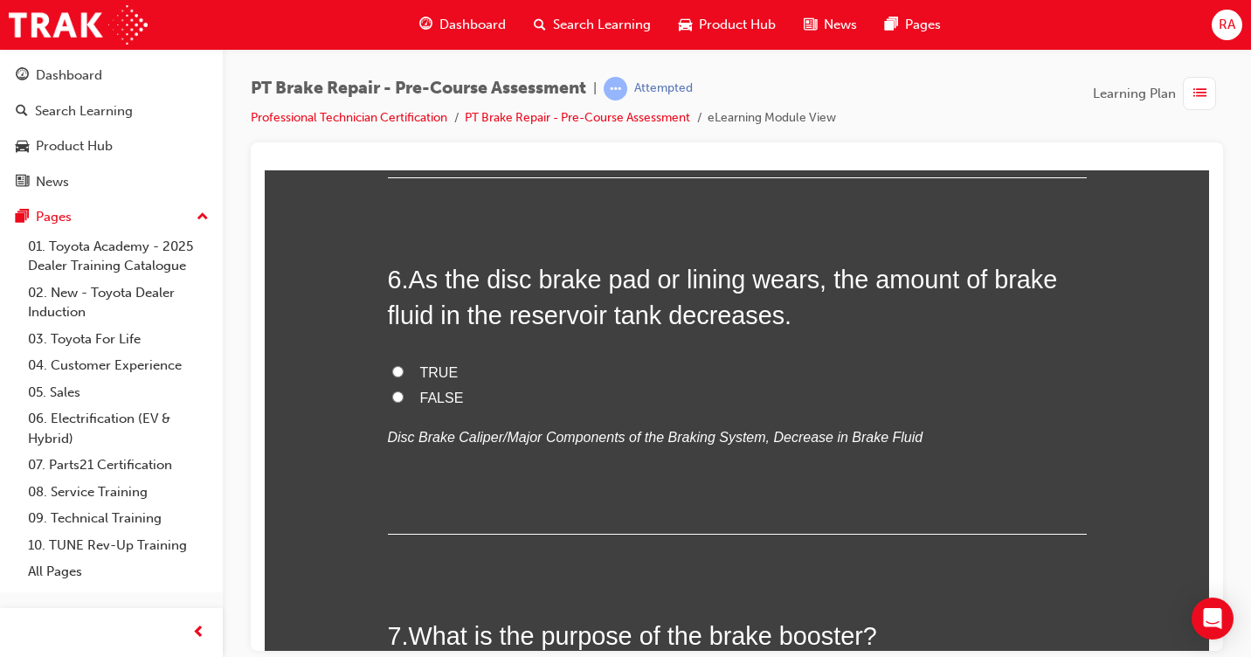
scroll to position [2009, 0]
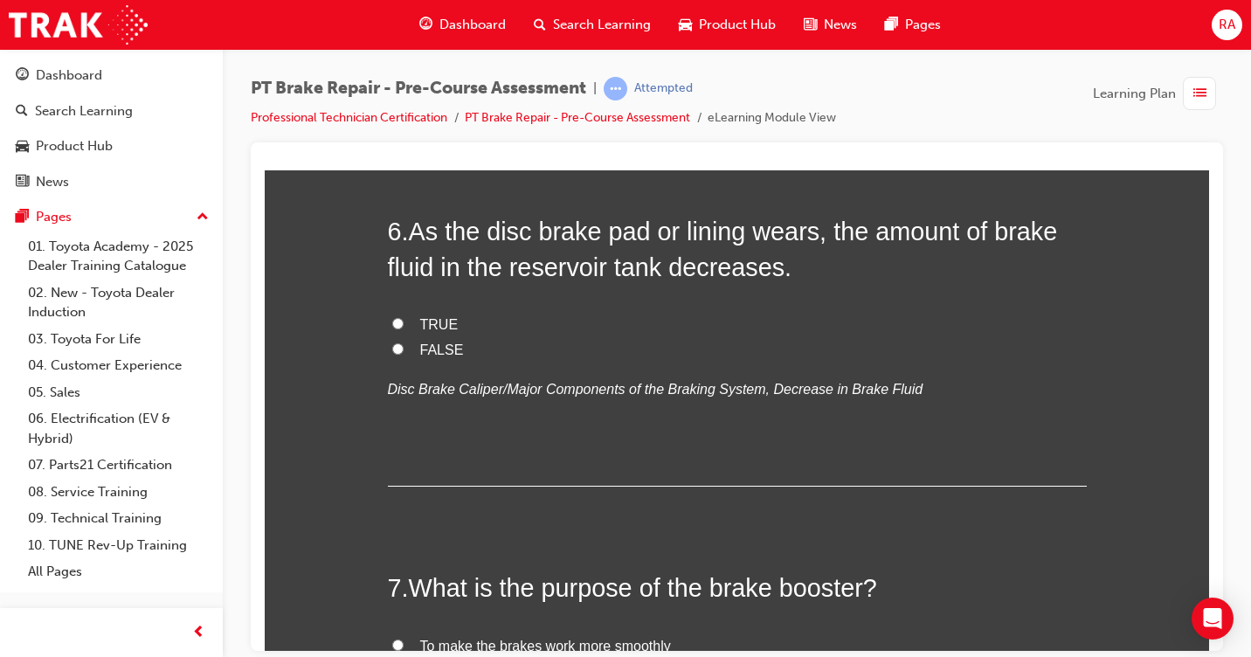
click at [392, 324] on input "TRUE" at bounding box center [397, 322] width 11 height 11
radio input "true"
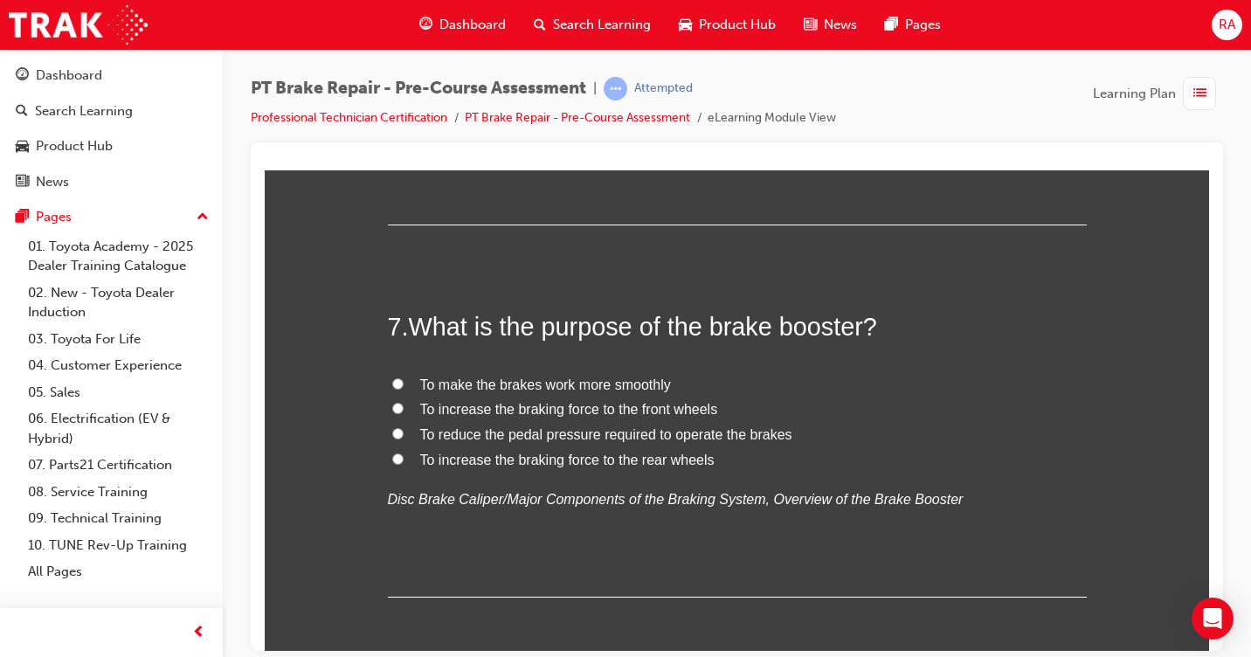
scroll to position [2272, 0]
click at [392, 433] on input "To reduce the pedal pressure required to operate the brakes" at bounding box center [397, 431] width 11 height 11
radio input "true"
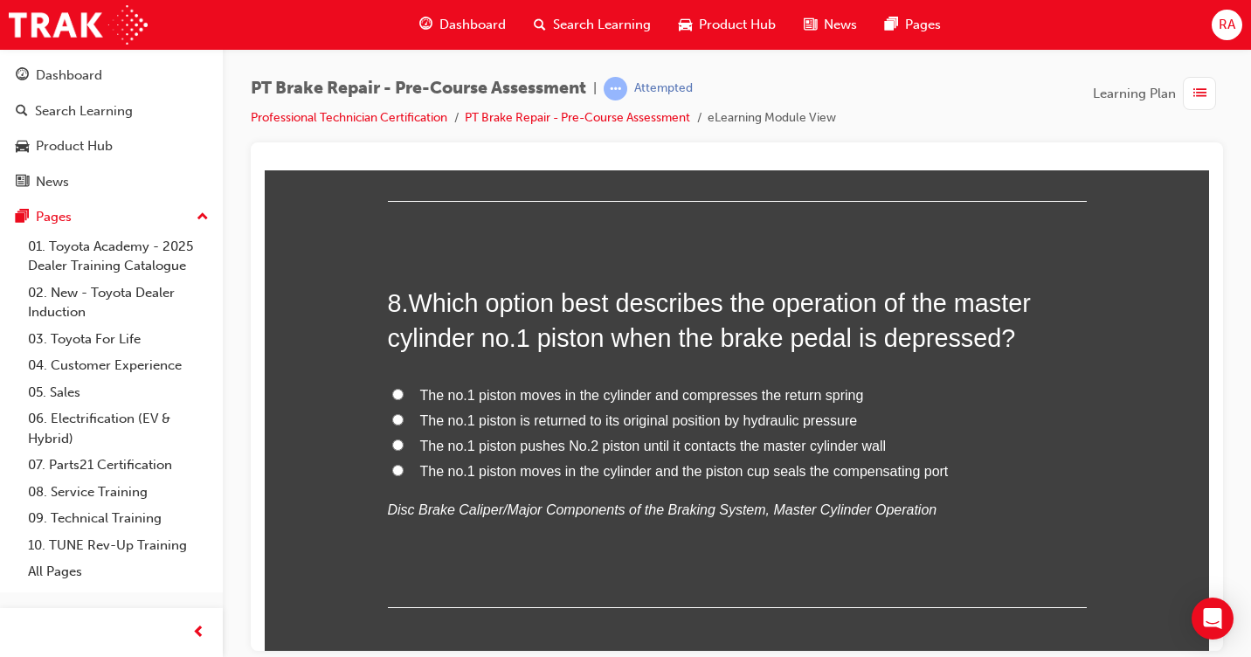
scroll to position [2708, 0]
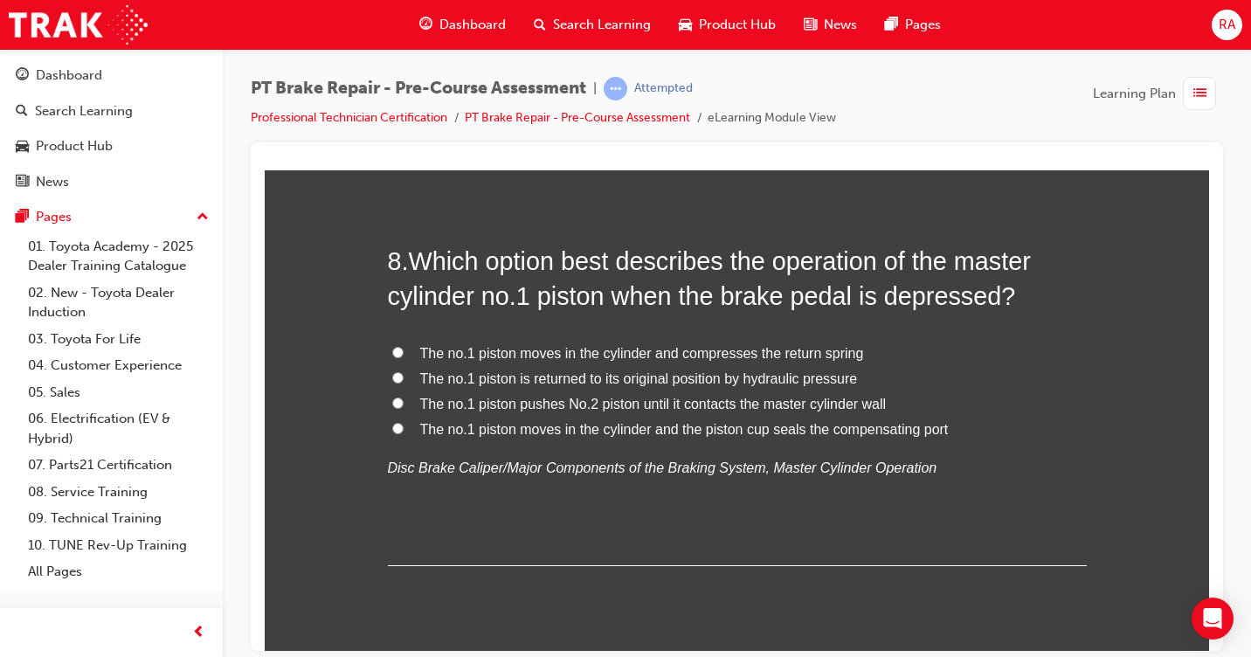
click at [393, 425] on input "The no.1 piston moves in the cylinder and the piston cup seals the compensating…" at bounding box center [397, 427] width 11 height 11
radio input "true"
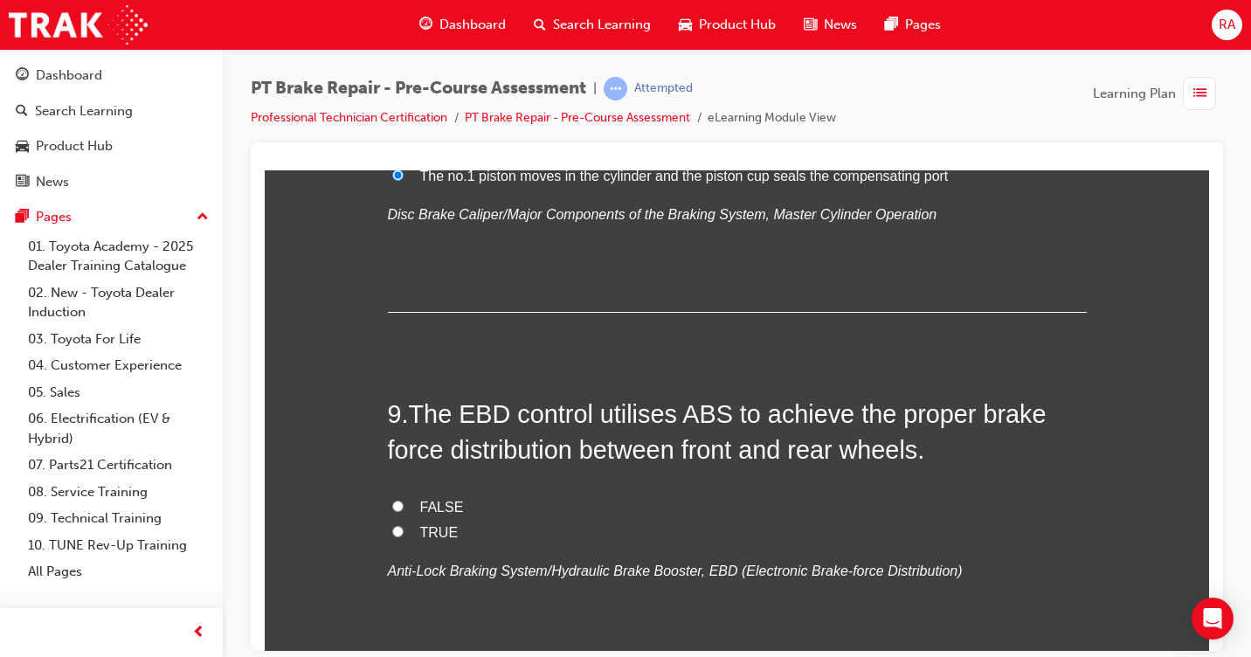
scroll to position [2970, 0]
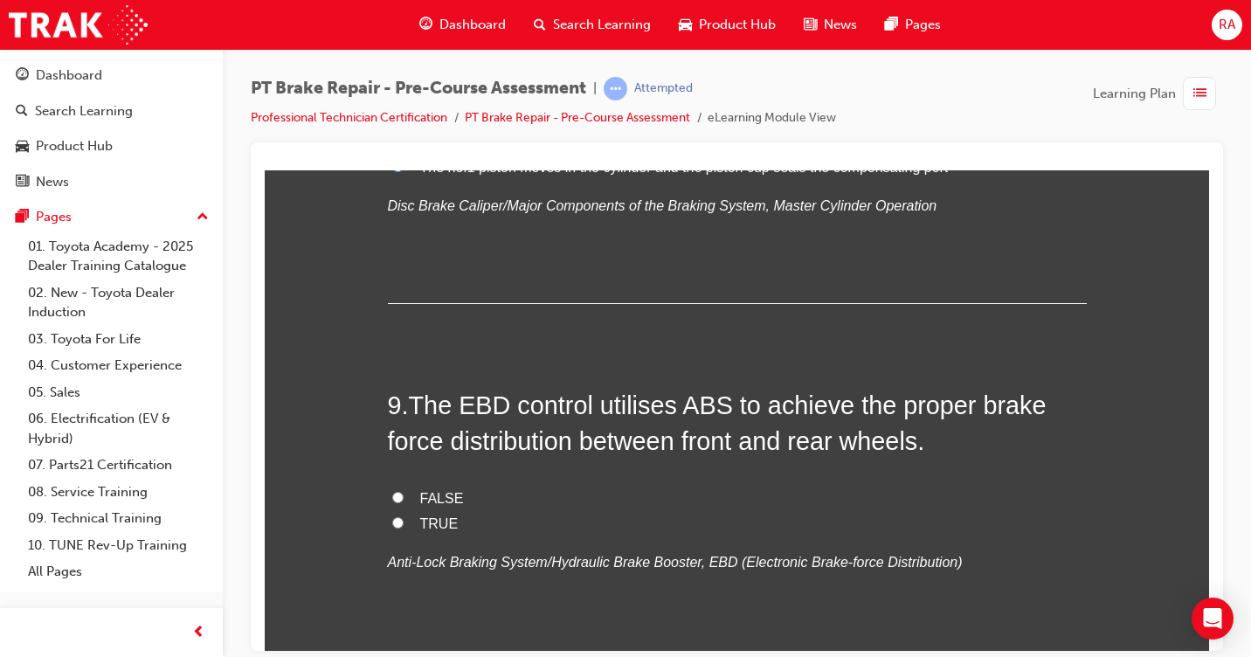
click at [392, 518] on input "TRUE" at bounding box center [397, 521] width 11 height 11
radio input "true"
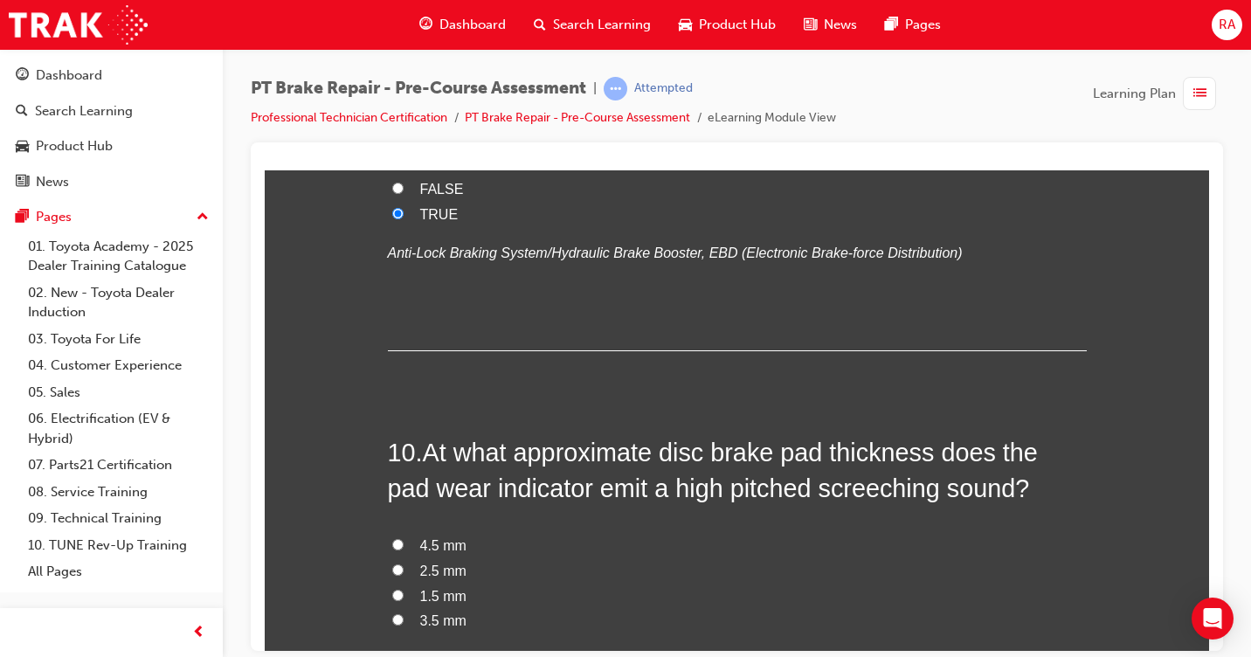
scroll to position [3320, 0]
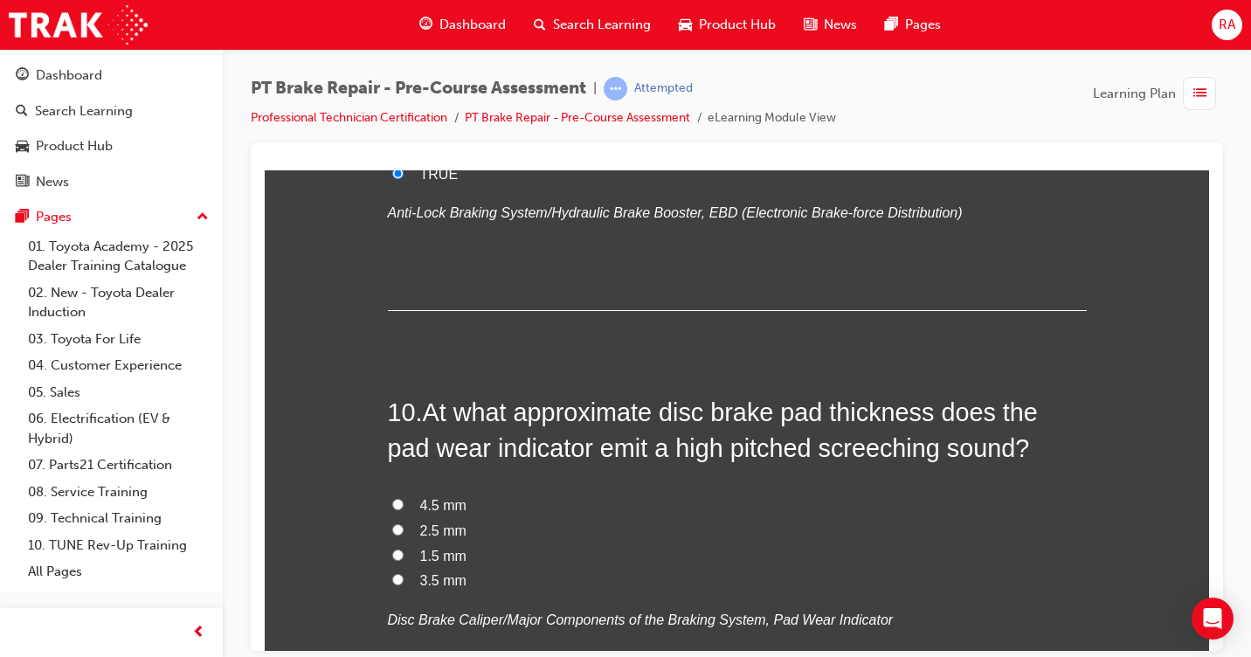
click at [392, 553] on input "1.5 mm" at bounding box center [397, 554] width 11 height 11
radio input "true"
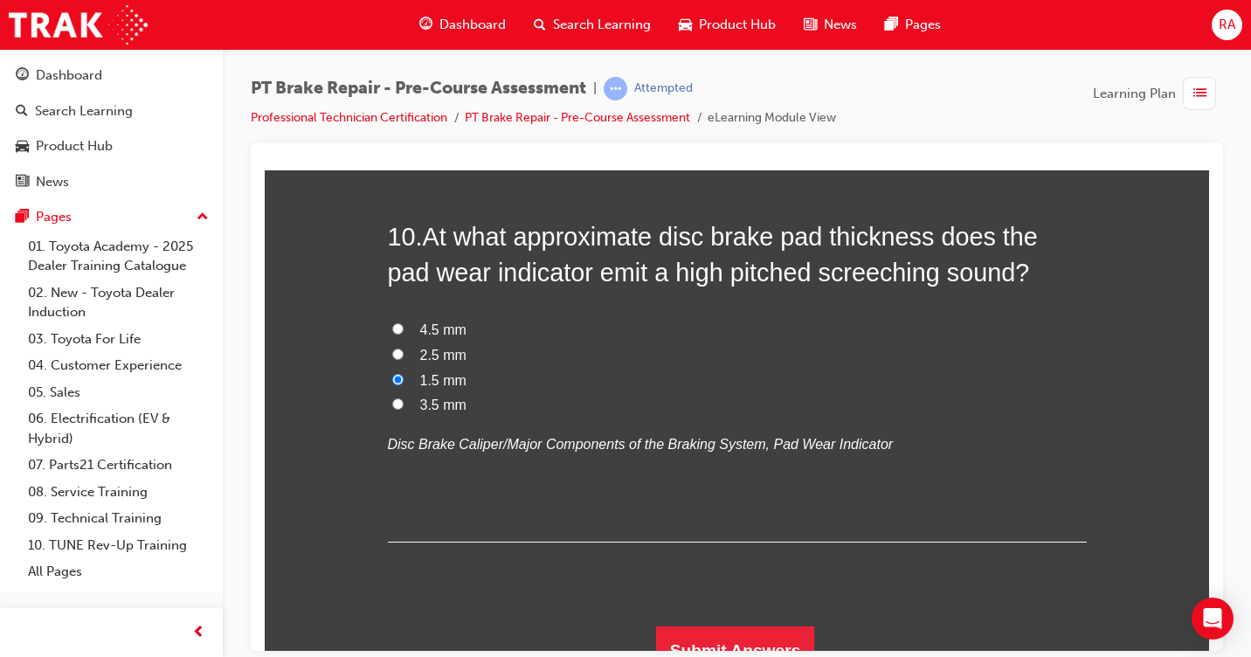
scroll to position [3519, 0]
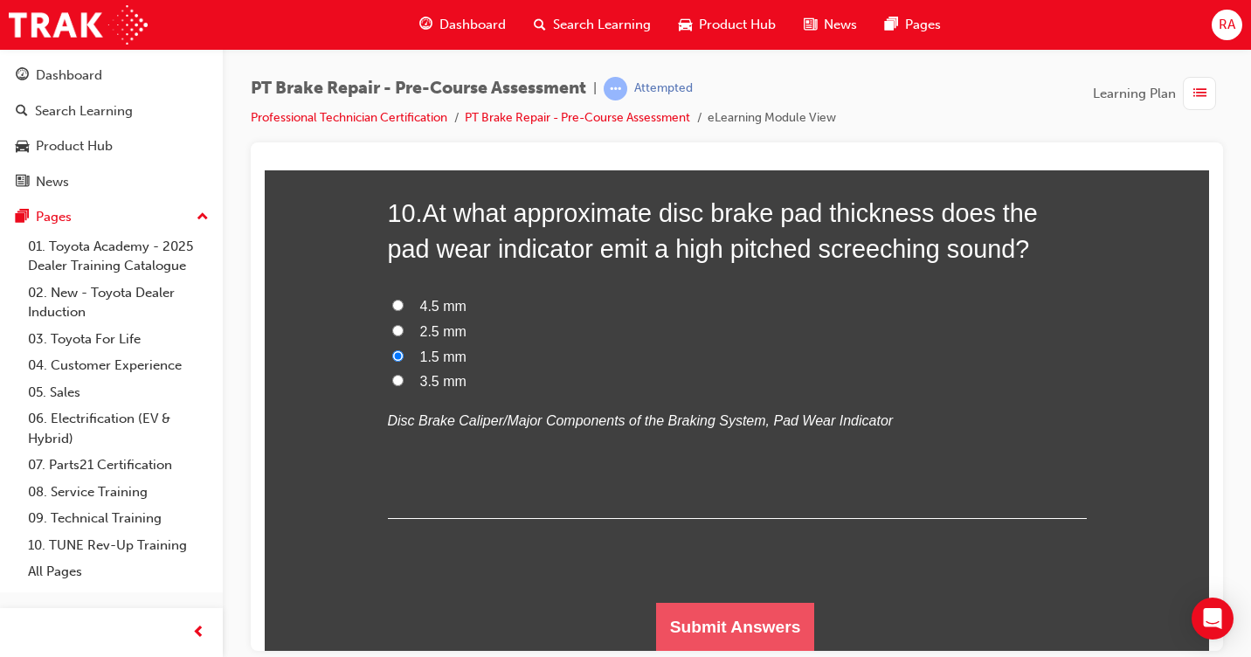
click at [729, 622] on button "Submit Answers" at bounding box center [735, 626] width 159 height 49
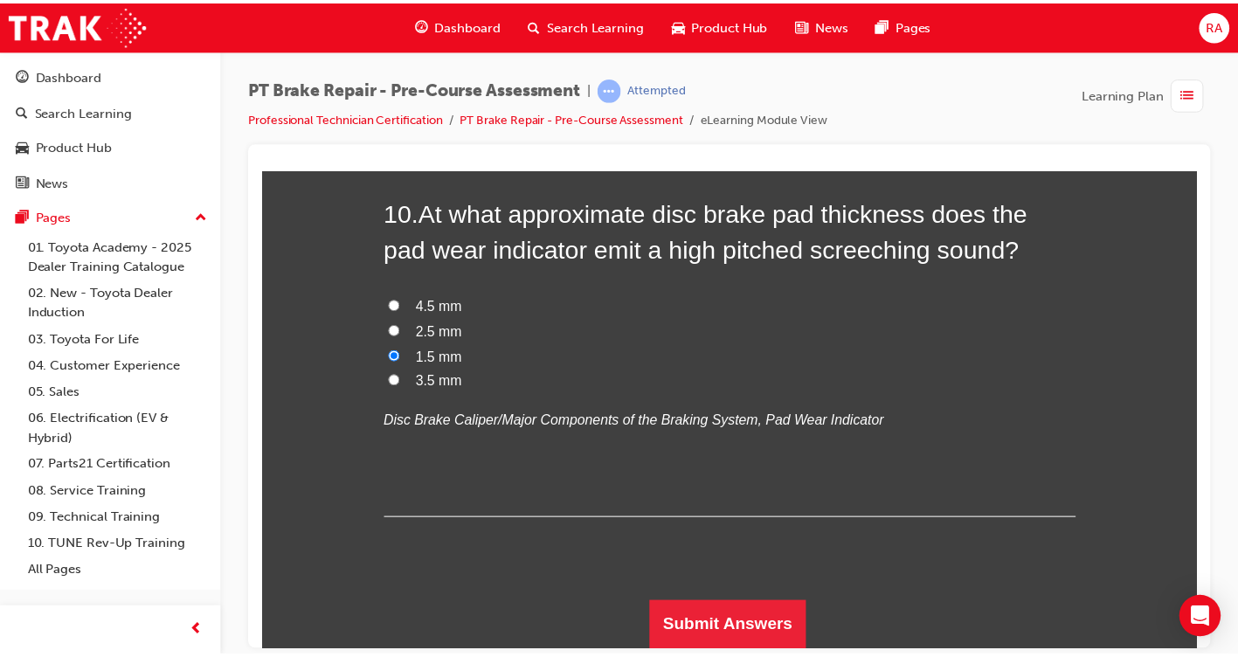
scroll to position [0, 0]
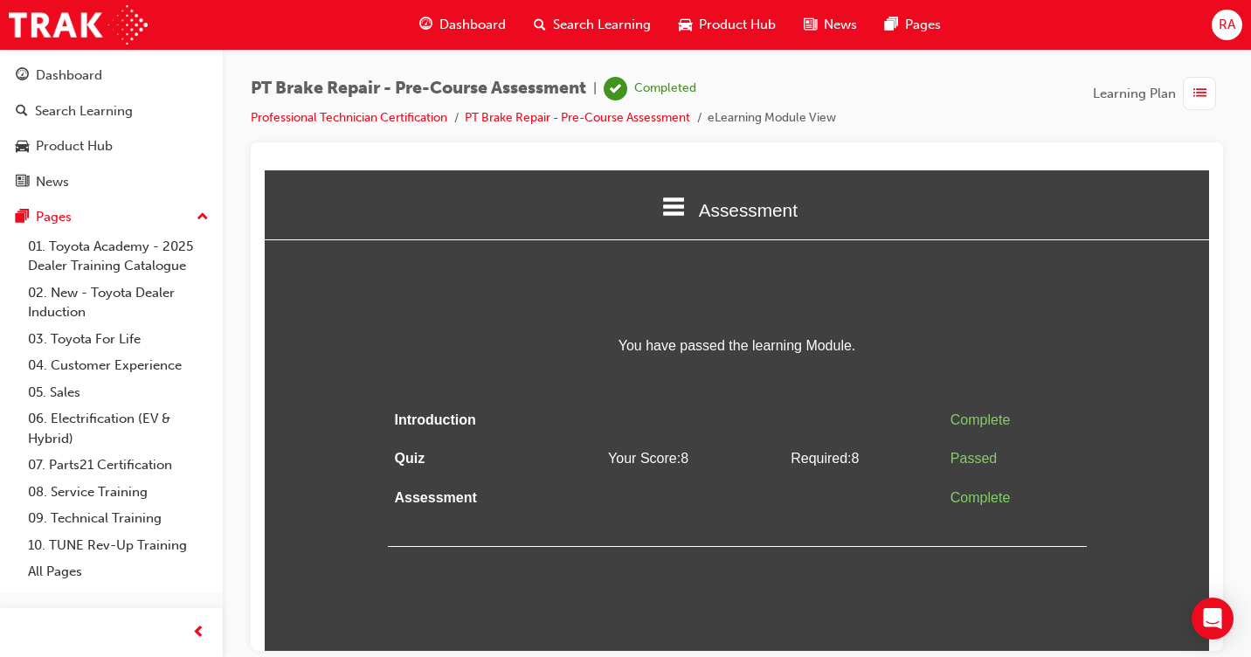
click at [458, 24] on span "Dashboard" at bounding box center [472, 25] width 66 height 20
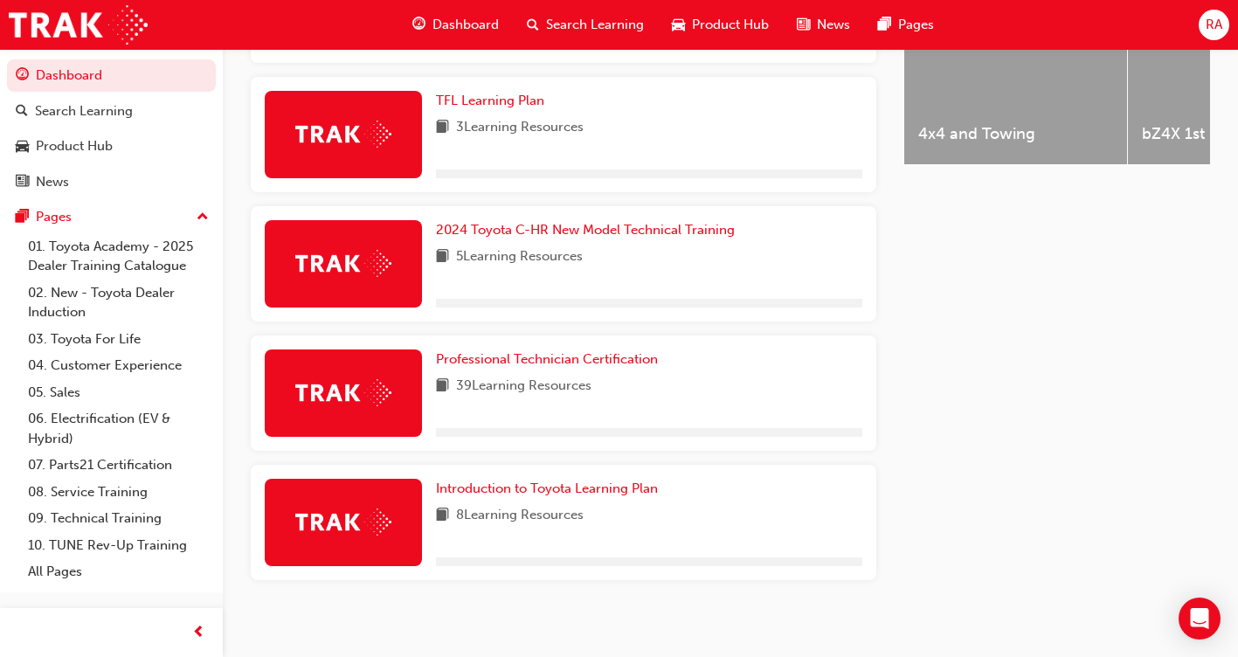
scroll to position [806, 0]
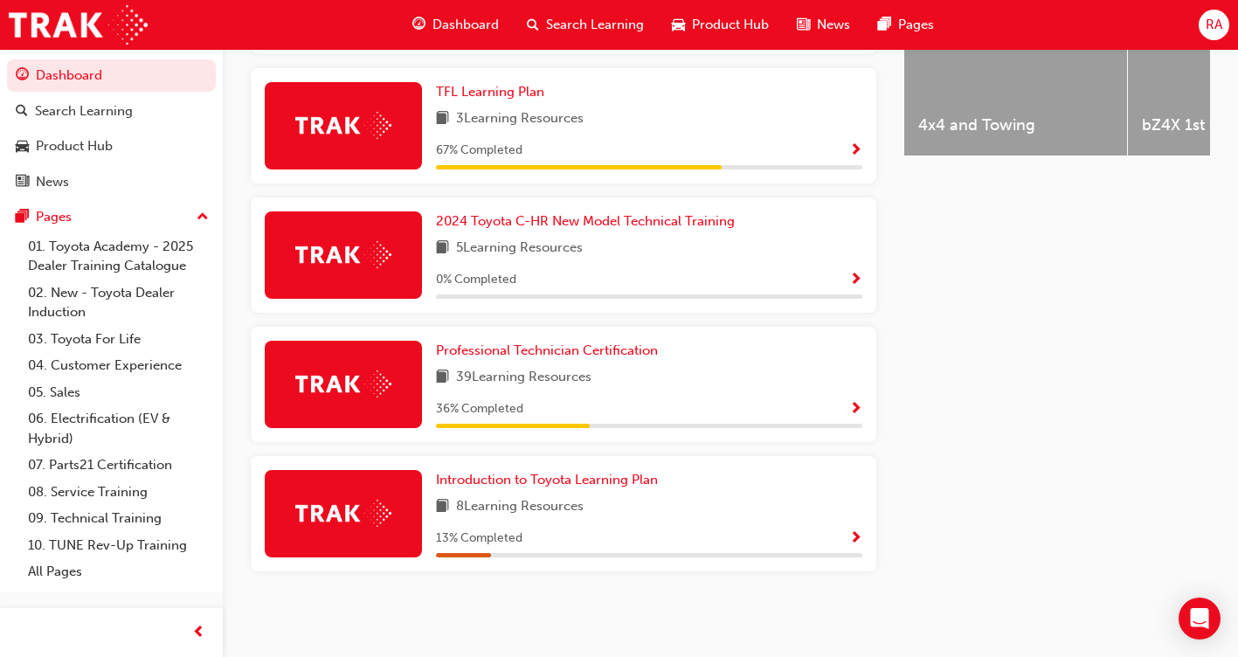
click at [854, 407] on span "Show Progress" at bounding box center [855, 410] width 13 height 16
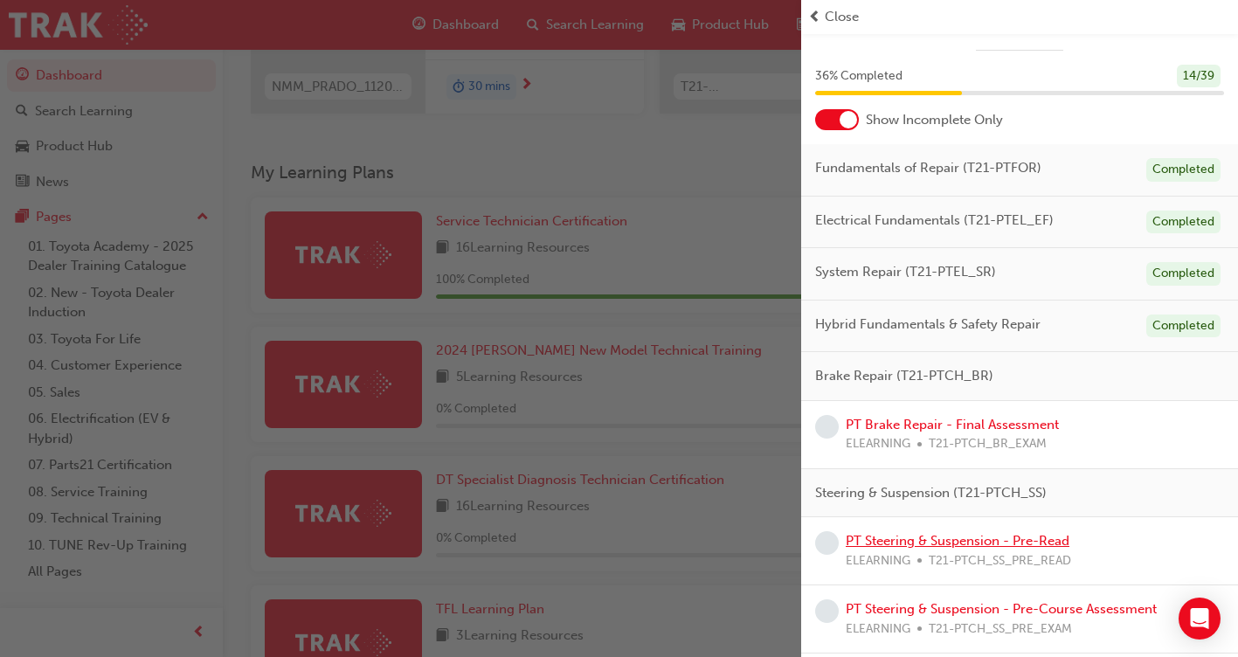
scroll to position [0, 0]
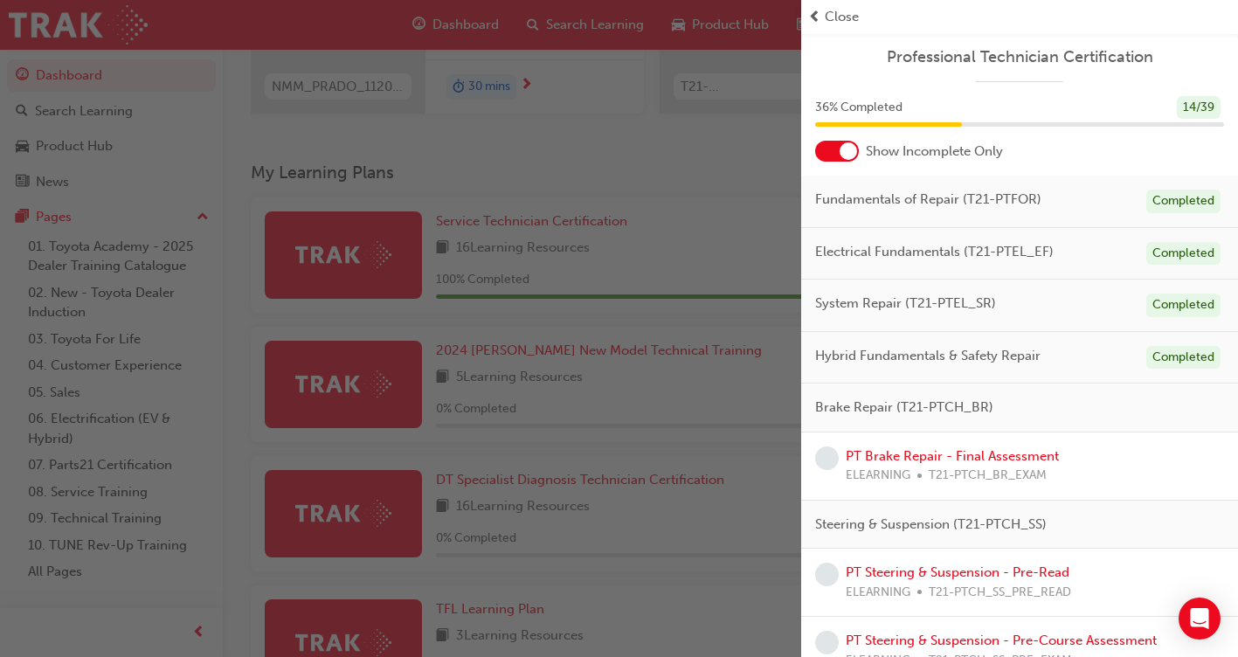
click at [939, 465] on div "PT Brake Repair - Final Assessment ELEARNING T21-PTCH_BR_EXAM" at bounding box center [952, 465] width 213 height 39
click at [903, 457] on link "PT Brake Repair - Final Assessment" at bounding box center [952, 456] width 213 height 16
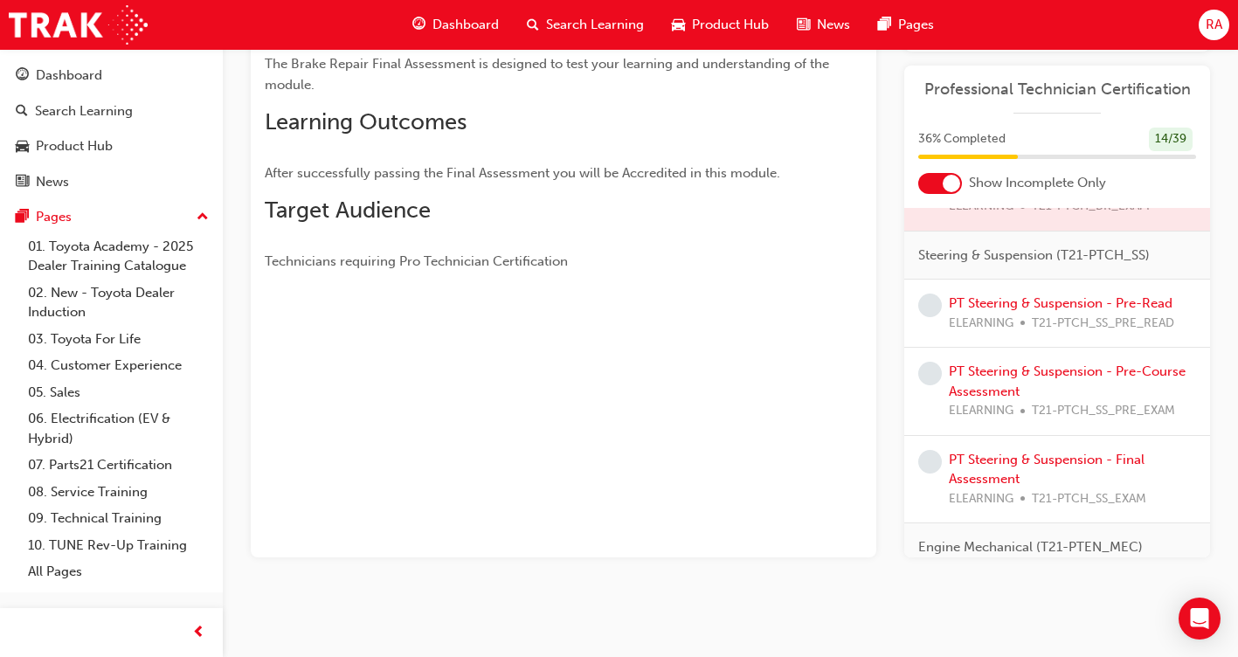
scroll to position [262, 0]
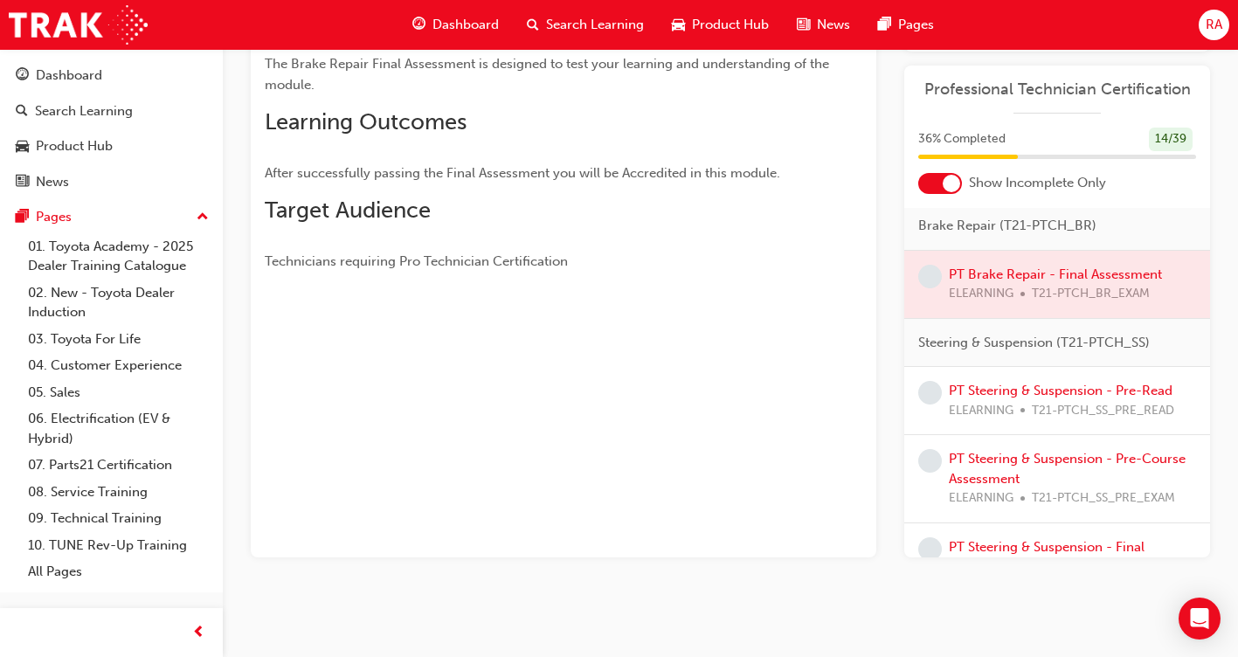
click at [1013, 295] on div at bounding box center [1057, 284] width 306 height 67
click at [1076, 294] on div at bounding box center [1057, 284] width 306 height 67
click at [998, 294] on div at bounding box center [1057, 284] width 306 height 67
click at [953, 289] on div at bounding box center [1057, 284] width 306 height 67
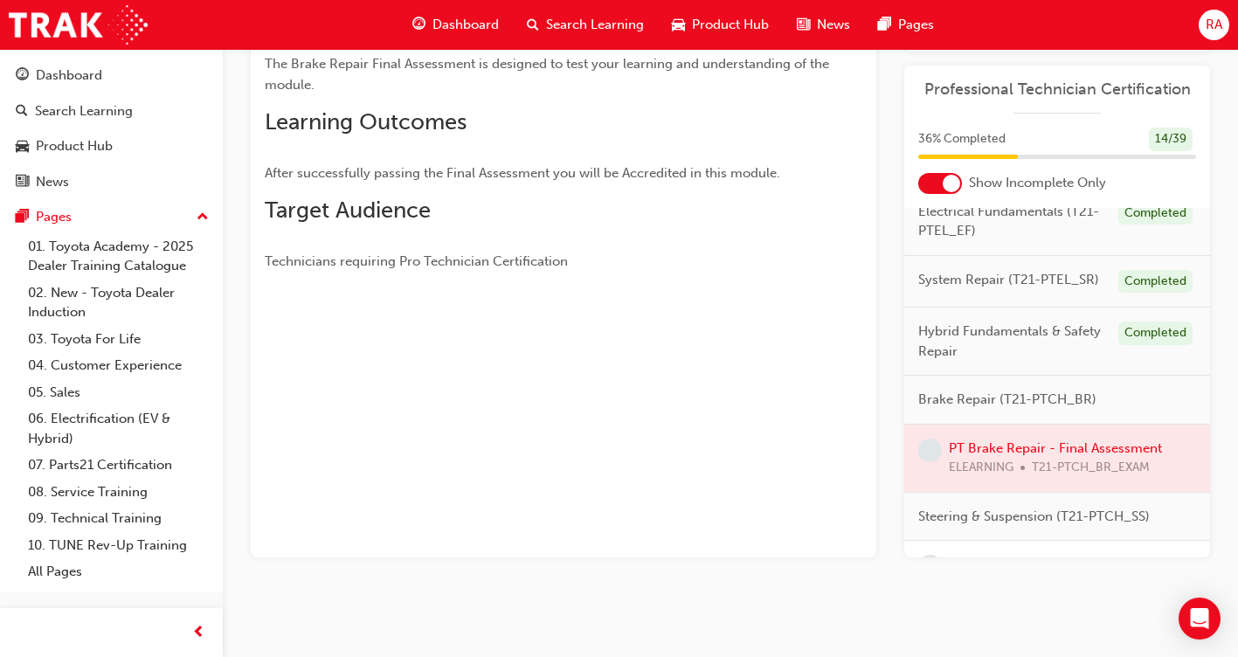
scroll to position [87, 0]
click at [1022, 469] on div at bounding box center [1057, 458] width 306 height 67
click at [999, 461] on div at bounding box center [1057, 458] width 306 height 67
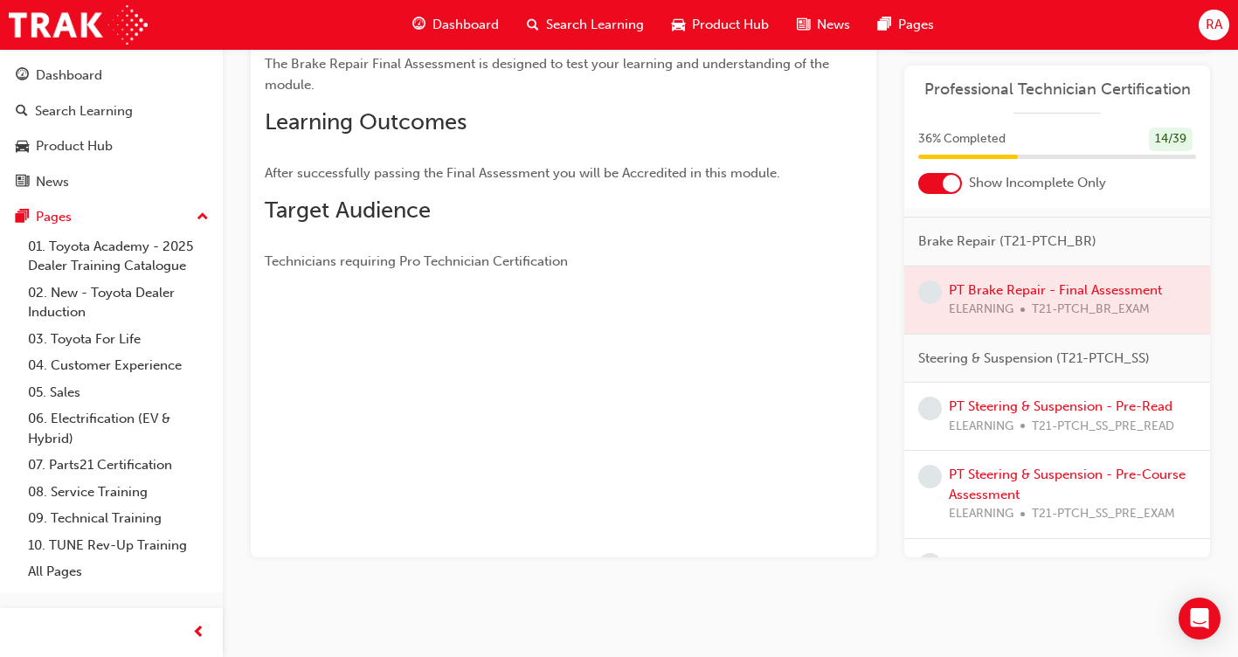
scroll to position [230, 0]
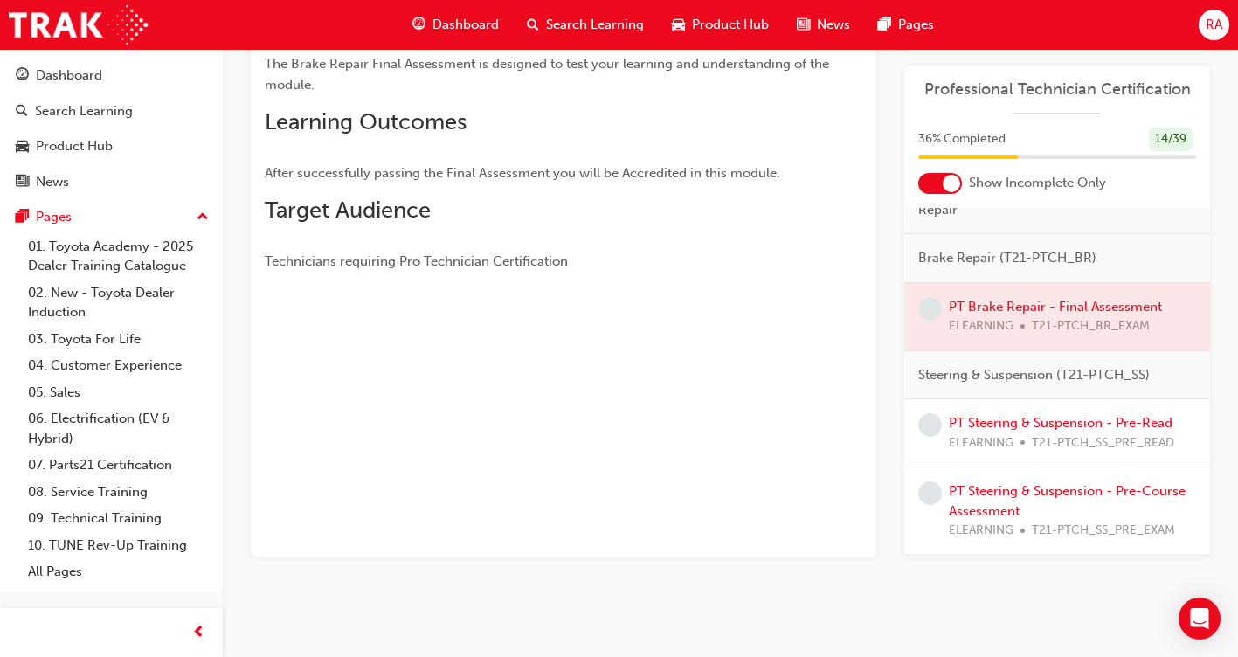
click at [1070, 326] on div at bounding box center [1057, 316] width 306 height 67
click at [925, 321] on span "learningRecordVerb_NONE-icon" at bounding box center [930, 309] width 24 height 24
click at [928, 321] on span "learningRecordVerb_NONE-icon" at bounding box center [930, 309] width 24 height 24
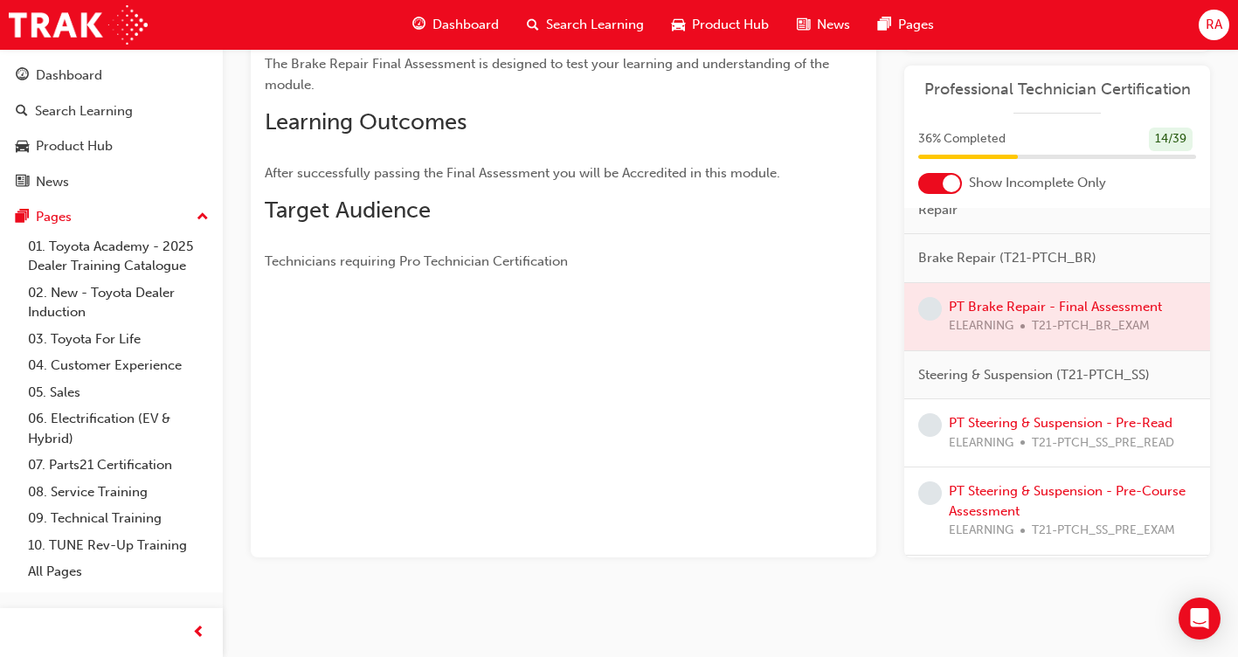
click at [988, 343] on div at bounding box center [1057, 316] width 306 height 67
click at [1096, 318] on div at bounding box center [1057, 316] width 306 height 67
click at [1096, 325] on div at bounding box center [1057, 316] width 306 height 67
click at [1094, 334] on div at bounding box center [1057, 316] width 306 height 67
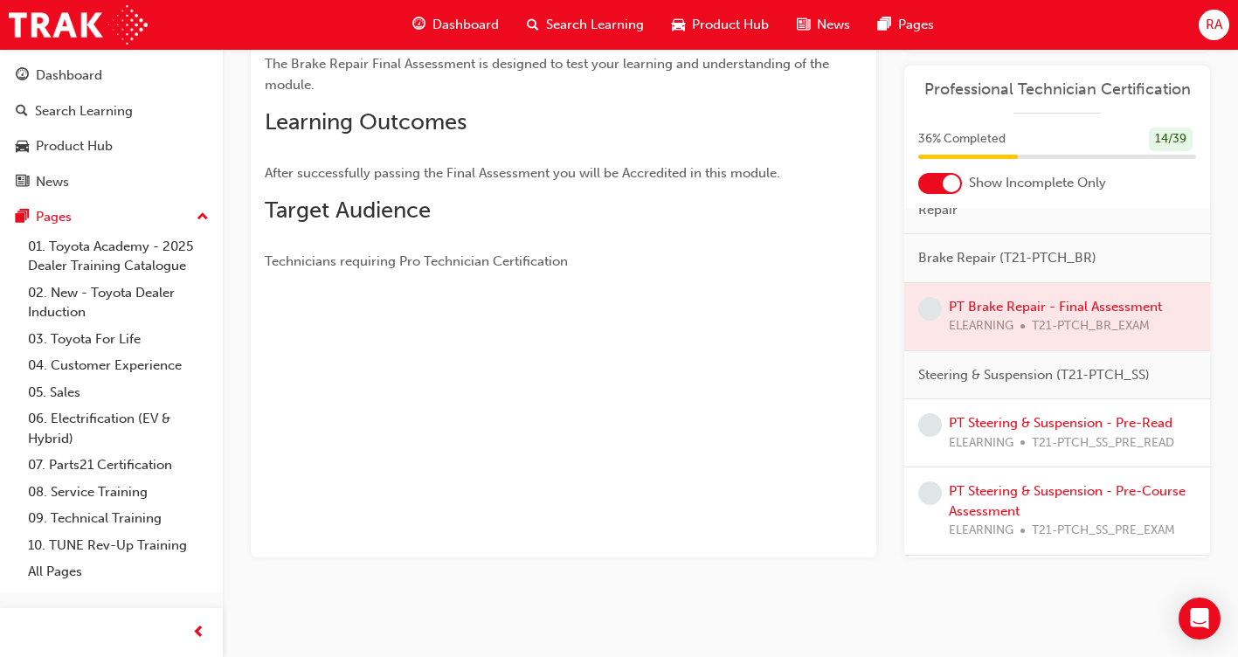
click at [1094, 334] on div at bounding box center [1057, 316] width 306 height 67
click at [994, 431] on link "PT Steering & Suspension - Pre-Read" at bounding box center [1061, 423] width 224 height 16
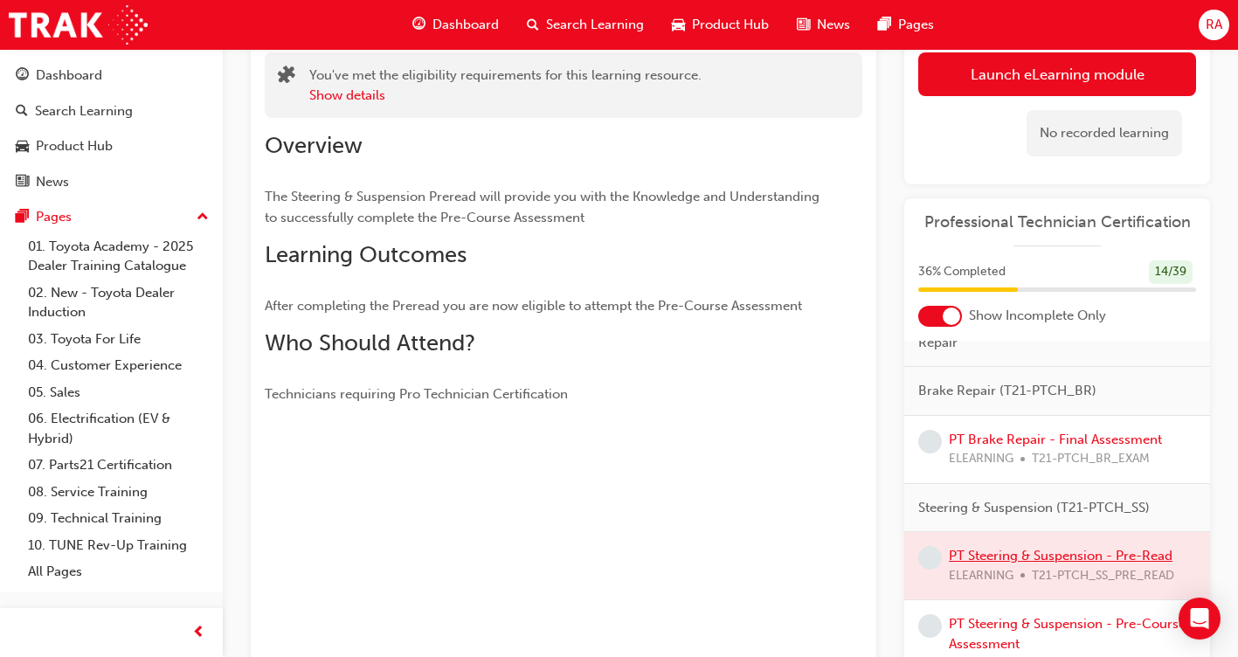
scroll to position [252, 0]
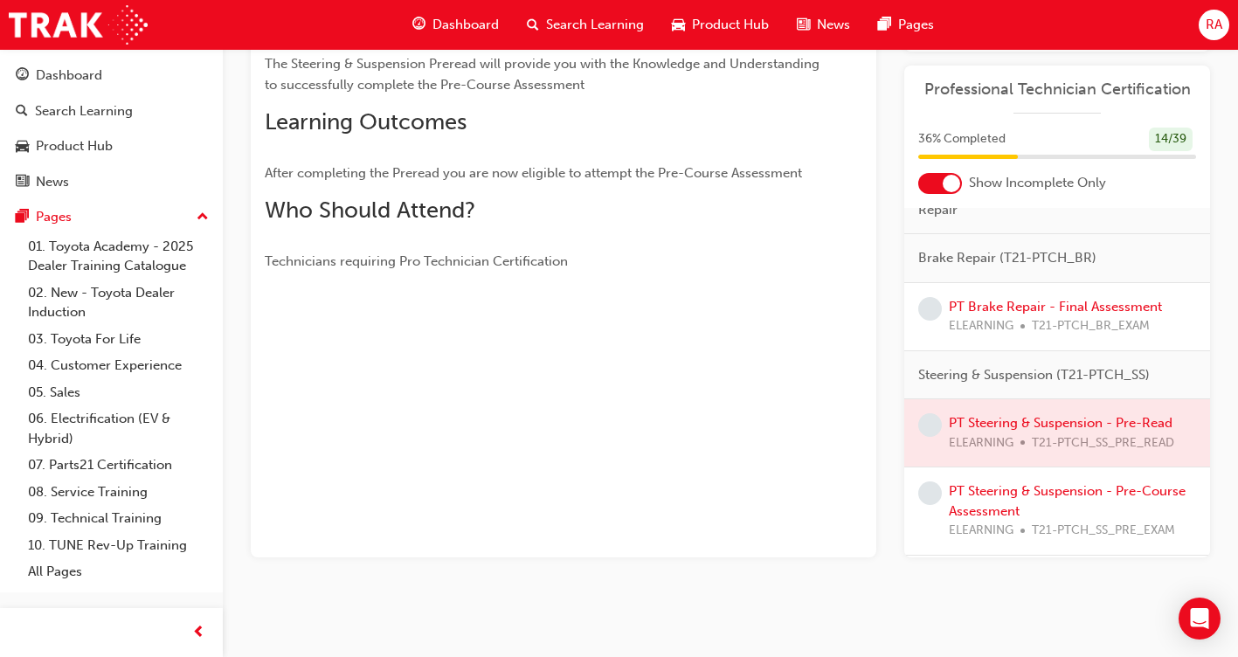
click at [709, 386] on div "You've met the eligibility requirements for this learning resource. Show detail…" at bounding box center [564, 232] width 626 height 652
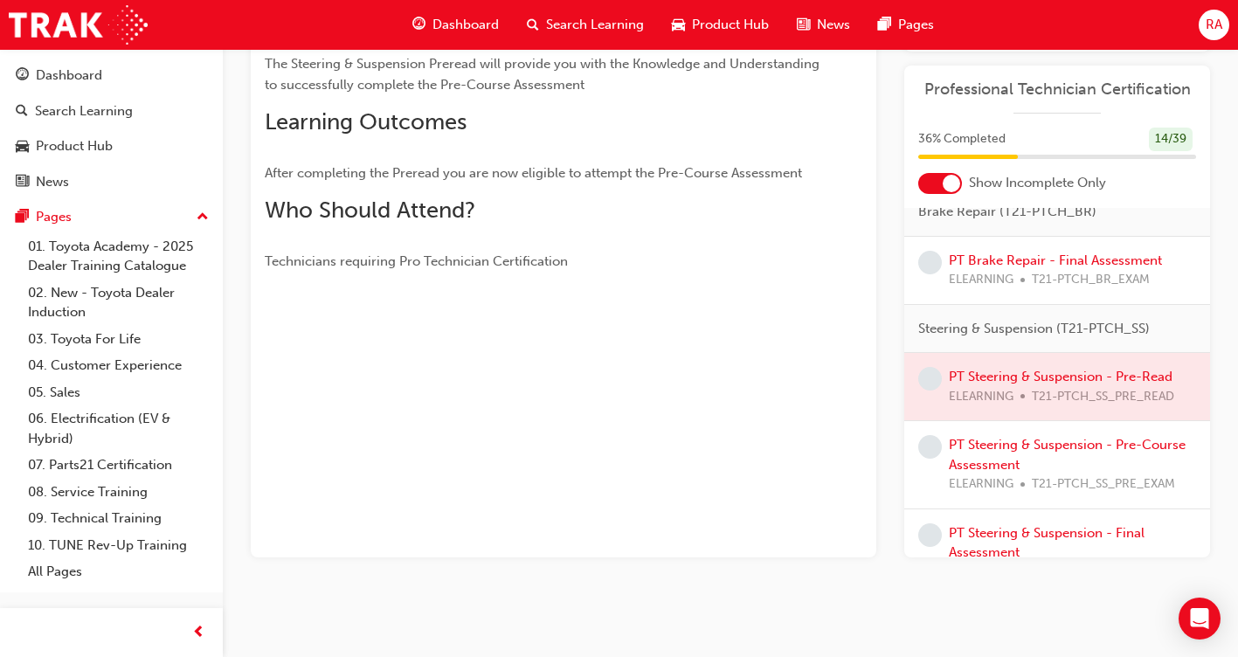
scroll to position [405, 0]
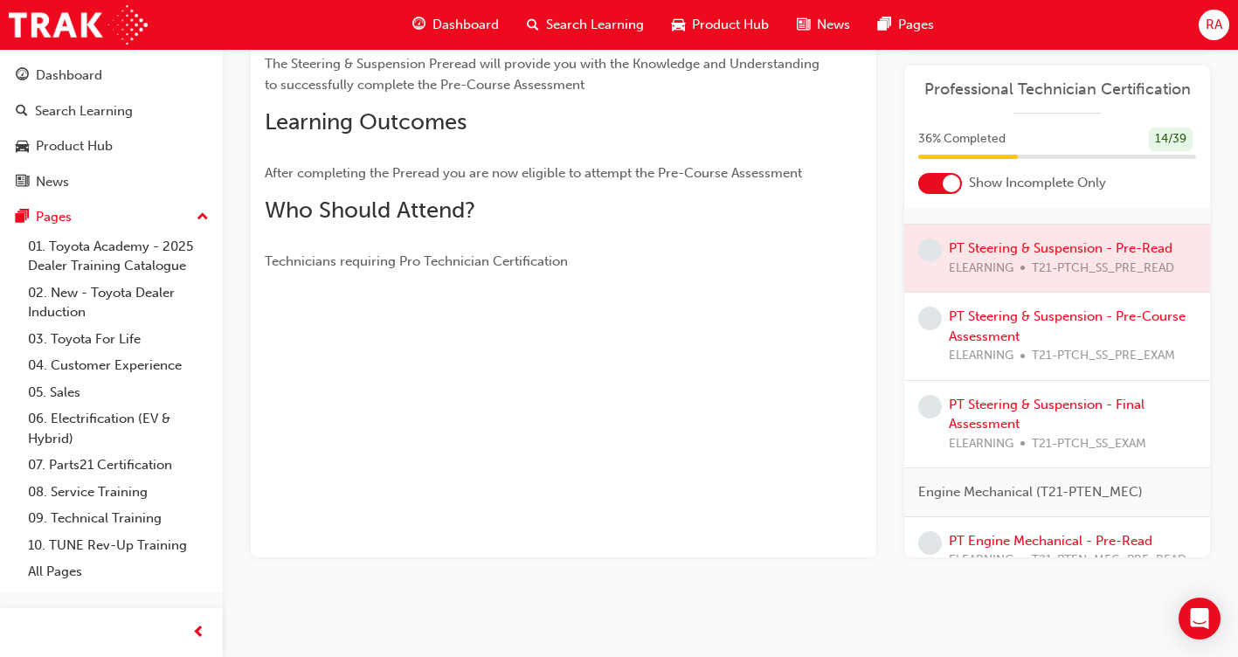
click at [1005, 280] on div at bounding box center [1057, 258] width 306 height 67
click at [944, 337] on div "PT Steering & Suspension - Pre-Course Assessment ELEARNING T21-PTCH_SS_PRE_EXAM" at bounding box center [1057, 336] width 278 height 59
click at [933, 330] on span "learningRecordVerb_NONE-icon" at bounding box center [930, 319] width 24 height 24
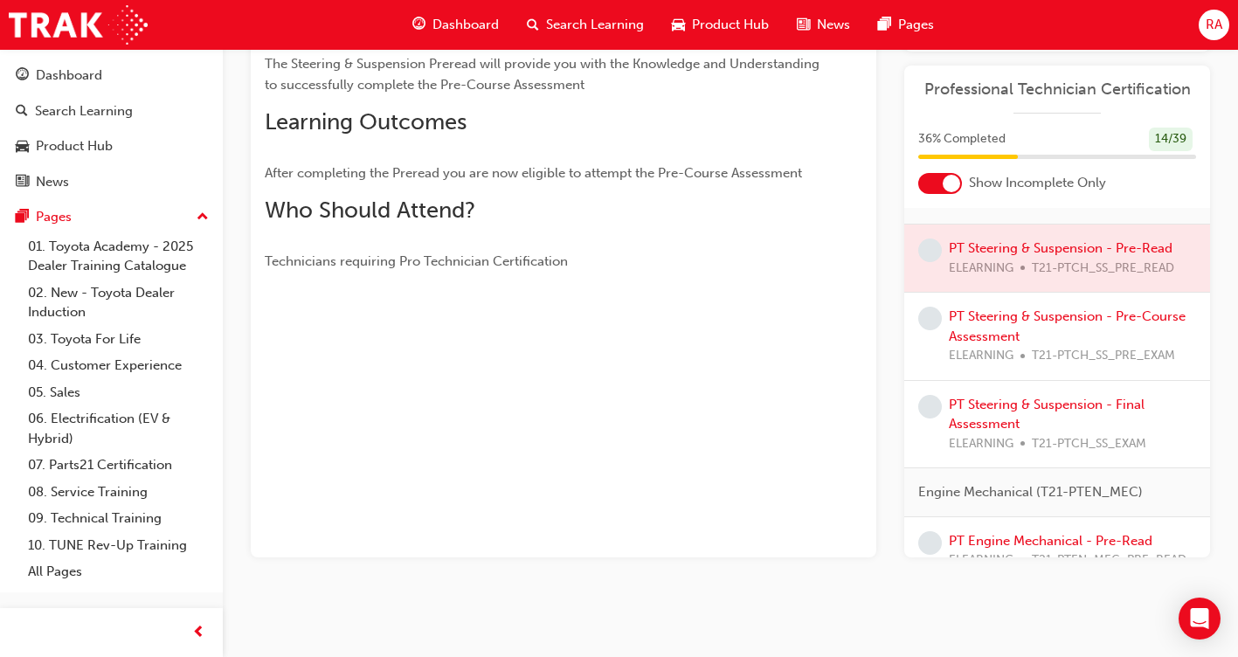
click at [933, 330] on span "learningRecordVerb_NONE-icon" at bounding box center [930, 319] width 24 height 24
click at [955, 342] on div "PT Steering & Suspension - Pre-Course Assessment ELEARNING T21-PTCH_SS_PRE_EXAM" at bounding box center [1072, 336] width 247 height 59
click at [1008, 344] on link "PT Steering & Suspension - Pre-Course Assessment" at bounding box center [1067, 326] width 237 height 36
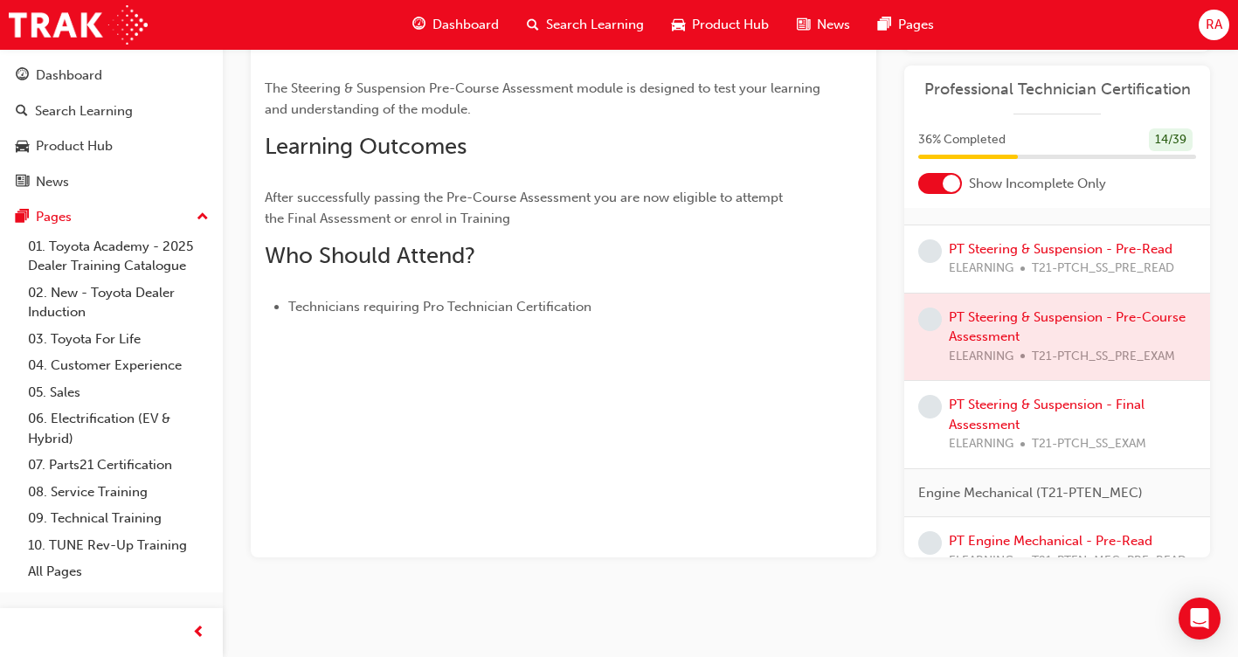
click at [1009, 345] on div at bounding box center [1057, 337] width 306 height 87
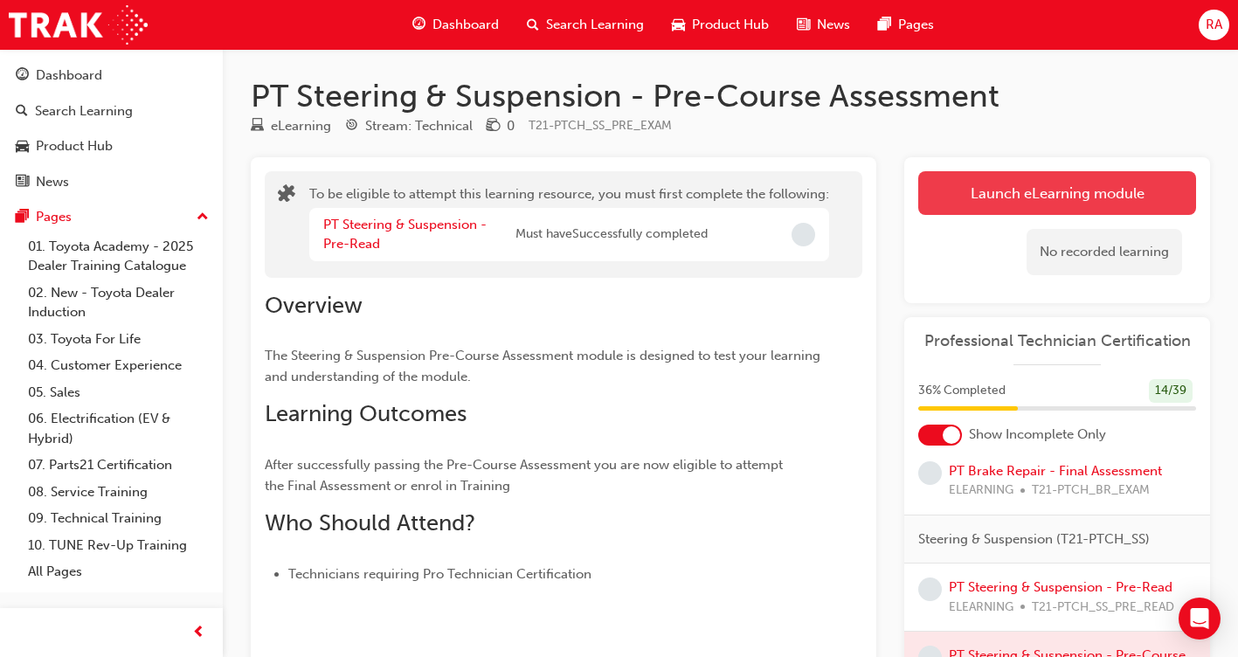
click at [1036, 191] on button "Launch eLearning module" at bounding box center [1057, 193] width 278 height 44
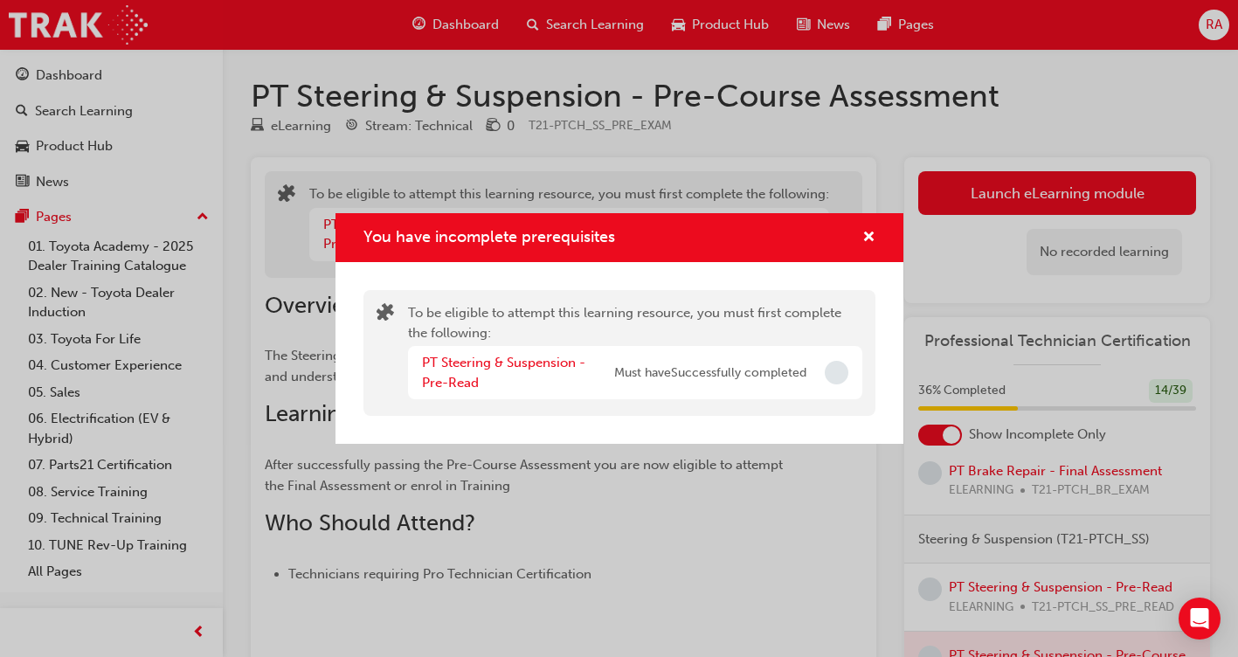
click at [806, 378] on span "Must have Successfully completed" at bounding box center [710, 373] width 192 height 20
click at [844, 384] on div "You have incomplete prerequisites" at bounding box center [837, 373] width 24 height 24
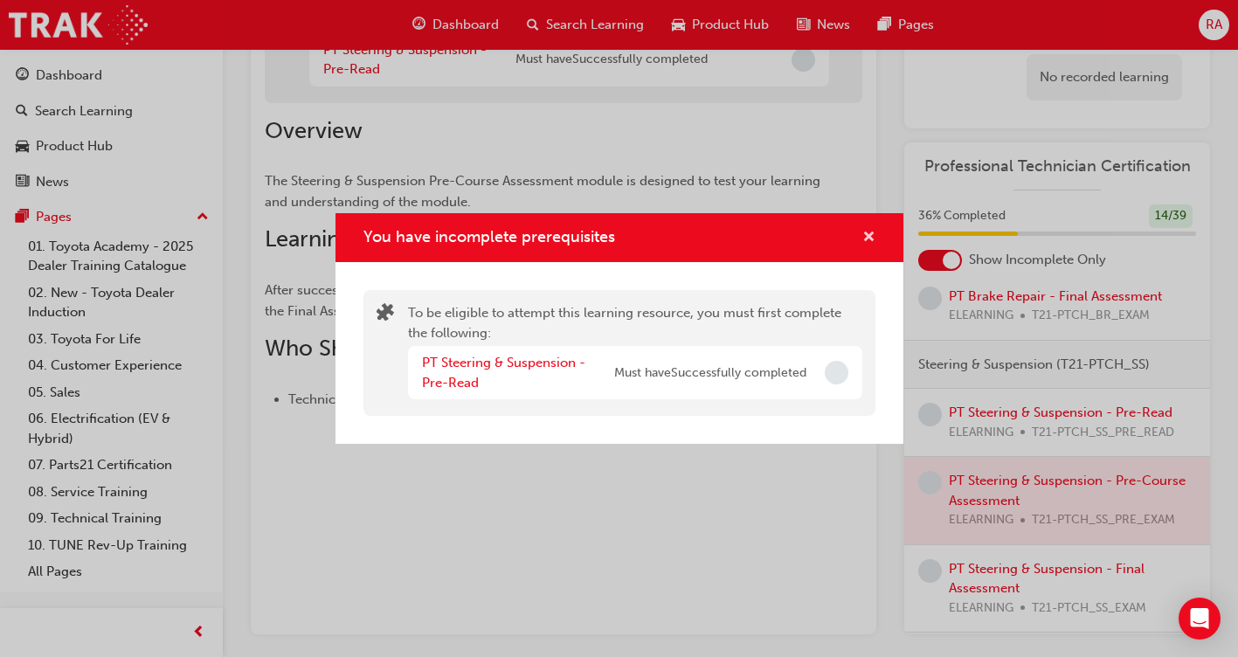
click at [865, 232] on span "cross-icon" at bounding box center [868, 239] width 13 height 16
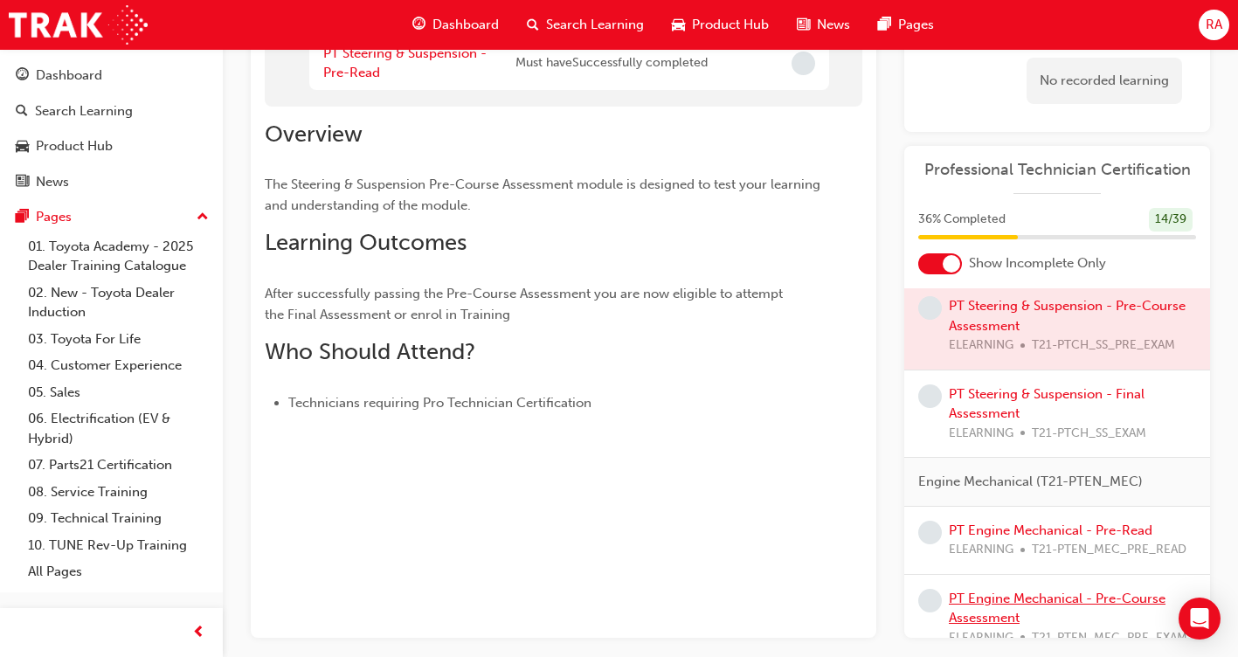
scroll to position [492, 0]
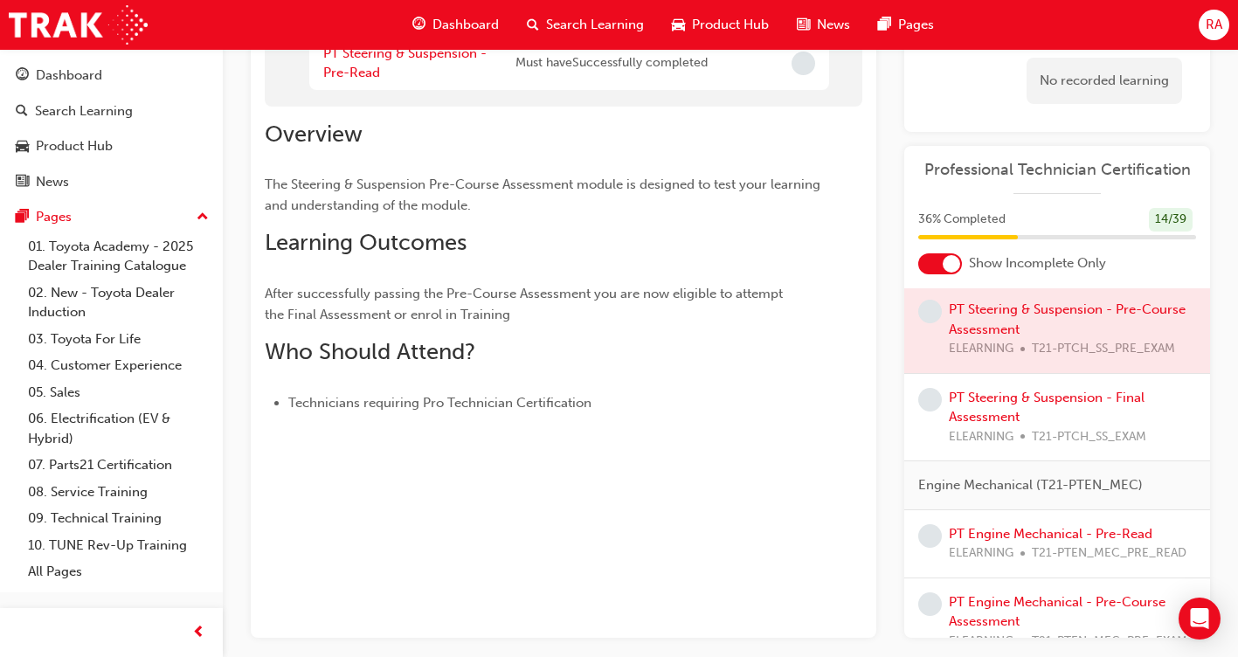
click at [1020, 424] on div "PT Steering & Suspension - Final Assessment ELEARNING T21-PTCH_SS_EXAM" at bounding box center [1072, 417] width 247 height 59
click at [967, 420] on link "PT Steering & Suspension - Final Assessment" at bounding box center [1047, 408] width 196 height 36
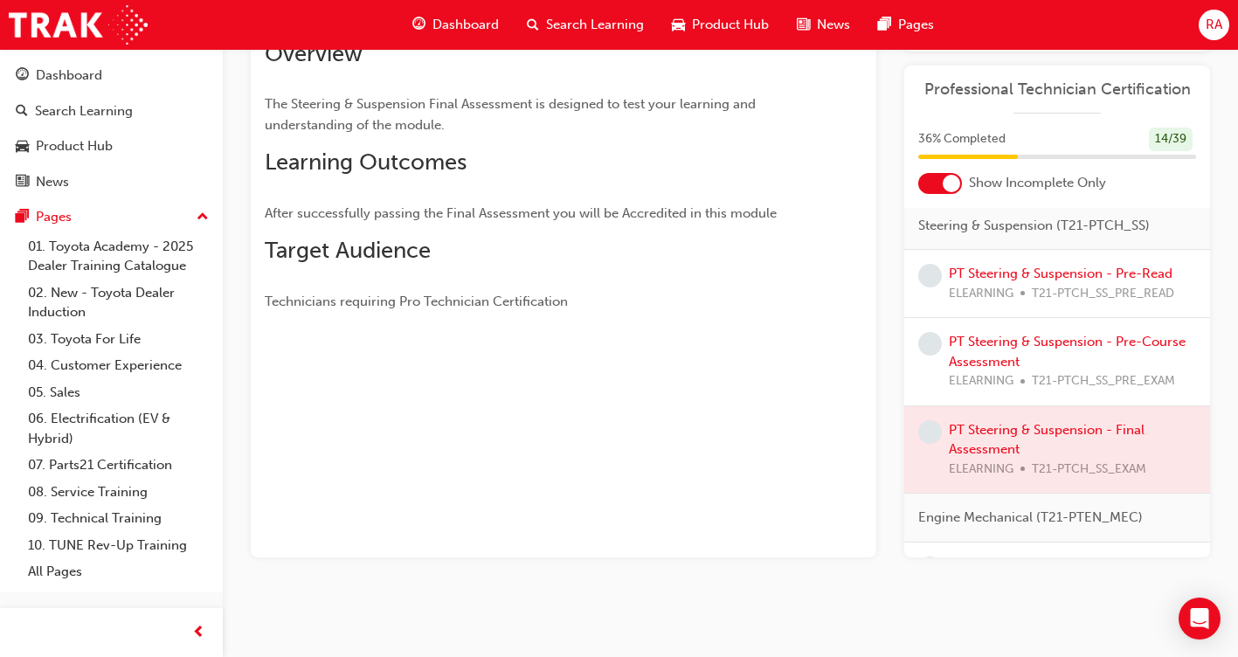
scroll to position [405, 0]
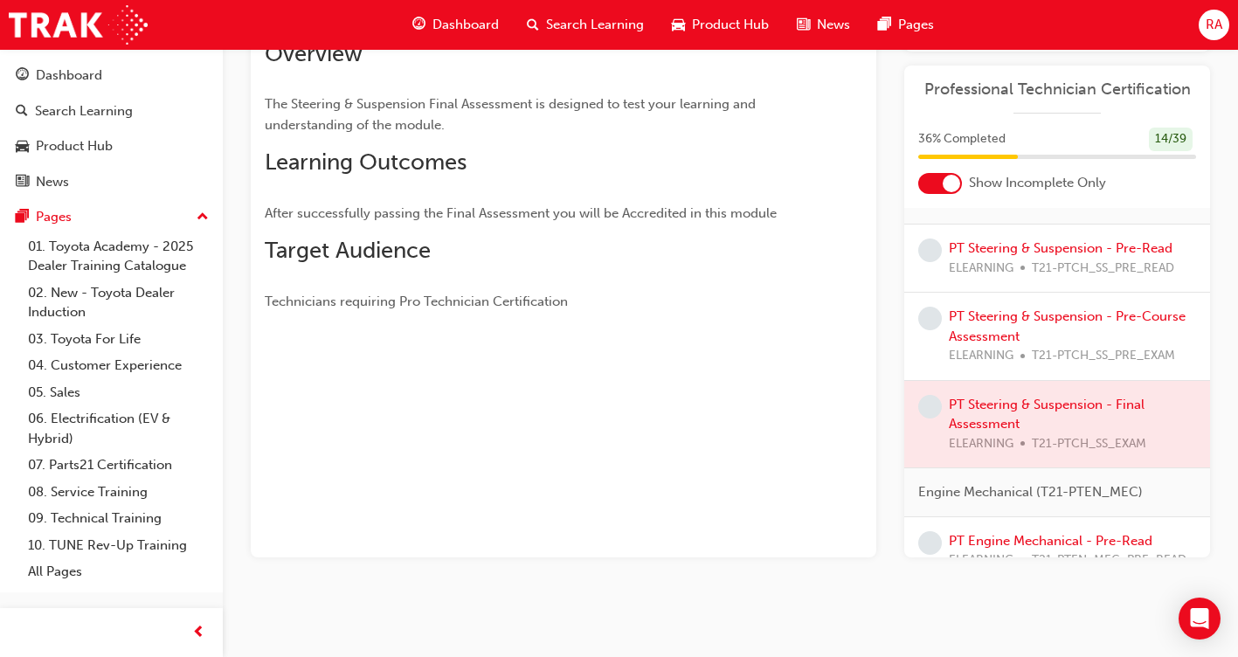
click at [1060, 438] on div at bounding box center [1057, 424] width 306 height 87
click at [1093, 439] on div at bounding box center [1057, 424] width 306 height 87
click at [1023, 431] on div at bounding box center [1057, 424] width 306 height 87
click at [1022, 431] on div at bounding box center [1057, 424] width 306 height 87
click at [930, 418] on span "learningRecordVerb_NONE-icon" at bounding box center [930, 407] width 24 height 24
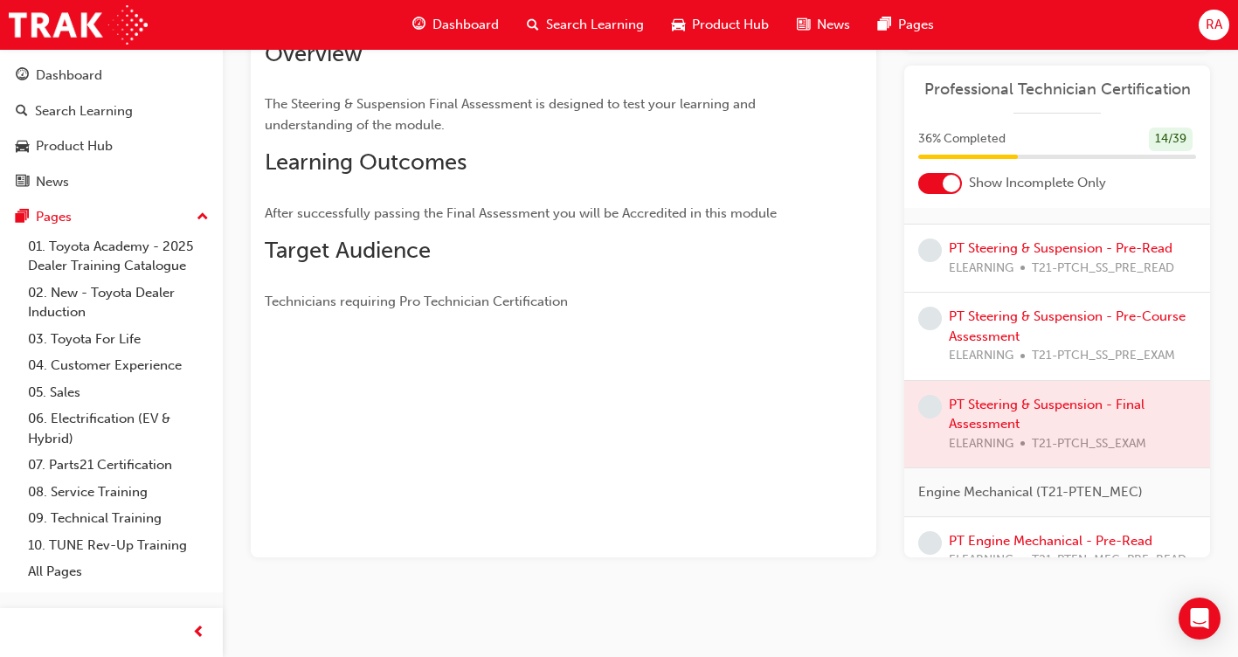
click at [930, 418] on span "learningRecordVerb_NONE-icon" at bounding box center [930, 407] width 24 height 24
click at [1013, 446] on div at bounding box center [1057, 424] width 306 height 87
click at [1120, 439] on div at bounding box center [1057, 424] width 306 height 87
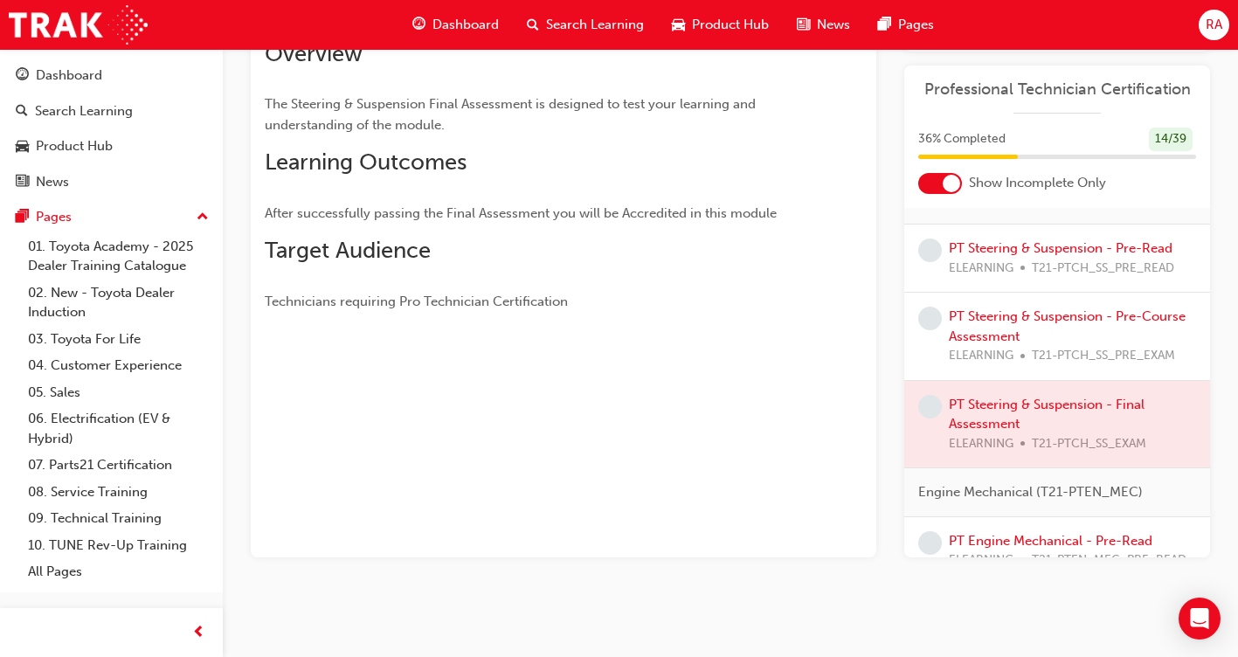
click at [1122, 459] on div at bounding box center [1057, 424] width 306 height 87
click at [997, 449] on div at bounding box center [1057, 424] width 306 height 87
click at [1070, 455] on div at bounding box center [1057, 424] width 306 height 87
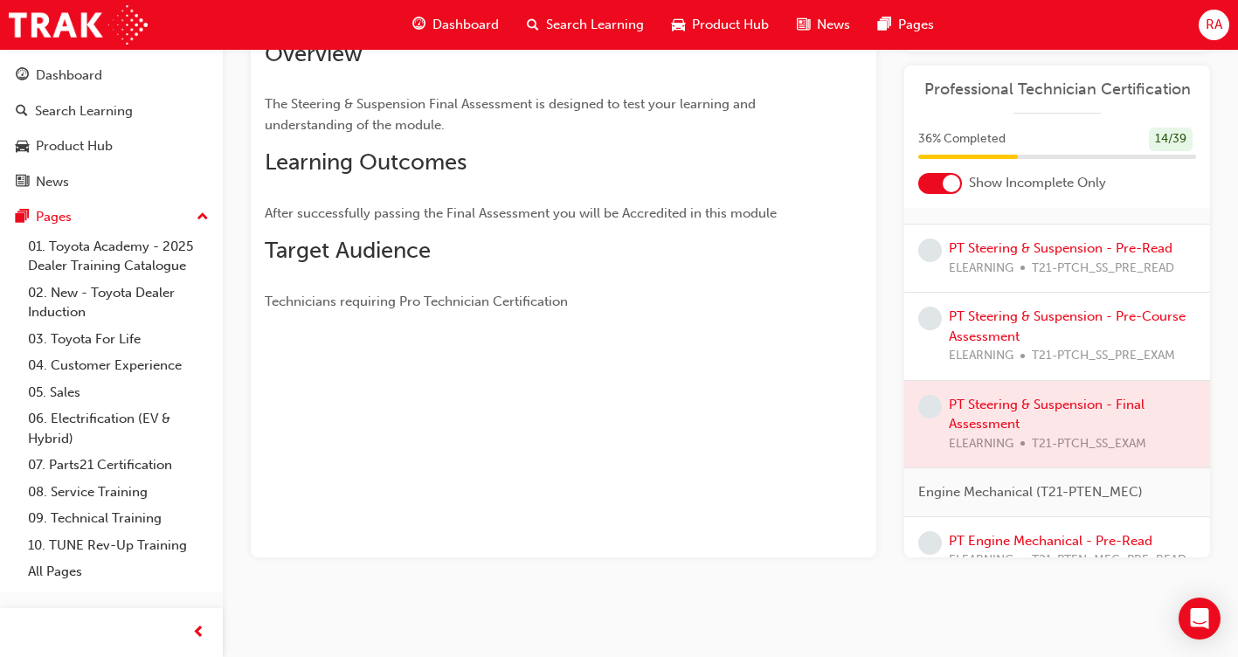
click at [1128, 459] on div at bounding box center [1057, 424] width 306 height 87
click at [1114, 424] on div at bounding box center [1057, 424] width 306 height 87
click at [1113, 425] on div at bounding box center [1057, 424] width 306 height 87
drag, startPoint x: 1113, startPoint y: 426, endPoint x: 1096, endPoint y: 427, distance: 16.6
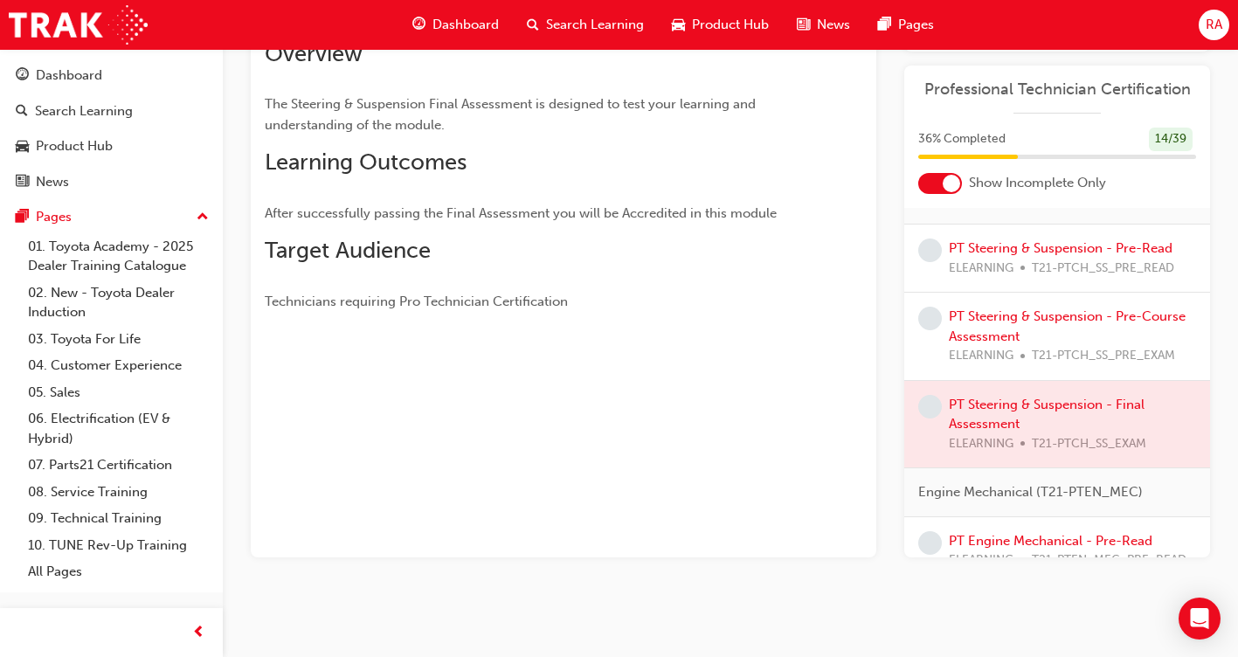
click at [1112, 427] on div at bounding box center [1057, 424] width 306 height 87
click at [992, 427] on div at bounding box center [1057, 424] width 306 height 87
click at [939, 418] on span "learningRecordVerb_NONE-icon" at bounding box center [930, 407] width 24 height 24
click at [937, 418] on span "learningRecordVerb_NONE-icon" at bounding box center [930, 407] width 24 height 24
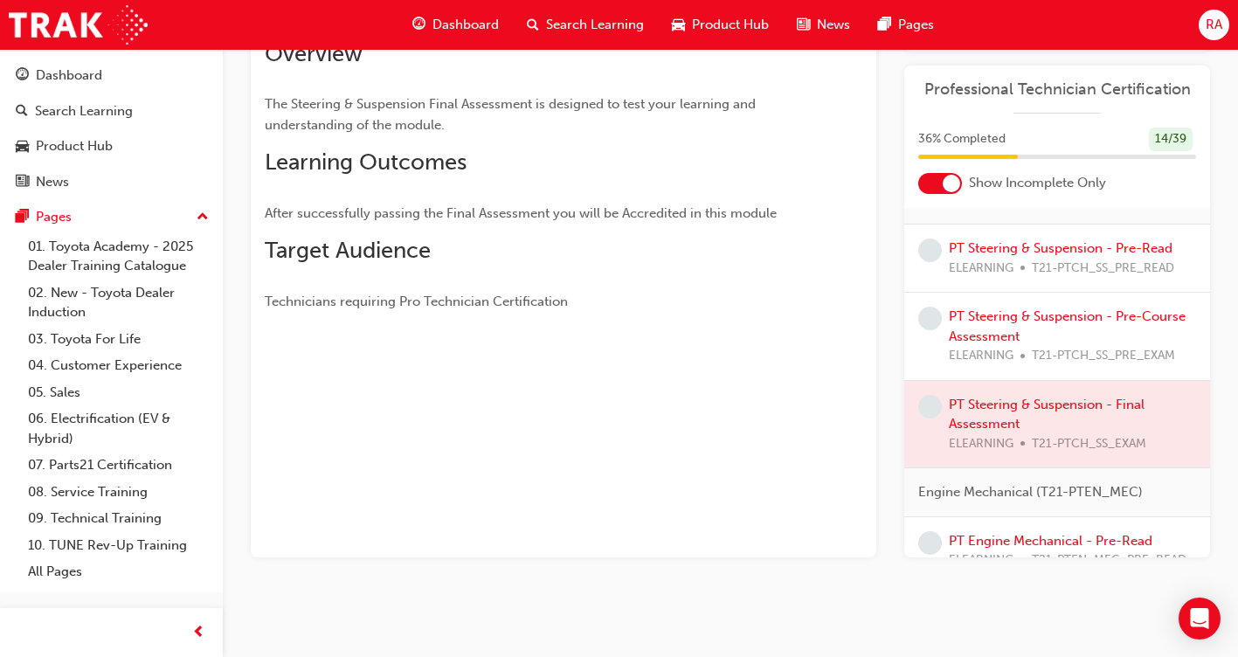
click at [936, 418] on span "learningRecordVerb_NONE-icon" at bounding box center [930, 407] width 24 height 24
drag, startPoint x: 936, startPoint y: 425, endPoint x: 848, endPoint y: 421, distance: 87.5
click at [932, 418] on span "learningRecordVerb_NONE-icon" at bounding box center [930, 407] width 24 height 24
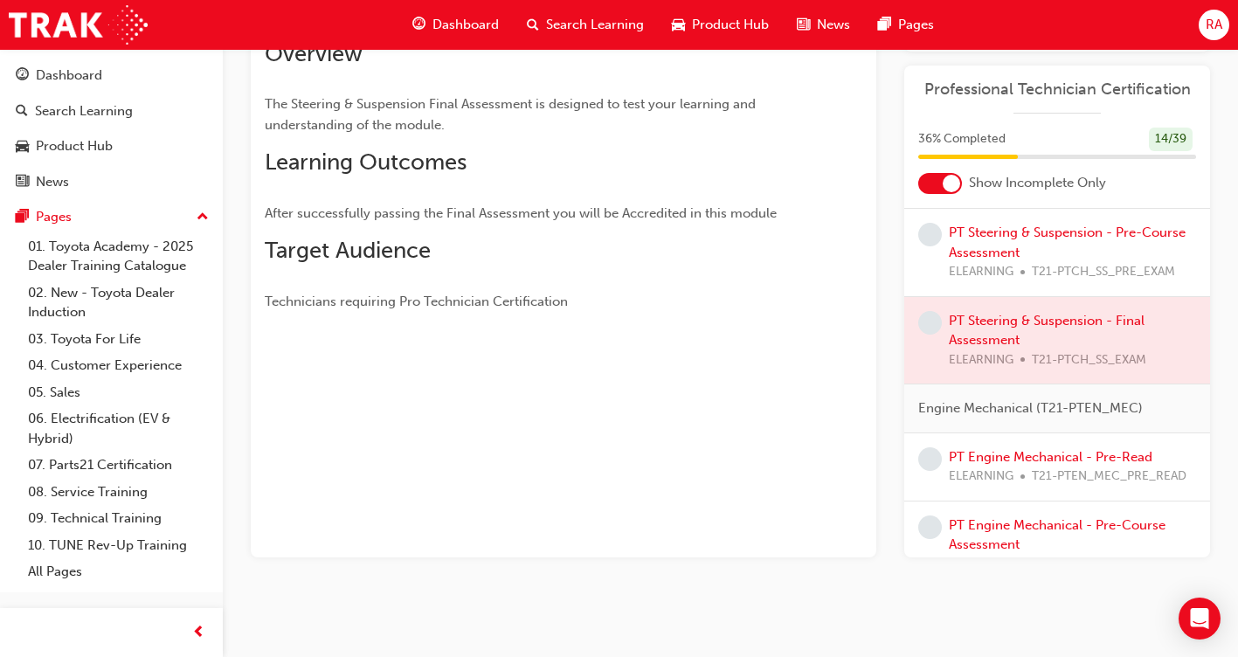
scroll to position [492, 0]
click at [1076, 368] on div at bounding box center [1057, 337] width 306 height 87
click at [929, 331] on span "learningRecordVerb_NONE-icon" at bounding box center [930, 320] width 24 height 24
click at [927, 331] on span "learningRecordVerb_NONE-icon" at bounding box center [930, 320] width 24 height 24
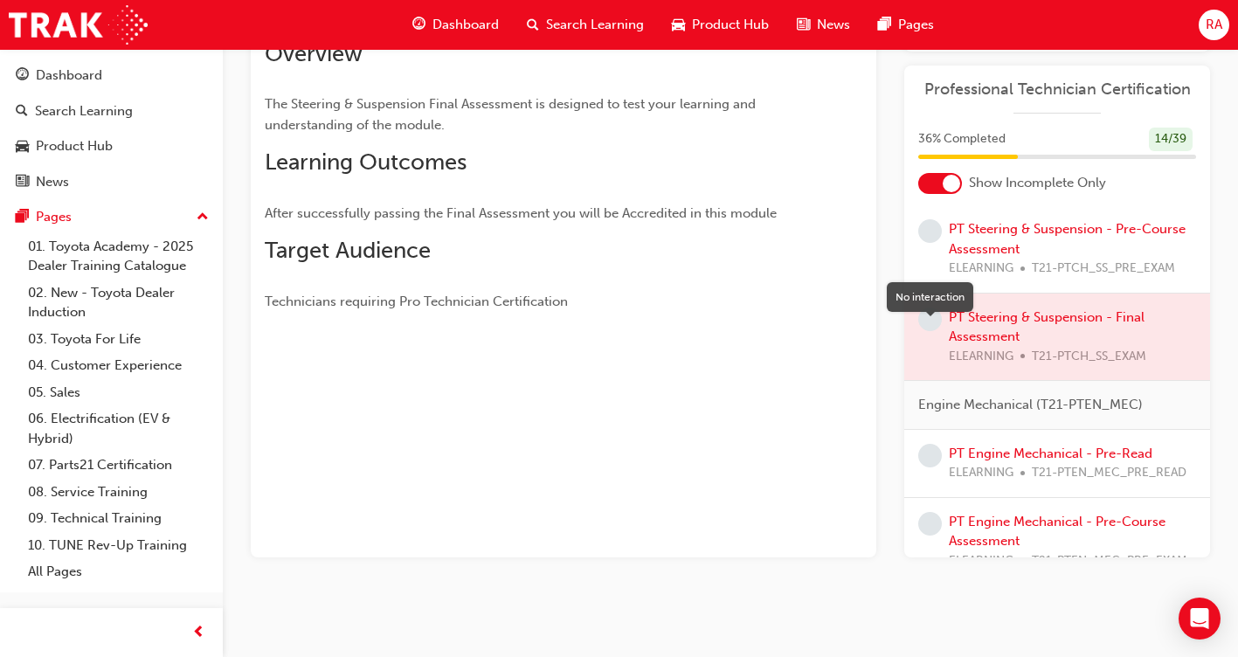
click at [931, 331] on span "learningRecordVerb_NONE-icon" at bounding box center [930, 320] width 24 height 24
drag, startPoint x: 931, startPoint y: 334, endPoint x: 1013, endPoint y: 354, distance: 84.5
click at [931, 331] on span "learningRecordVerb_NONE-icon" at bounding box center [930, 320] width 24 height 24
click at [1110, 366] on div at bounding box center [1057, 337] width 306 height 87
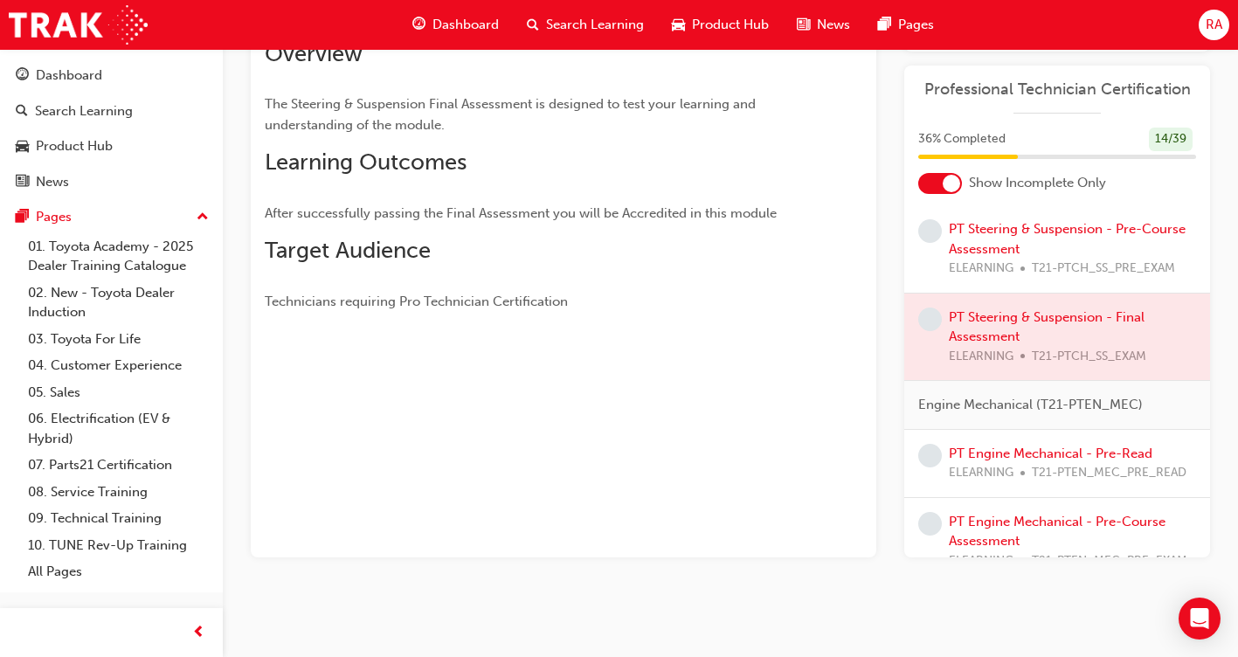
click at [1110, 367] on div at bounding box center [1057, 337] width 306 height 87
click at [1090, 343] on div at bounding box center [1057, 337] width 306 height 87
click at [1093, 341] on div at bounding box center [1057, 337] width 306 height 87
drag, startPoint x: 1095, startPoint y: 339, endPoint x: 1118, endPoint y: 335, distance: 24.0
click at [1096, 338] on div at bounding box center [1057, 337] width 306 height 87
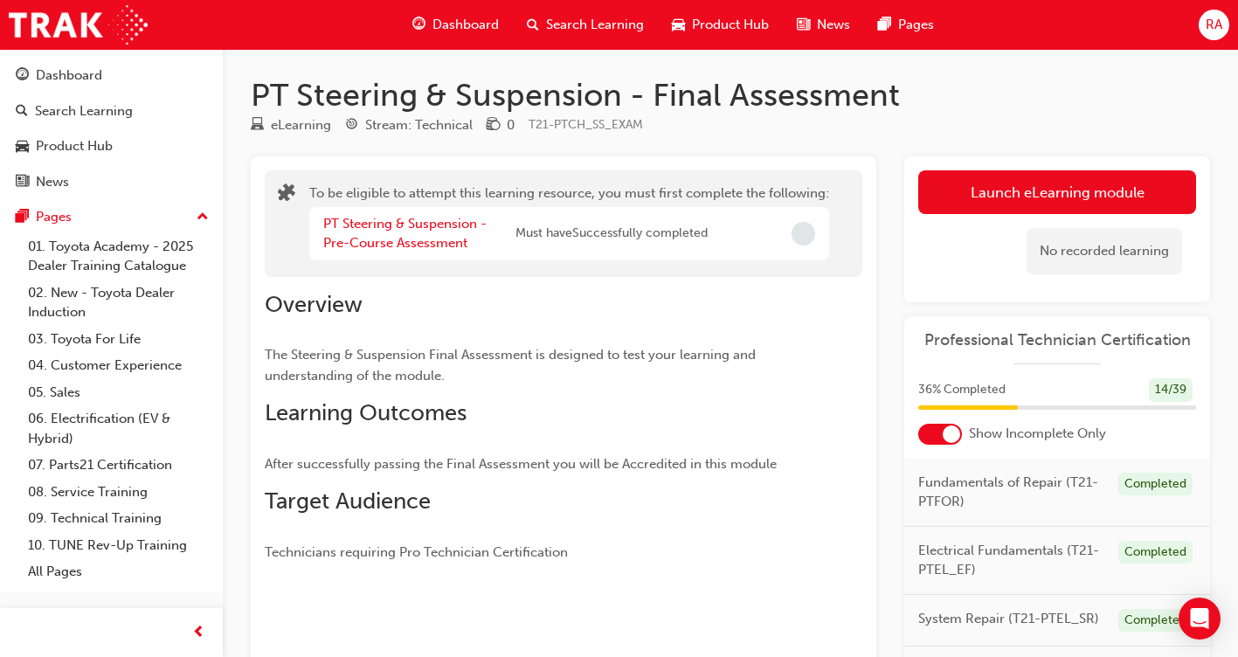
scroll to position [0, 0]
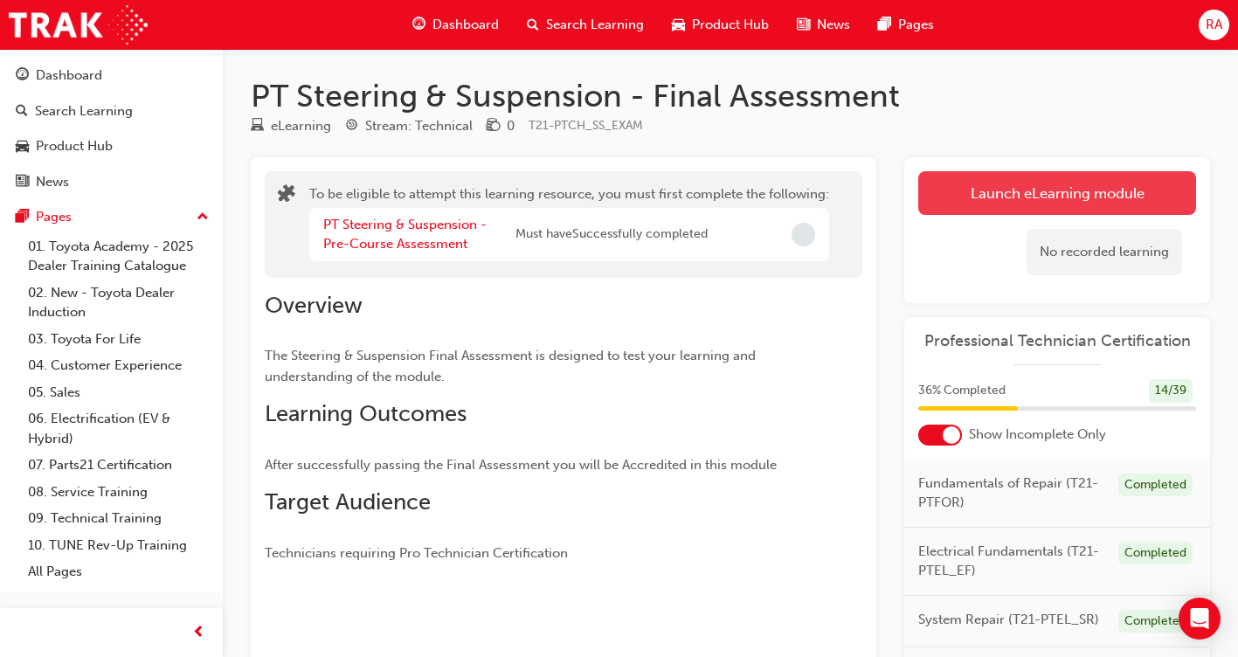
click at [1055, 195] on button "Launch eLearning module" at bounding box center [1057, 193] width 278 height 44
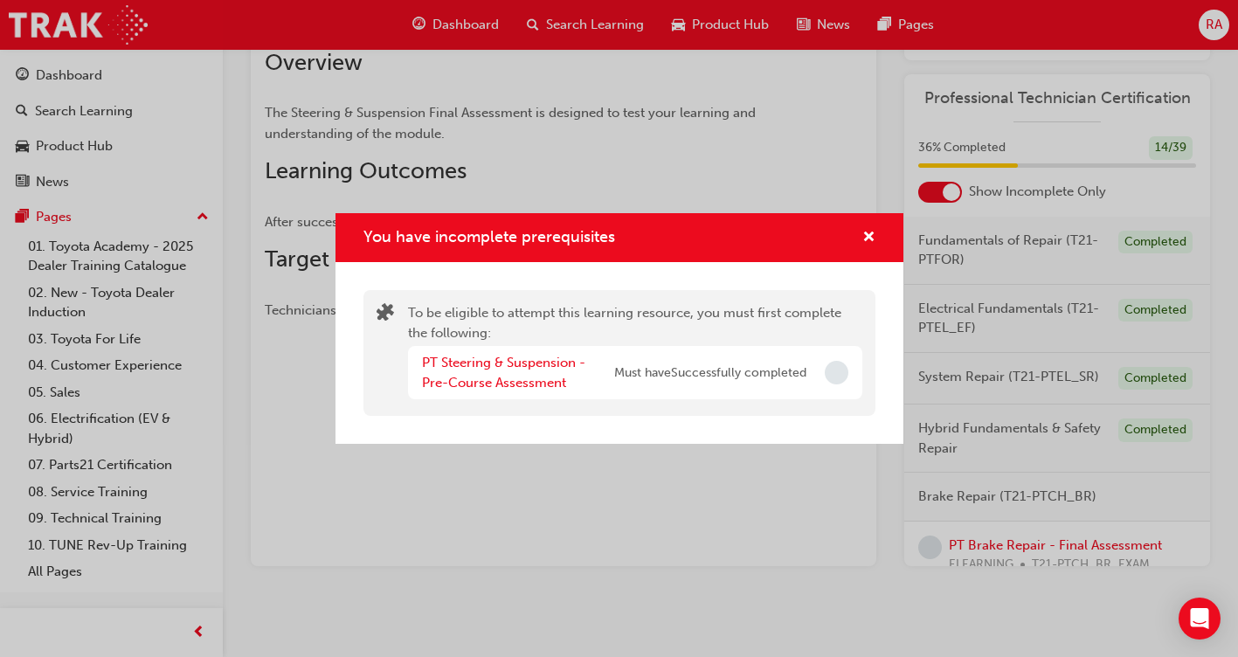
scroll to position [252, 0]
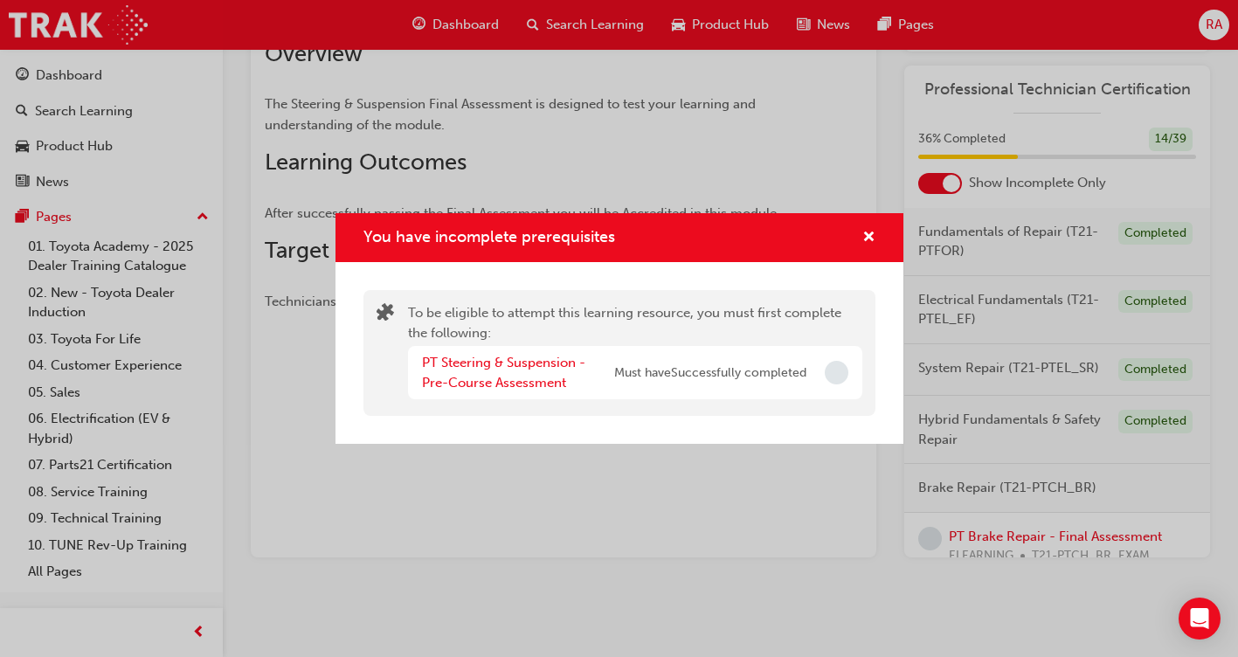
click at [838, 378] on span "Incomplete" at bounding box center [837, 373] width 24 height 24
drag, startPoint x: 837, startPoint y: 377, endPoint x: 675, endPoint y: 383, distance: 161.7
click at [808, 382] on div "PT Steering & Suspension - Pre-Course Assessment Must have Successfully complet…" at bounding box center [635, 372] width 454 height 53
click at [874, 234] on div "You have incomplete prerequisites" at bounding box center [619, 238] width 568 height 50
click at [865, 236] on span "cross-icon" at bounding box center [868, 239] width 13 height 16
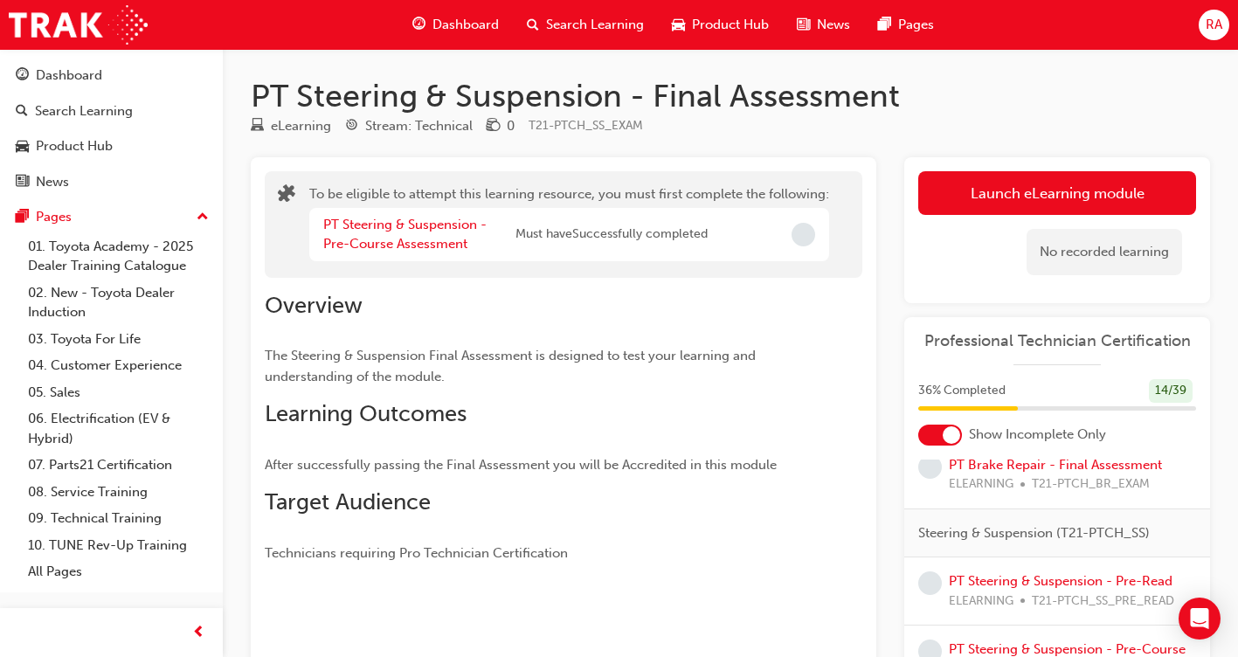
scroll to position [349, 0]
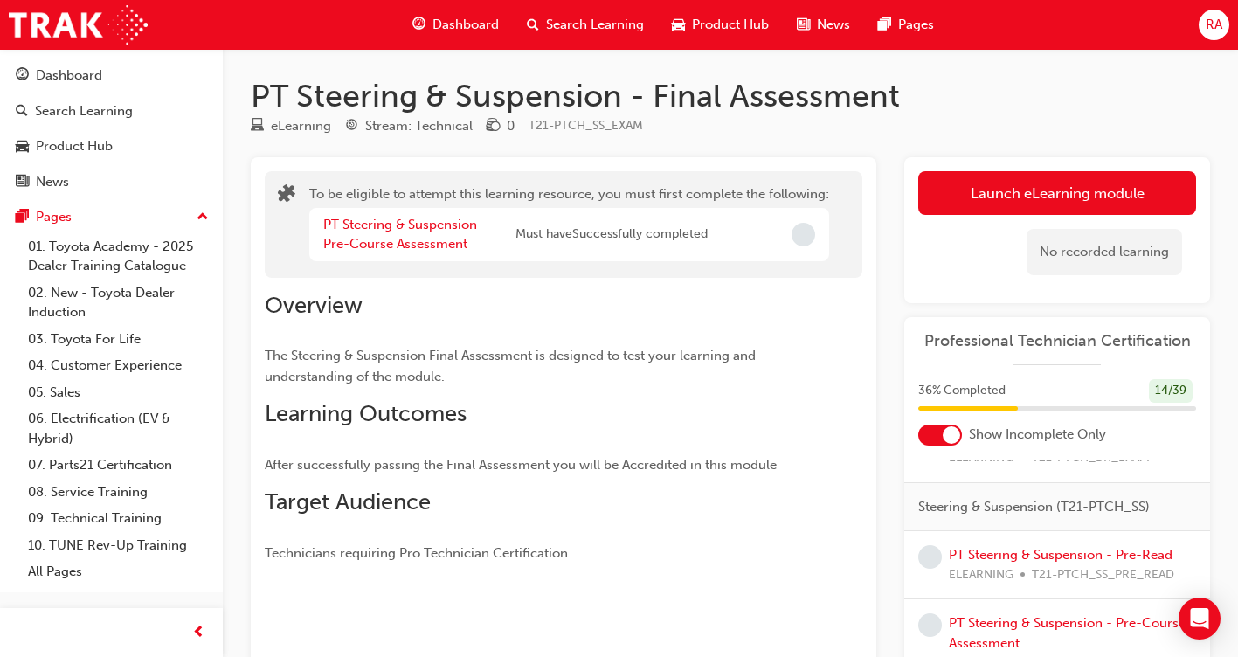
click at [951, 517] on span "Steering & Suspension (T21-PTCH_SS)" at bounding box center [1034, 507] width 232 height 20
drag, startPoint x: 951, startPoint y: 525, endPoint x: 1045, endPoint y: 532, distance: 93.7
click at [1045, 517] on span "Steering & Suspension (T21-PTCH_SS)" at bounding box center [1034, 507] width 232 height 20
click at [985, 563] on link "PT Steering & Suspension - Pre-Read" at bounding box center [1061, 555] width 224 height 16
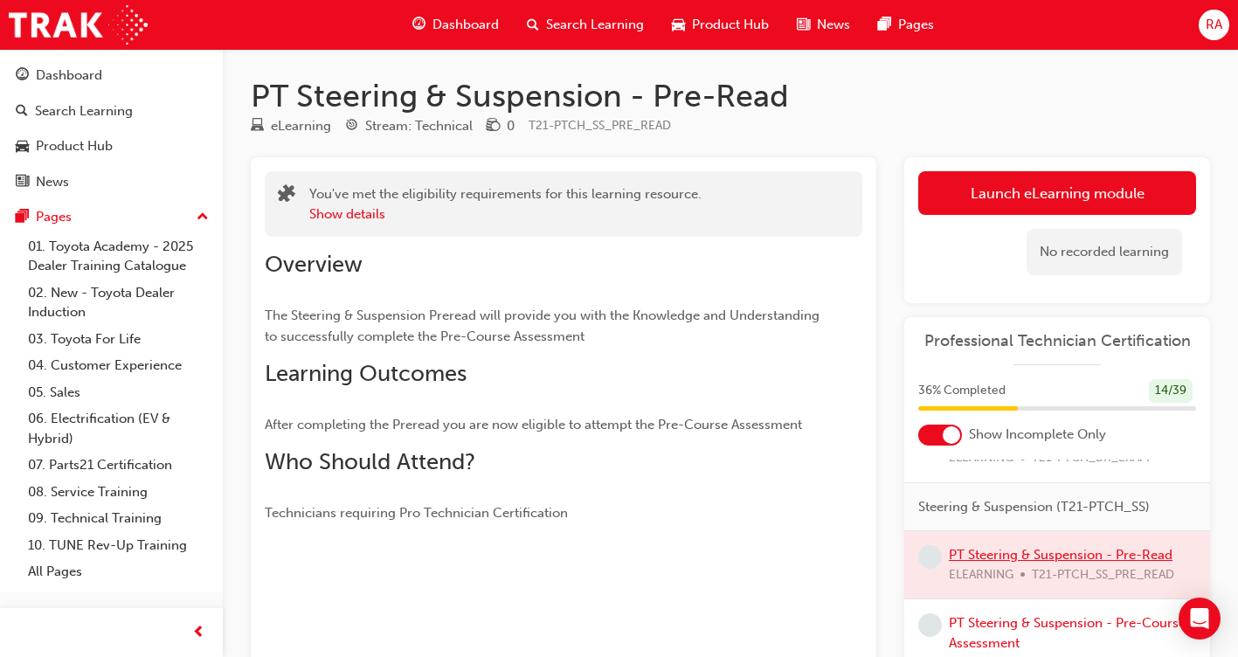
click at [985, 577] on div at bounding box center [1057, 564] width 306 height 67
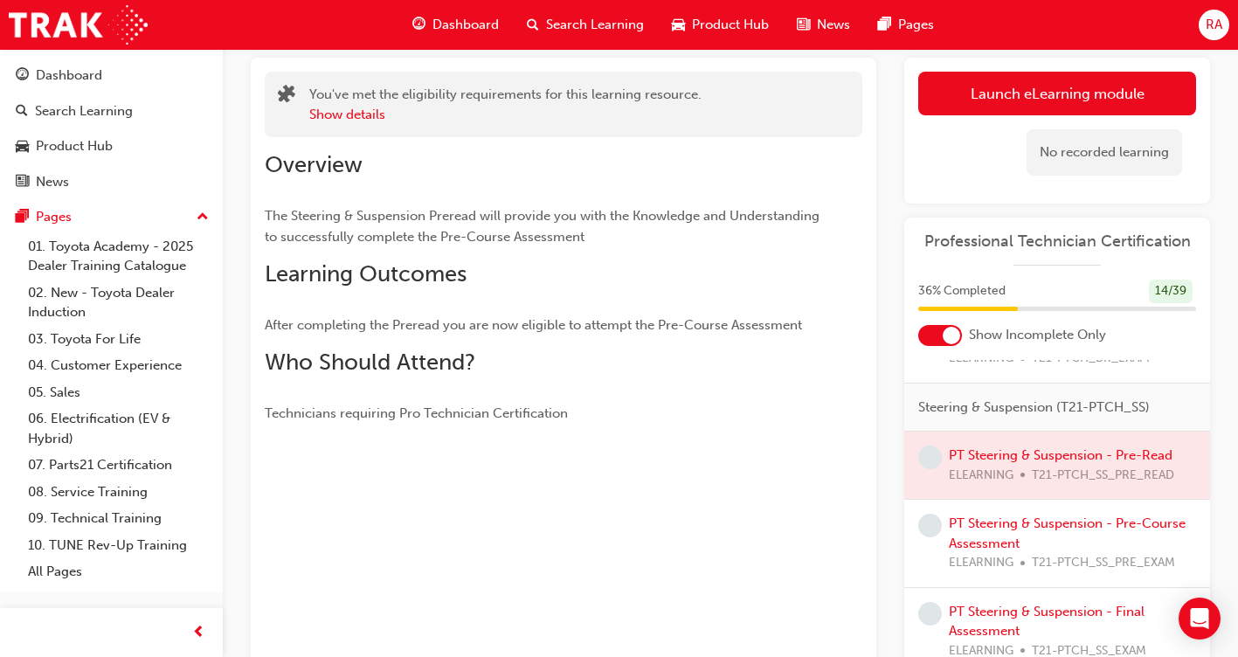
scroll to position [252, 0]
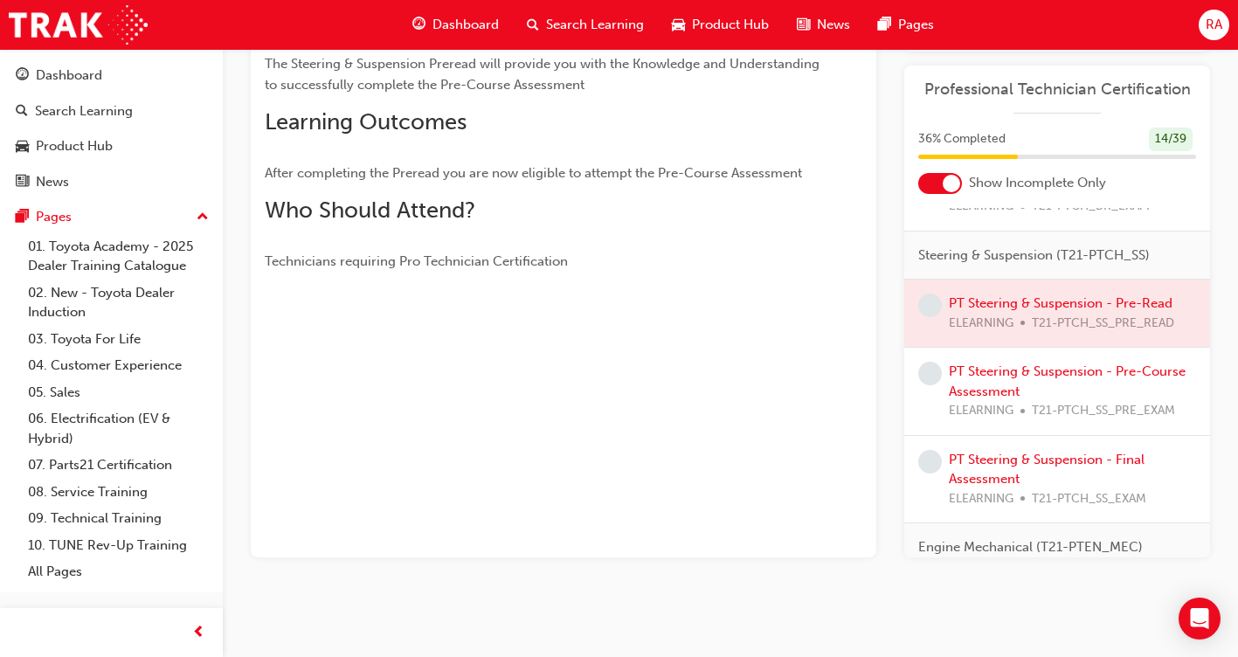
click at [1021, 398] on div "PT Steering & Suspension - Pre-Course Assessment ELEARNING T21-PTCH_SS_PRE_EXAM" at bounding box center [1072, 391] width 247 height 59
drag, startPoint x: 1021, startPoint y: 398, endPoint x: 932, endPoint y: 397, distance: 89.1
click at [932, 385] on span "learningRecordVerb_NONE-icon" at bounding box center [930, 374] width 24 height 24
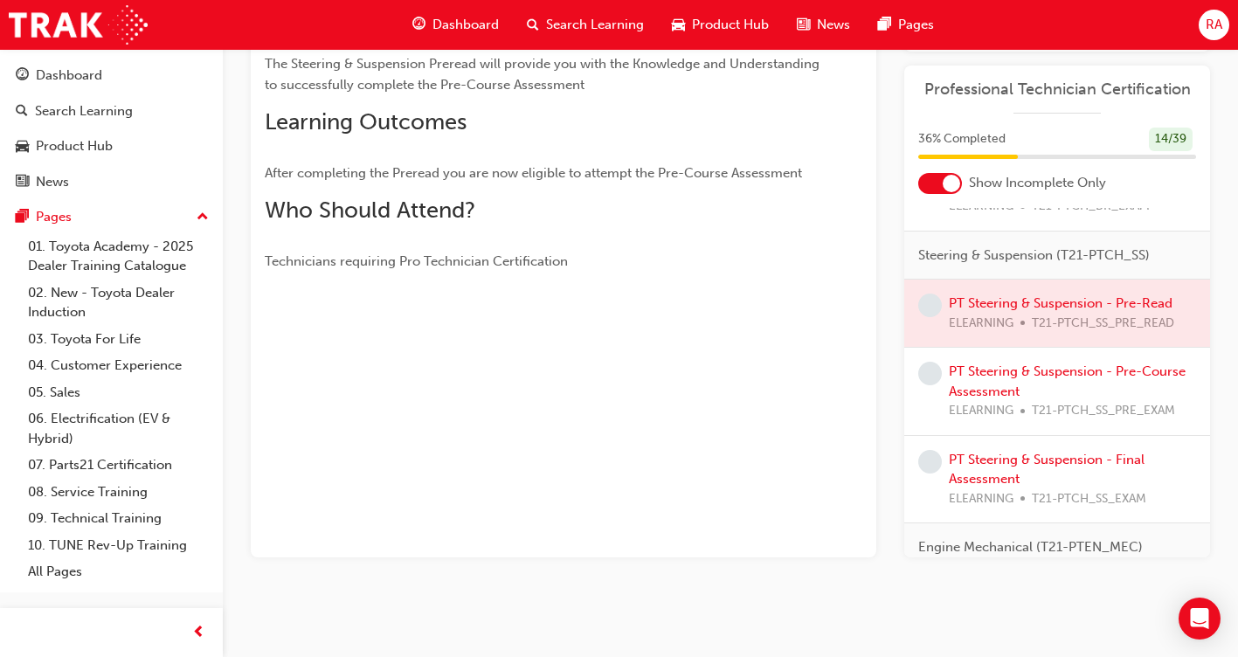
click at [932, 385] on span "learningRecordVerb_NONE-icon" at bounding box center [930, 374] width 24 height 24
click at [1151, 387] on div "PT Steering & Suspension - Pre-Course Assessment ELEARNING T21-PTCH_SS_PRE_EXAM" at bounding box center [1072, 391] width 247 height 59
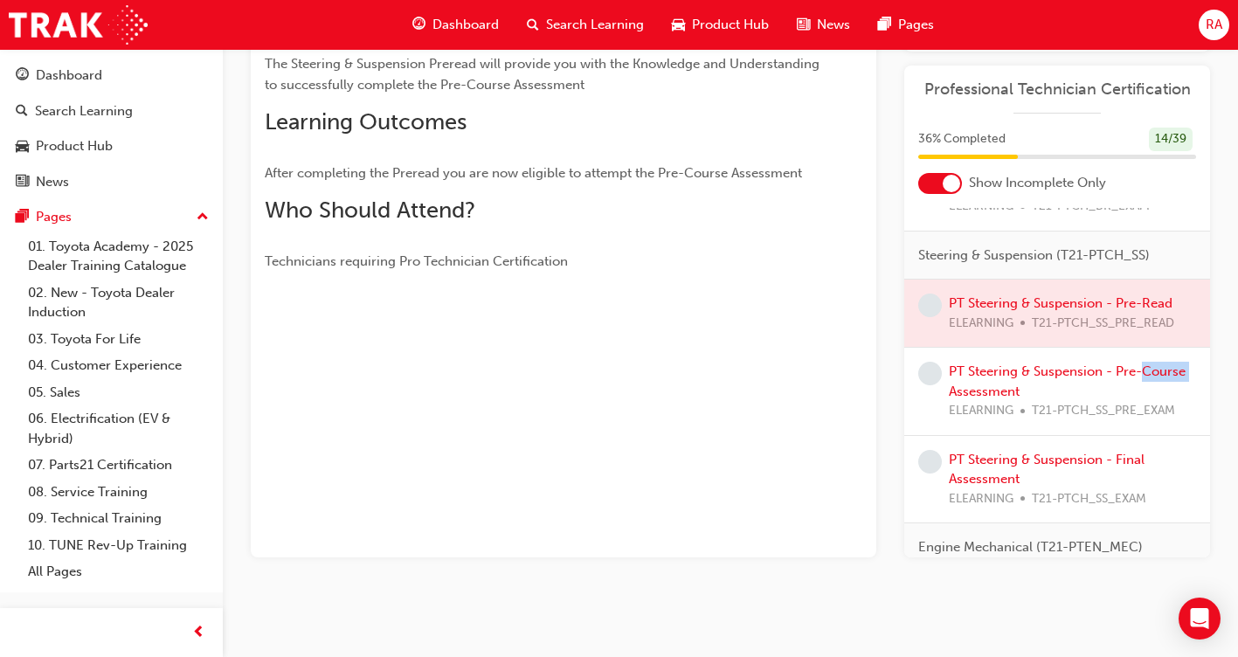
click at [1151, 387] on div "PT Steering & Suspension - Pre-Course Assessment ELEARNING T21-PTCH_SS_PRE_EXAM" at bounding box center [1072, 391] width 247 height 59
click at [926, 474] on span "learningRecordVerb_NONE-icon" at bounding box center [930, 462] width 24 height 24
click at [996, 488] on link "PT Steering & Suspension - Final Assessment" at bounding box center [1047, 470] width 196 height 36
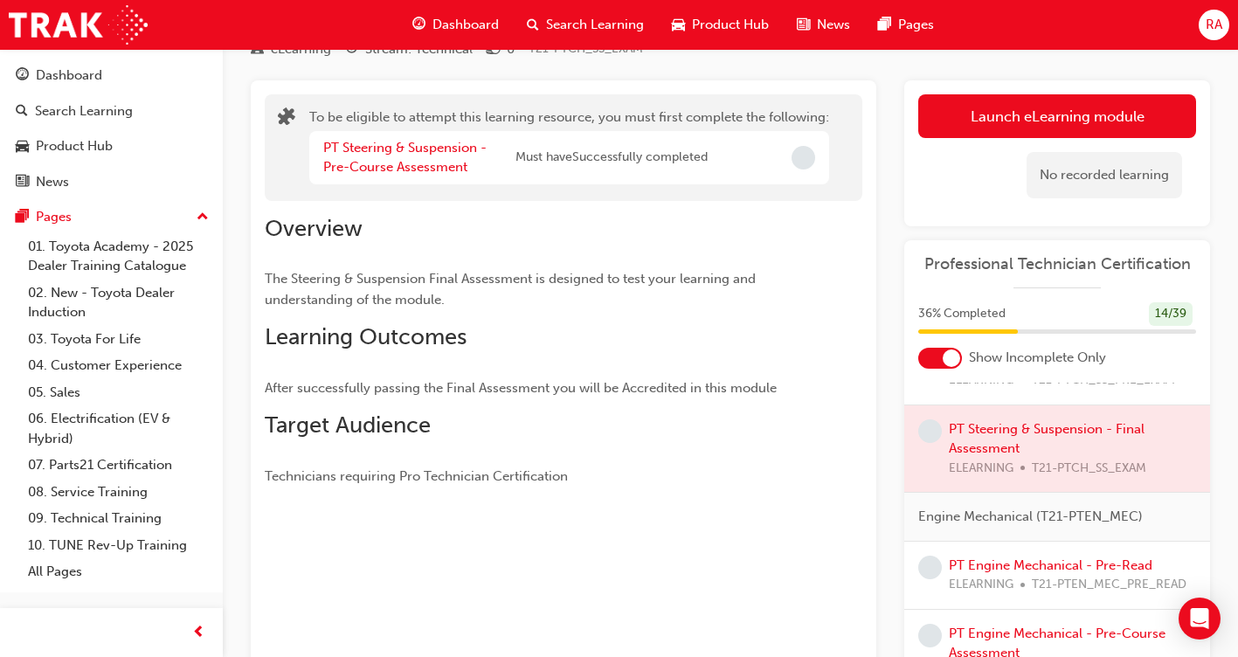
scroll to position [524, 0]
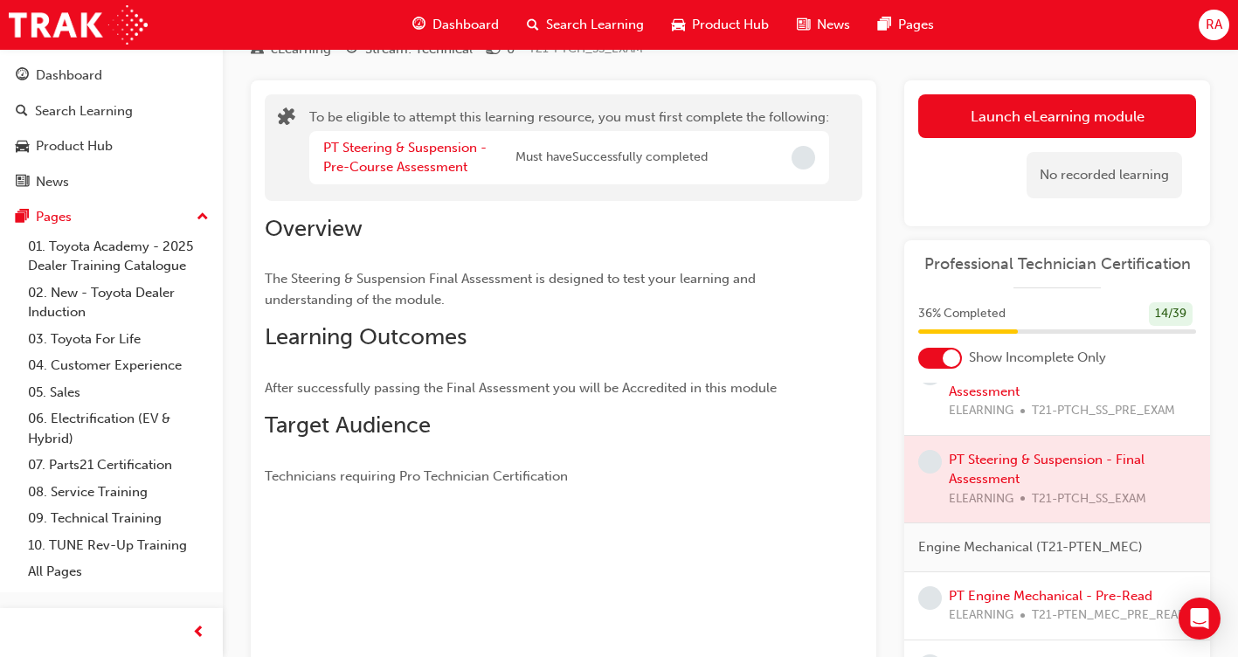
click at [1083, 523] on div at bounding box center [1057, 479] width 306 height 87
click at [1084, 515] on div at bounding box center [1057, 479] width 306 height 87
click at [998, 517] on div at bounding box center [1057, 479] width 306 height 87
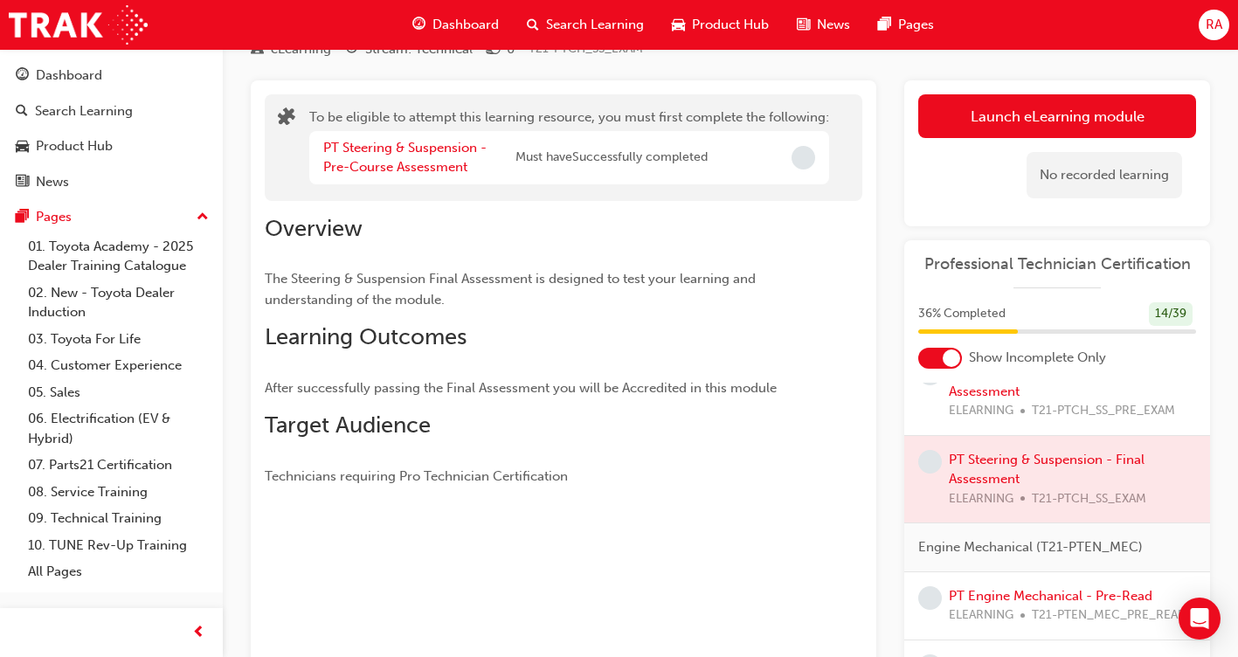
click at [924, 474] on span "learningRecordVerb_NONE-icon" at bounding box center [930, 462] width 24 height 24
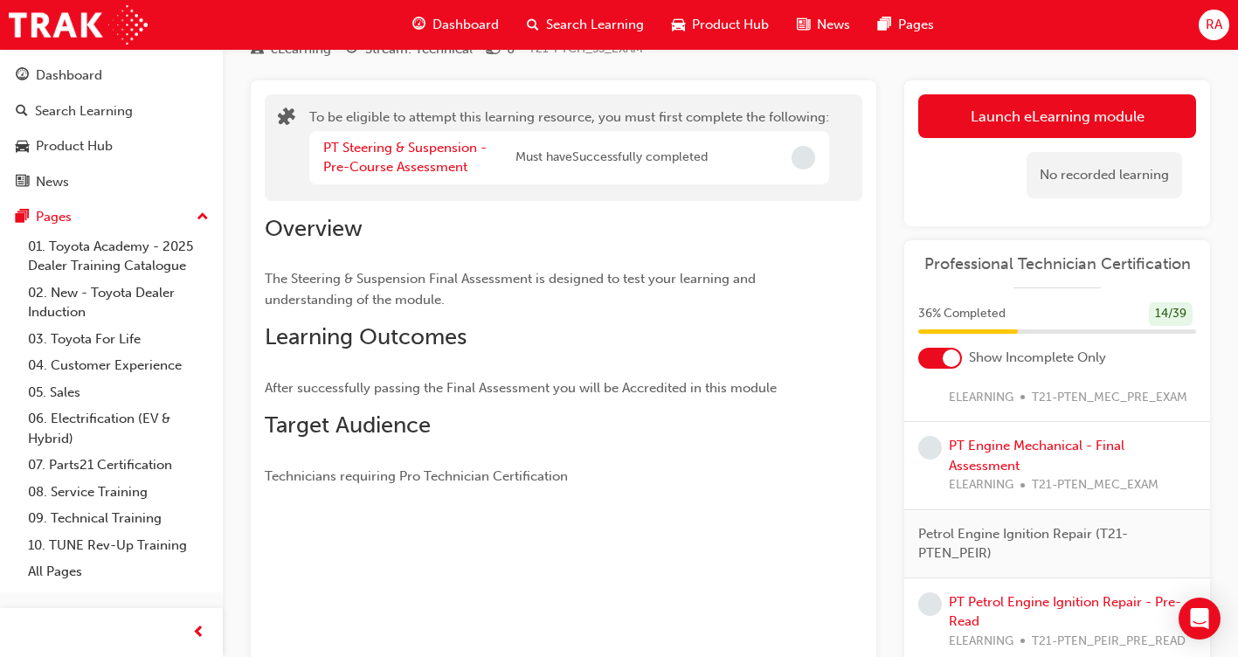
click at [1020, 402] on div "PT Engine Mechanical - Pre-Course Assessment ELEARNING T21-PTEN_MEC_PRE_EXAM" at bounding box center [1072, 378] width 247 height 59
drag, startPoint x: 1020, startPoint y: 402, endPoint x: 972, endPoint y: 405, distance: 48.2
click at [972, 386] on link "PT Engine Mechanical - Pre-Course Assessment" at bounding box center [1057, 368] width 217 height 36
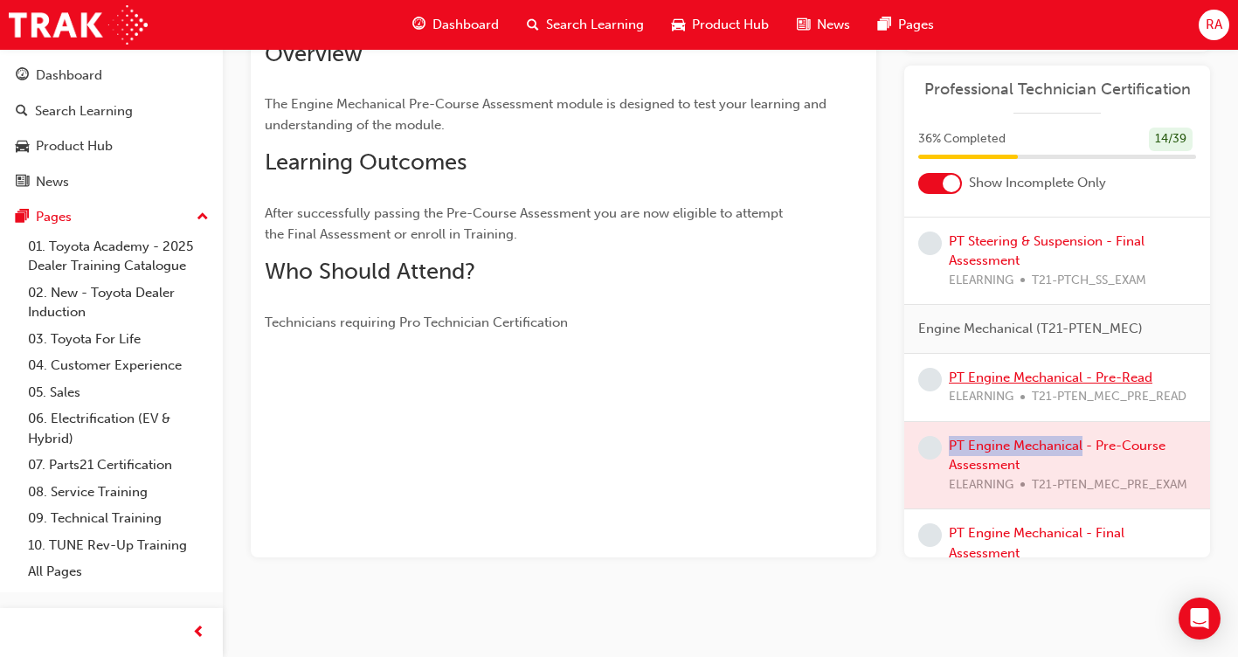
scroll to position [481, 0]
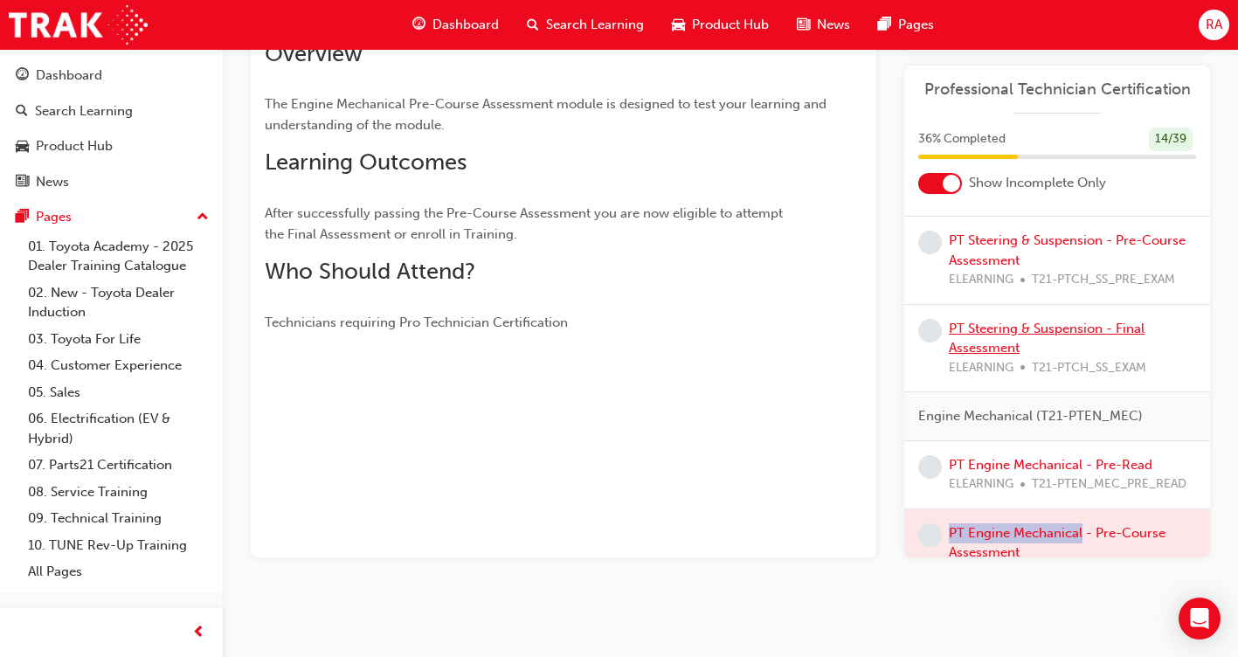
click at [983, 356] on link "PT Steering & Suspension - Final Assessment" at bounding box center [1047, 339] width 196 height 36
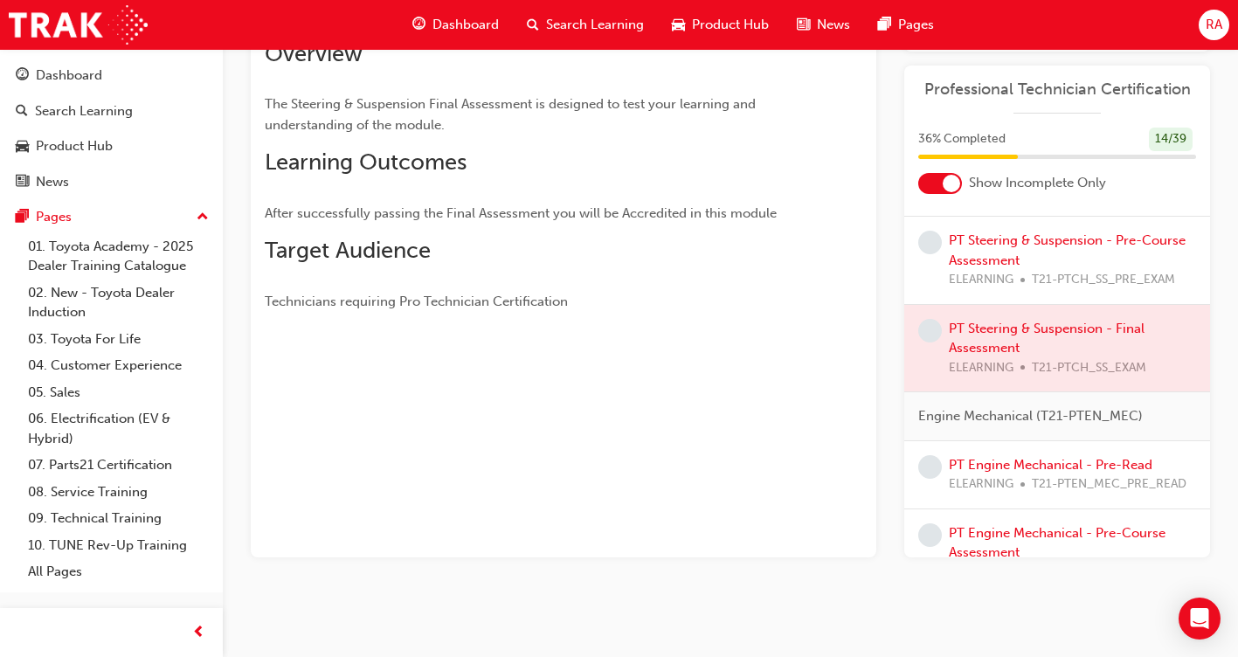
click at [1125, 356] on div at bounding box center [1057, 348] width 306 height 87
click at [975, 353] on div at bounding box center [1057, 348] width 306 height 87
click at [972, 353] on div at bounding box center [1057, 348] width 306 height 87
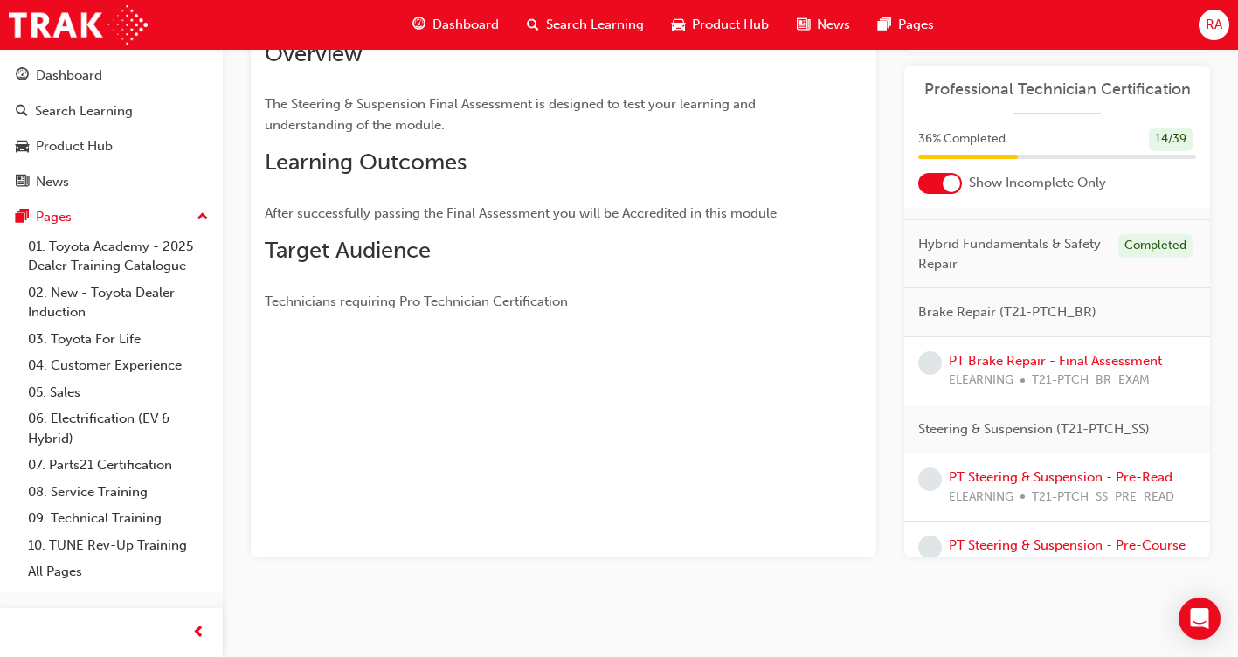
scroll to position [175, 0]
click at [999, 323] on span "Brake Repair (T21-PTCH_BR)" at bounding box center [1007, 313] width 178 height 20
click at [997, 323] on span "Brake Repair (T21-PTCH_BR)" at bounding box center [1007, 313] width 178 height 20
drag, startPoint x: 997, startPoint y: 335, endPoint x: 943, endPoint y: 376, distance: 67.4
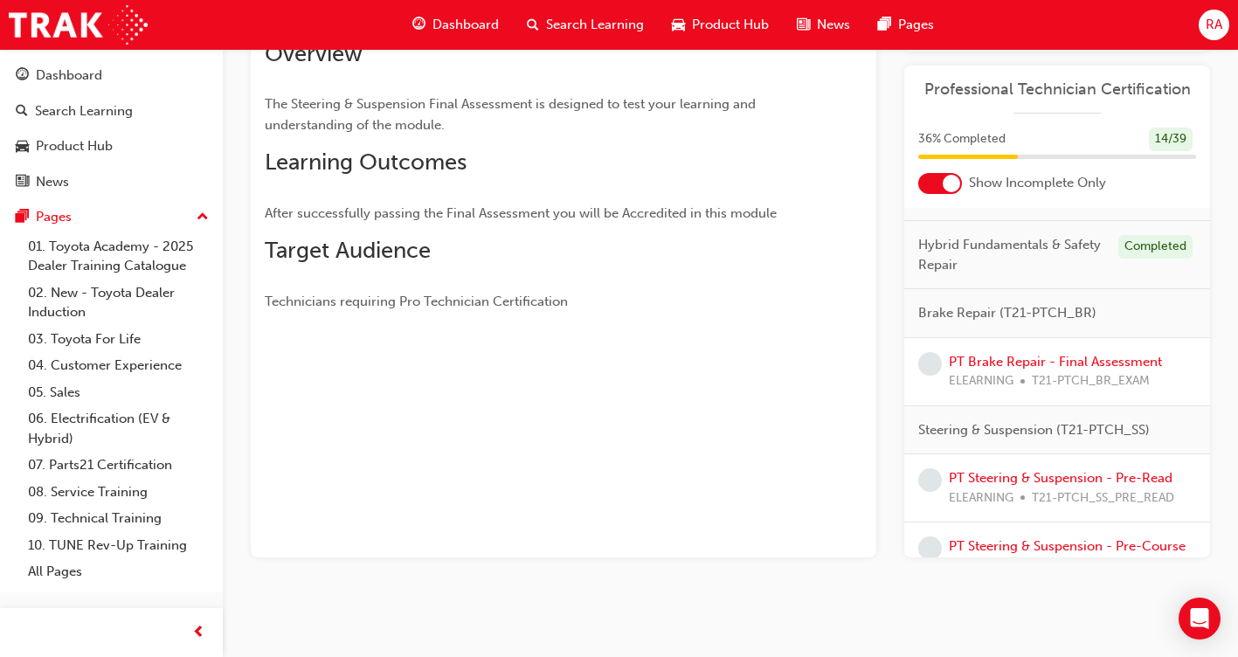
click at [943, 376] on div "PT Brake Repair - Final Assessment ELEARNING T21-PTCH_BR_EXAM" at bounding box center [1057, 371] width 278 height 39
click at [943, 380] on div "PT Brake Repair - Final Assessment ELEARNING T21-PTCH_BR_EXAM" at bounding box center [1057, 371] width 278 height 39
click at [986, 440] on span "Steering & Suspension (T21-PTCH_SS)" at bounding box center [1034, 430] width 232 height 20
click at [1098, 440] on span "Steering & Suspension (T21-PTCH_SS)" at bounding box center [1034, 430] width 232 height 20
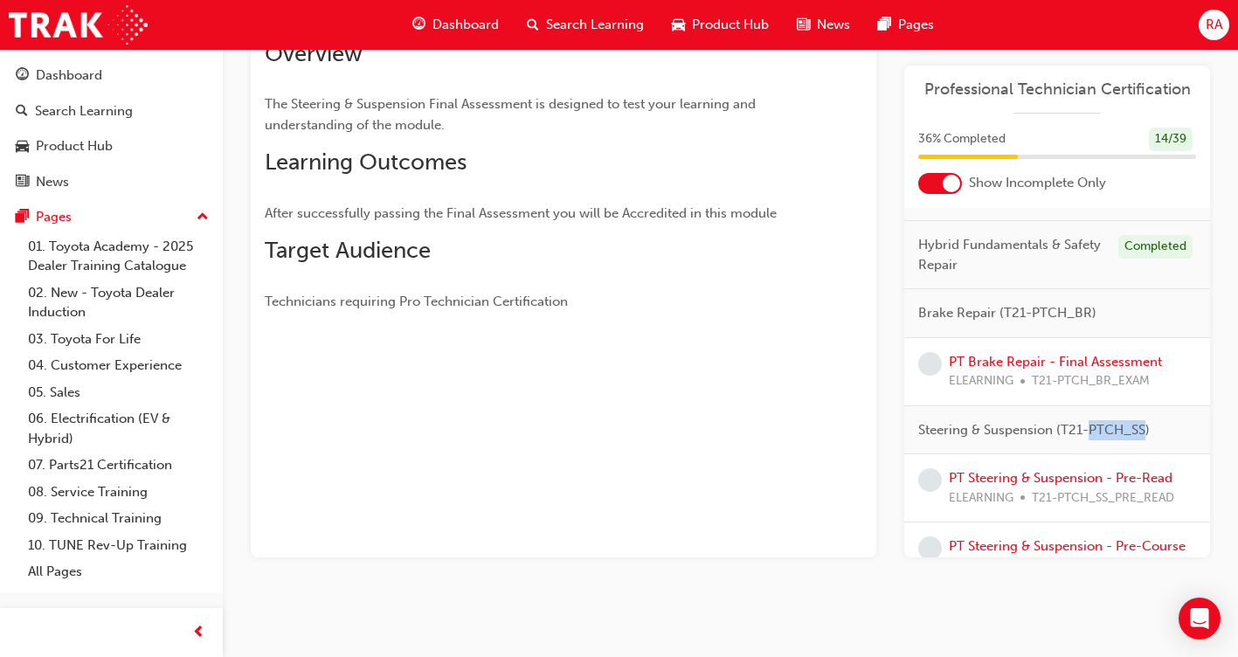
click at [1098, 440] on span "Steering & Suspension (T21-PTCH_SS)" at bounding box center [1034, 430] width 232 height 20
drag, startPoint x: 1098, startPoint y: 452, endPoint x: 1016, endPoint y: 460, distance: 82.6
click at [1016, 455] on div "Steering & Suspension (T21-PTCH_SS)" at bounding box center [1057, 430] width 306 height 49
drag, startPoint x: 1016, startPoint y: 460, endPoint x: 1063, endPoint y: 507, distance: 66.1
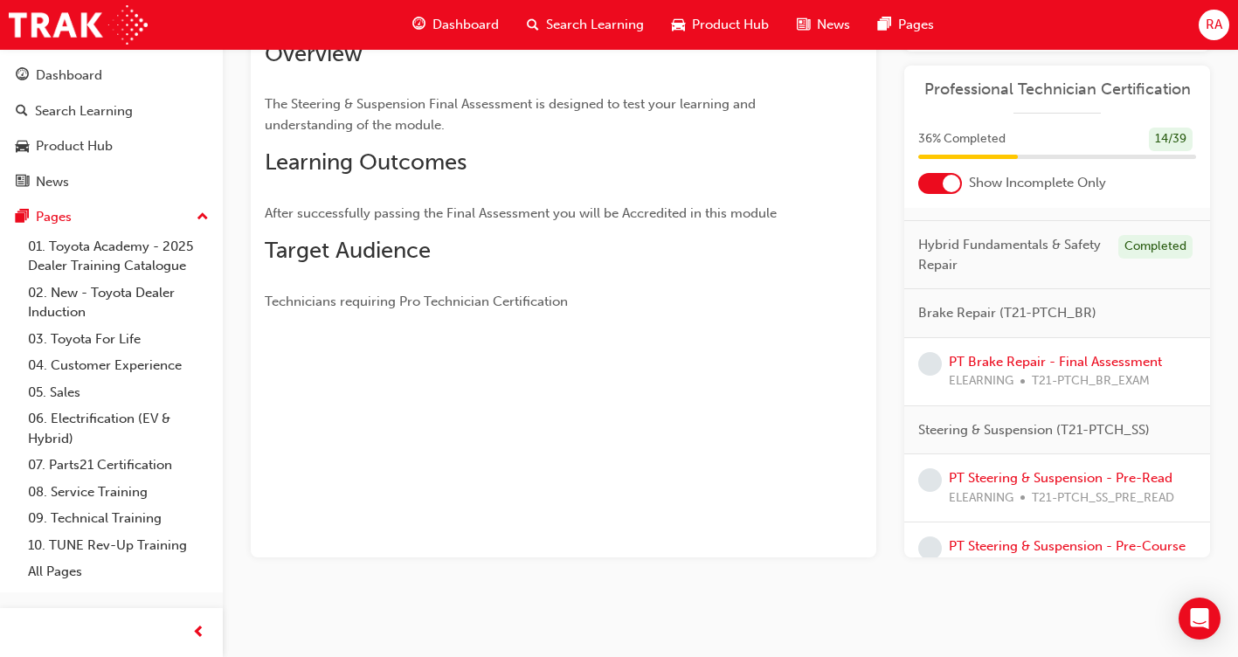
click at [1063, 507] on span "T21-PTCH_SS_PRE_READ" at bounding box center [1103, 498] width 142 height 20
drag, startPoint x: 1063, startPoint y: 507, endPoint x: 954, endPoint y: 492, distance: 110.2
click at [954, 486] on link "PT Steering & Suspension - Pre-Read" at bounding box center [1061, 478] width 224 height 16
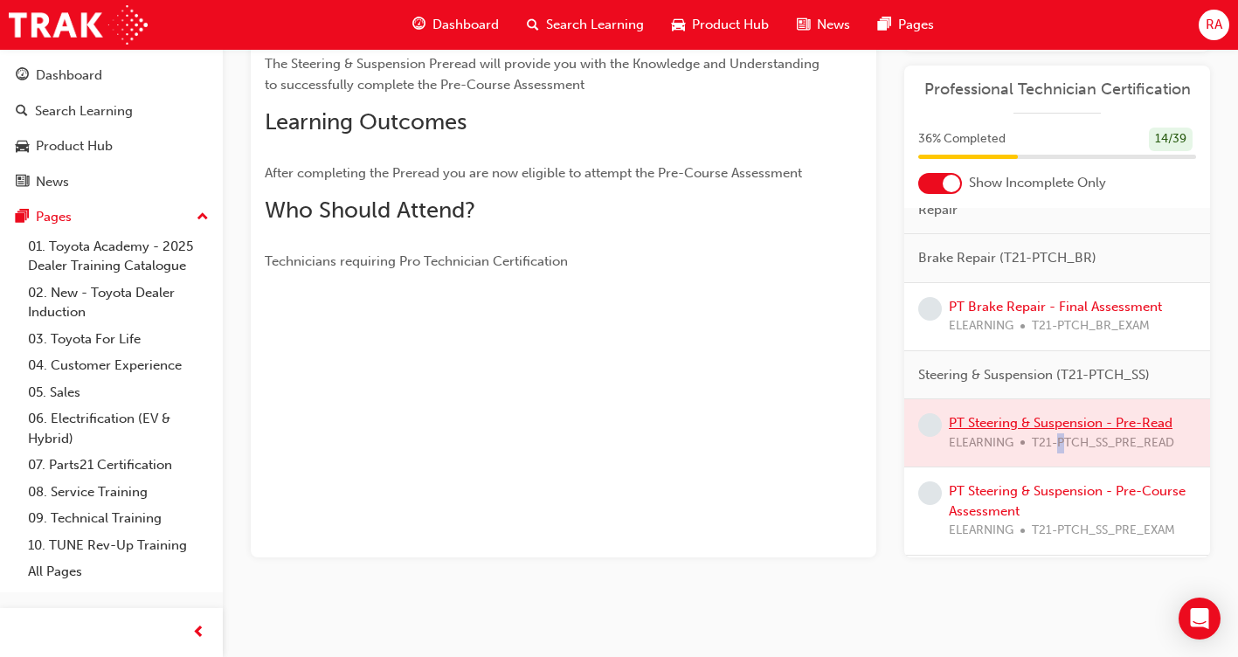
scroll to position [349, 0]
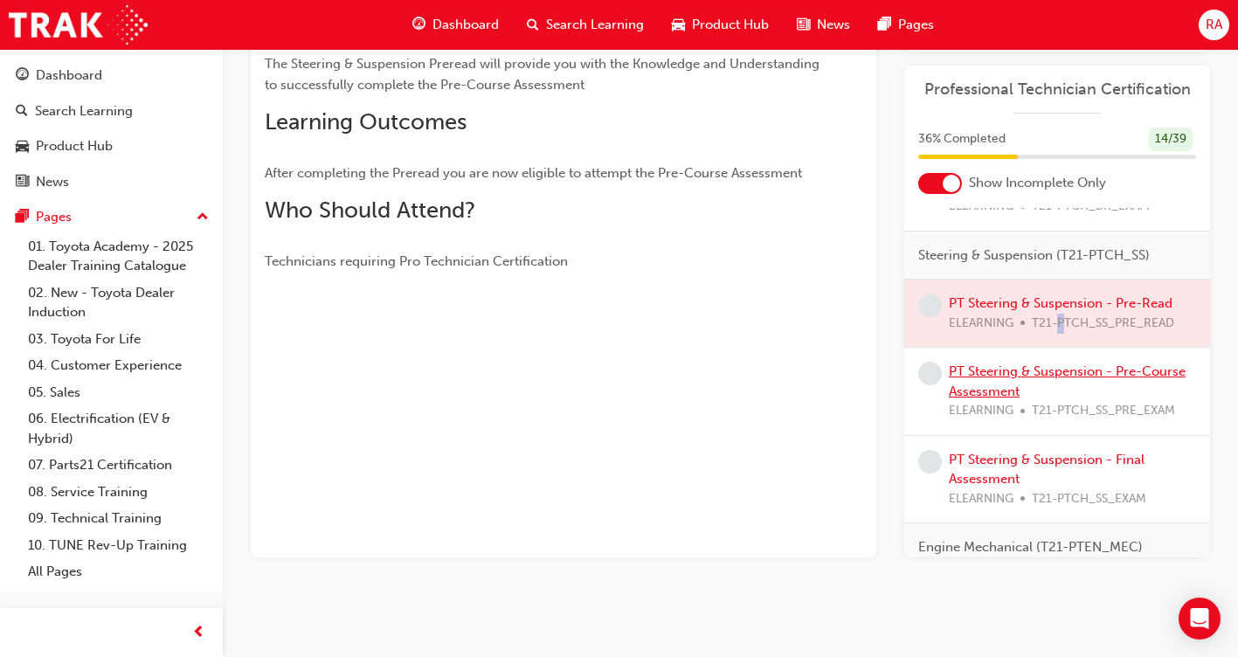
click at [951, 391] on link "PT Steering & Suspension - Pre-Course Assessment" at bounding box center [1067, 381] width 237 height 36
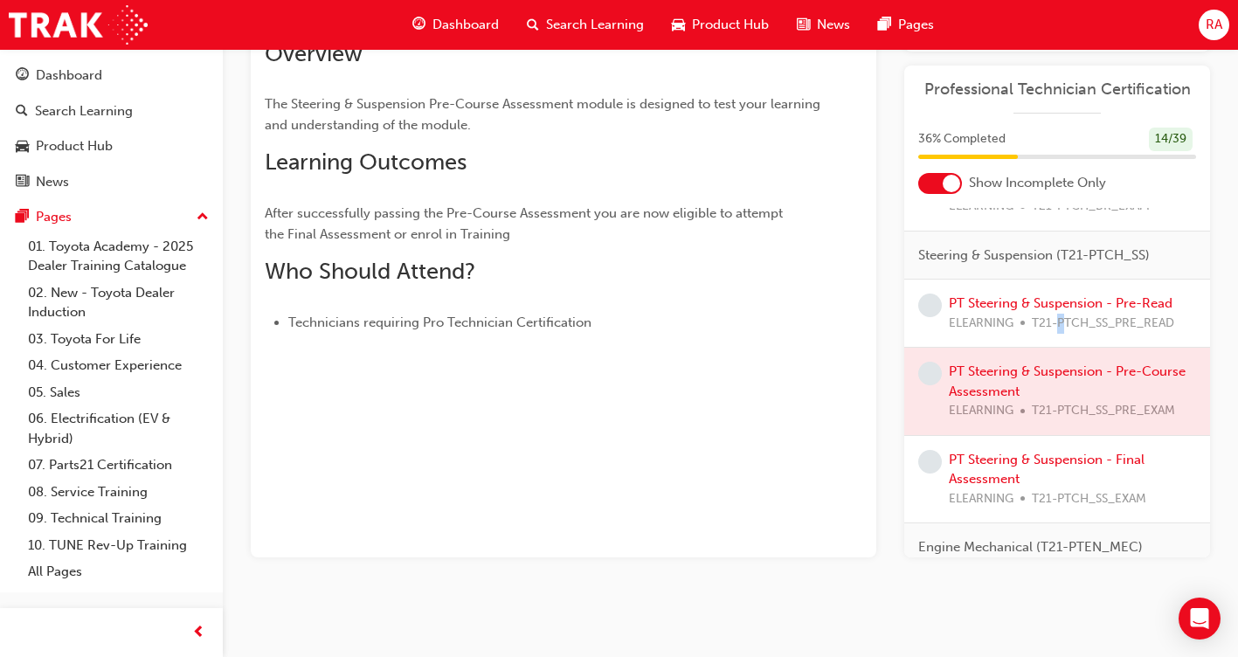
click at [450, 29] on span "Dashboard" at bounding box center [465, 25] width 66 height 20
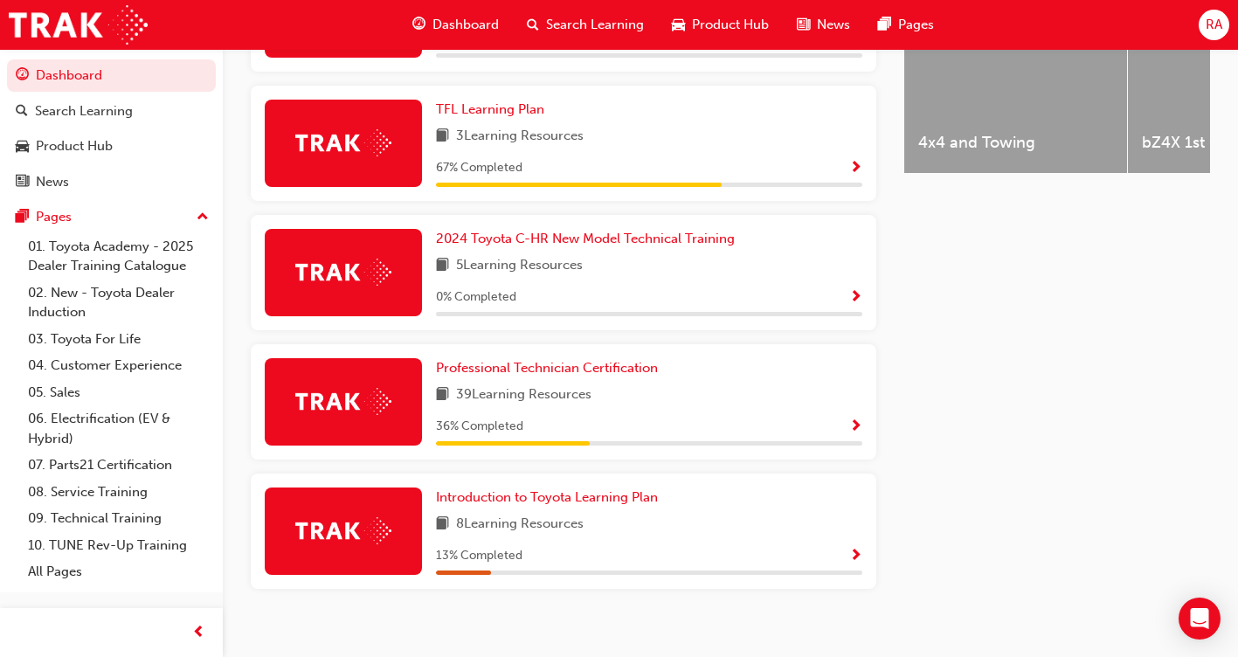
scroll to position [806, 0]
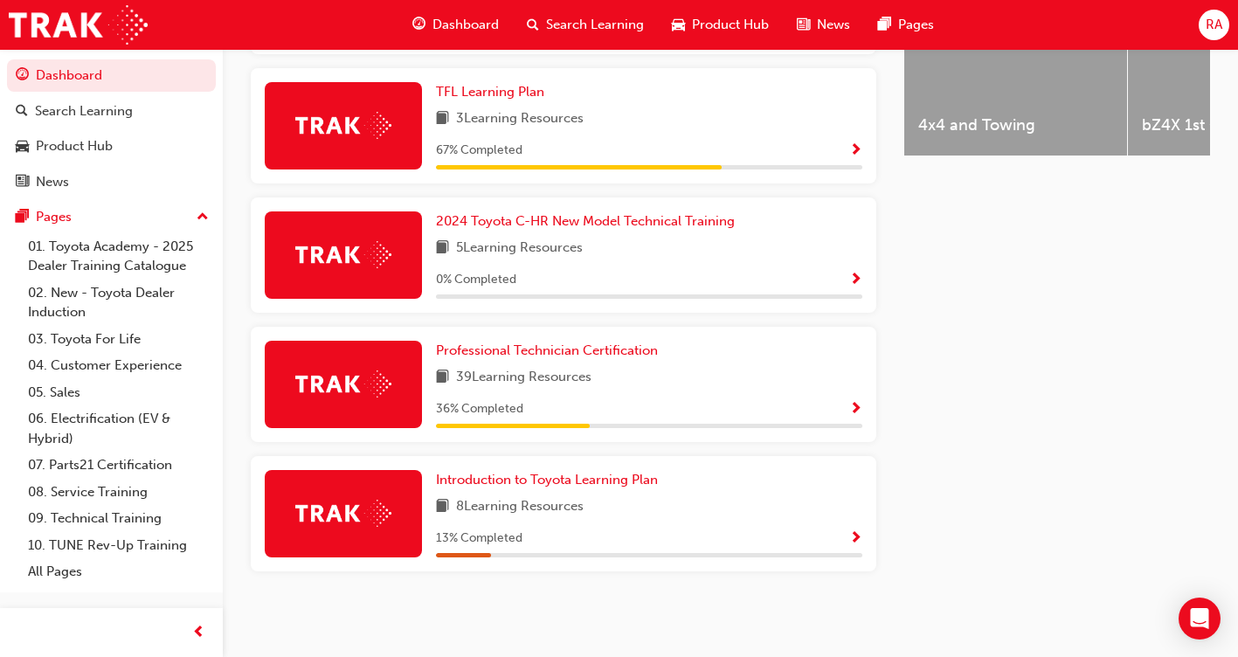
click at [851, 412] on span "Show Progress" at bounding box center [855, 410] width 13 height 16
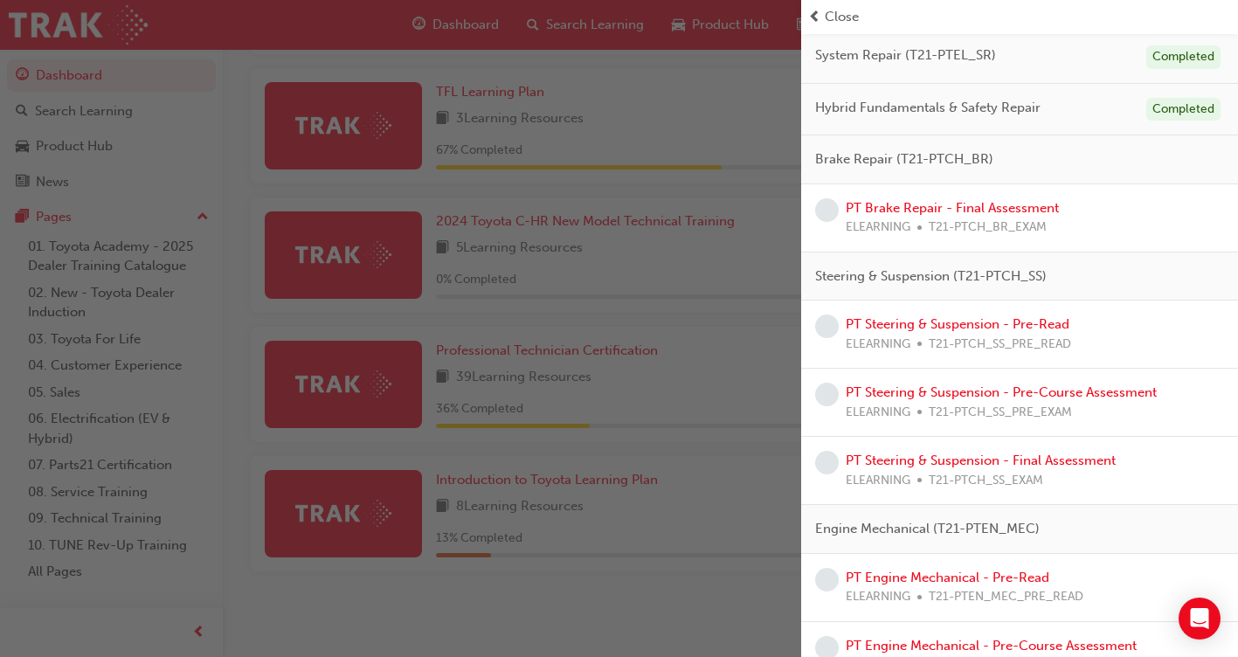
scroll to position [262, 0]
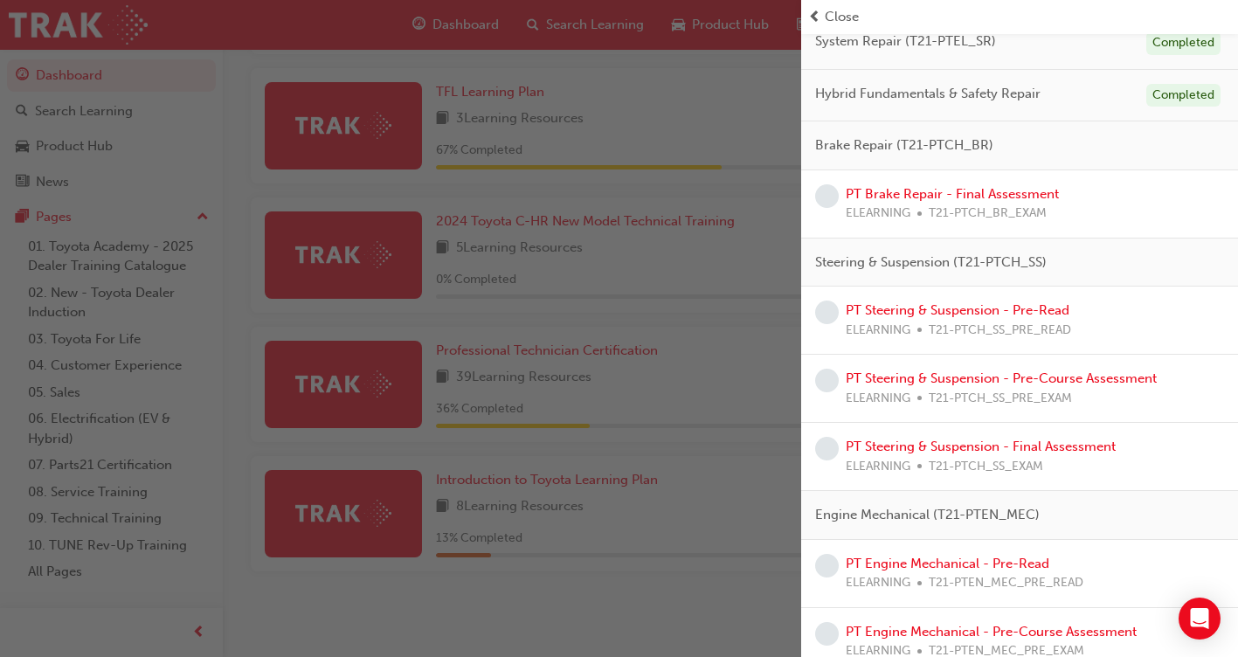
click at [1000, 470] on span "T21-PTCH_SS_EXAM" at bounding box center [986, 467] width 114 height 20
click at [1159, 467] on div "PT Steering & Suspension - Final Assessment ELEARNING T21-PTCH_SS_EXAM" at bounding box center [1019, 456] width 409 height 39
click at [1114, 453] on link "PT Steering & Suspension - Final Assessment" at bounding box center [981, 447] width 270 height 16
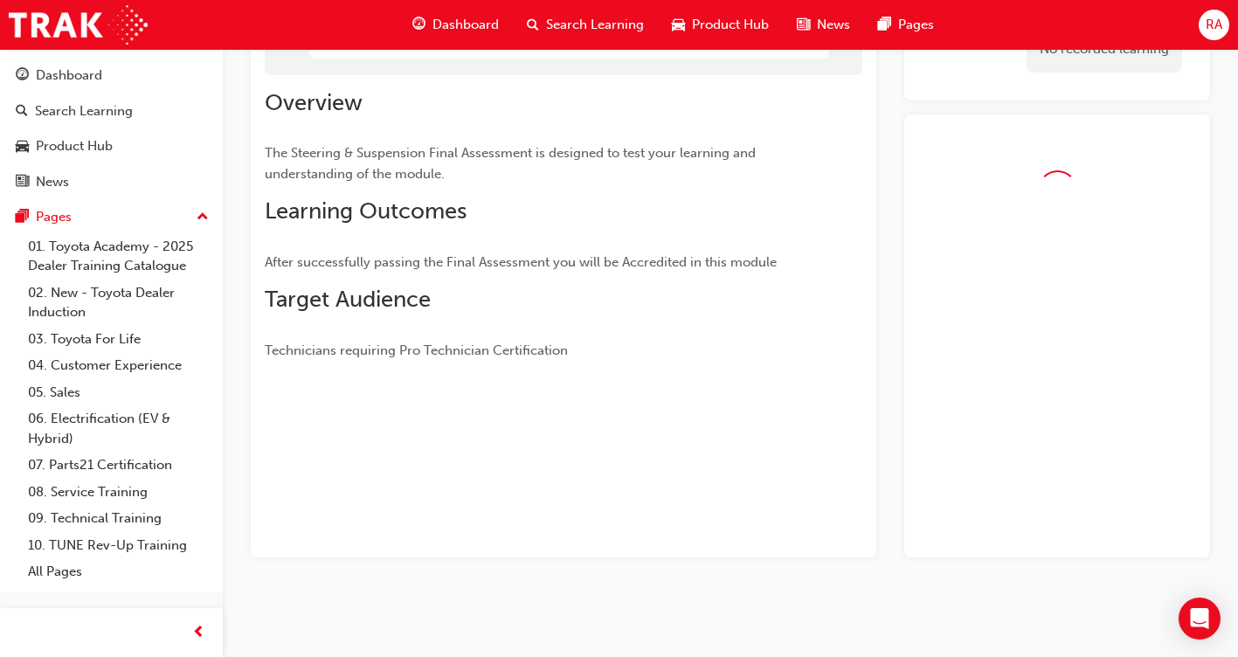
click at [1113, 453] on div at bounding box center [1057, 336] width 306 height 444
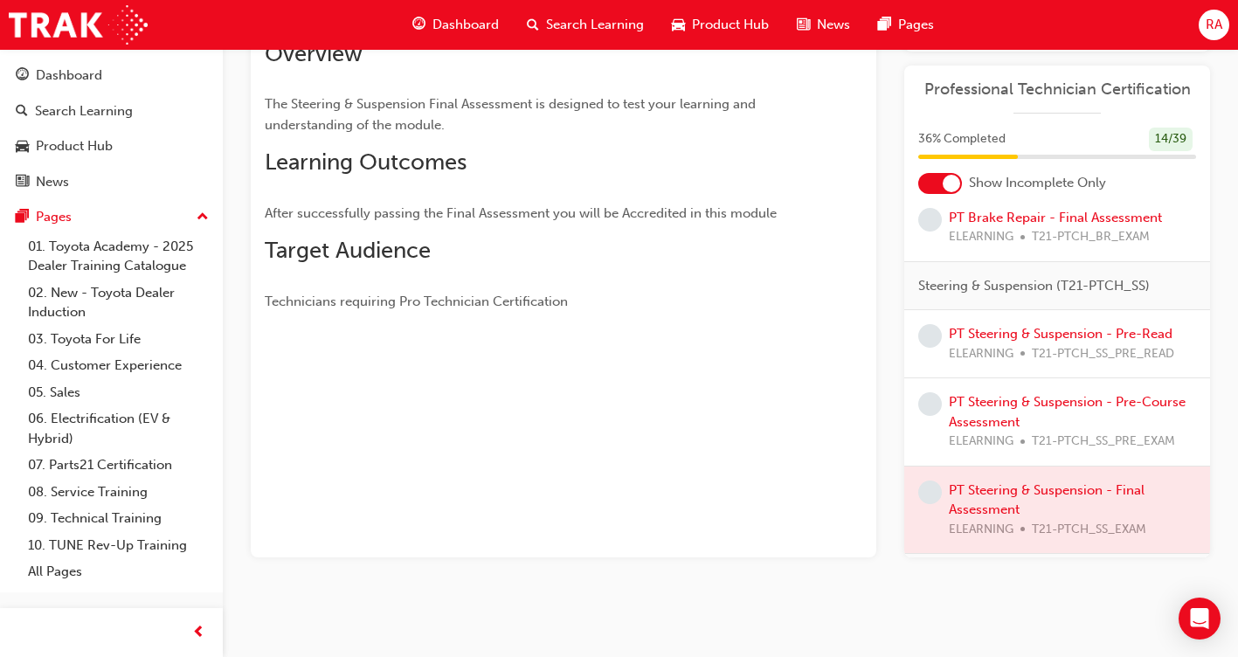
scroll to position [349, 0]
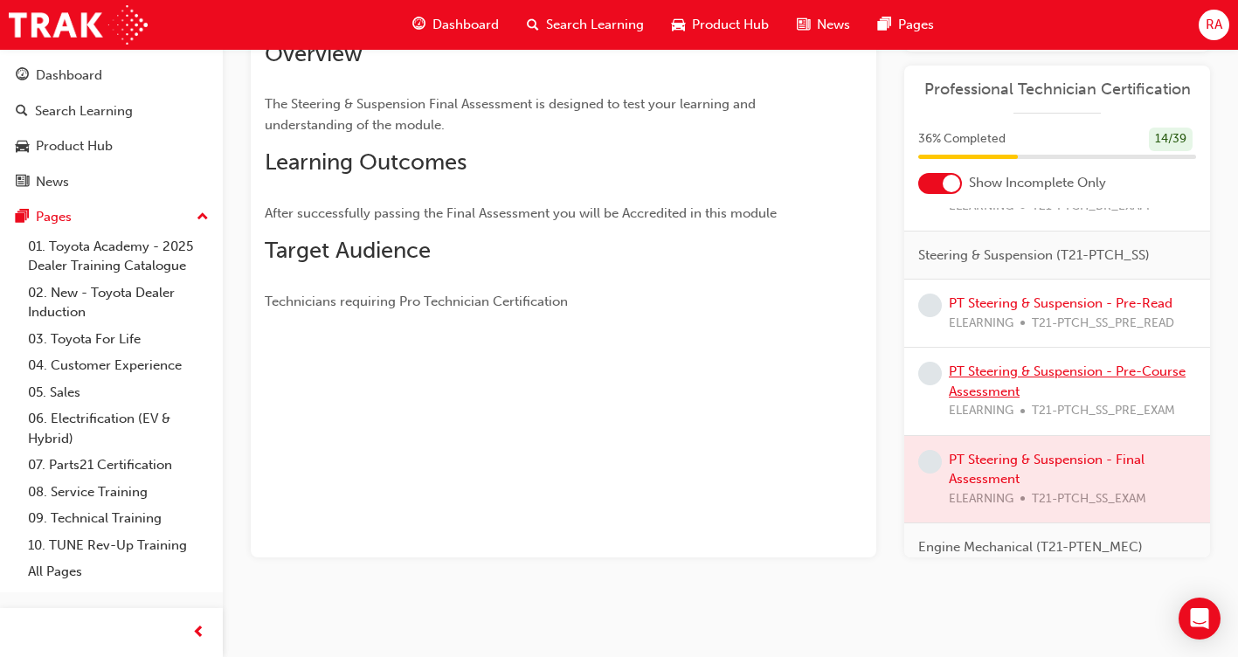
click at [970, 390] on link "PT Steering & Suspension - Pre-Course Assessment" at bounding box center [1067, 381] width 237 height 36
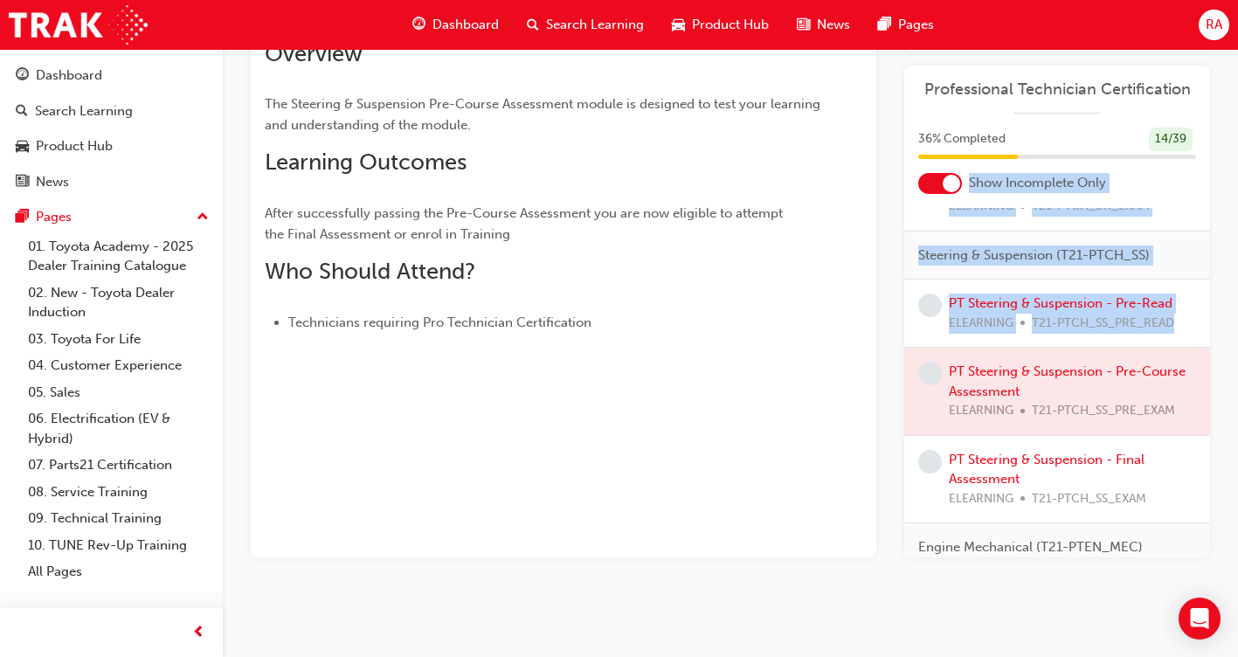
click at [922, 385] on span "learningRecordVerb_NONE-icon" at bounding box center [930, 374] width 24 height 24
click at [925, 385] on span "learningRecordVerb_NONE-icon" at bounding box center [930, 374] width 24 height 24
click at [986, 405] on div at bounding box center [1057, 391] width 306 height 87
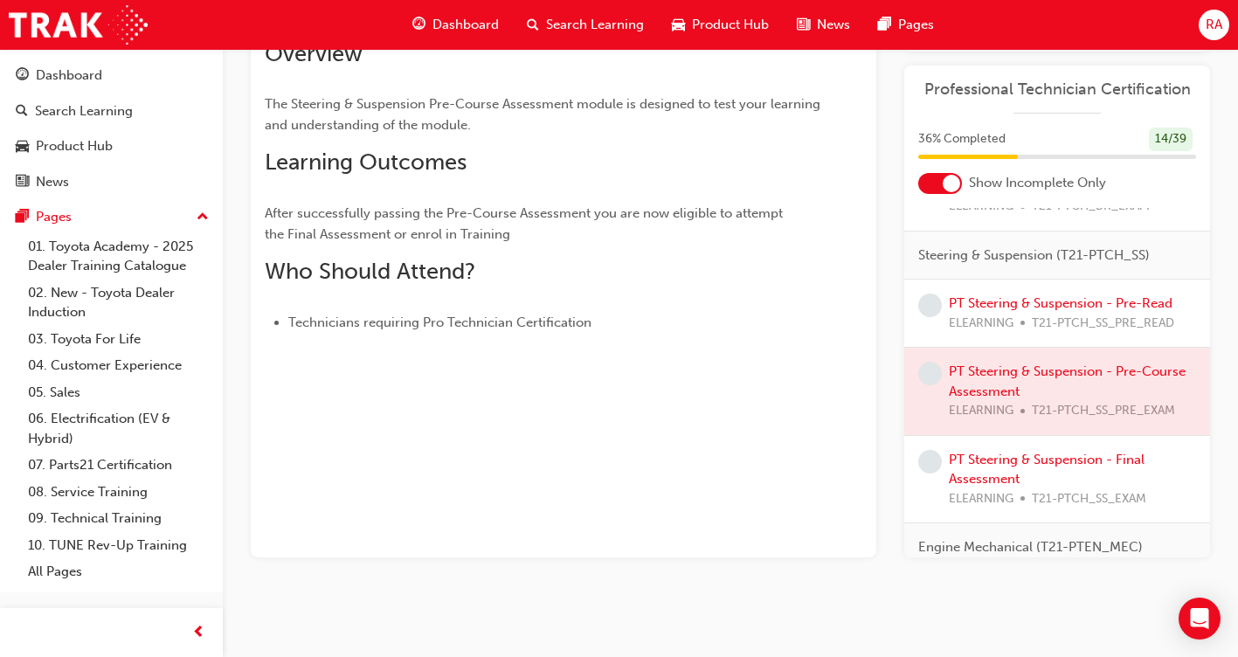
click at [1118, 428] on div at bounding box center [1057, 391] width 306 height 87
click at [1119, 428] on div at bounding box center [1057, 391] width 306 height 87
click at [1220, 31] on span "RA" at bounding box center [1214, 25] width 17 height 20
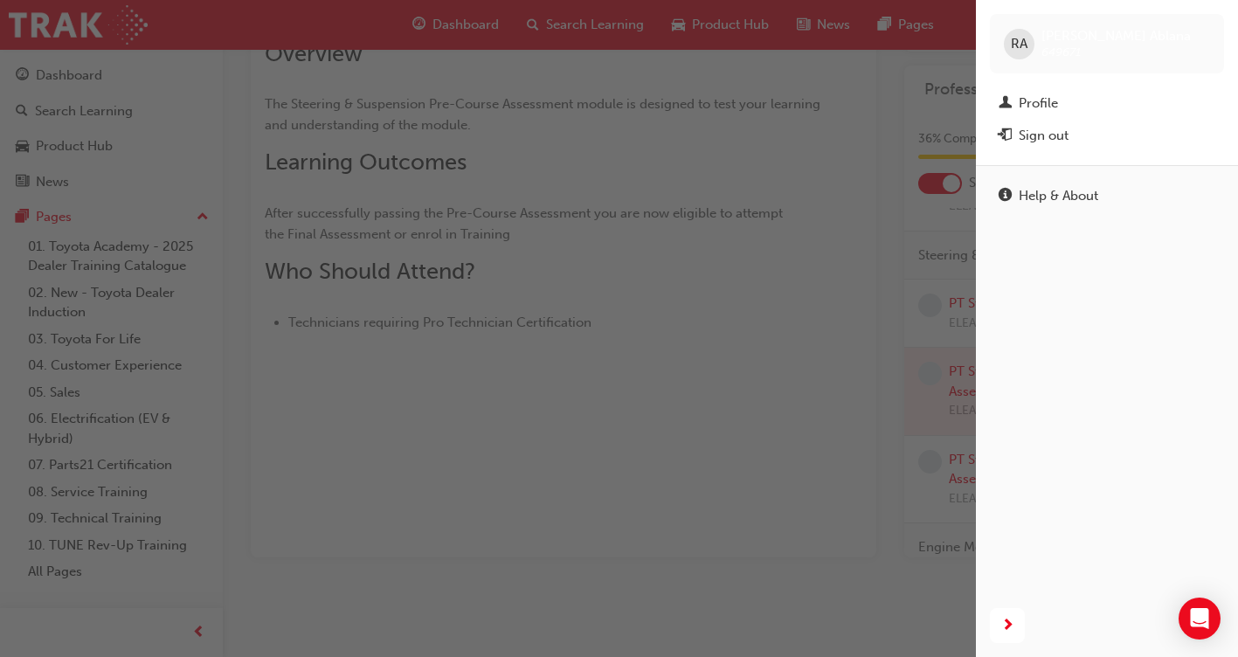
click at [763, 345] on div "button" at bounding box center [488, 328] width 976 height 657
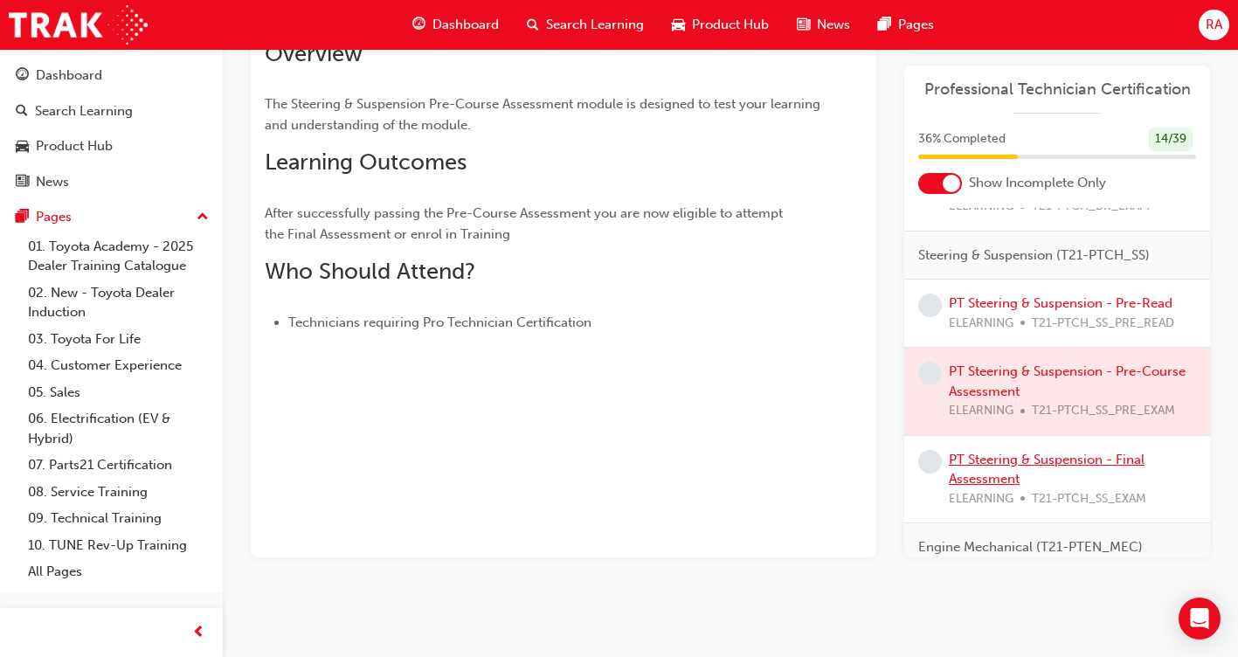
click at [1047, 481] on link "PT Steering & Suspension - Final Assessment" at bounding box center [1047, 470] width 196 height 36
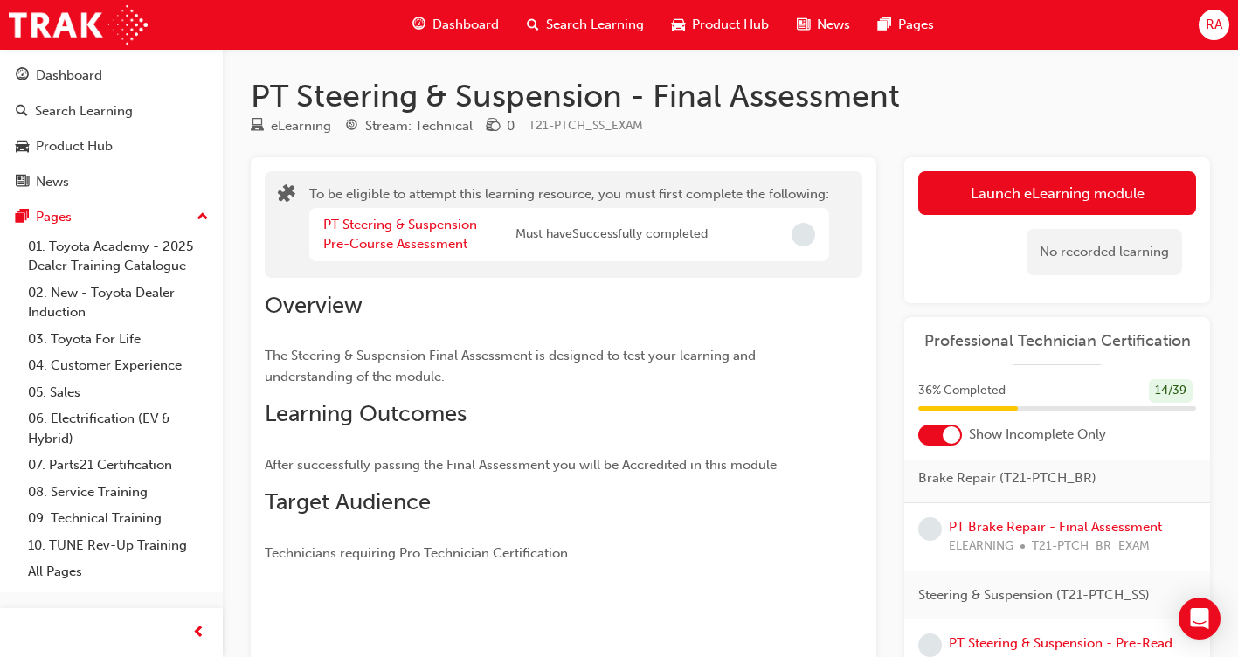
scroll to position [262, 0]
click at [948, 545] on div "PT Brake Repair - Final Assessment ELEARNING T21-PTCH_BR_EXAM" at bounding box center [1057, 535] width 278 height 39
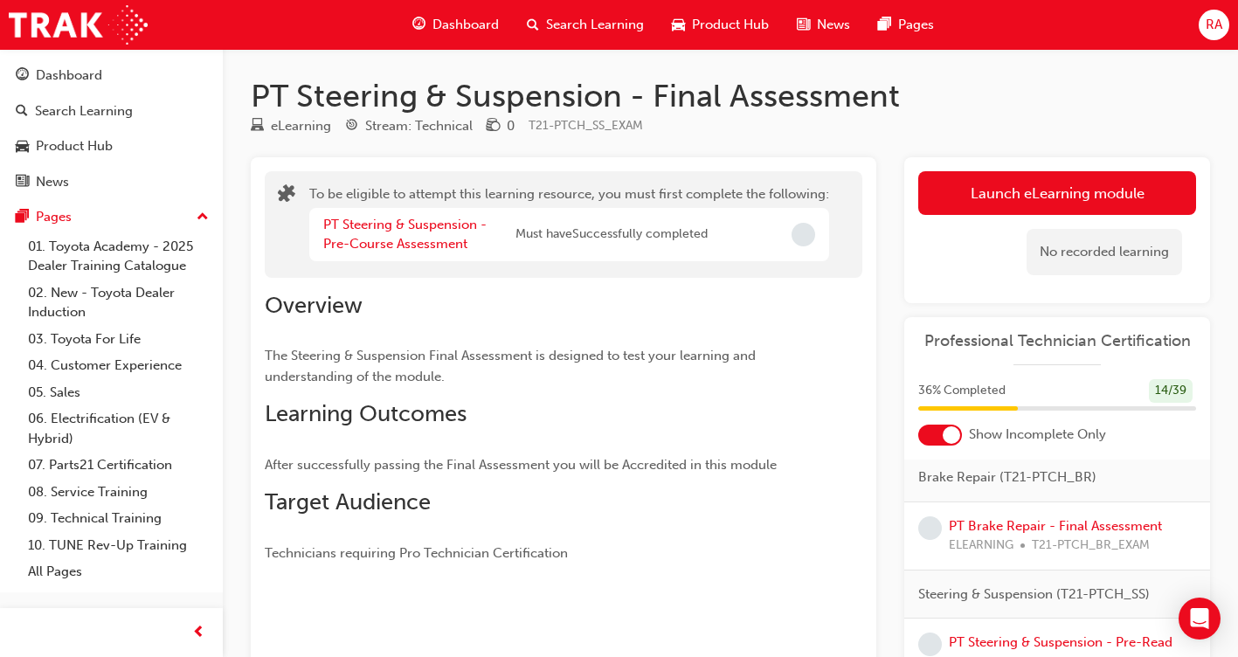
drag, startPoint x: 948, startPoint y: 545, endPoint x: 939, endPoint y: 543, distance: 8.9
click at [939, 540] on span "learningRecordVerb_NONE-icon" at bounding box center [930, 528] width 24 height 24
click at [937, 540] on span "learningRecordVerb_NONE-icon" at bounding box center [930, 528] width 24 height 24
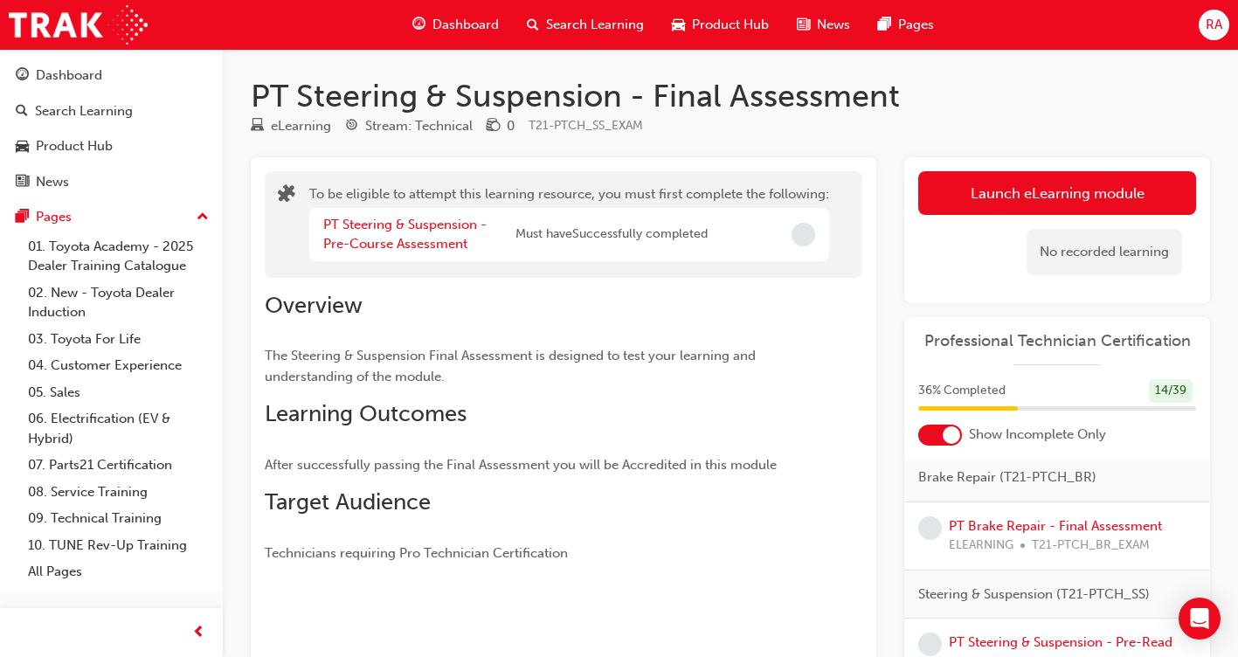
click at [992, 550] on div "PT Brake Repair - Final Assessment ELEARNING T21-PTCH_BR_EXAM" at bounding box center [1055, 535] width 213 height 39
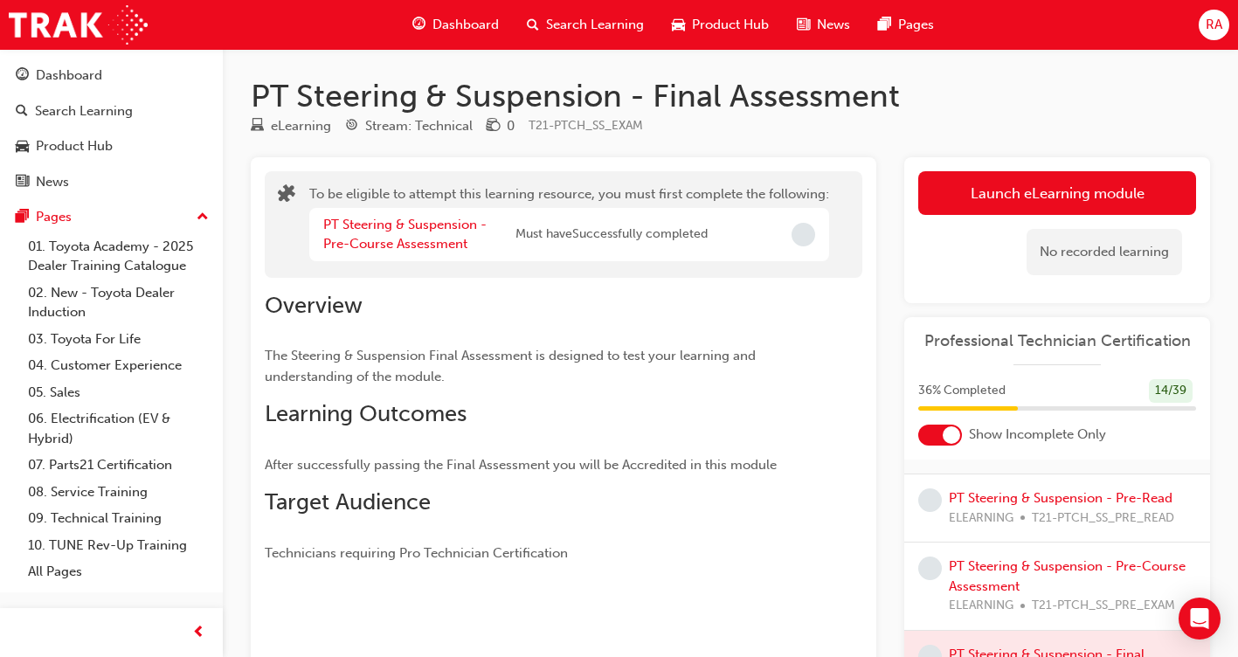
scroll to position [437, 0]
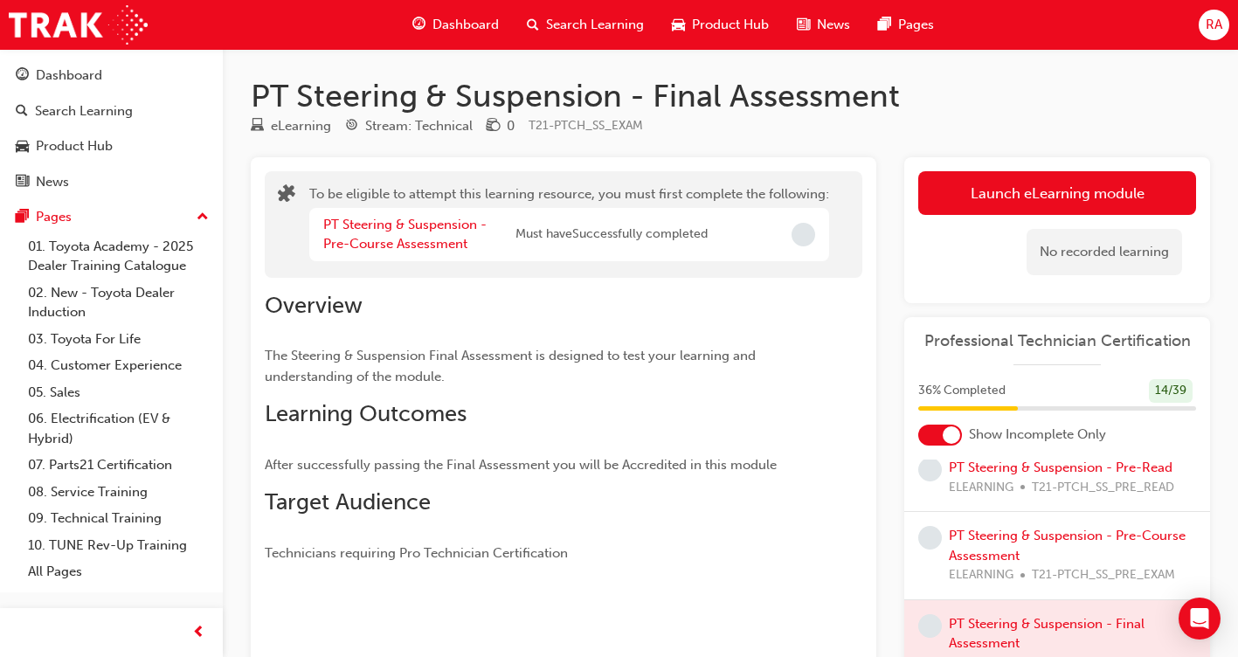
click at [942, 491] on div "PT Steering & Suspension - Pre-Read ELEARNING T21-PTCH_SS_PRE_READ" at bounding box center [1057, 477] width 278 height 39
click at [972, 492] on div "PT Steering & Suspension - Pre-Read ELEARNING T21-PTCH_SS_PRE_READ" at bounding box center [1061, 477] width 225 height 39
click at [973, 564] on link "PT Steering & Suspension - Pre-Course Assessment" at bounding box center [1067, 546] width 237 height 36
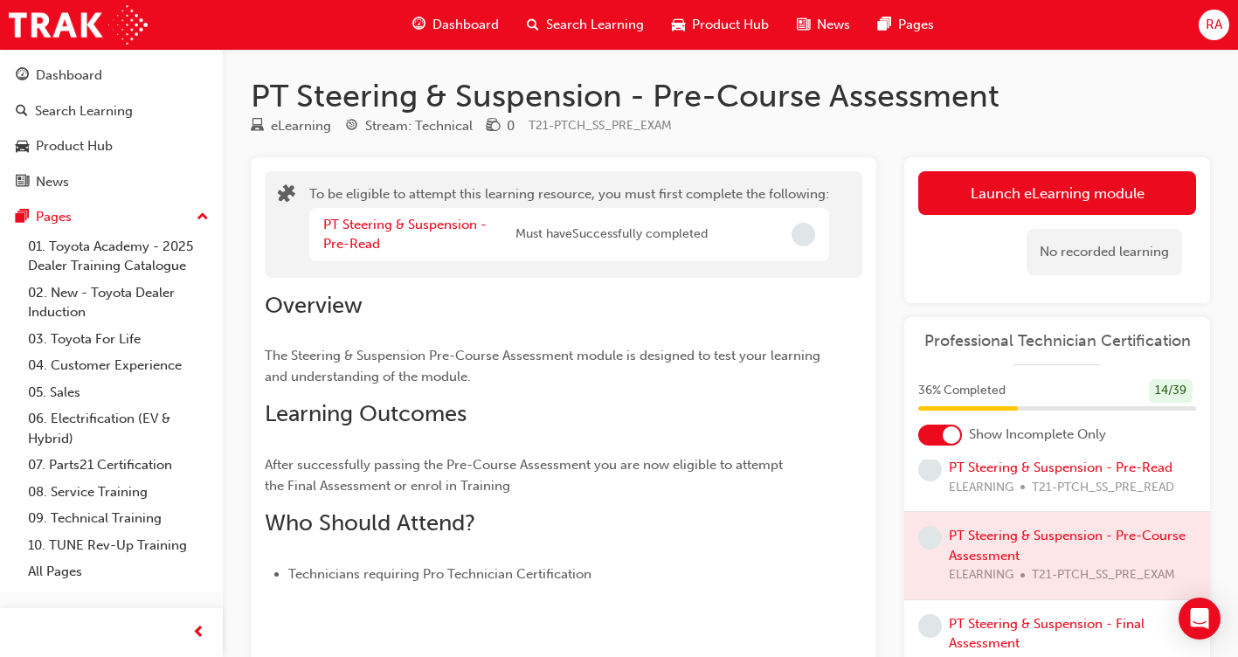
click at [422, 237] on div "PT Steering & Suspension - Pre-Read" at bounding box center [419, 234] width 192 height 39
click at [563, 239] on span "Must have Successfully completed" at bounding box center [611, 235] width 192 height 20
click at [695, 243] on span "Must have Successfully completed" at bounding box center [611, 235] width 192 height 20
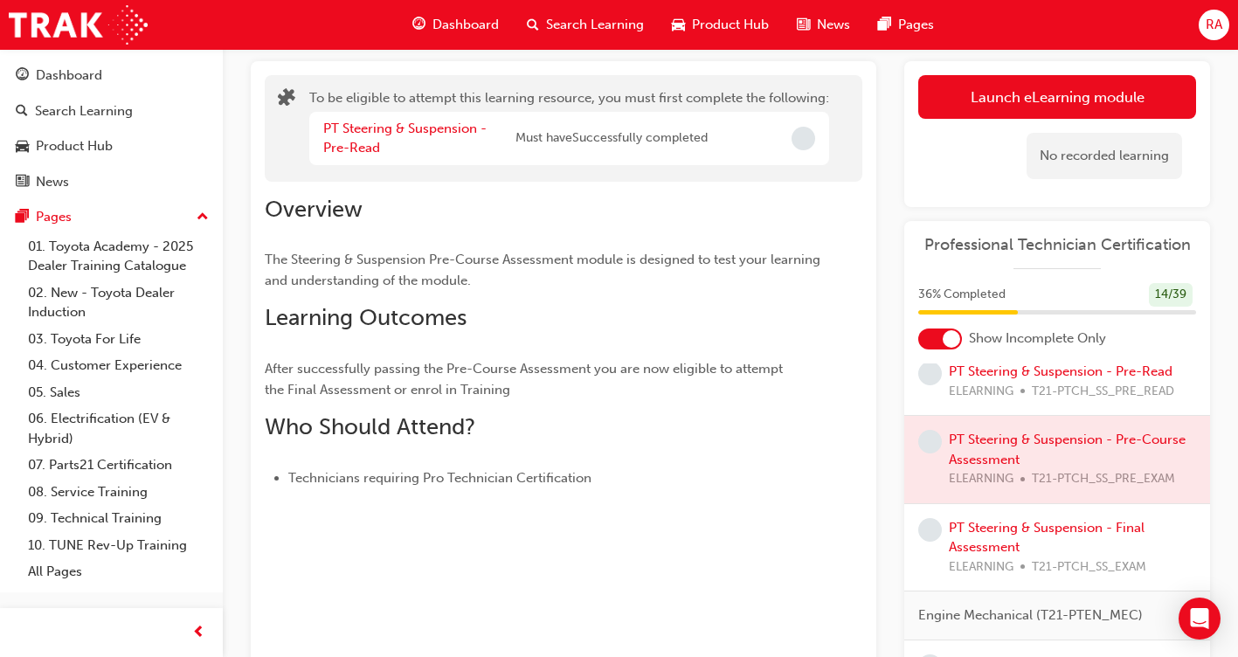
scroll to position [252, 0]
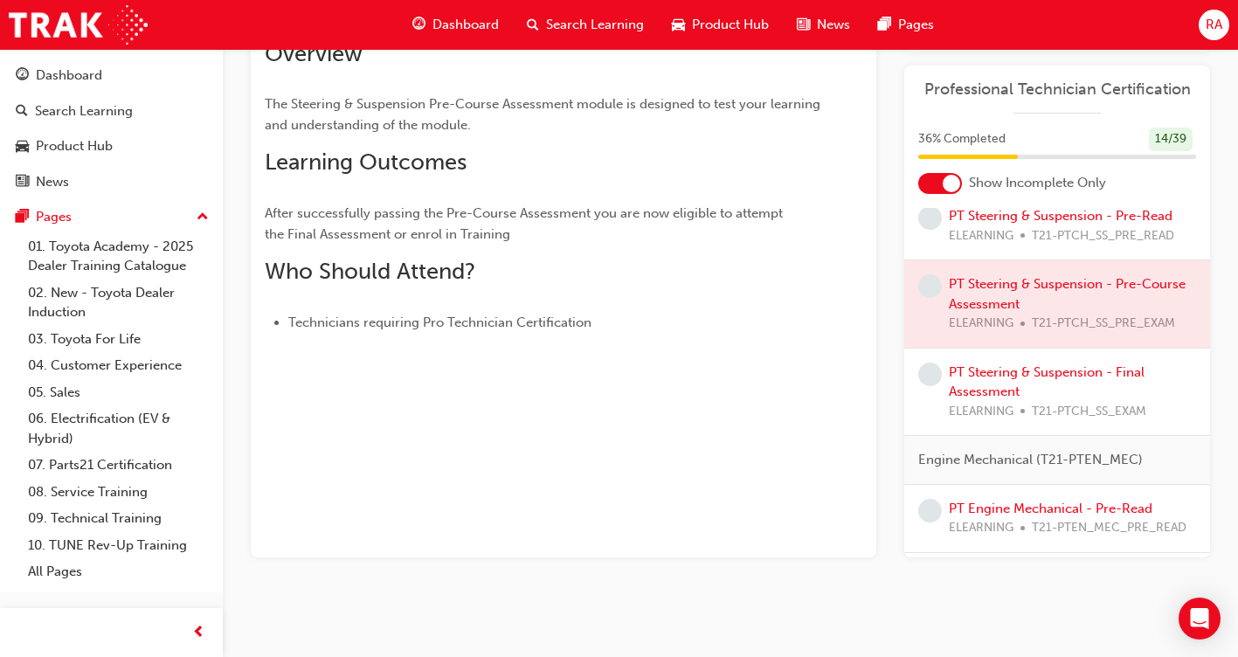
click at [391, 288] on div "Overview The Steering & Suspension Pre-Course Assessment module is designed to …" at bounding box center [549, 187] width 568 height 294
click at [425, 287] on div "Overview The Steering & Suspension Pre-Course Assessment module is designed to …" at bounding box center [549, 187] width 568 height 294
click at [381, 204] on p "After successfully passing the Pre-Course Assessment you are now eligible to at…" at bounding box center [549, 224] width 568 height 42
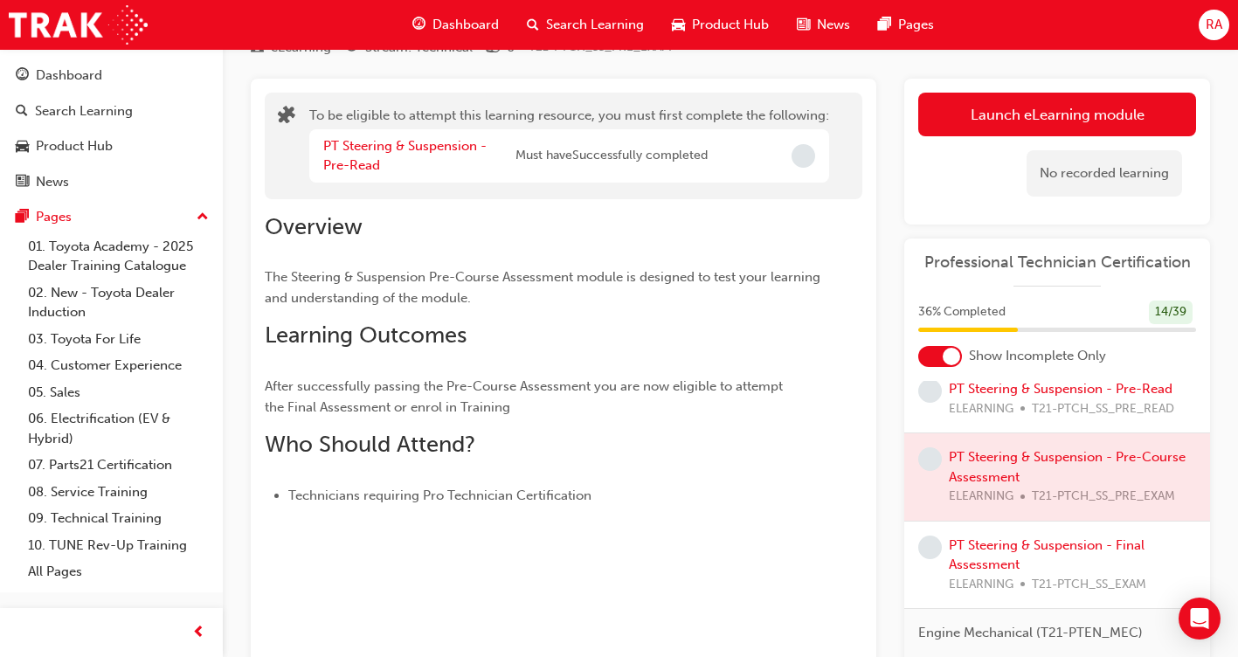
scroll to position [77, 0]
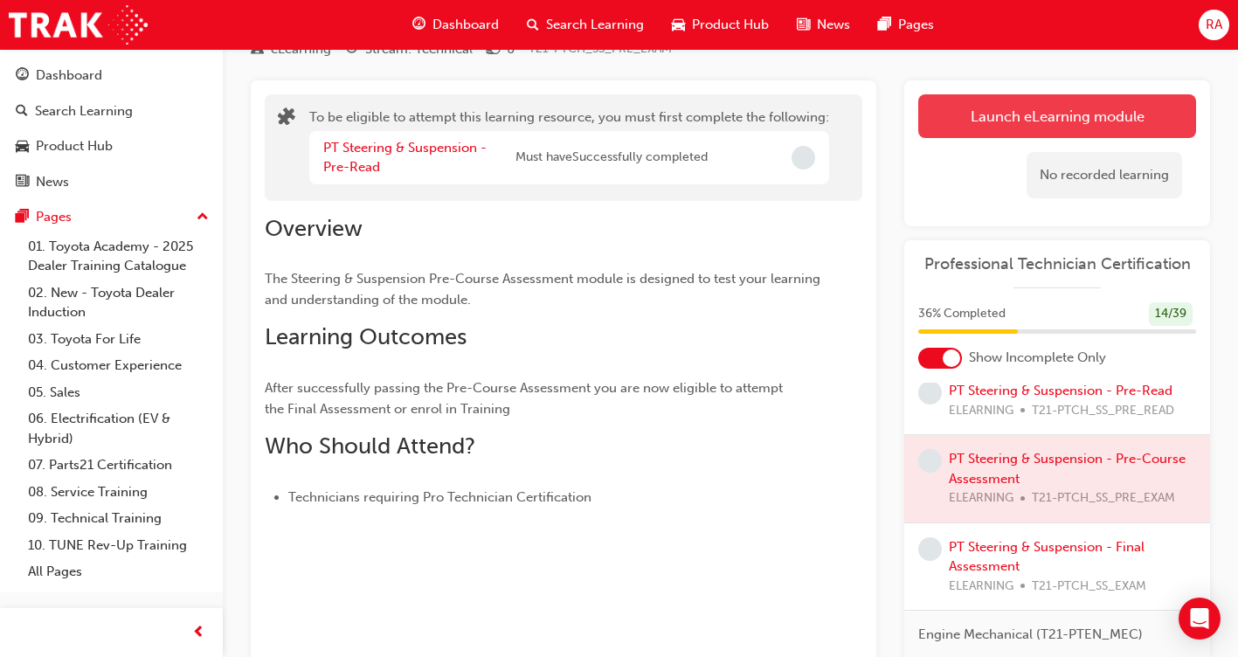
click at [1058, 118] on button "Launch eLearning module" at bounding box center [1057, 116] width 278 height 44
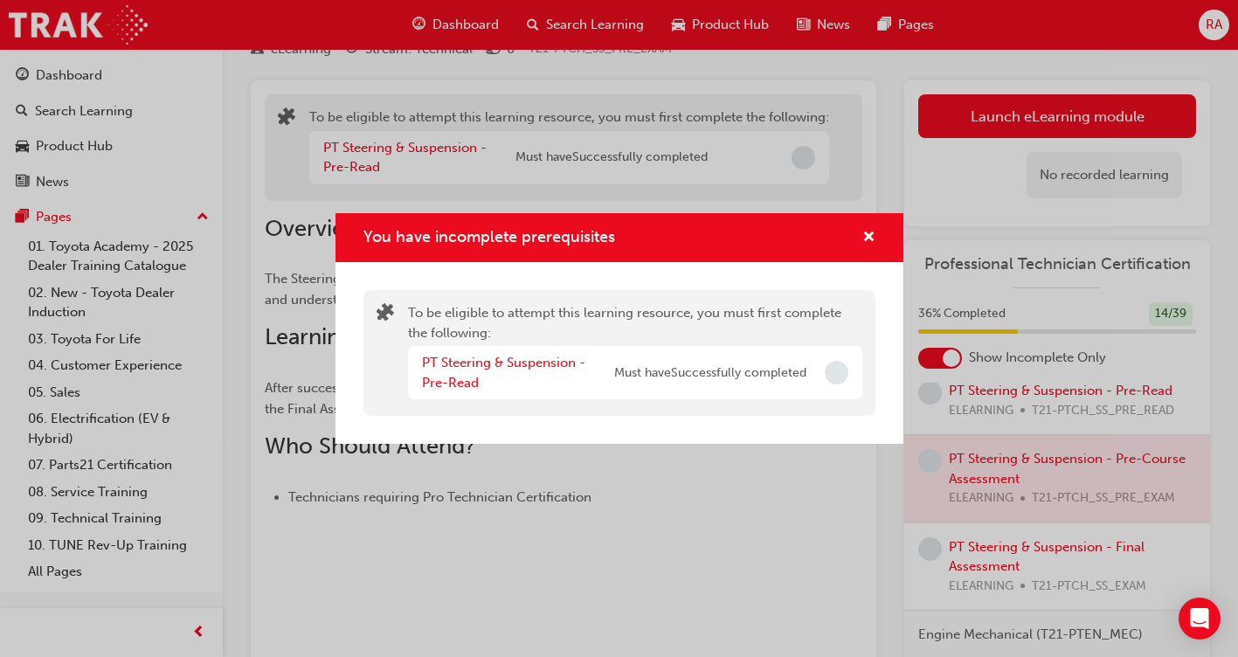
click at [829, 375] on span "Incomplete" at bounding box center [837, 373] width 24 height 24
click at [830, 375] on span "Incomplete" at bounding box center [837, 373] width 24 height 24
click at [529, 366] on link "PT Steering & Suspension - Pre-Read" at bounding box center [503, 373] width 163 height 36
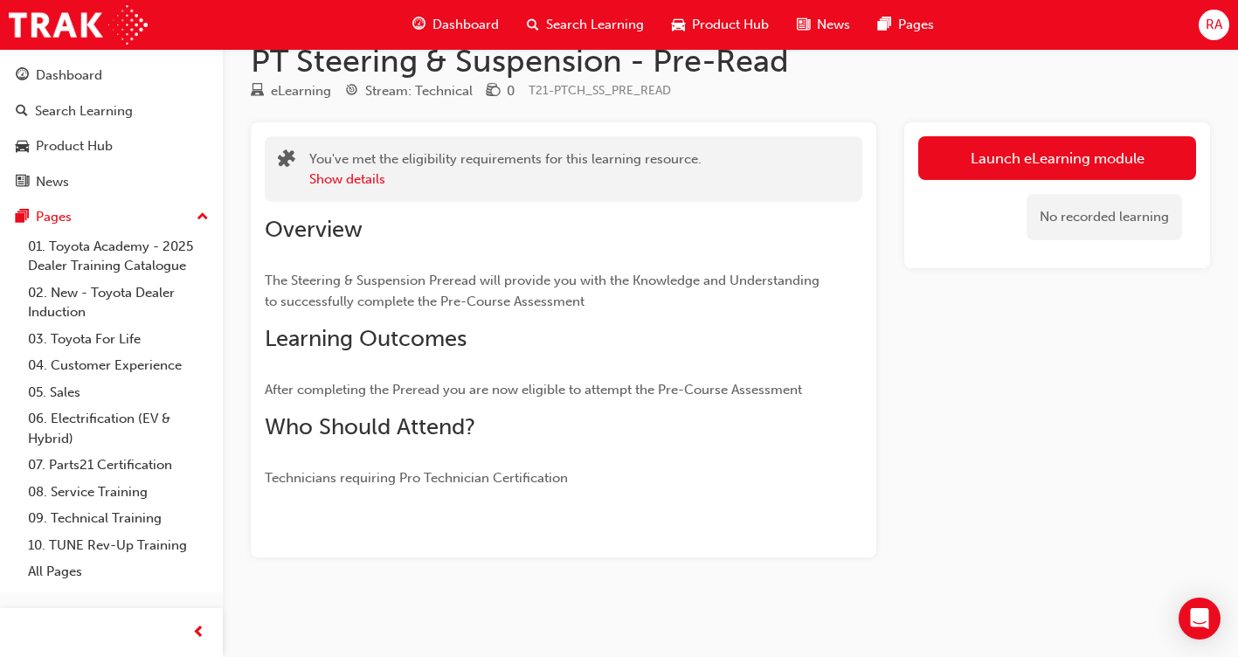
scroll to position [35, 0]
click at [369, 185] on button "Show details" at bounding box center [347, 179] width 76 height 20
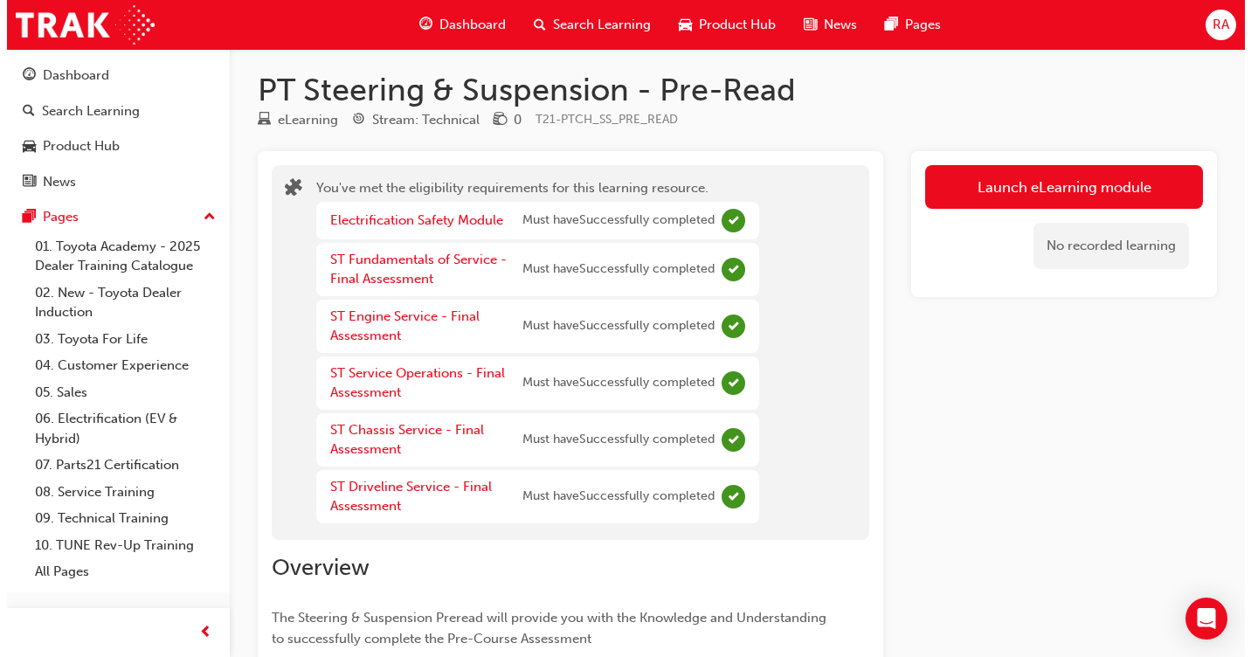
scroll to position [0, 0]
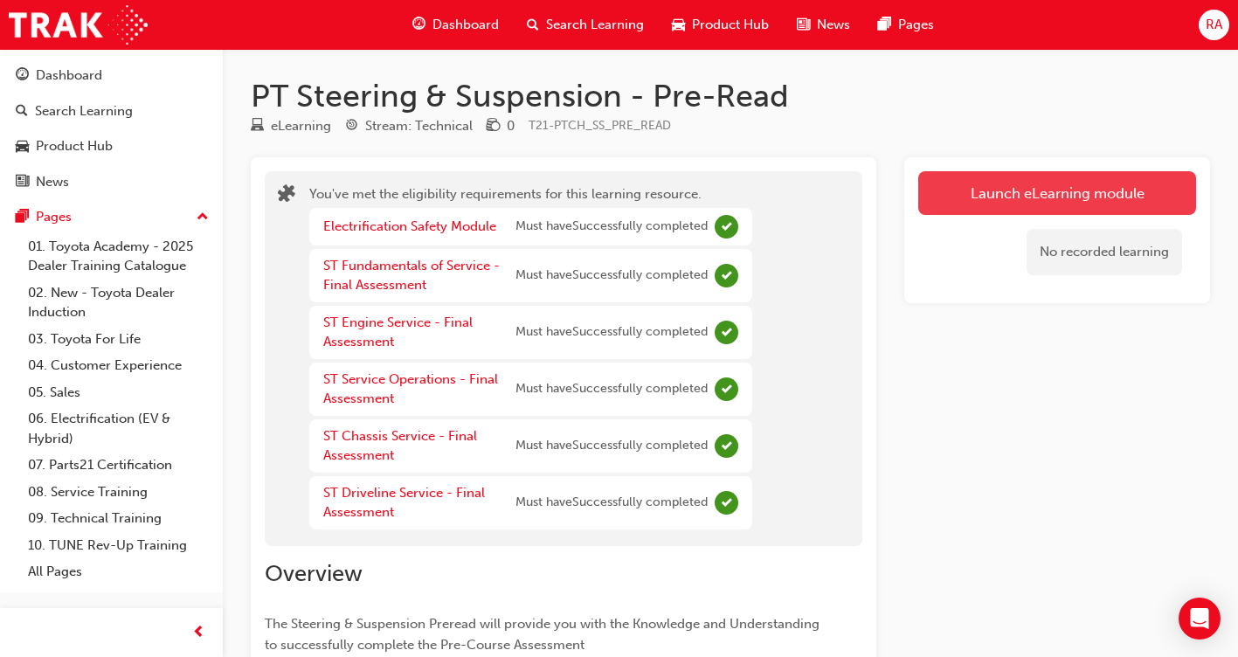
click at [1063, 190] on link "Launch eLearning module" at bounding box center [1057, 193] width 278 height 44
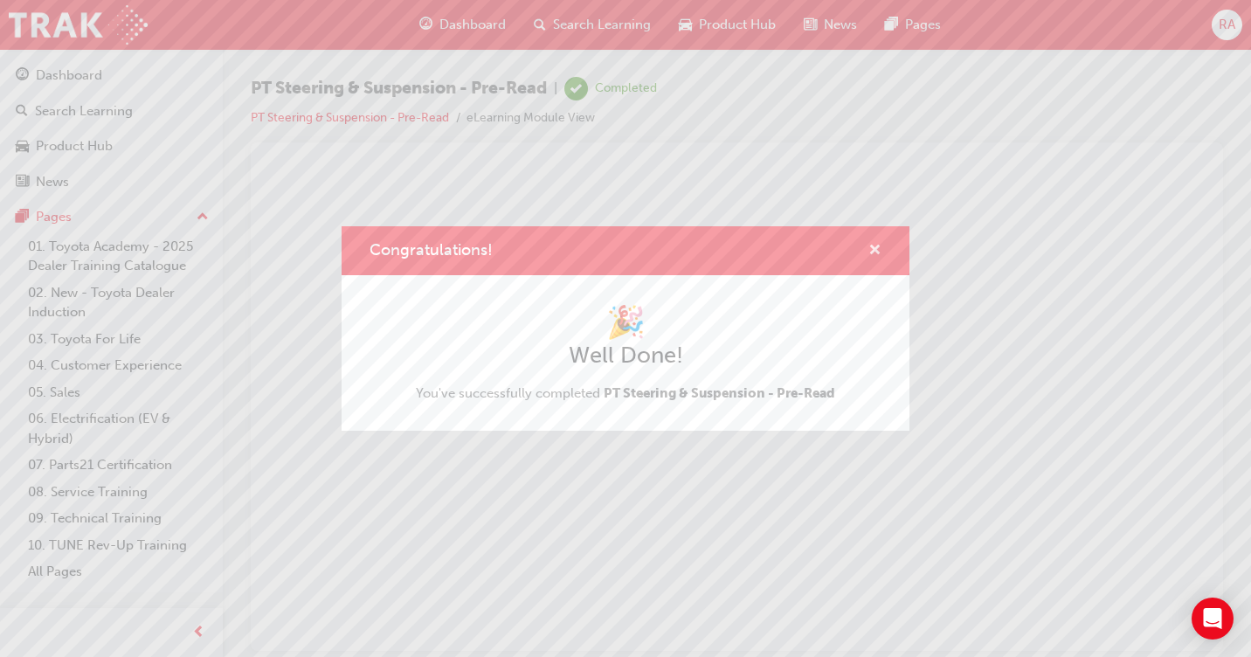
click at [875, 248] on span "cross-icon" at bounding box center [874, 252] width 13 height 16
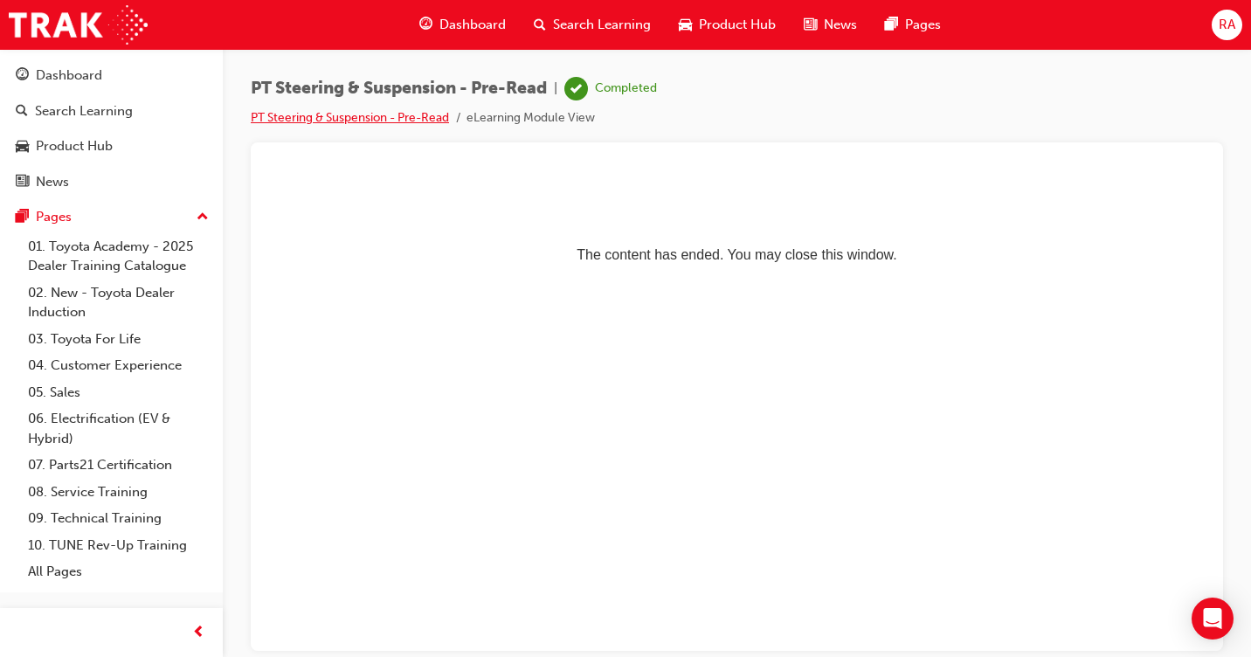
click at [342, 116] on link "PT Steering & Suspension - Pre-Read" at bounding box center [350, 117] width 198 height 15
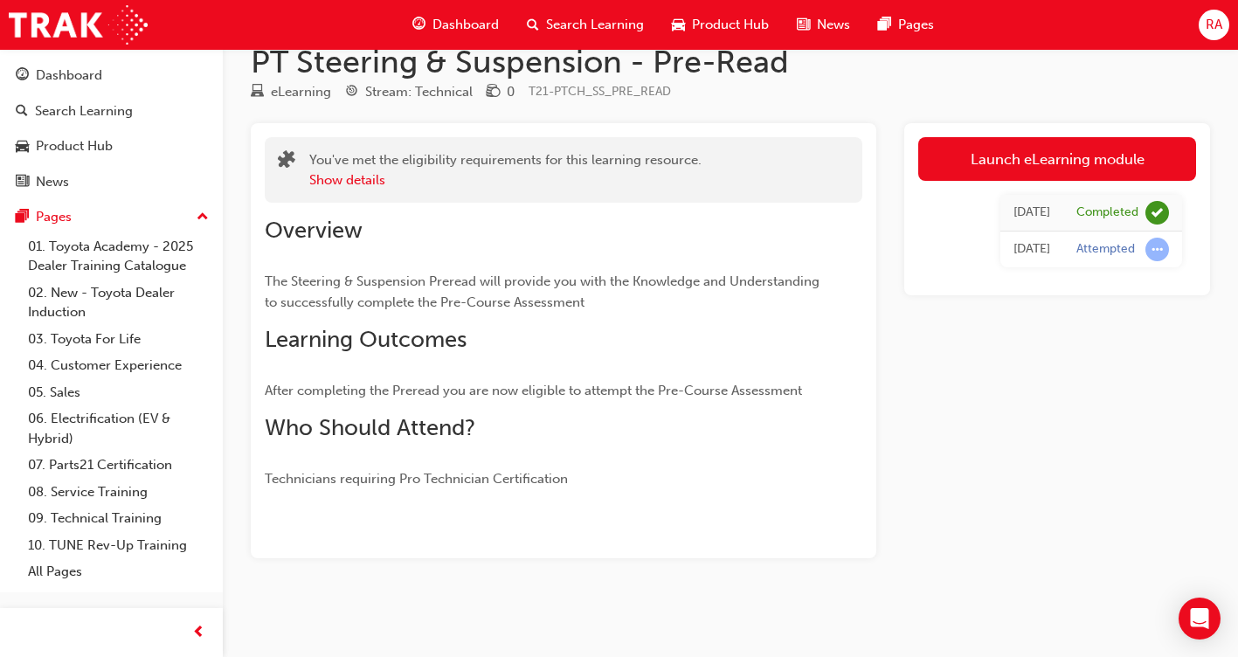
scroll to position [35, 0]
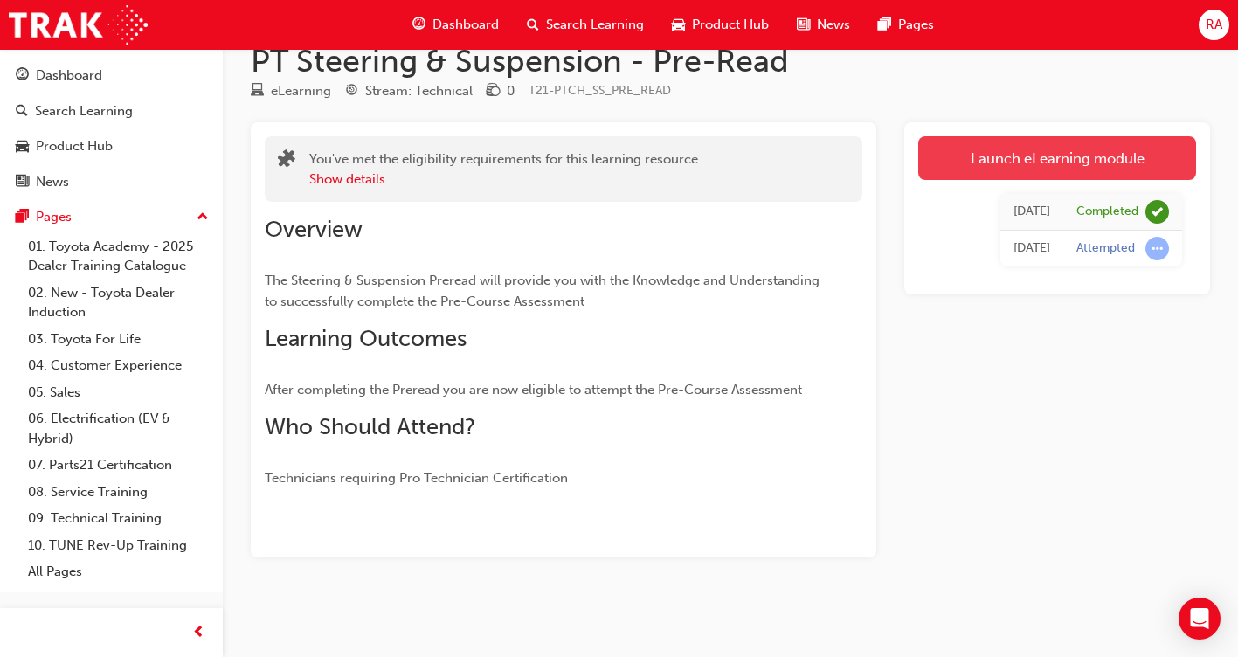
click at [1072, 153] on link "Launch eLearning module" at bounding box center [1057, 158] width 278 height 44
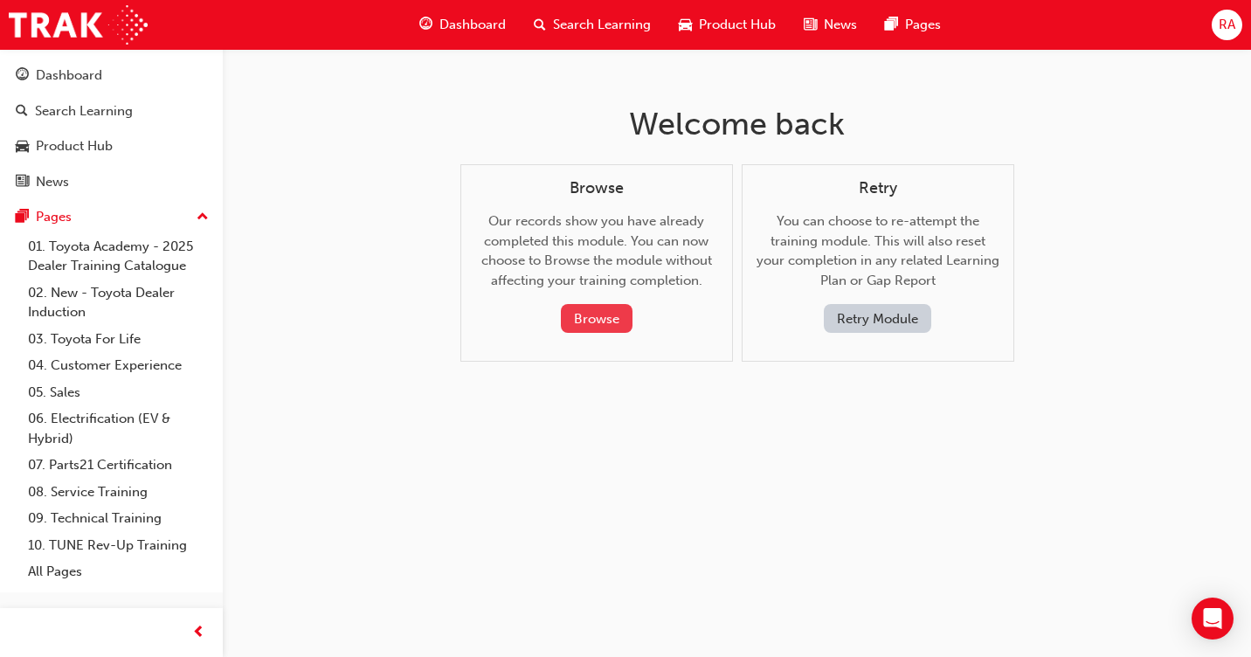
click at [606, 318] on button "Browse" at bounding box center [597, 318] width 72 height 29
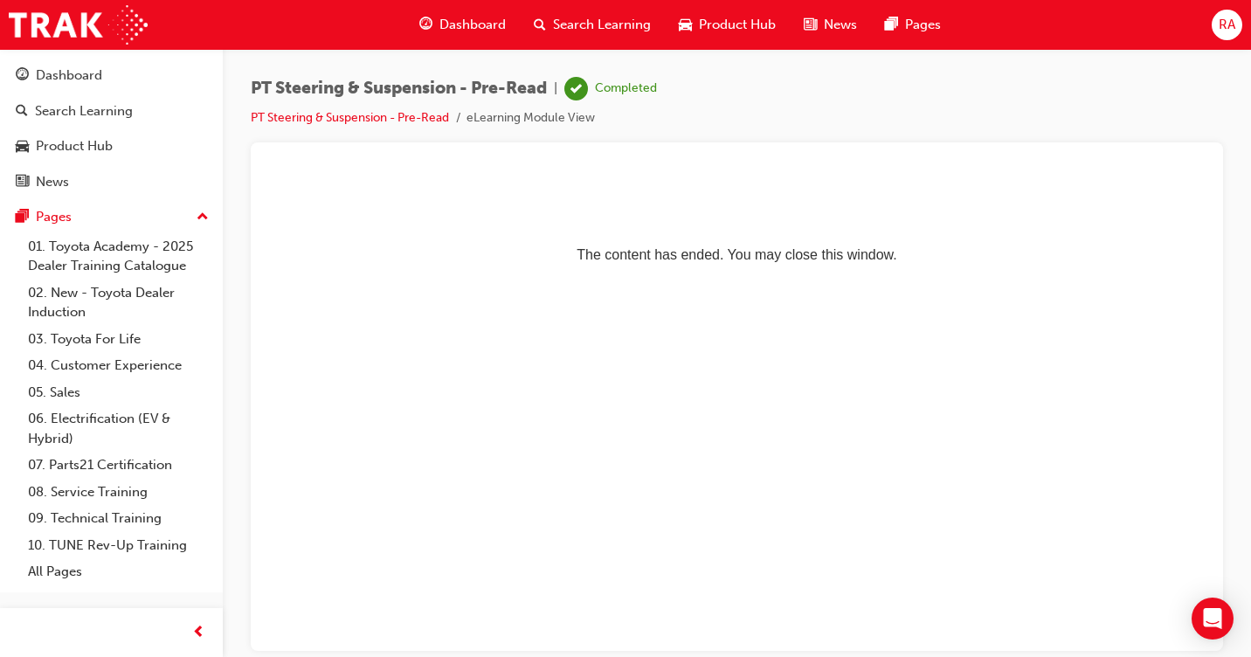
click at [606, 276] on html "The content has ended. You may close this window." at bounding box center [737, 222] width 944 height 107
drag, startPoint x: 640, startPoint y: 350, endPoint x: 381, endPoint y: 262, distance: 273.2
click at [638, 276] on html "The content has ended. You may close this window." at bounding box center [737, 222] width 944 height 107
click at [355, 123] on link "PT Steering & Suspension - Pre-Read" at bounding box center [350, 117] width 198 height 15
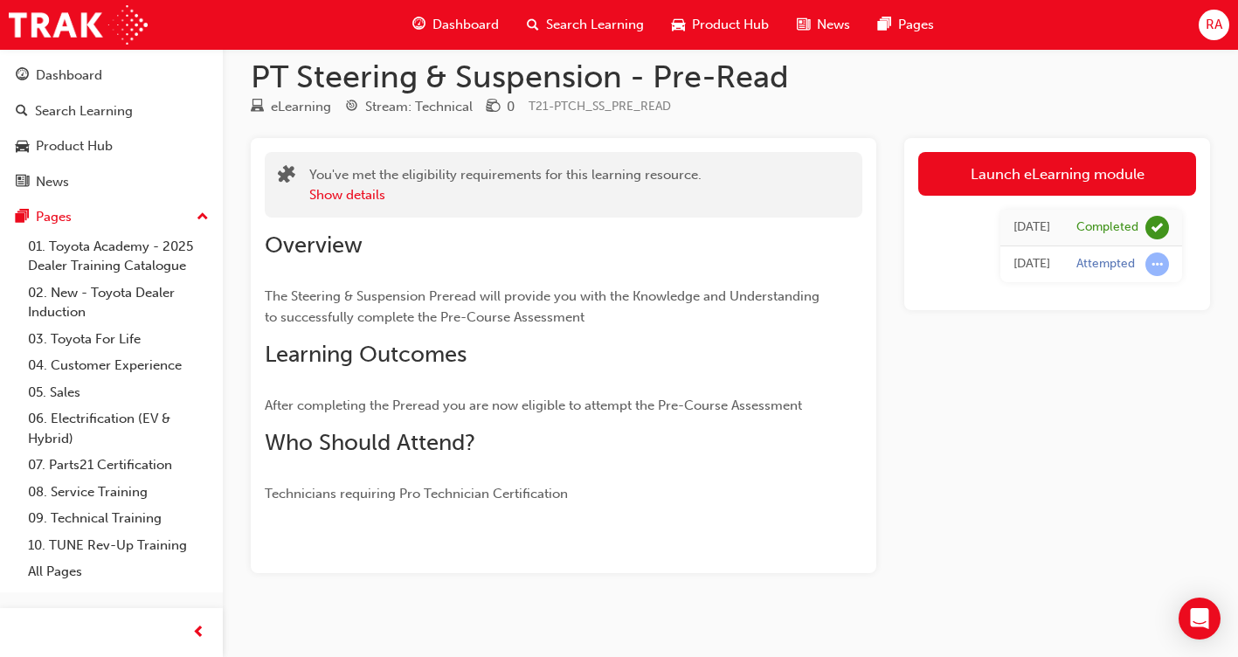
scroll to position [35, 0]
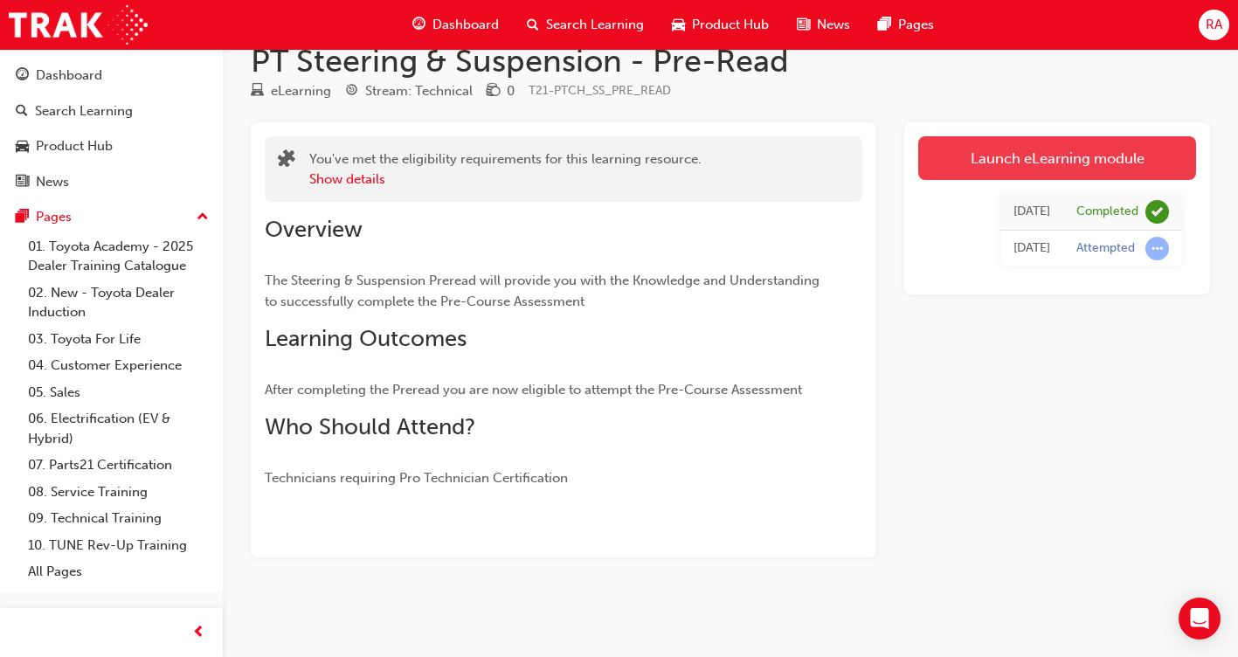
click at [1021, 167] on link "Launch eLearning module" at bounding box center [1057, 158] width 278 height 44
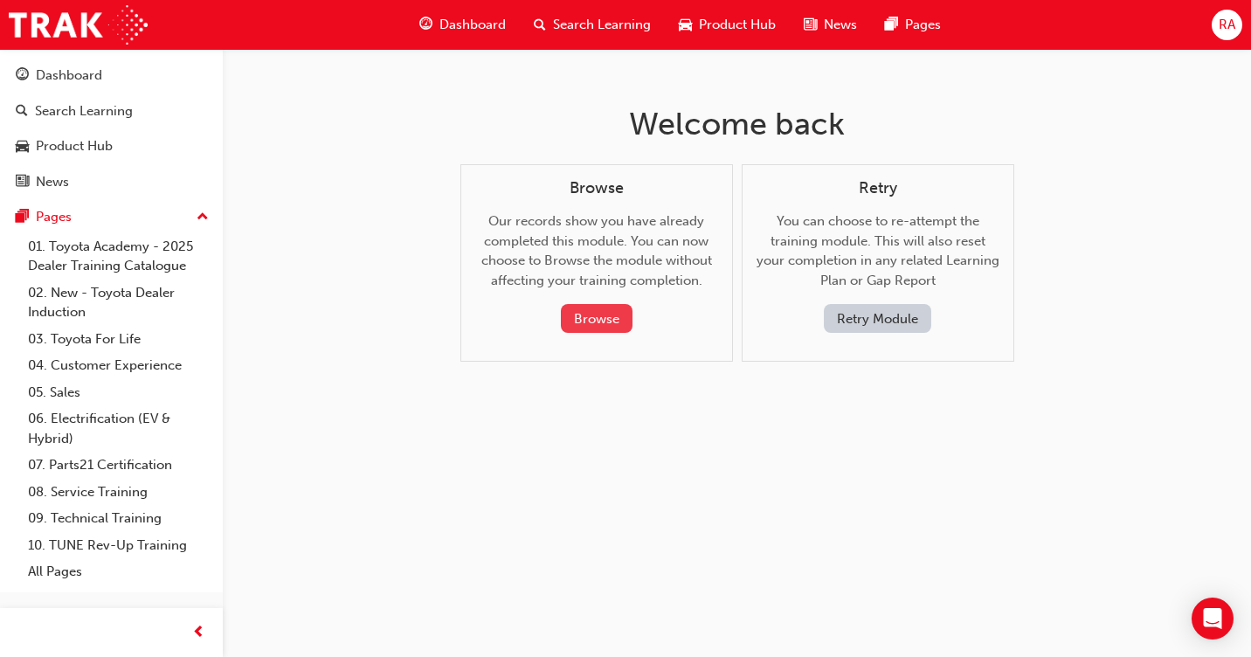
click at [603, 316] on button "Browse" at bounding box center [597, 318] width 72 height 29
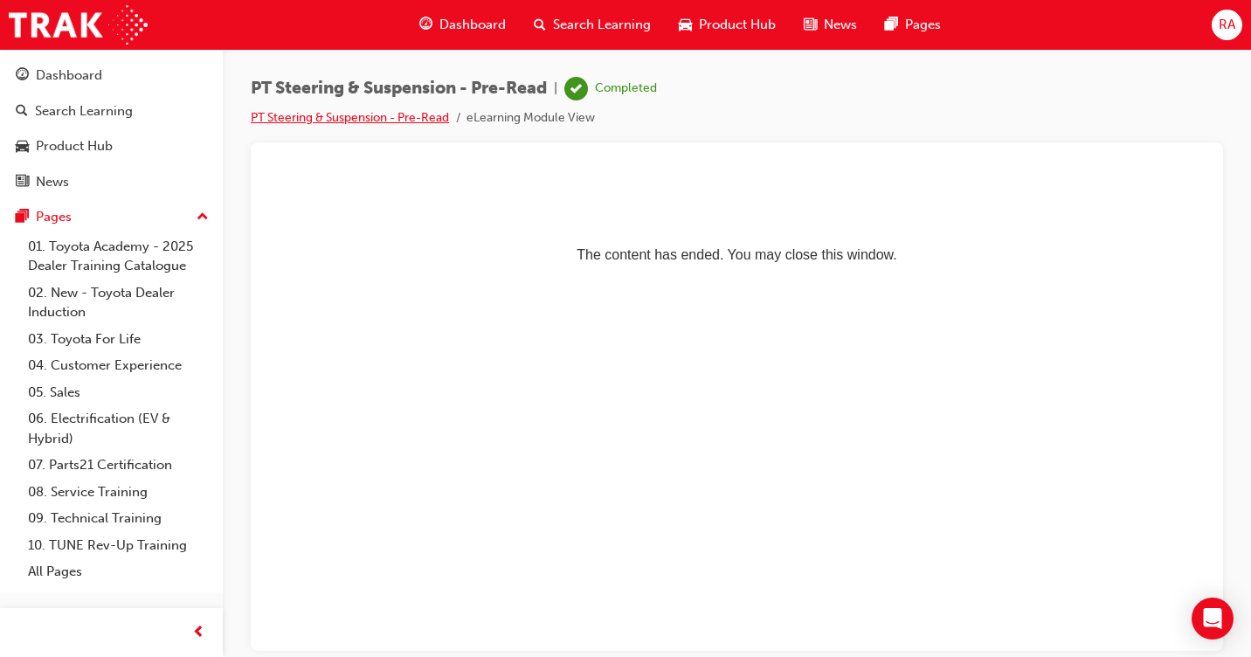
click at [354, 118] on link "PT Steering & Suspension - Pre-Read" at bounding box center [350, 117] width 198 height 15
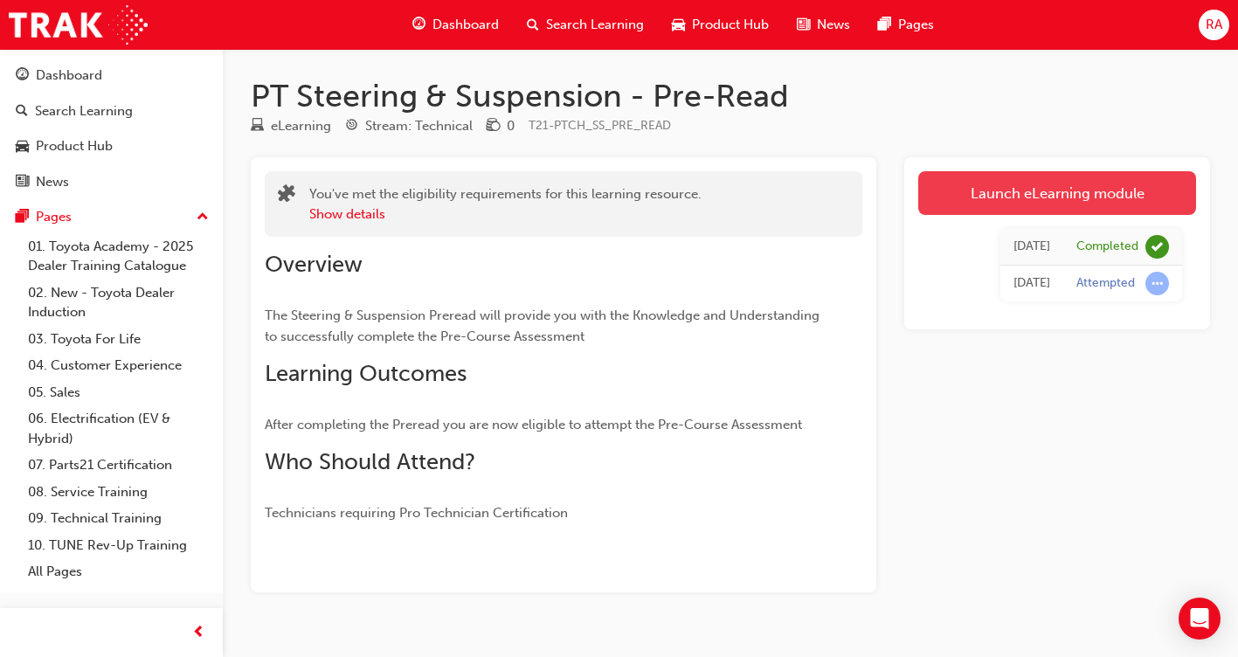
click at [1041, 188] on link "Launch eLearning module" at bounding box center [1057, 193] width 278 height 44
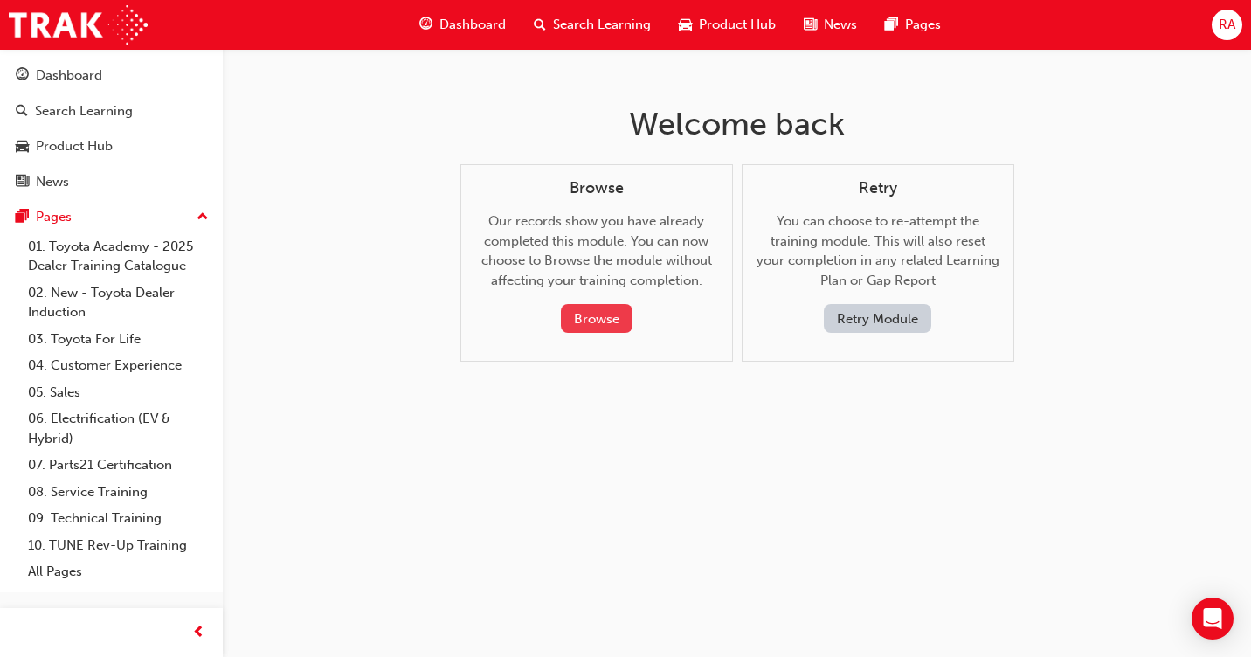
click at [601, 320] on button "Browse" at bounding box center [597, 318] width 72 height 29
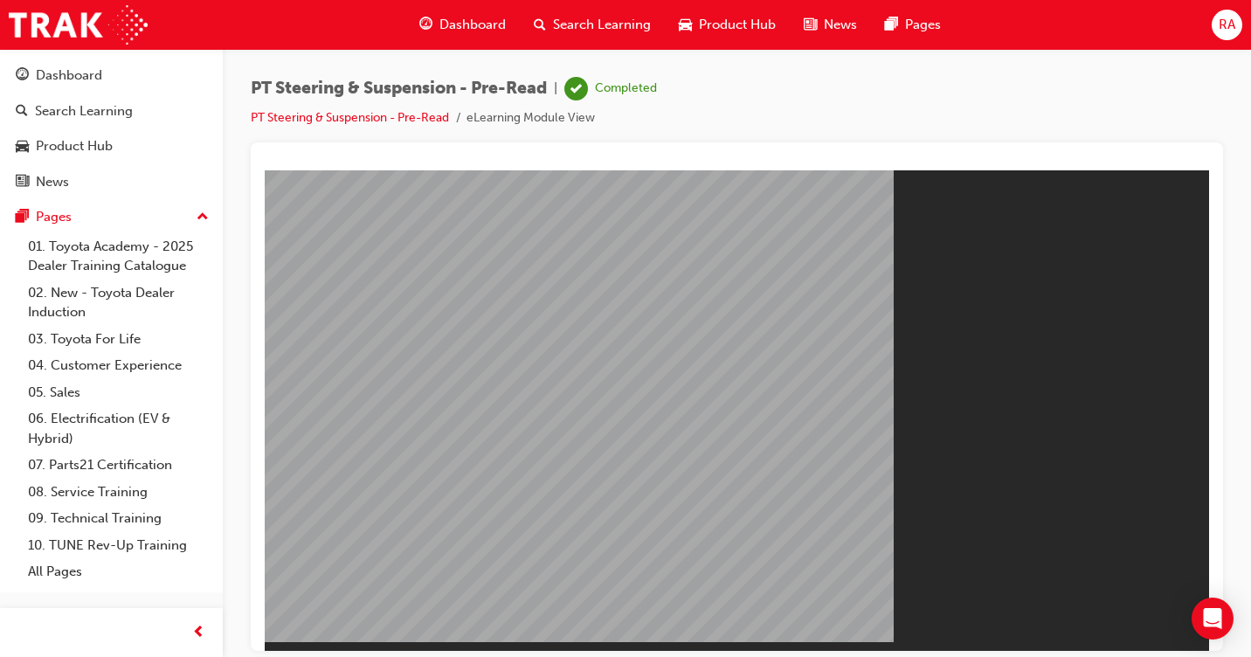
click at [448, 29] on span "Dashboard" at bounding box center [472, 25] width 66 height 20
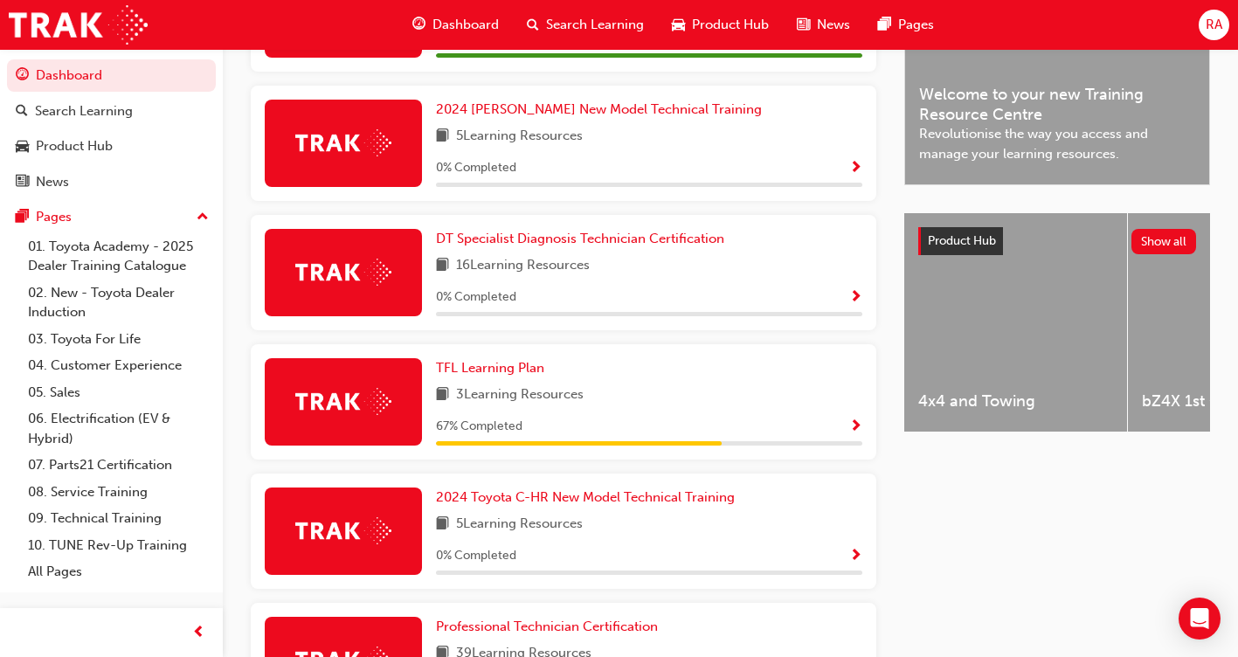
scroll to position [524, 0]
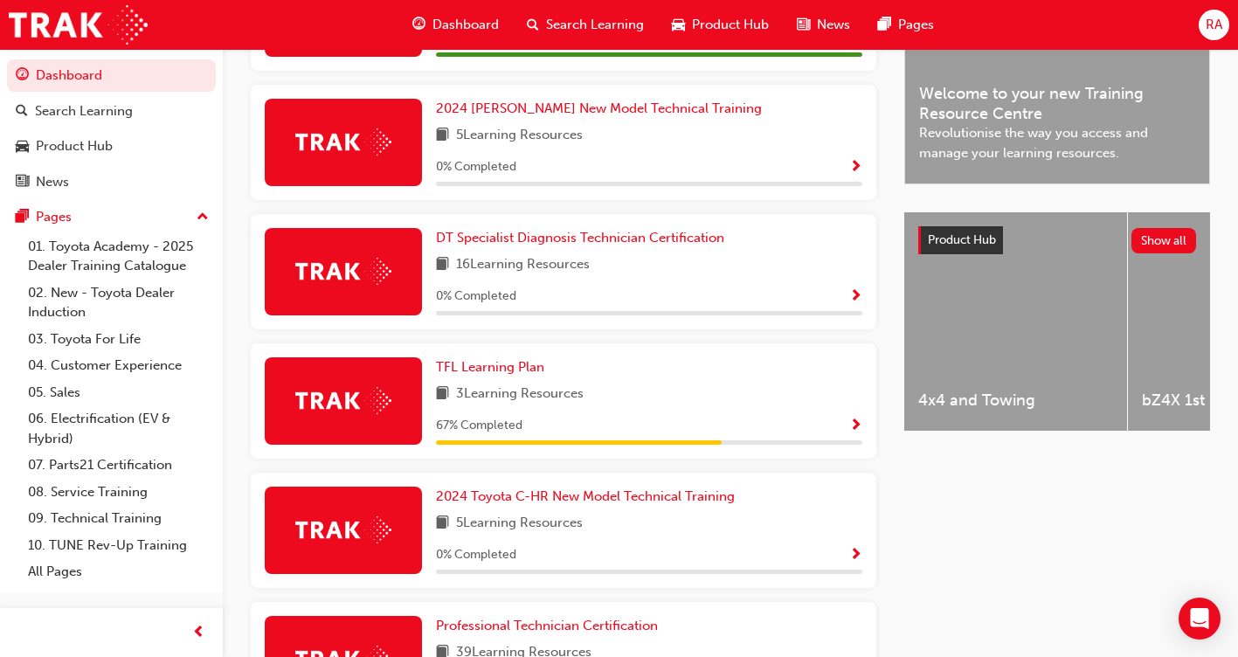
click at [856, 425] on span "Show Progress" at bounding box center [855, 426] width 13 height 16
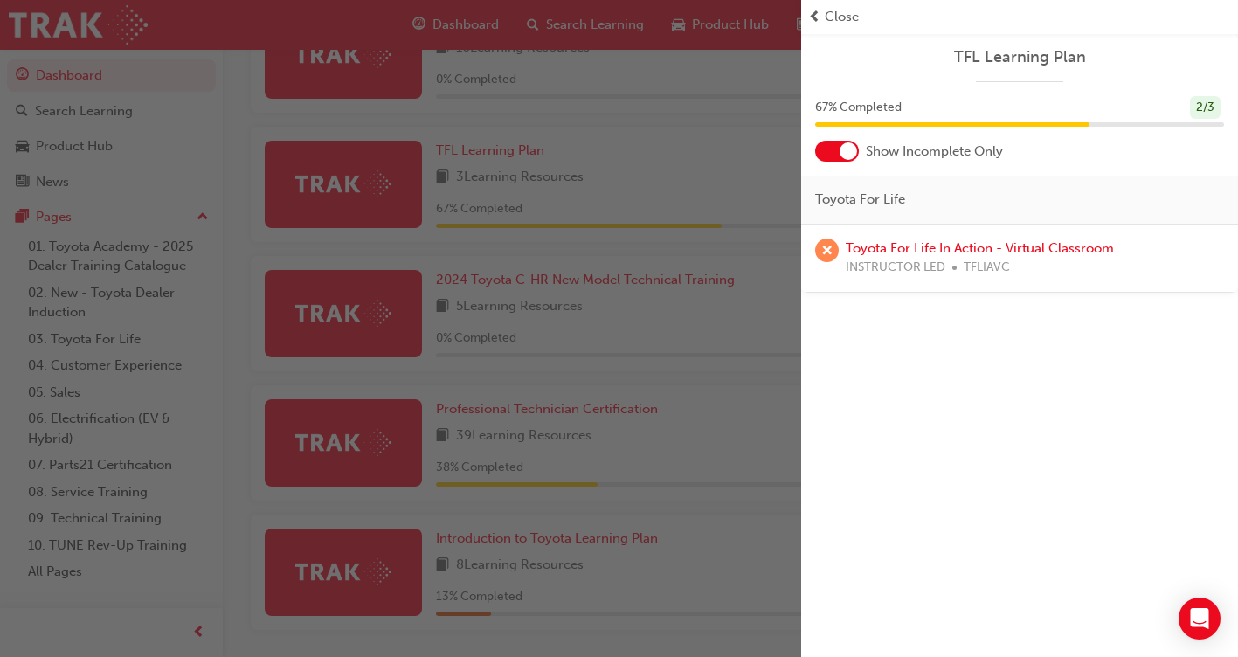
scroll to position [806, 0]
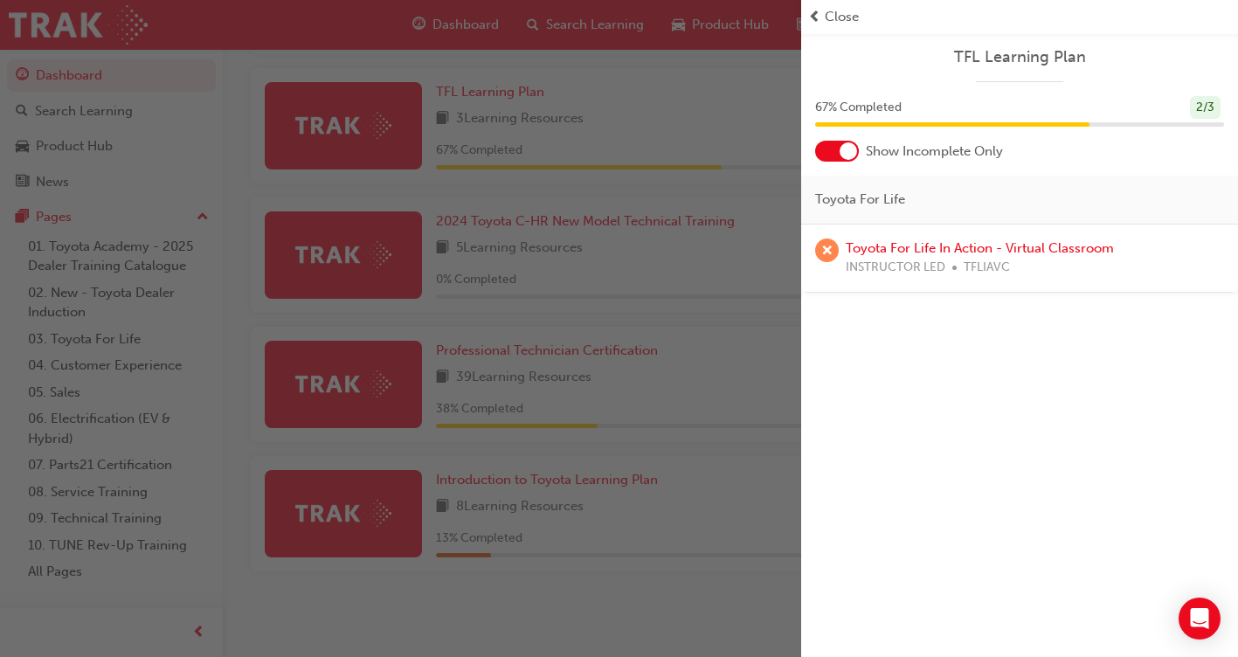
click at [785, 522] on div "button" at bounding box center [400, 328] width 801 height 657
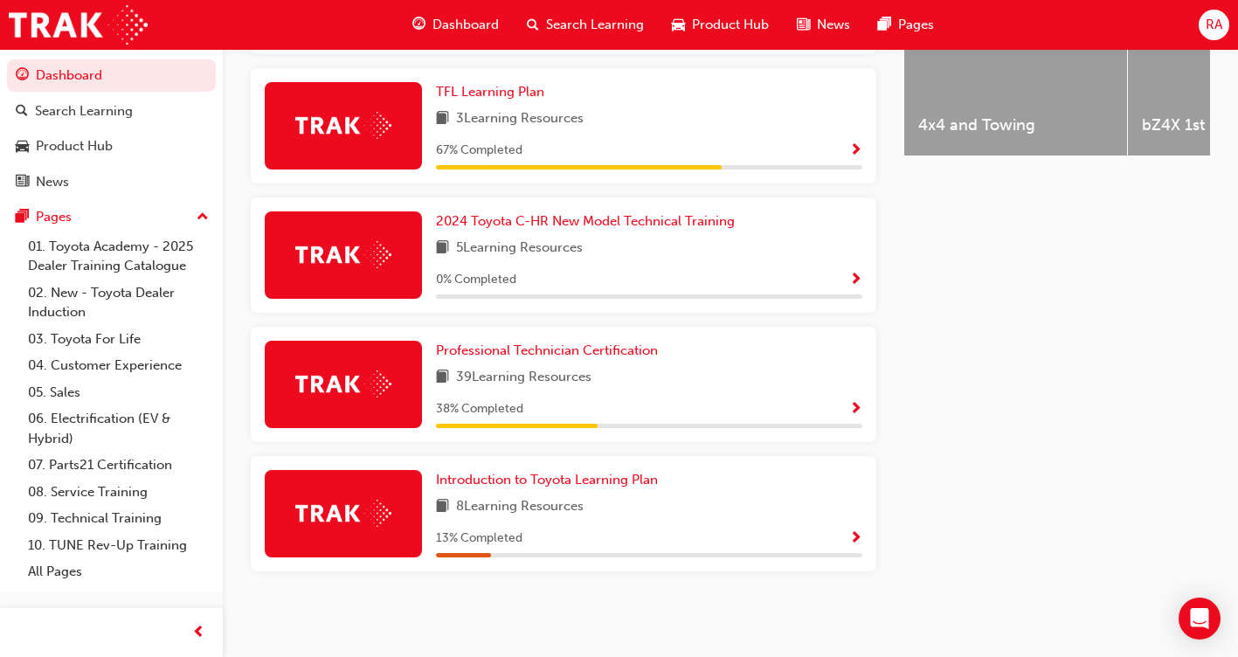
click at [857, 407] on span "Show Progress" at bounding box center [855, 410] width 13 height 16
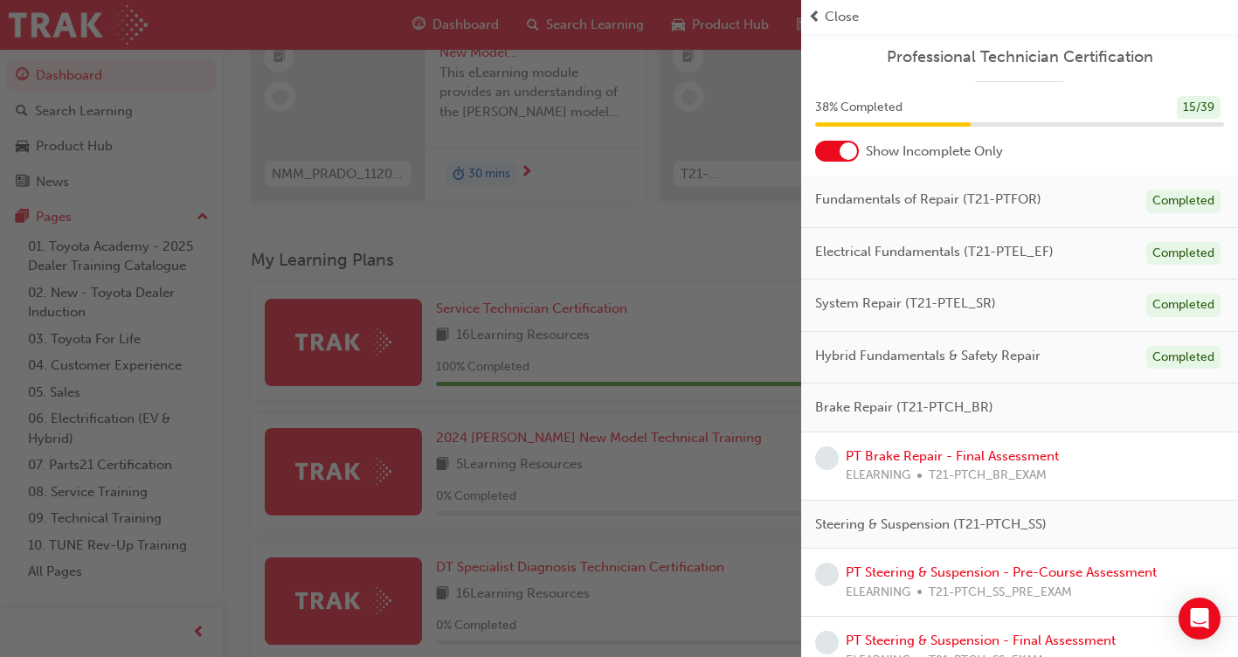
scroll to position [0, 0]
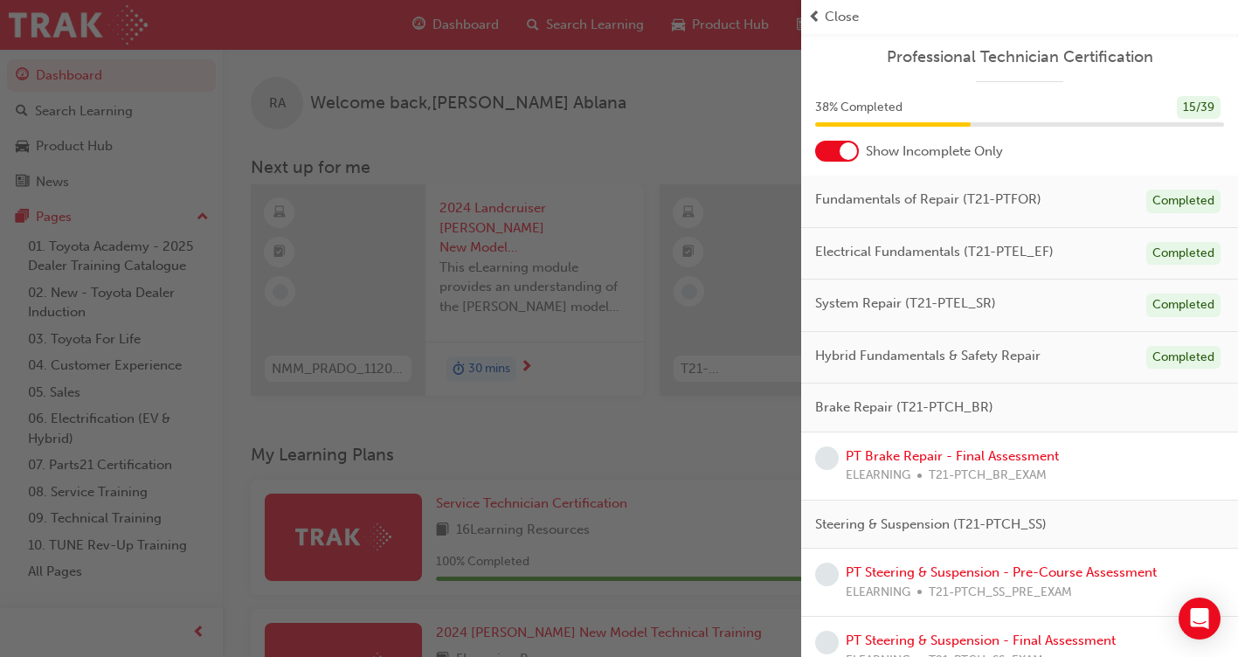
click at [722, 110] on div "button" at bounding box center [400, 328] width 801 height 657
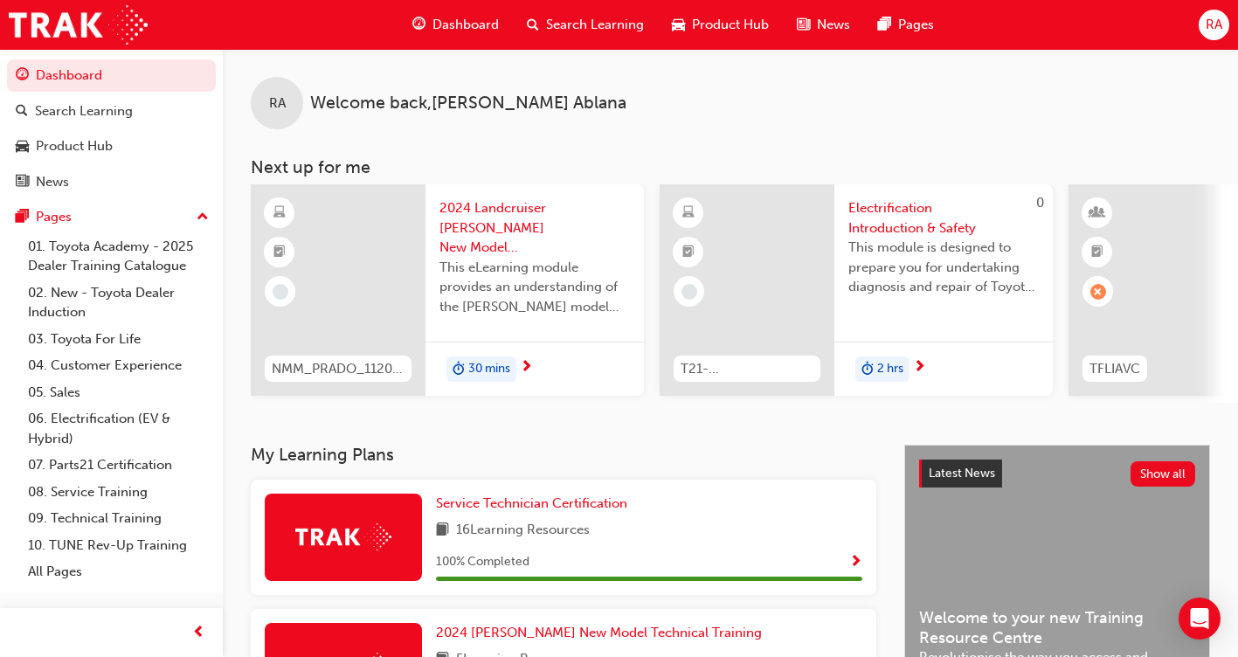
click at [1214, 24] on span "RA" at bounding box center [1214, 25] width 17 height 20
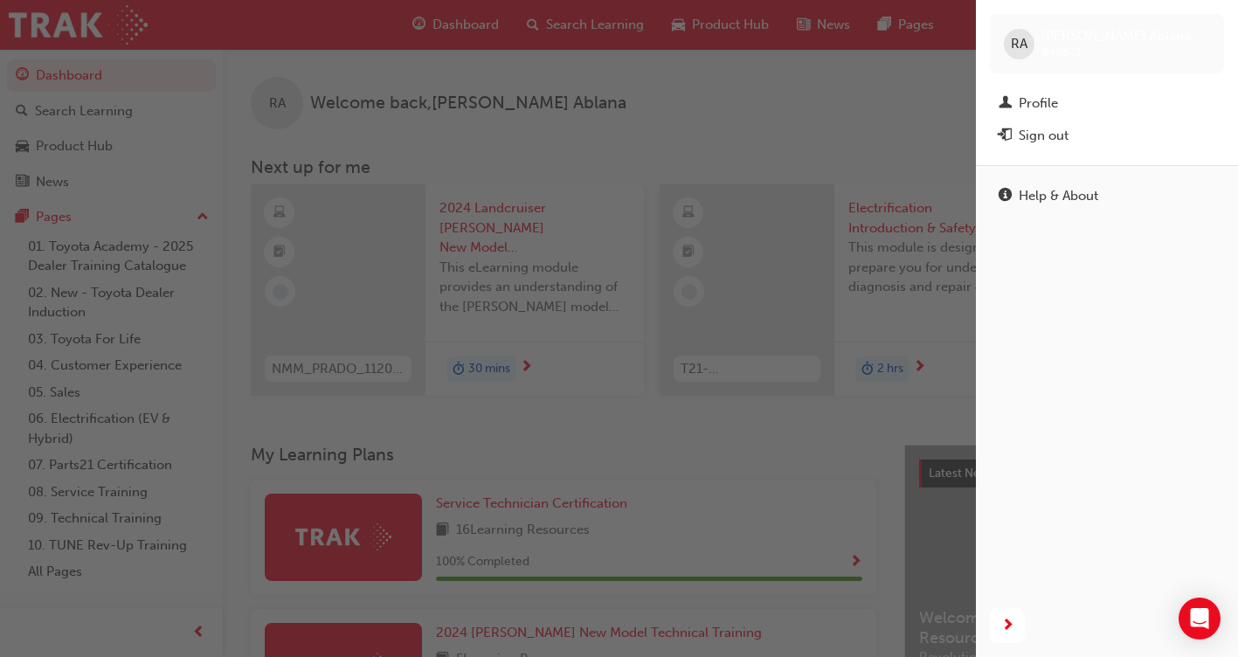
click at [1075, 141] on div "Sign out" at bounding box center [1107, 136] width 217 height 22
